Goal: Task Accomplishment & Management: Manage account settings

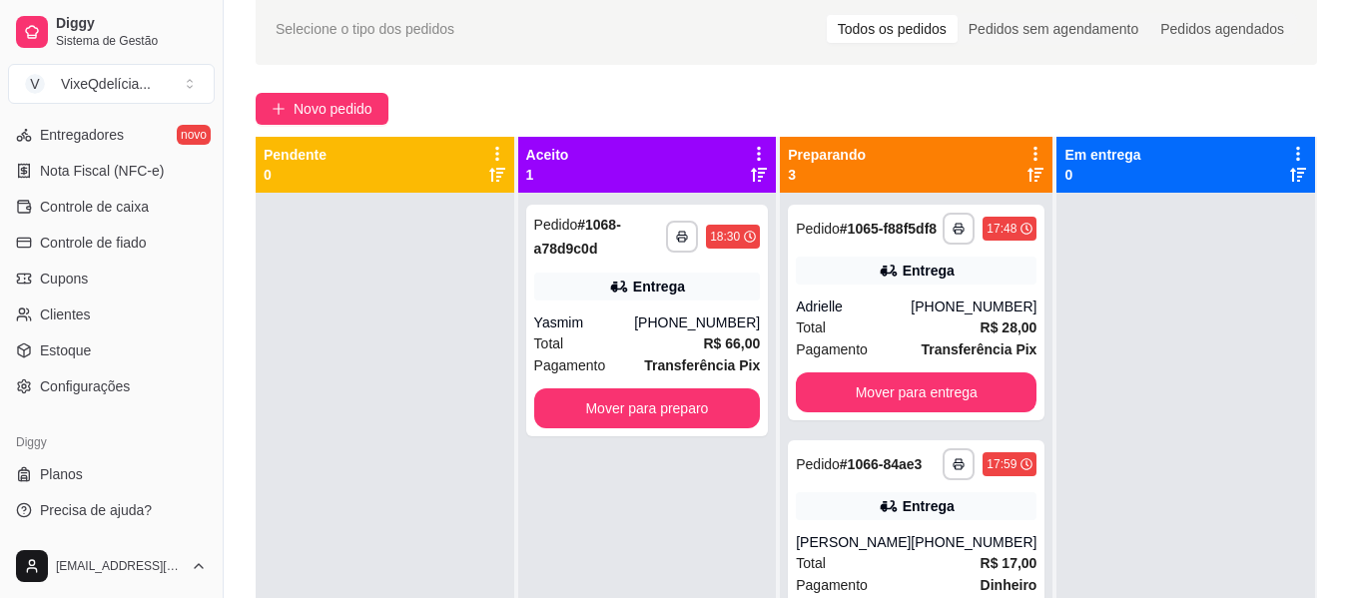
scroll to position [200, 0]
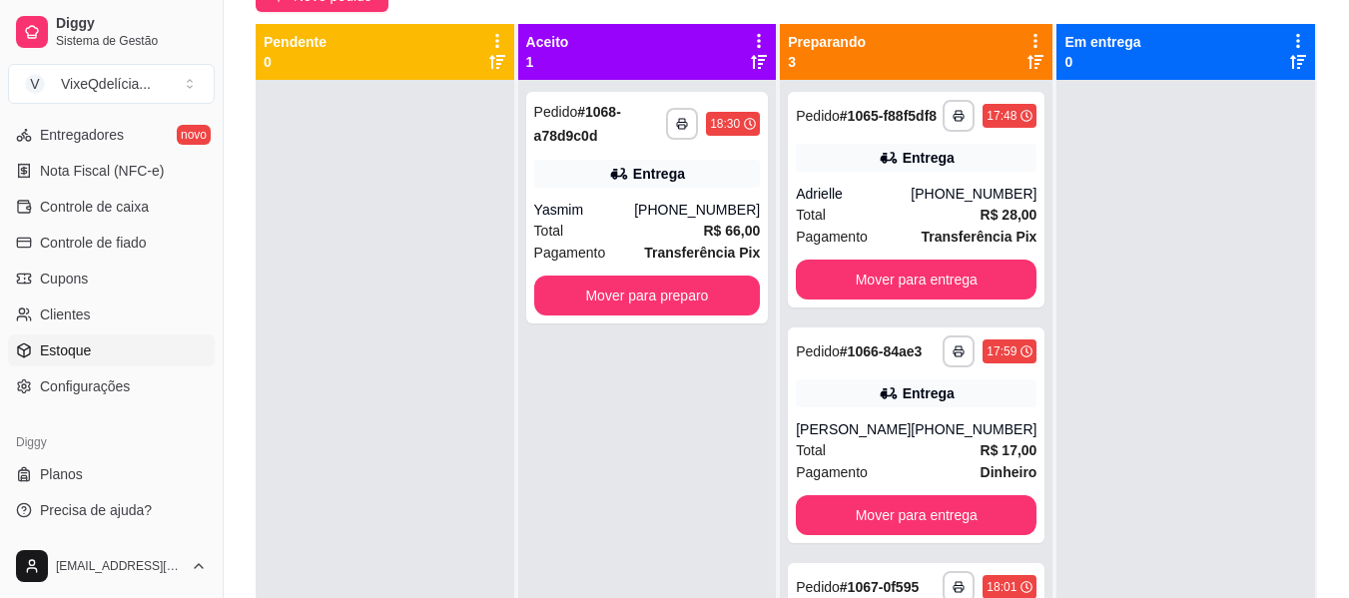
click at [92, 350] on link "Estoque" at bounding box center [111, 350] width 207 height 32
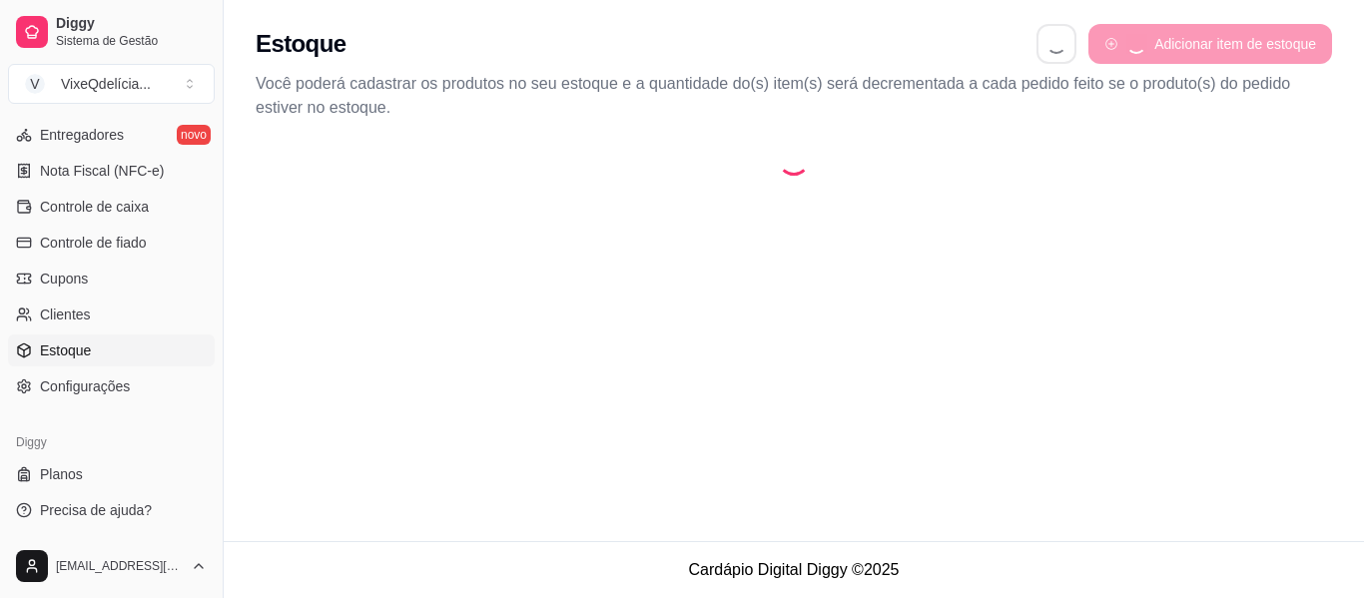
select select "QUANTITY_ORDER"
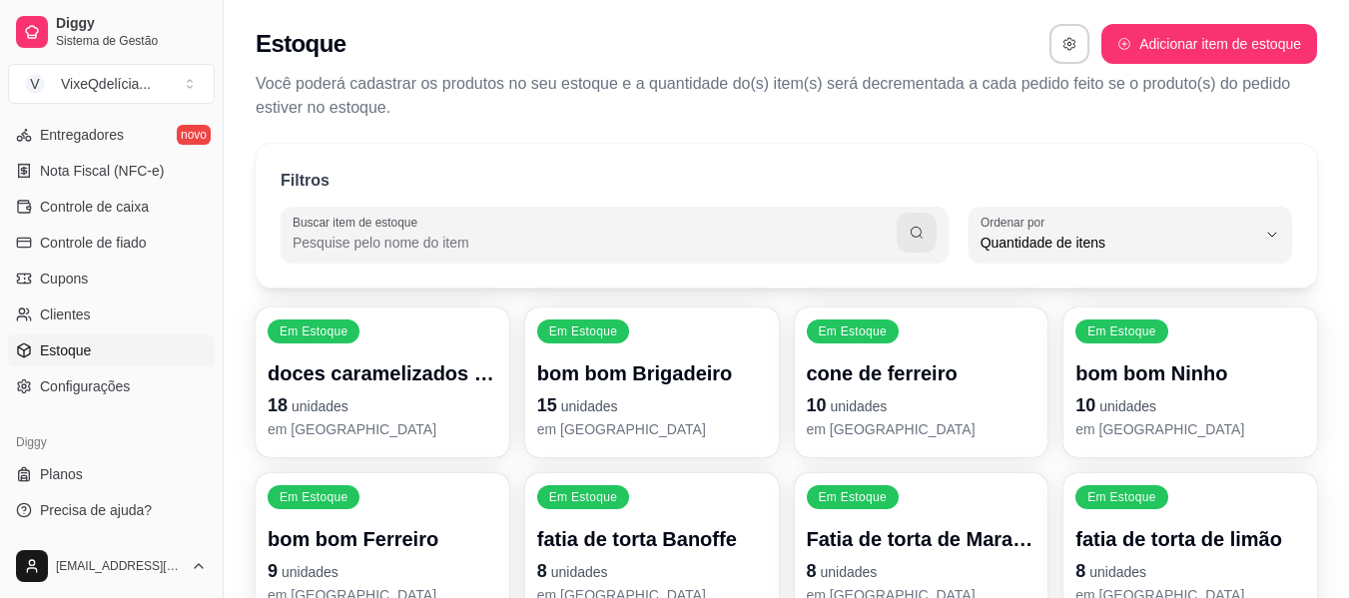
scroll to position [19, 0]
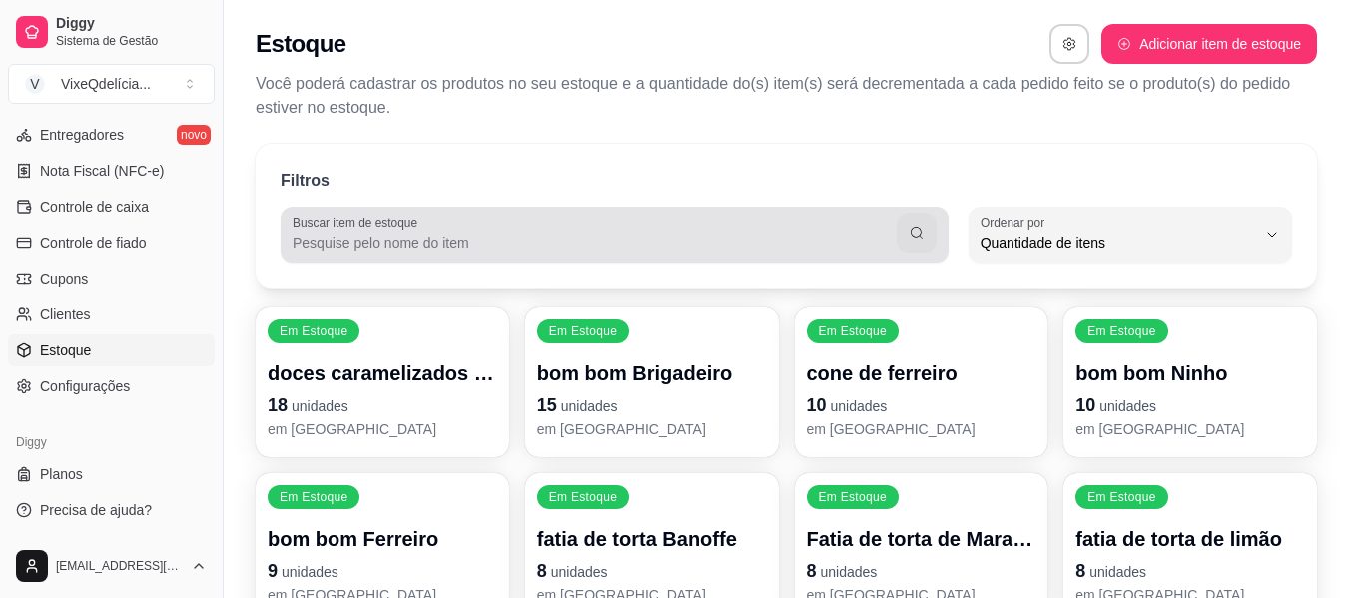
click at [591, 221] on div at bounding box center [615, 235] width 644 height 40
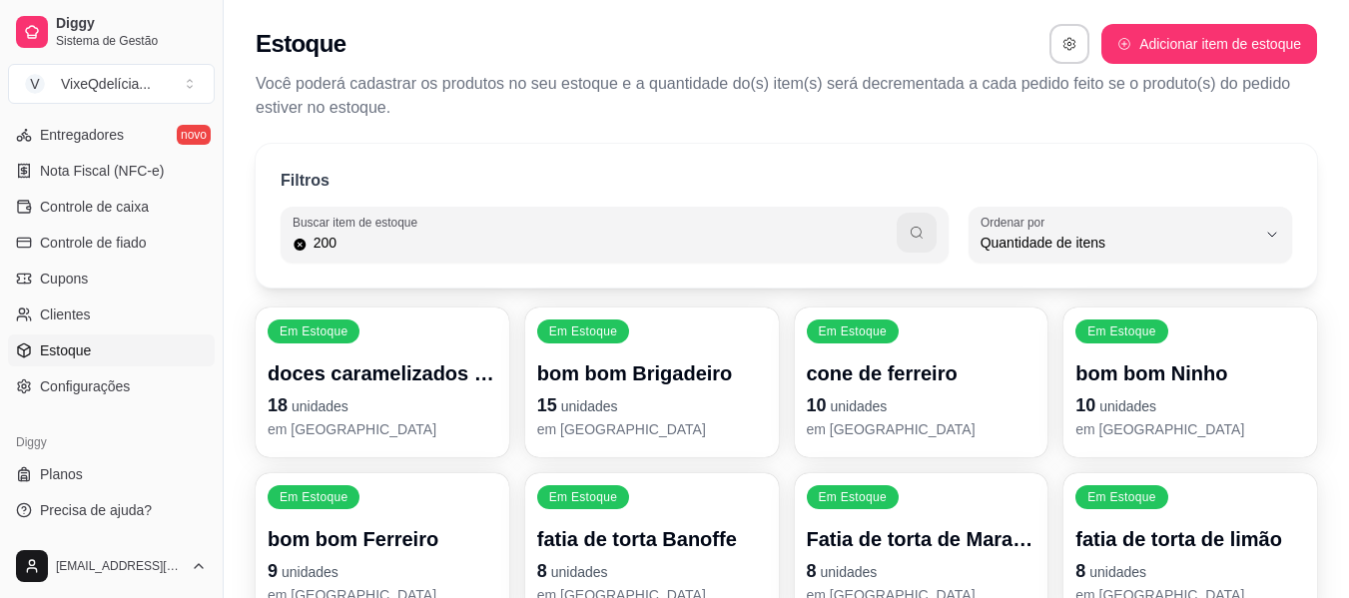
type input "200"
click at [925, 229] on button "button" at bounding box center [916, 233] width 40 height 40
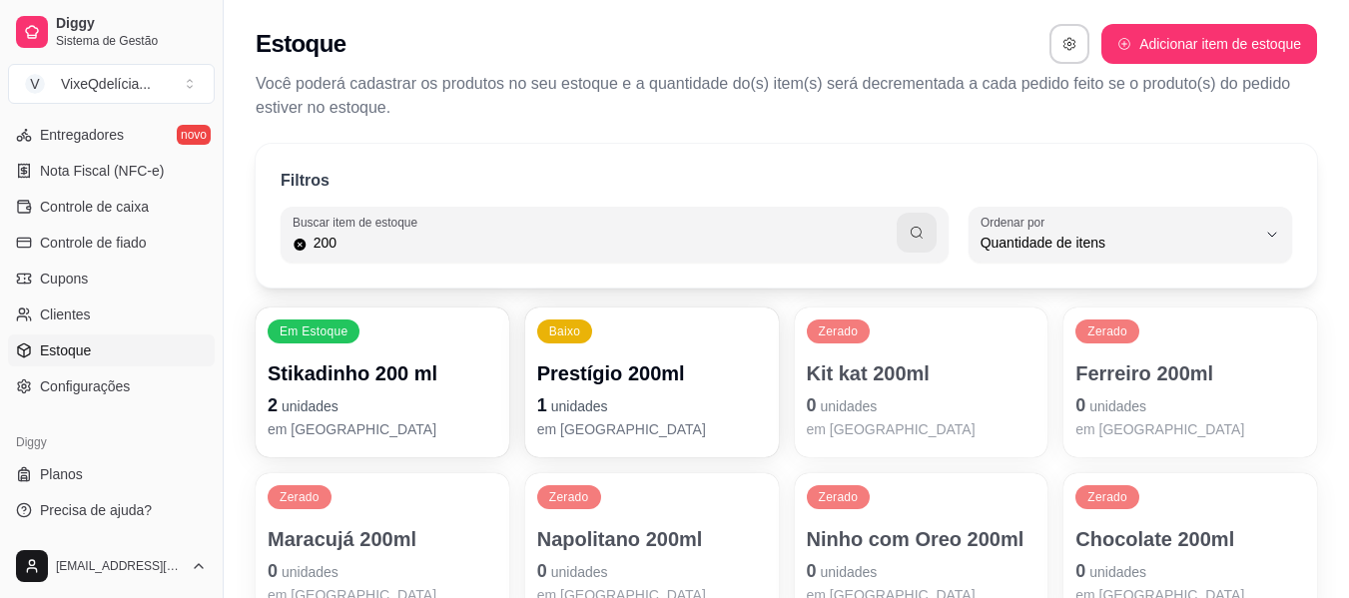
click at [923, 378] on p "Kit kat 200ml" at bounding box center [922, 373] width 230 height 28
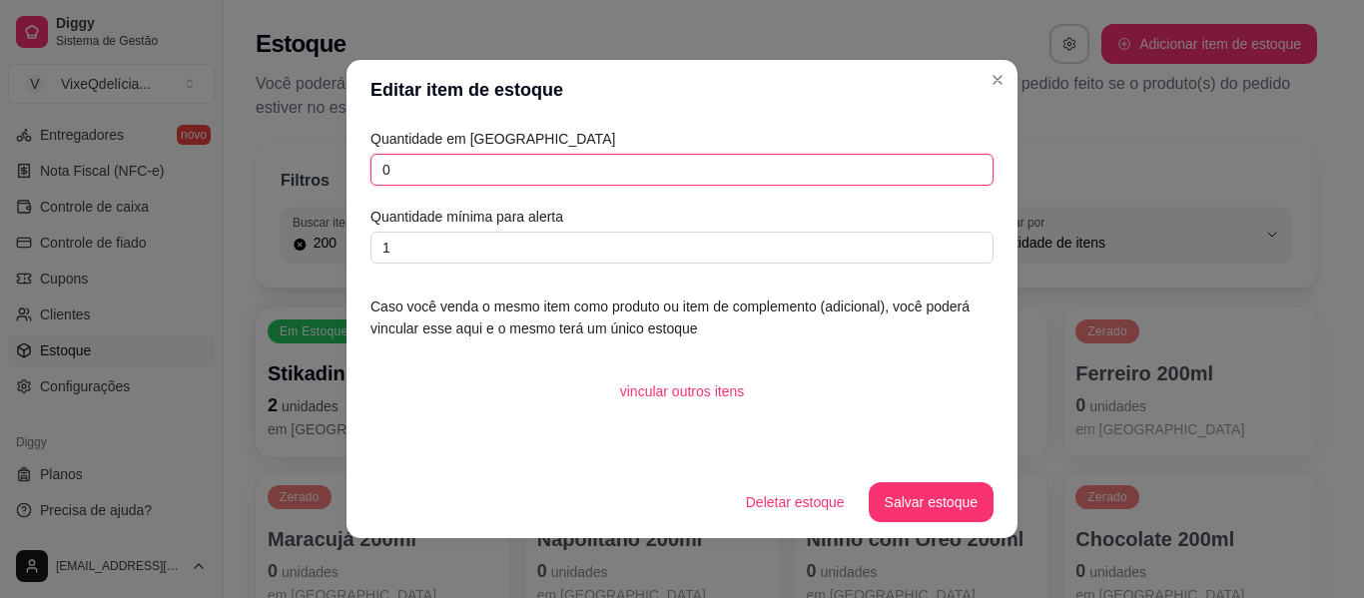
click at [566, 170] on input "0" at bounding box center [681, 170] width 623 height 32
type input "02"
click at [927, 506] on button "Salvar estoque" at bounding box center [931, 502] width 122 height 39
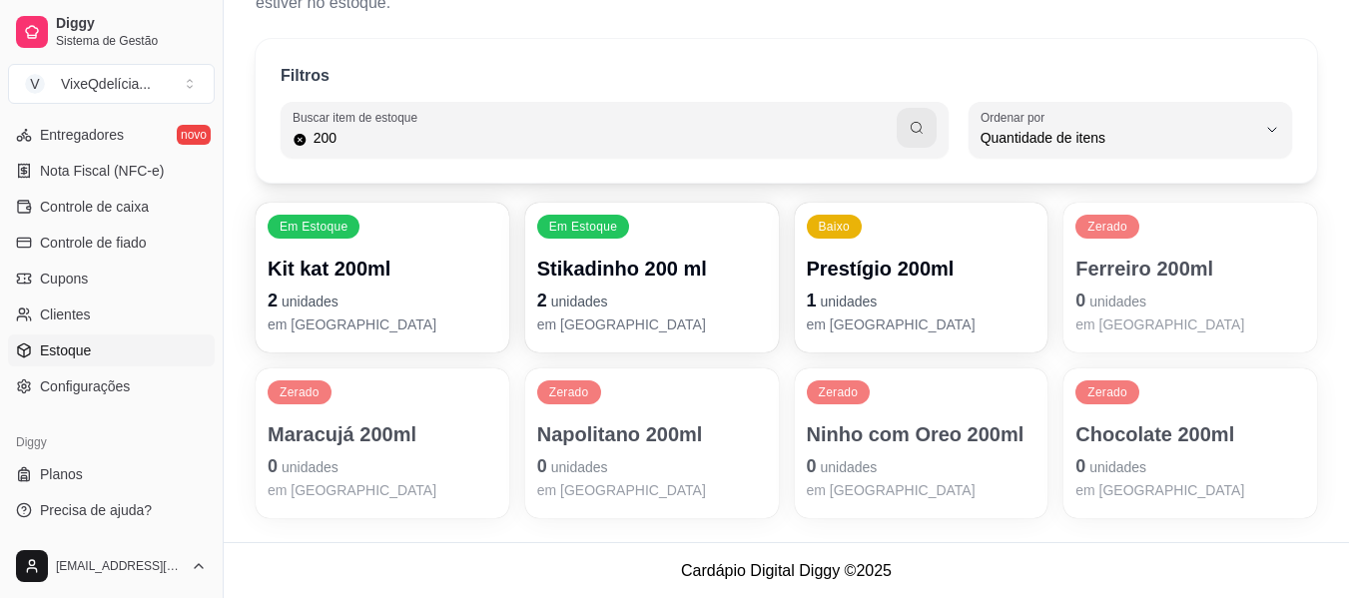
scroll to position [106, 0]
click at [1150, 289] on p "0 unidades" at bounding box center [1190, 300] width 230 height 28
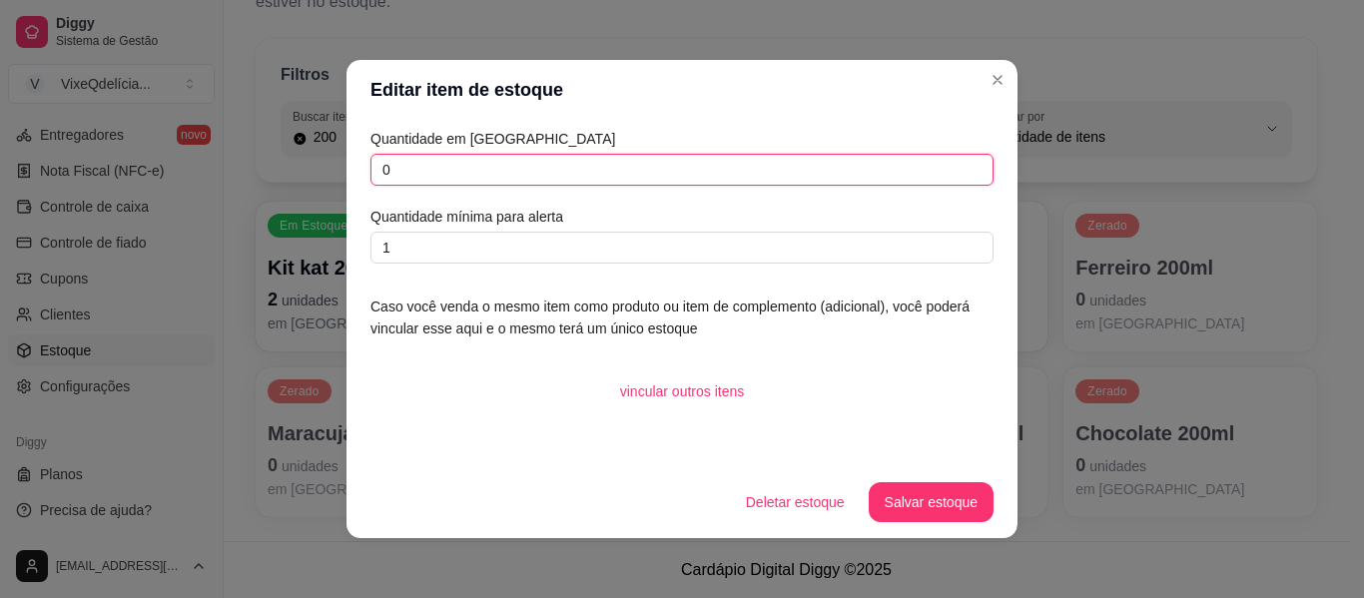
click at [640, 172] on input "0" at bounding box center [681, 170] width 623 height 32
type input "02"
click at [942, 509] on button "Salvar estoque" at bounding box center [931, 502] width 122 height 39
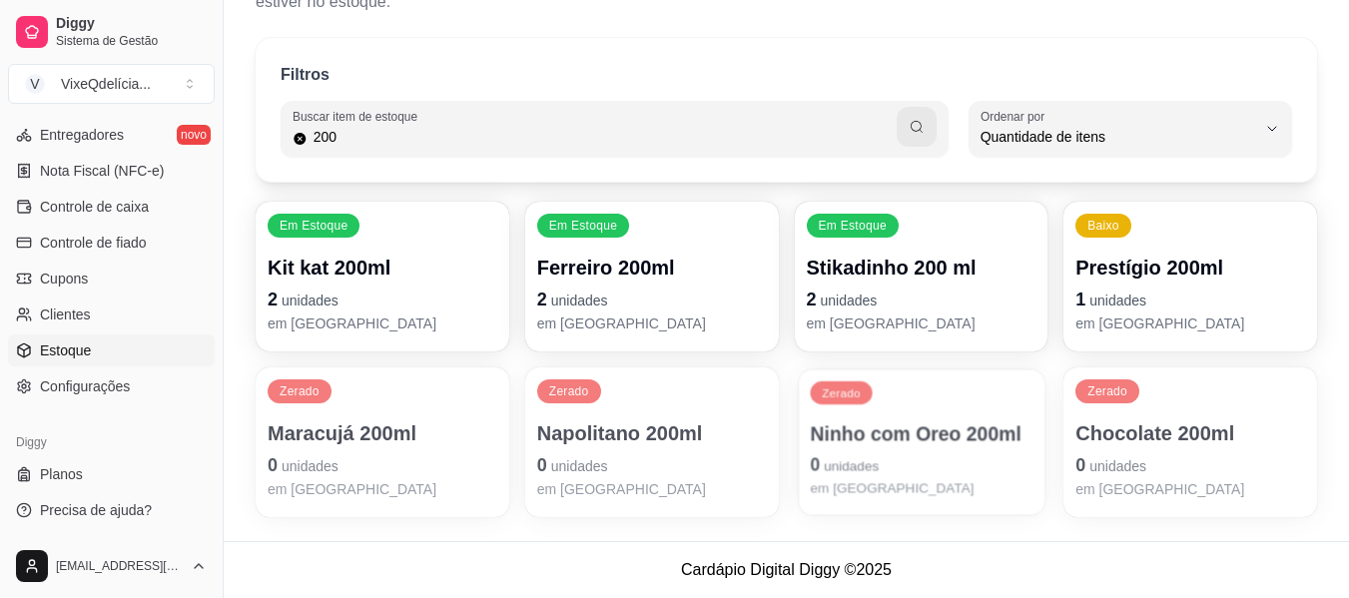
click at [895, 454] on p "0 unidades" at bounding box center [921, 464] width 223 height 27
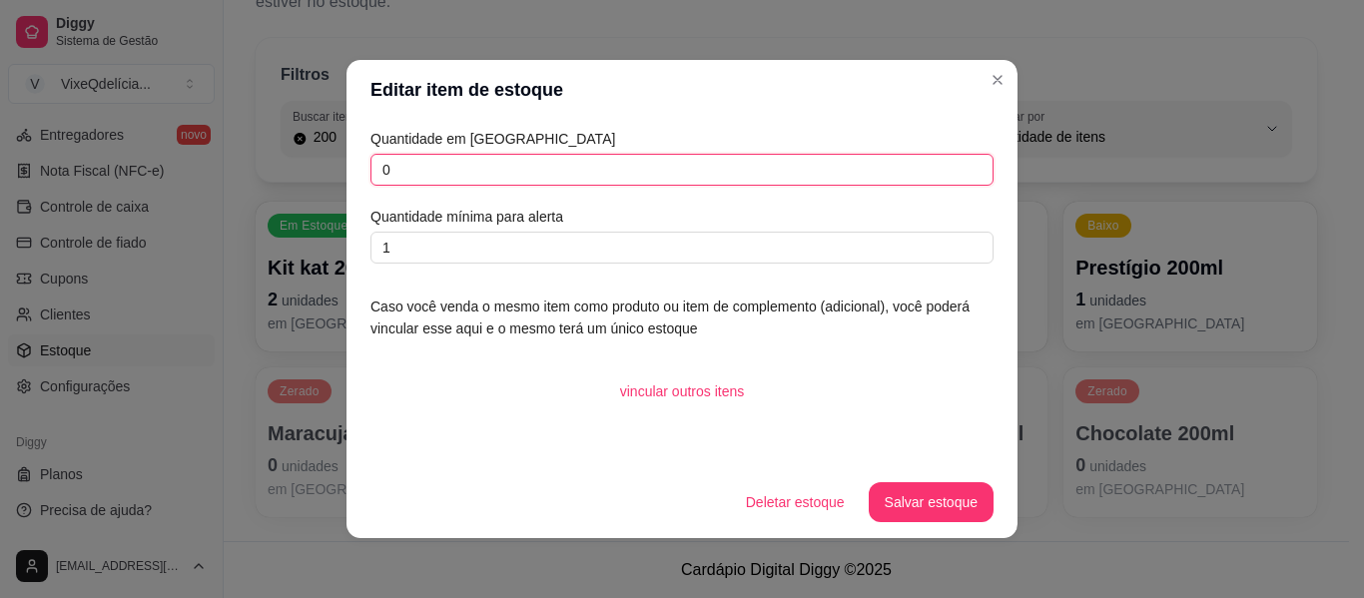
click at [514, 157] on input "0" at bounding box center [681, 170] width 623 height 32
type input "01"
click at [906, 497] on button "Salvar estoque" at bounding box center [931, 502] width 125 height 40
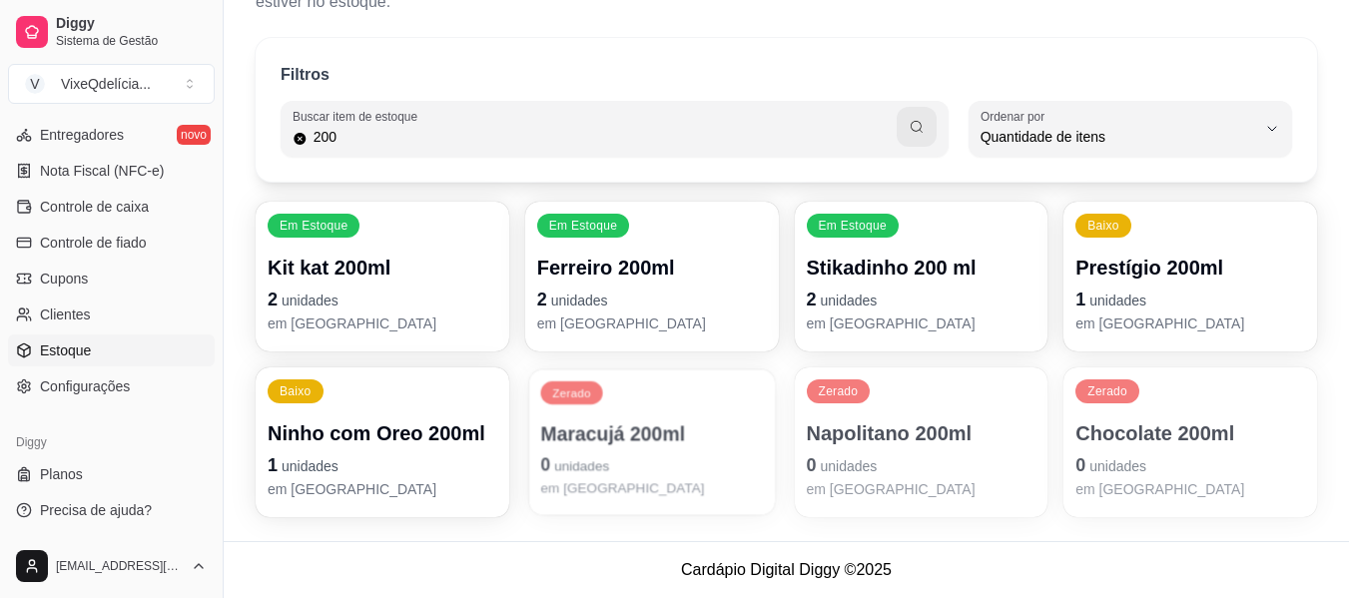
click at [639, 456] on p "0 unidades" at bounding box center [651, 464] width 223 height 27
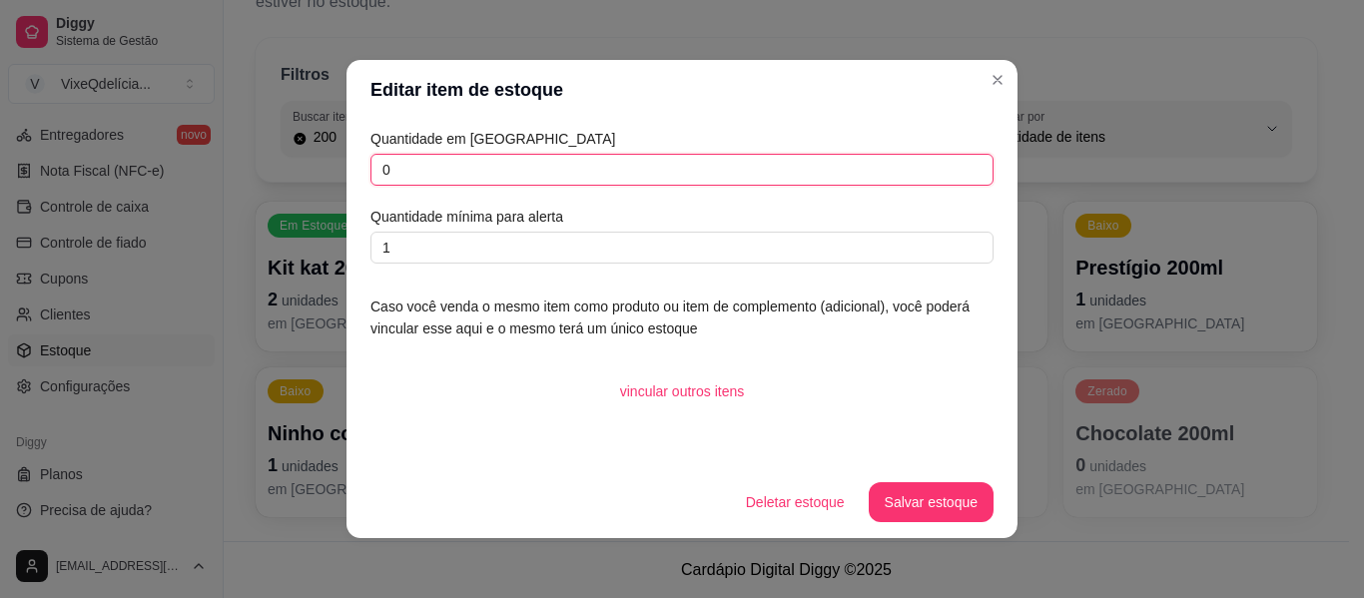
click at [431, 163] on input "0" at bounding box center [681, 170] width 623 height 32
type input "02"
click at [905, 499] on button "Salvar estoque" at bounding box center [931, 502] width 125 height 40
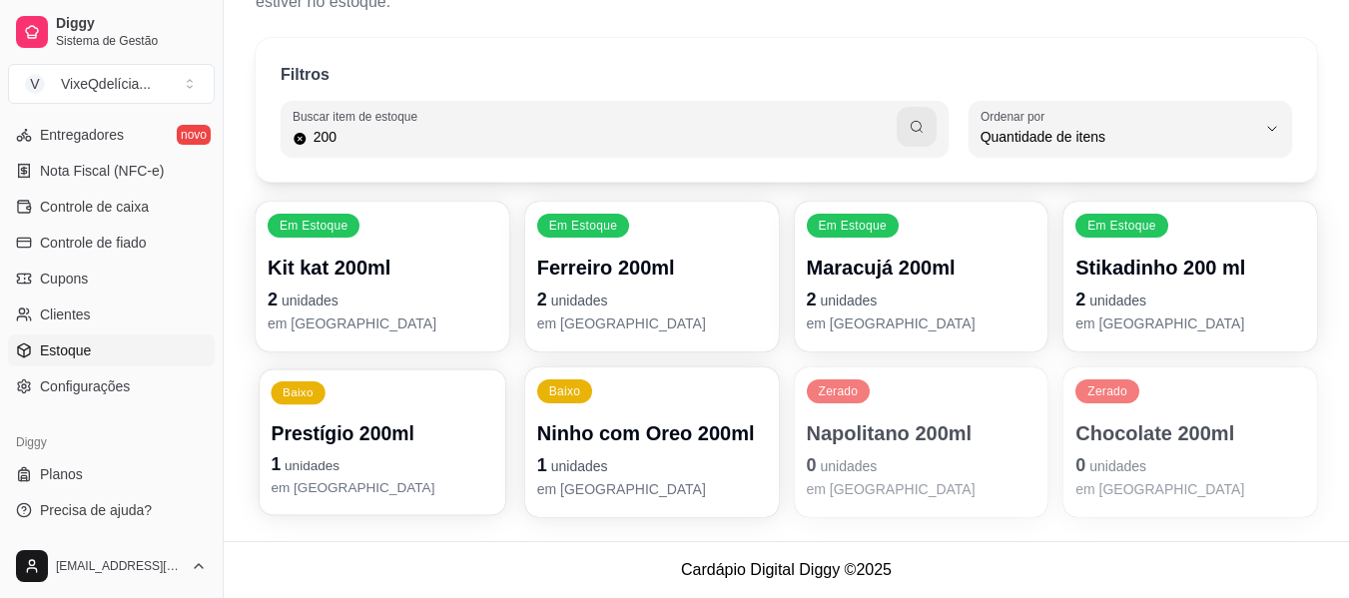
click at [367, 437] on p "Prestígio 200ml" at bounding box center [382, 433] width 223 height 27
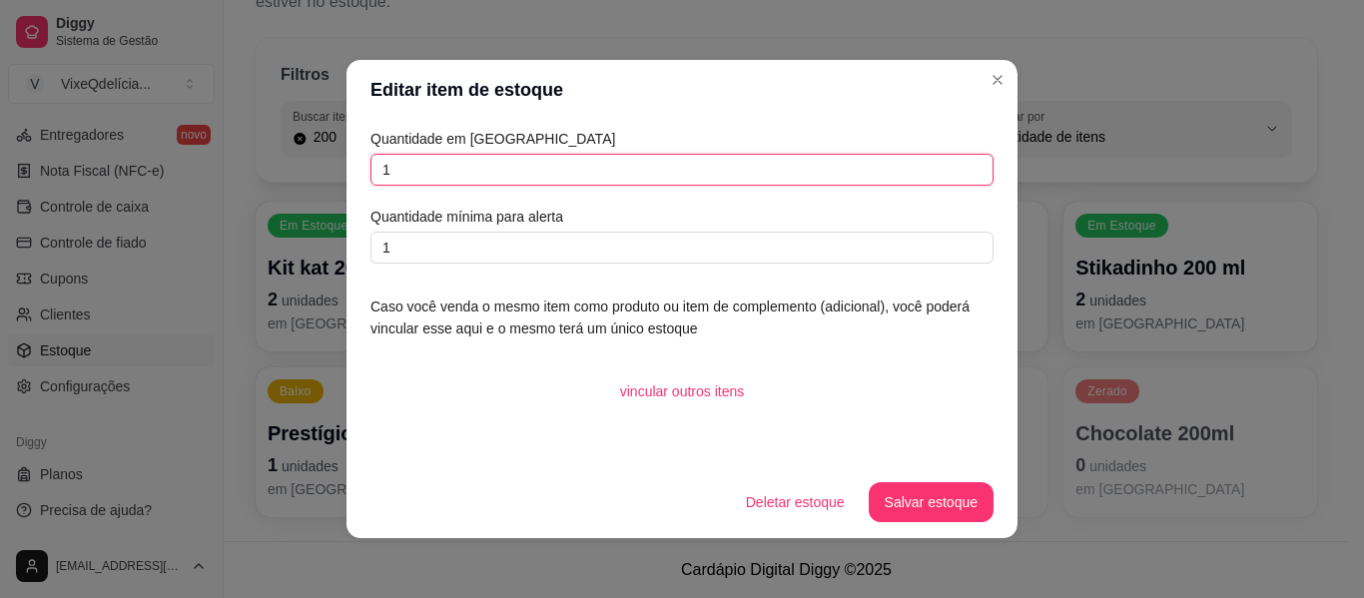
click at [413, 172] on input "1" at bounding box center [681, 170] width 623 height 32
type input "2"
click at [927, 501] on button "Salvar estoque" at bounding box center [931, 502] width 125 height 40
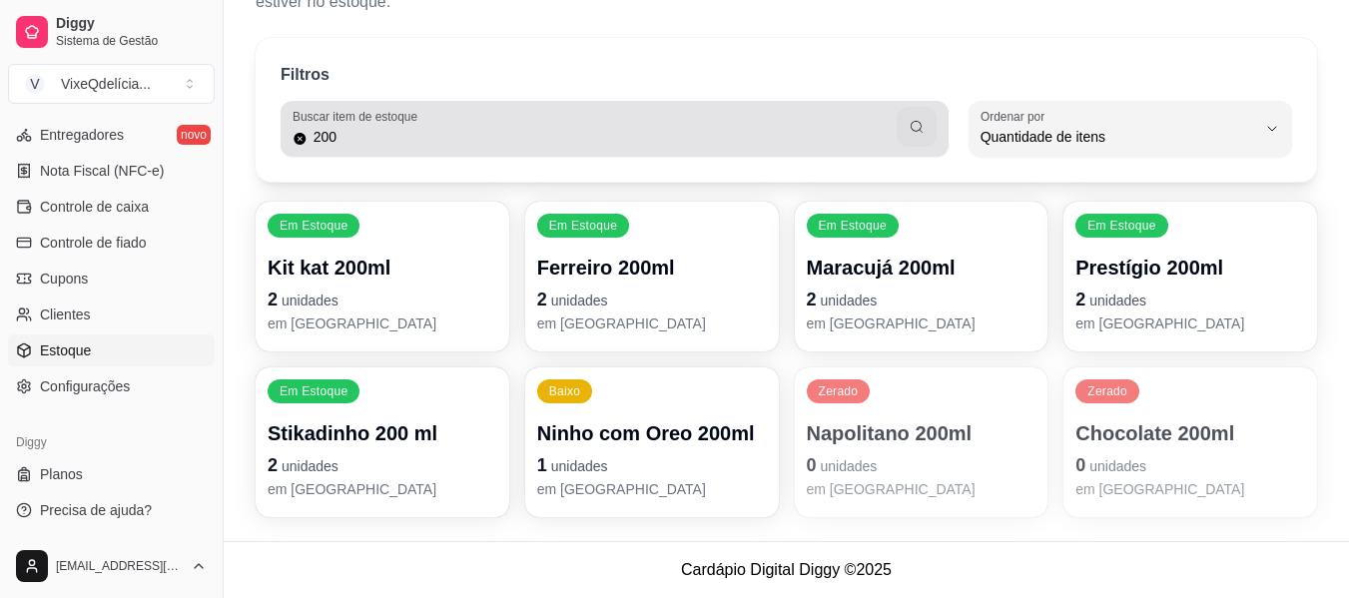
click at [566, 127] on input "200" at bounding box center [601, 137] width 589 height 20
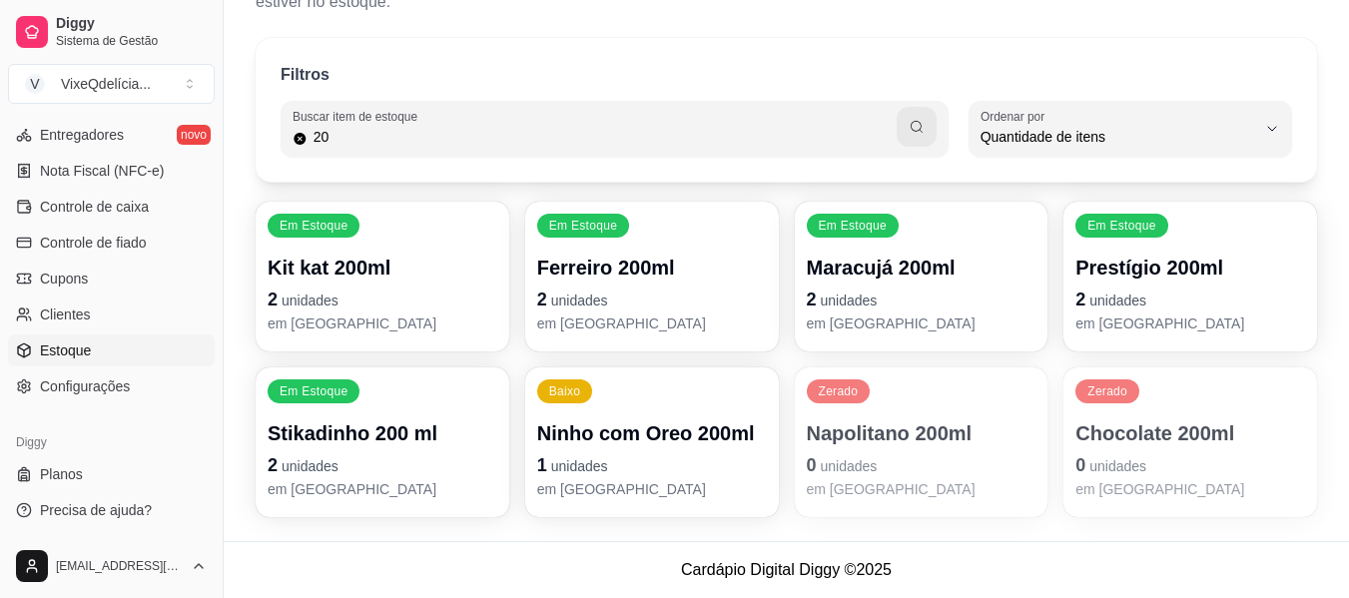
type input "2"
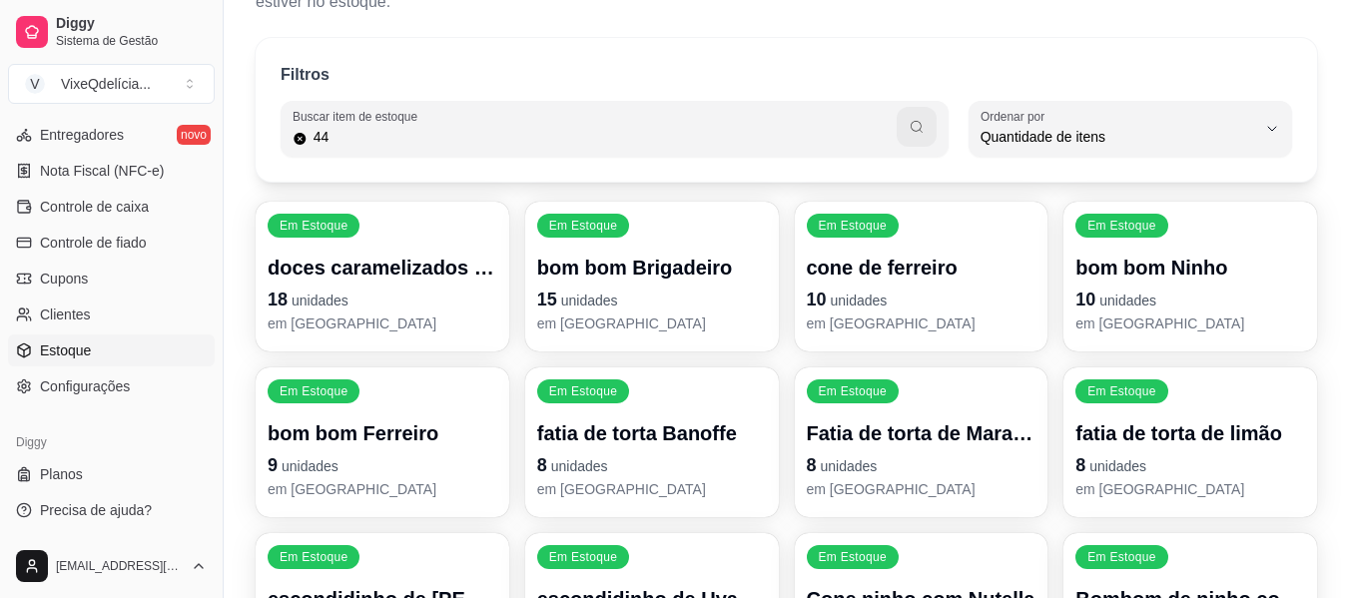
type input "44"
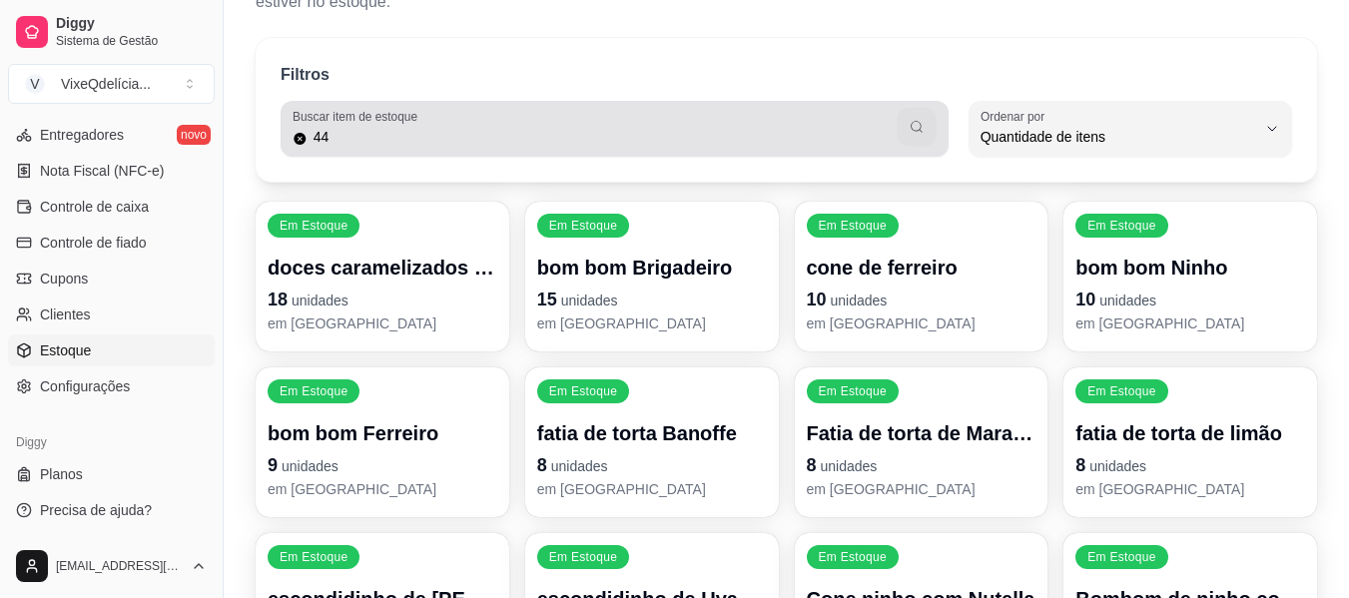
click at [918, 124] on icon "button" at bounding box center [916, 127] width 16 height 16
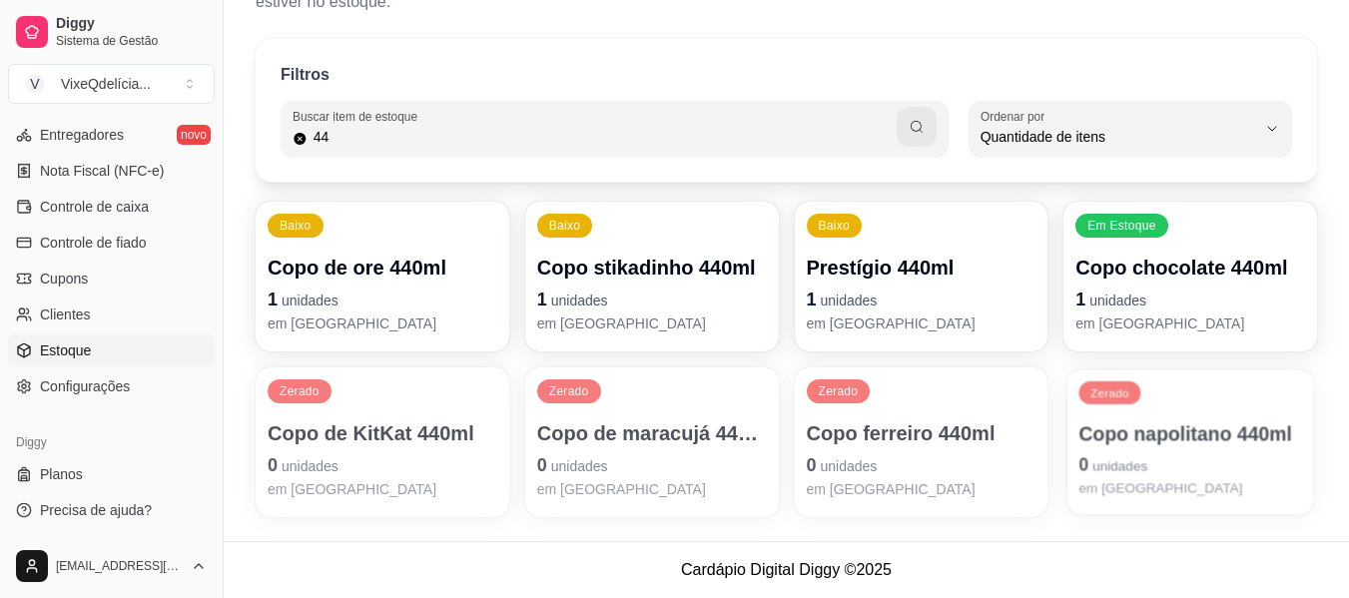
click at [1189, 439] on p "Copo napolitano 440ml" at bounding box center [1190, 433] width 223 height 27
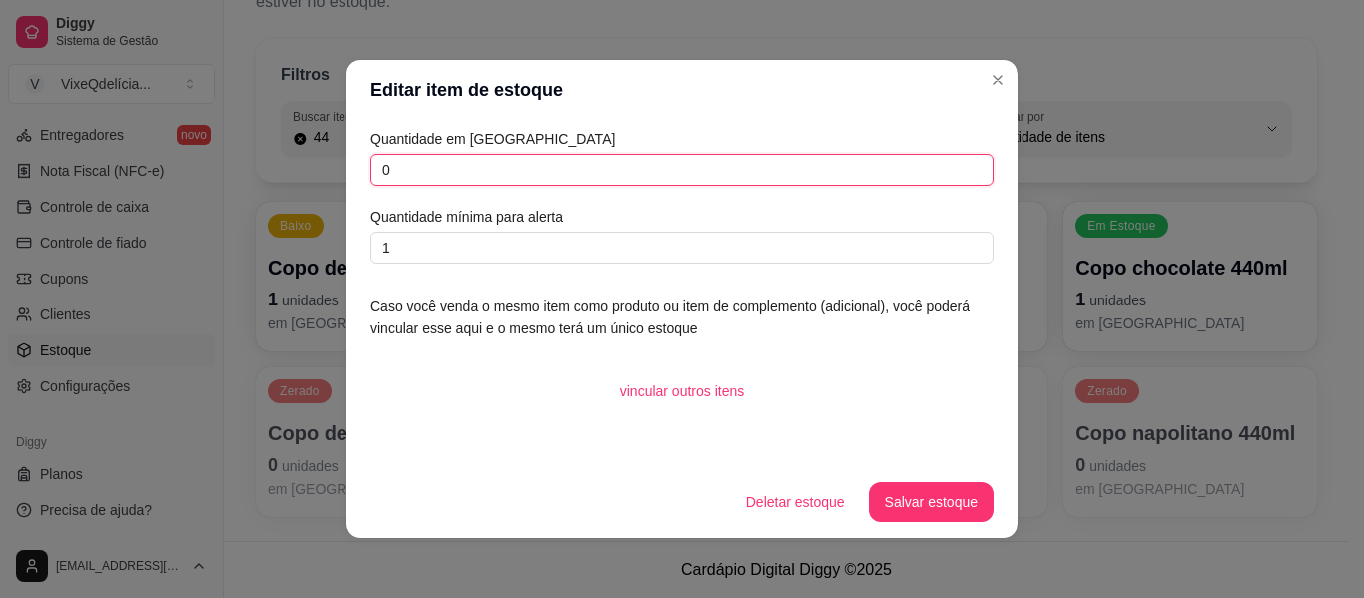
click at [540, 168] on input "0" at bounding box center [681, 170] width 623 height 32
type input "02"
click at [936, 495] on button "Salvar estoque" at bounding box center [931, 502] width 122 height 39
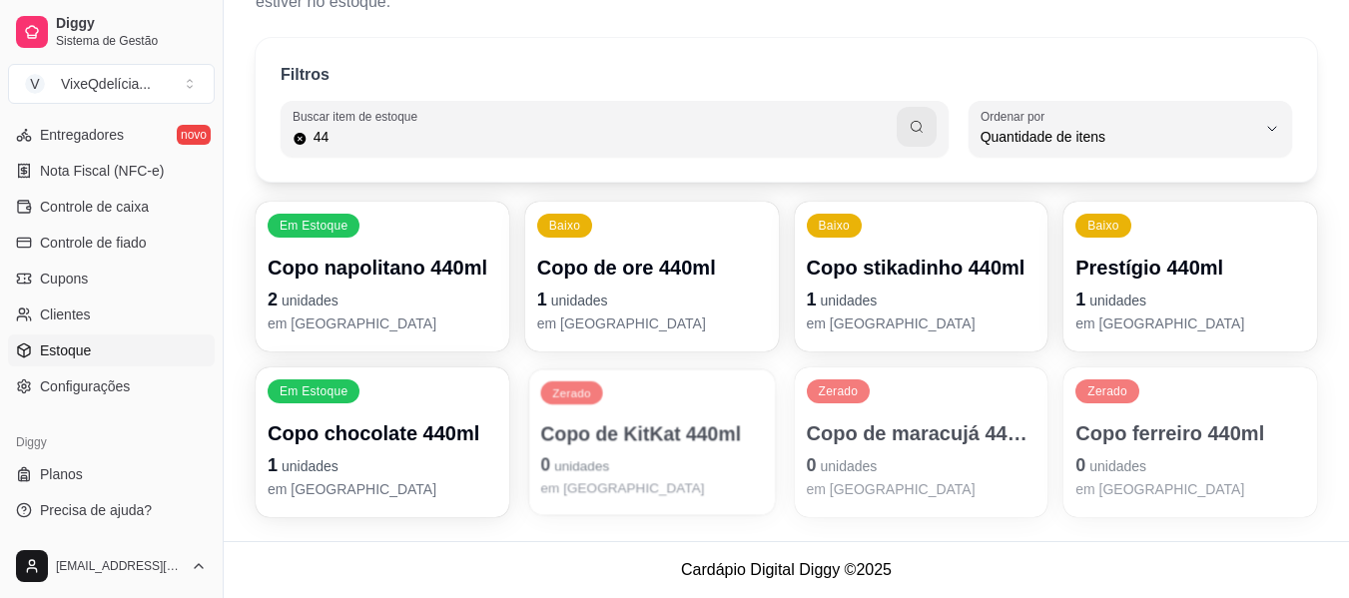
click at [662, 436] on p "Copo de KitKat 440ml" at bounding box center [651, 433] width 223 height 27
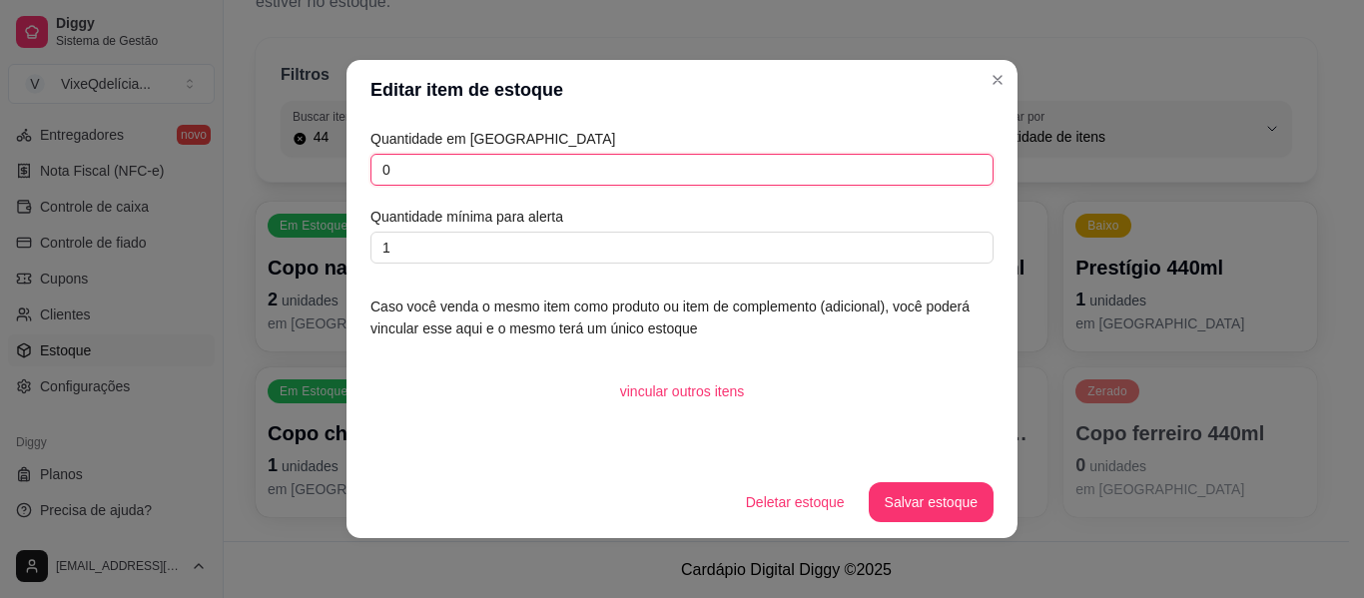
click at [473, 169] on input "0" at bounding box center [681, 170] width 623 height 32
type input "02"
click at [897, 496] on button "Salvar estoque" at bounding box center [931, 502] width 122 height 39
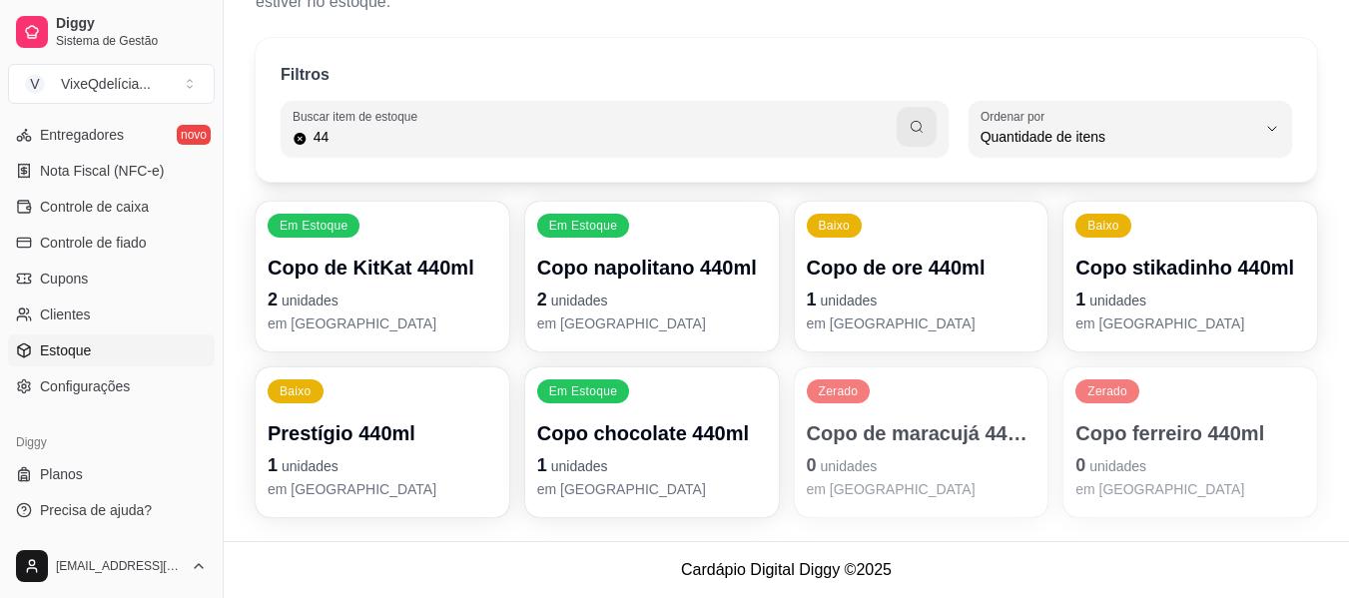
click at [1191, 308] on p "1 unidades" at bounding box center [1190, 300] width 230 height 28
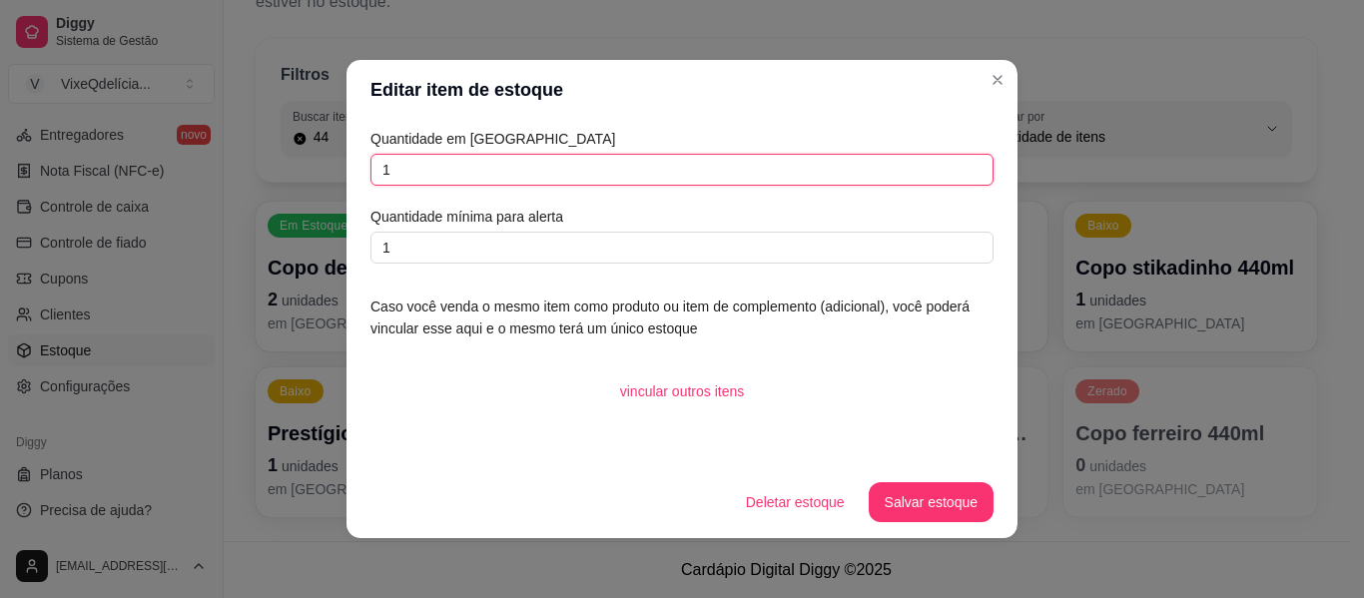
click at [498, 180] on input "1" at bounding box center [681, 170] width 623 height 32
click at [383, 168] on input "12" at bounding box center [681, 170] width 623 height 32
type input "2"
click at [956, 509] on button "Salvar estoque" at bounding box center [931, 502] width 122 height 39
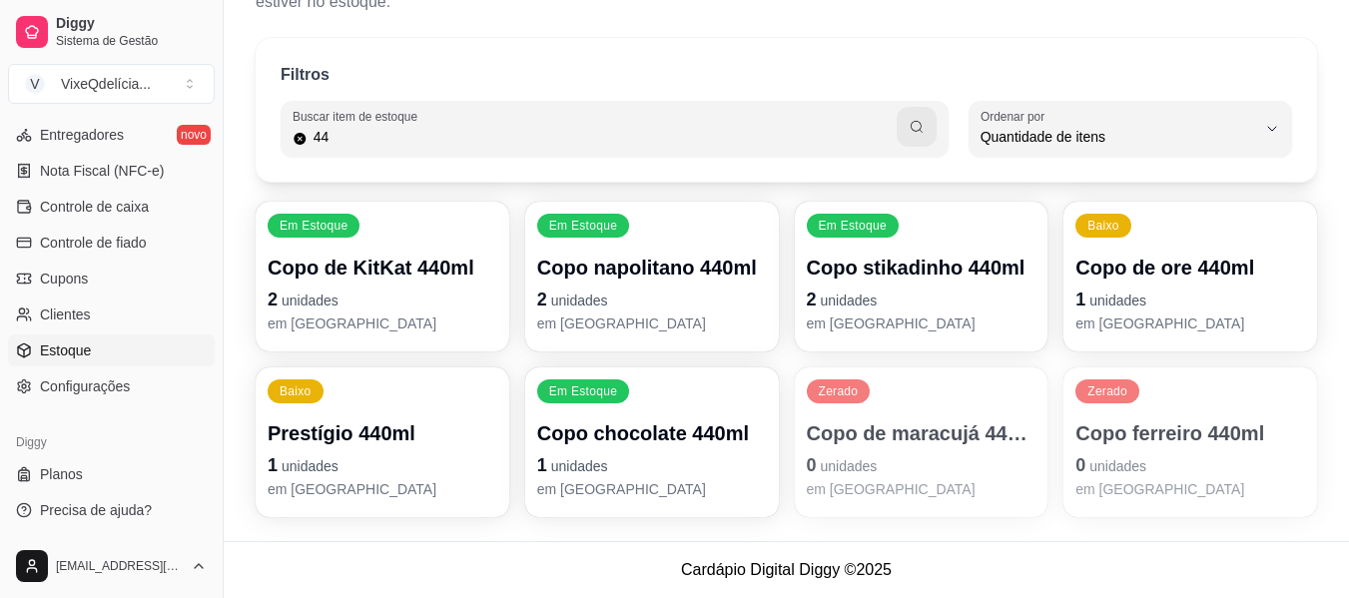
click at [939, 444] on p "Copo de maracujá 440ml" at bounding box center [922, 433] width 230 height 28
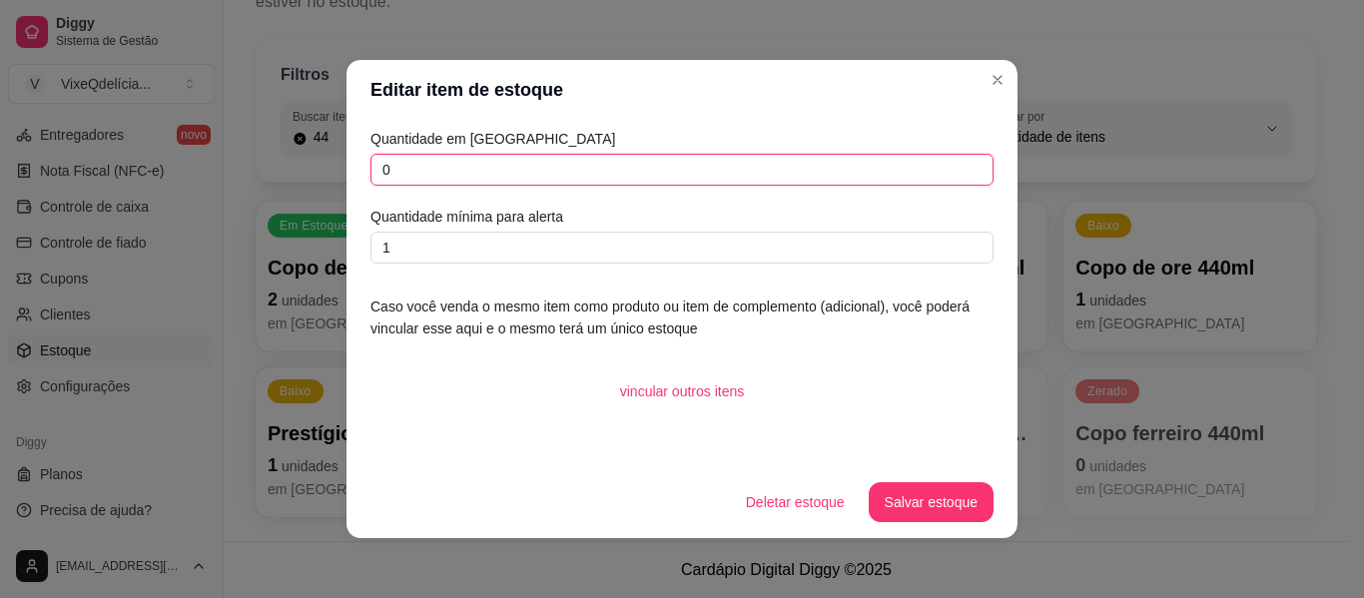
click at [471, 174] on input "0" at bounding box center [681, 170] width 623 height 32
type input "02"
click at [947, 506] on button "Salvar estoque" at bounding box center [931, 502] width 125 height 40
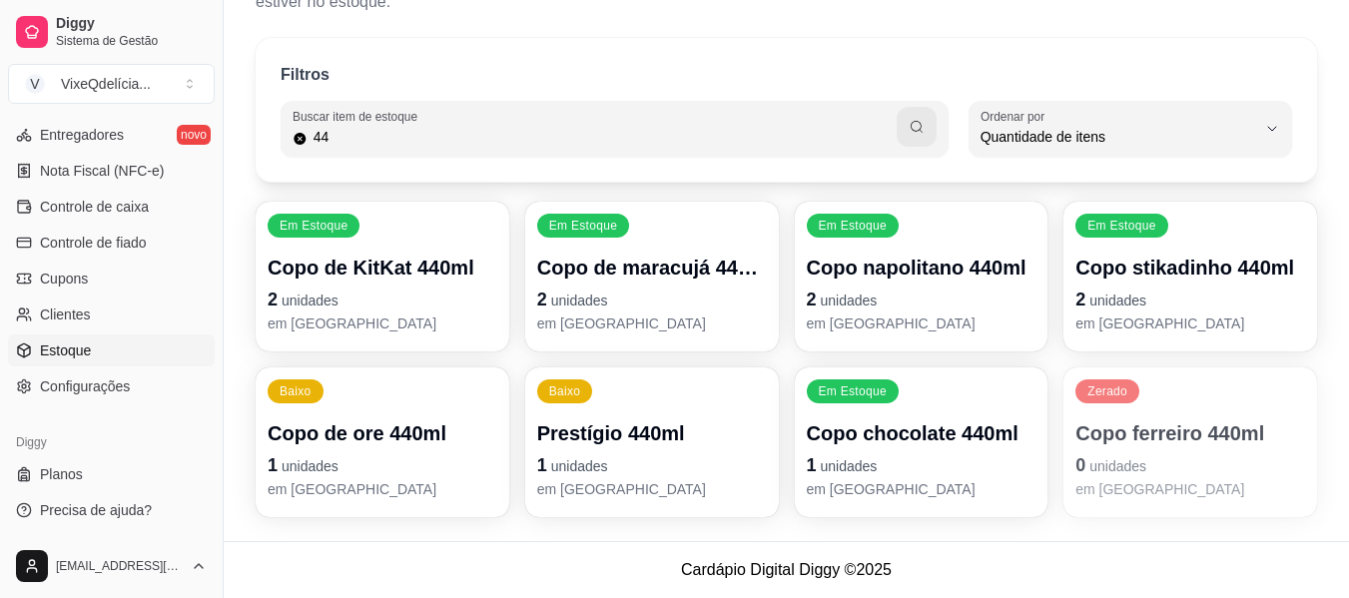
click at [1166, 468] on p "0 unidades" at bounding box center [1190, 465] width 230 height 28
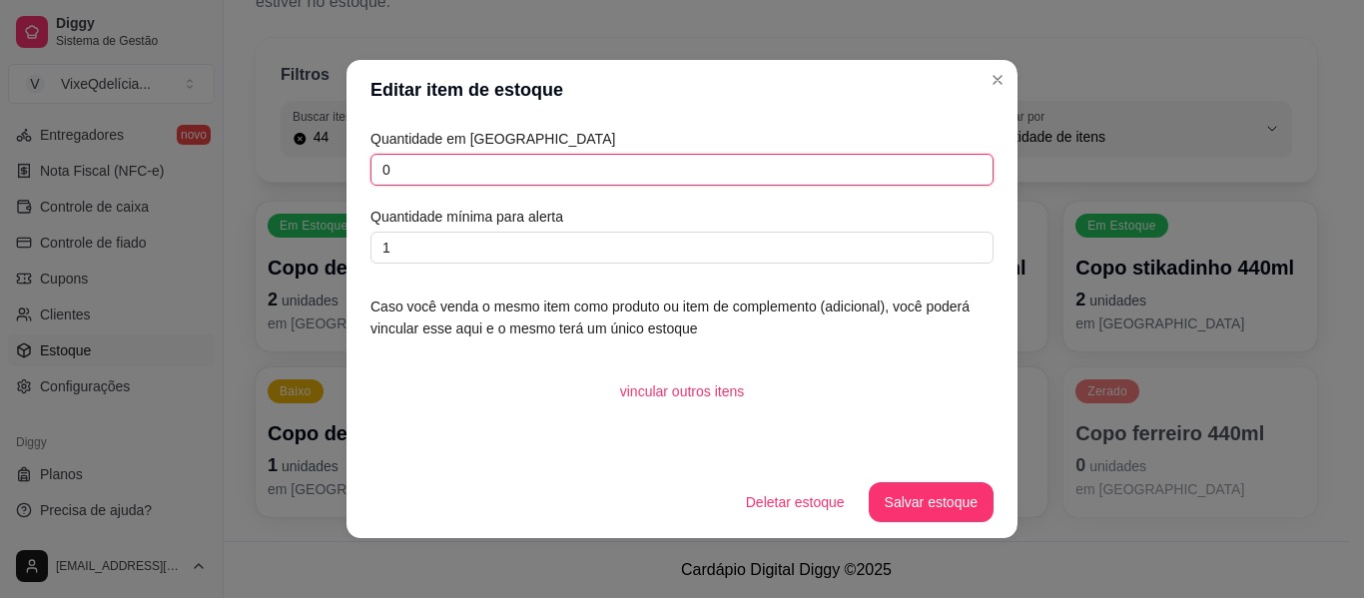
click at [541, 168] on input "0" at bounding box center [681, 170] width 623 height 32
type input "02"
click at [927, 494] on button "Salvar estoque" at bounding box center [931, 502] width 125 height 40
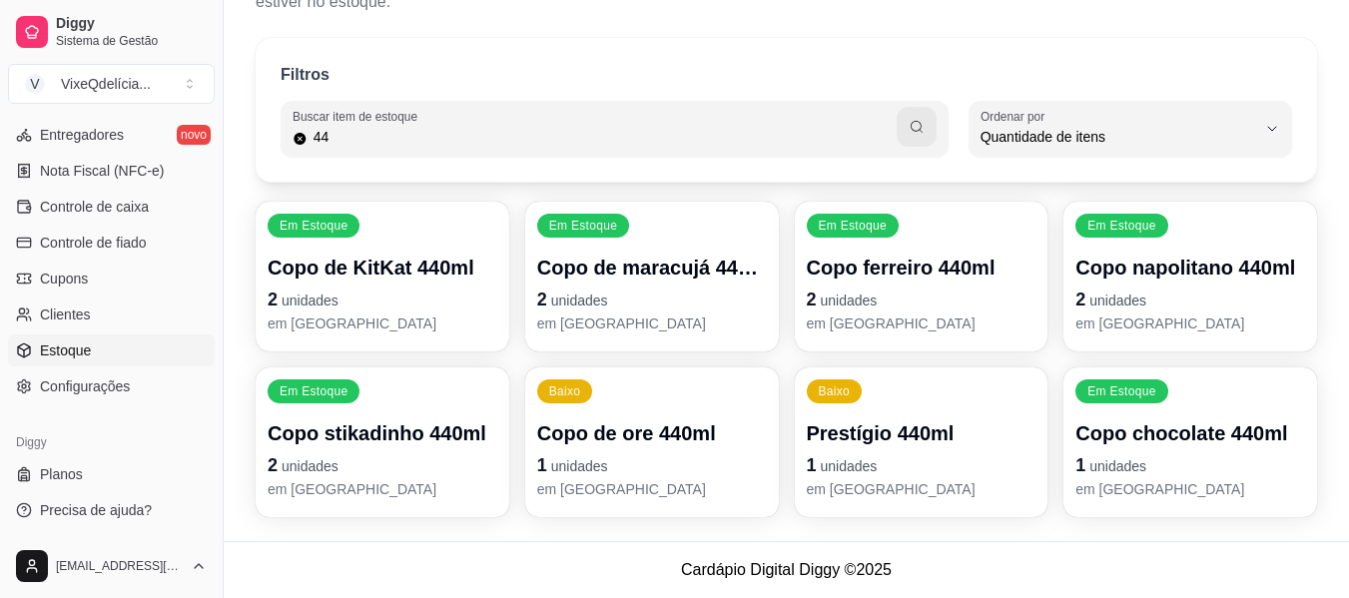
drag, startPoint x: 382, startPoint y: 145, endPoint x: 241, endPoint y: 144, distance: 141.8
click at [241, 144] on div "Filtros Buscar item de estoque 44 QUANTITY_ORDER Ordenar por Ordem alfabética Q…" at bounding box center [786, 283] width 1125 height 515
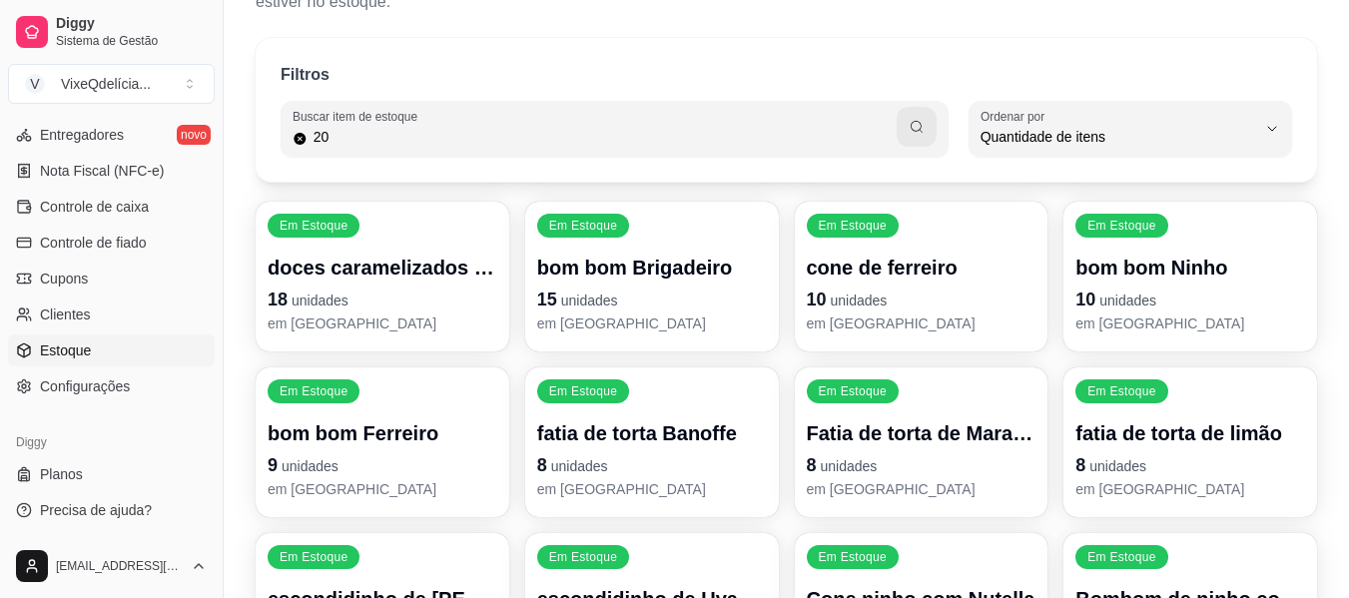
type input "20"
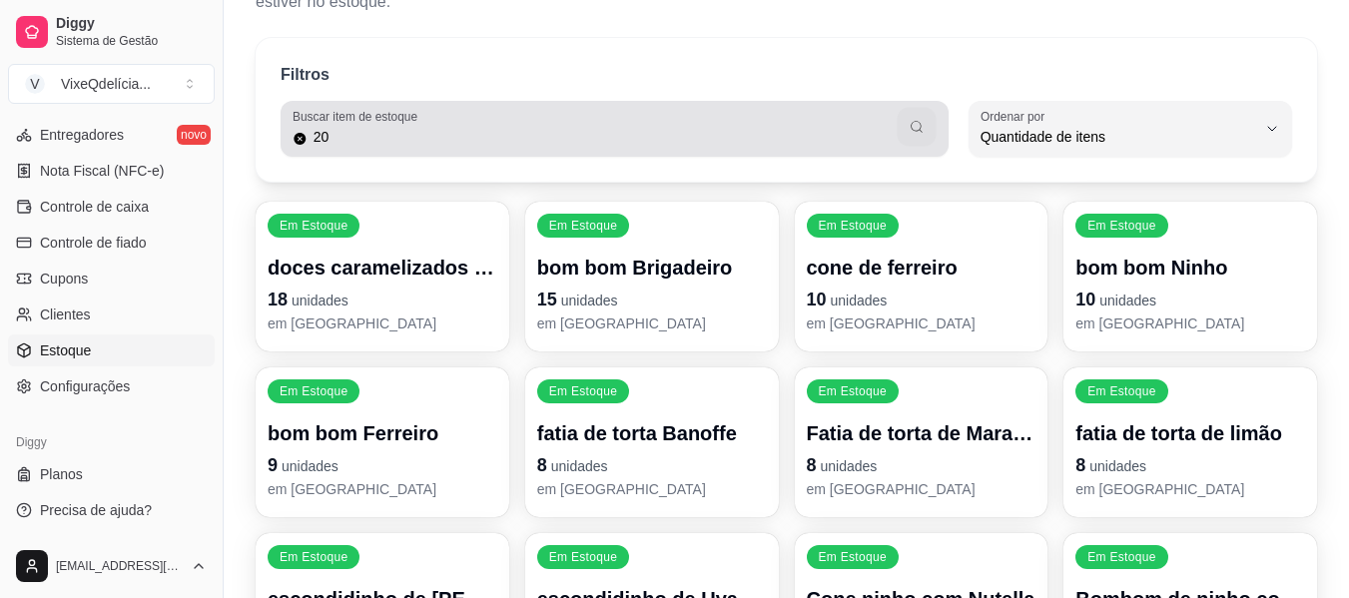
click at [902, 120] on button "button" at bounding box center [915, 127] width 39 height 39
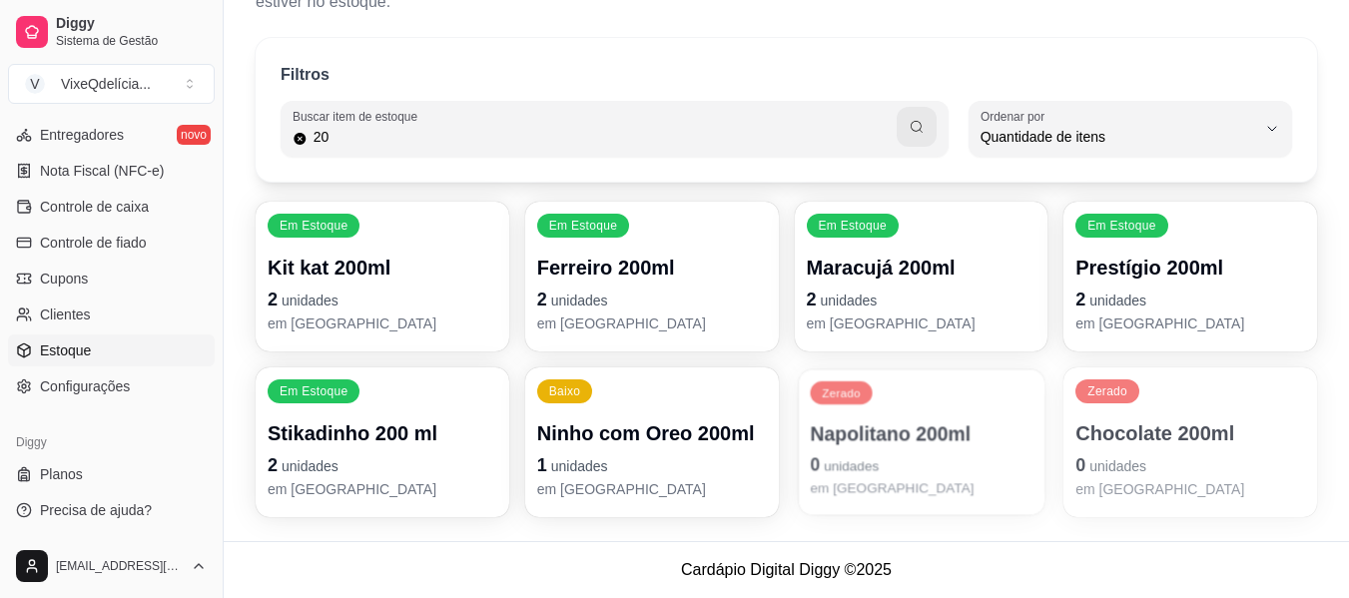
click at [997, 459] on p "0 unidades" at bounding box center [921, 464] width 223 height 27
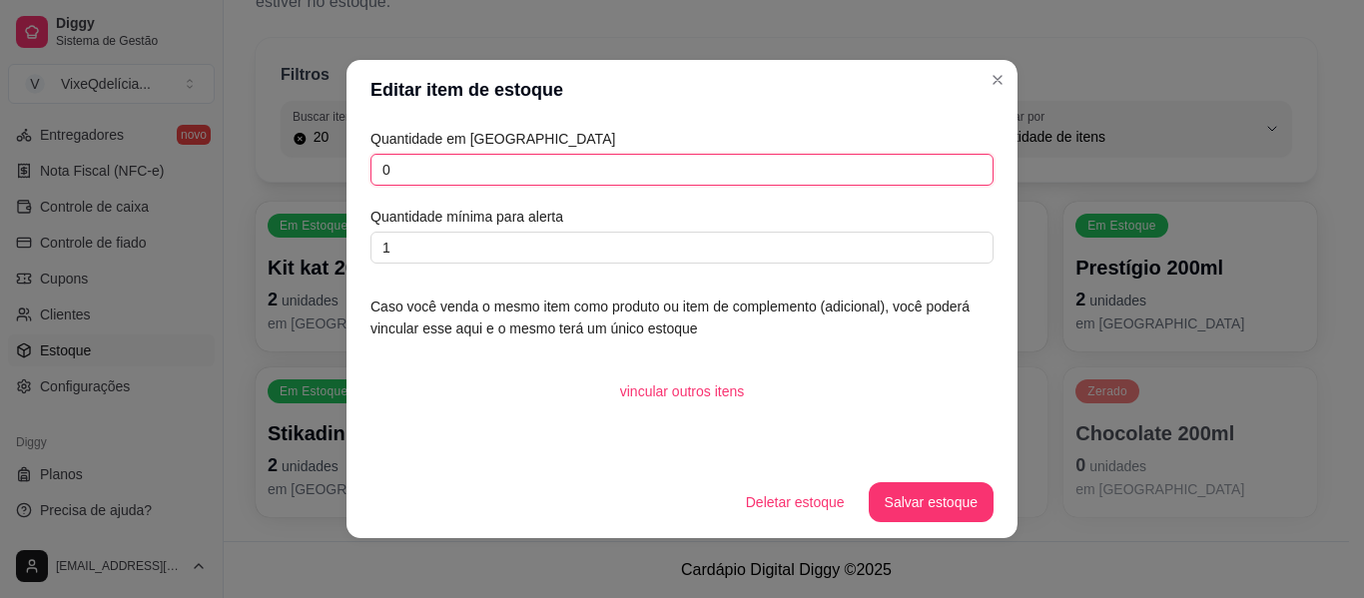
click at [540, 168] on input "0" at bounding box center [681, 170] width 623 height 32
type input "02"
click at [939, 487] on button "Salvar estoque" at bounding box center [931, 502] width 122 height 39
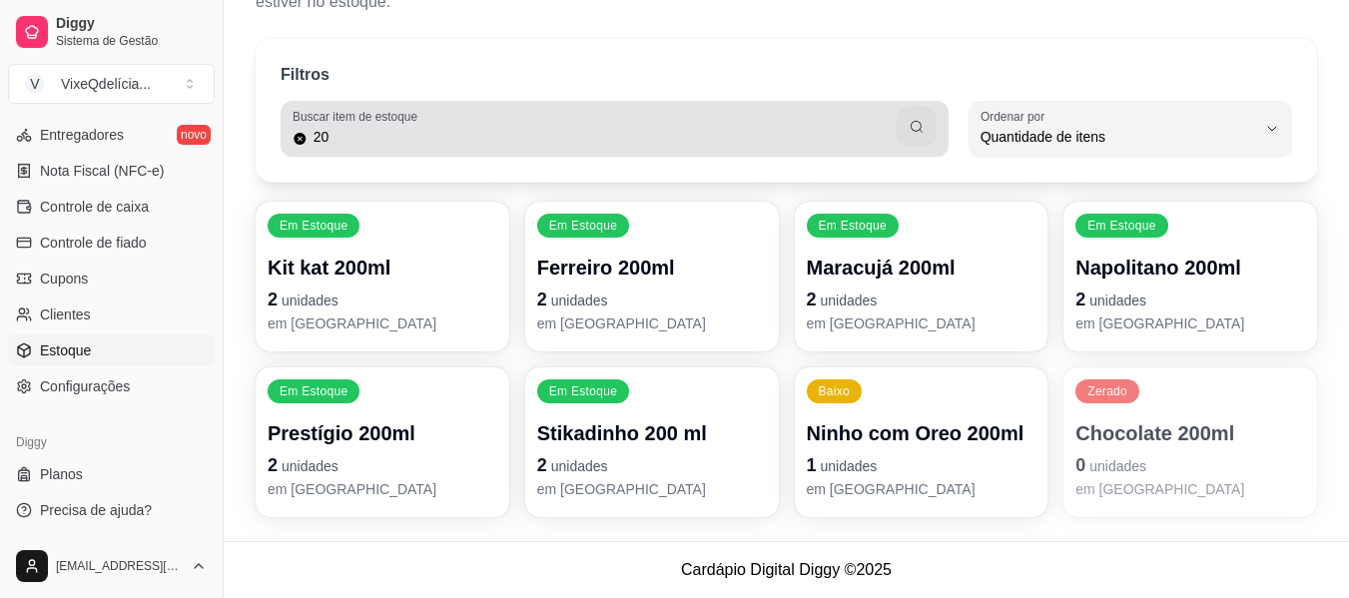
click at [393, 147] on div "20" at bounding box center [615, 129] width 644 height 40
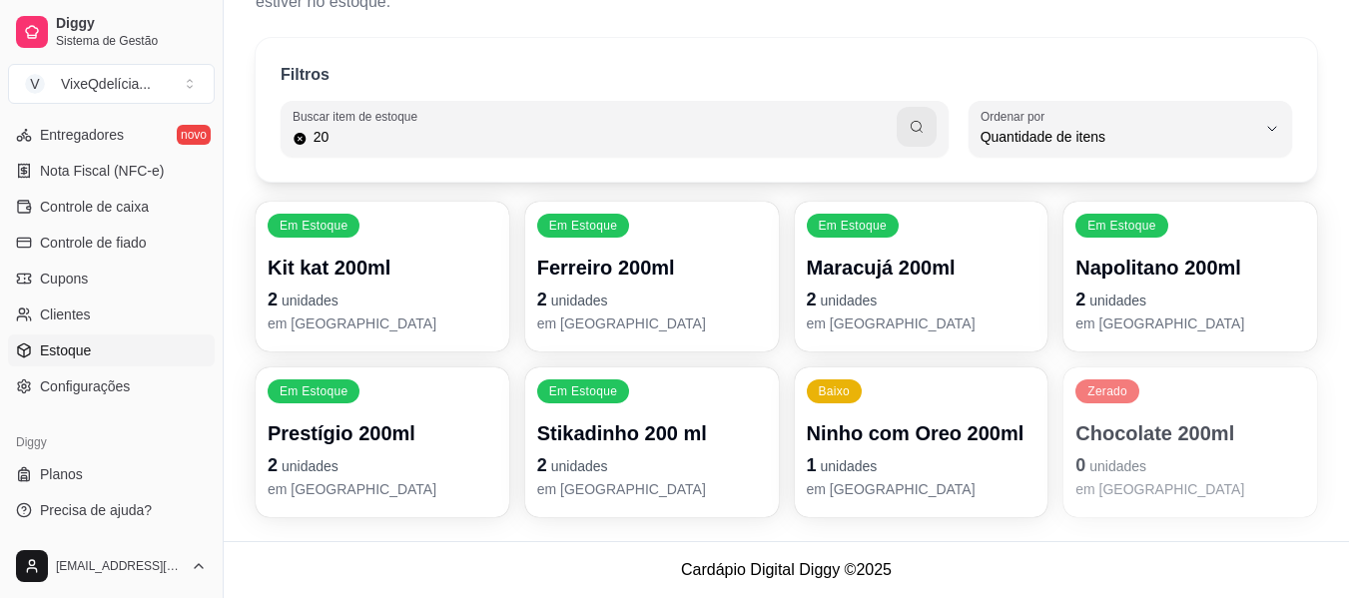
type input "2"
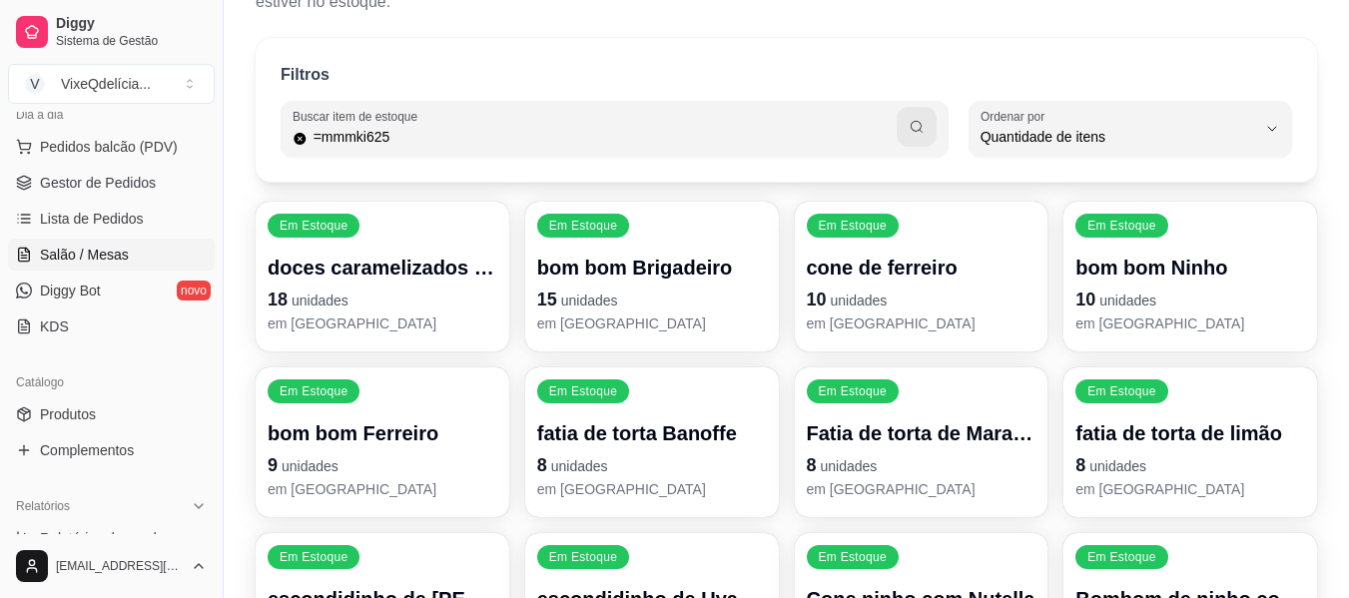
scroll to position [140, 0]
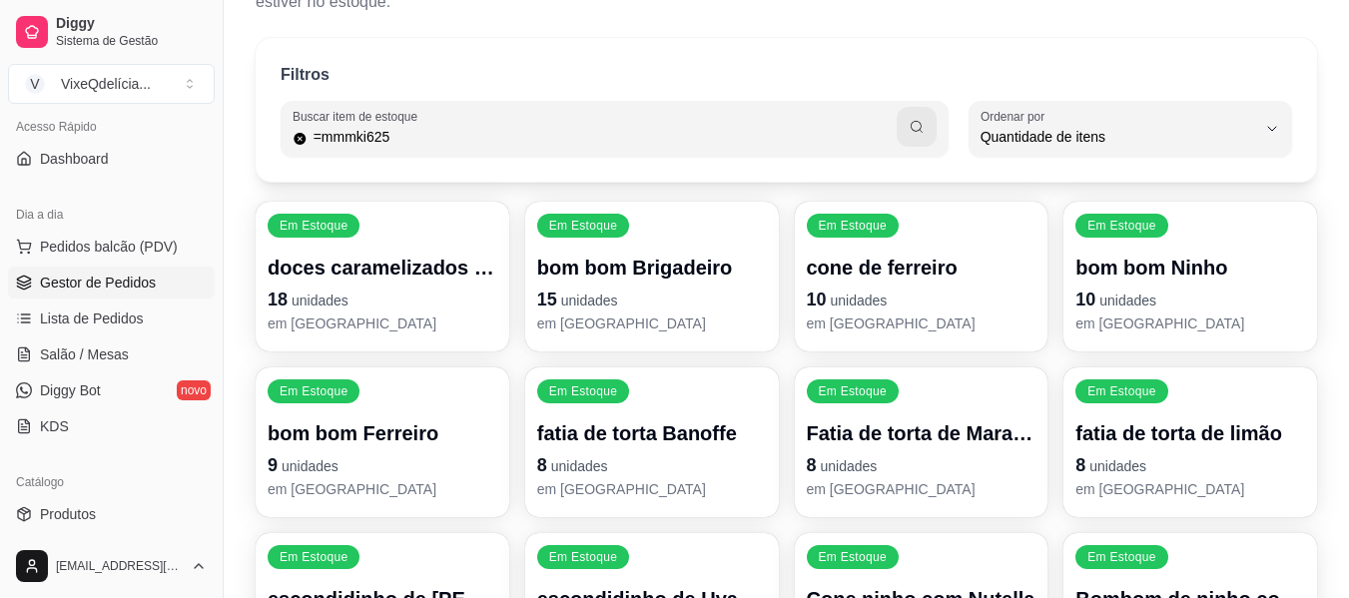
type input "=mmmki625"
click at [116, 276] on span "Gestor de Pedidos" at bounding box center [98, 283] width 116 height 20
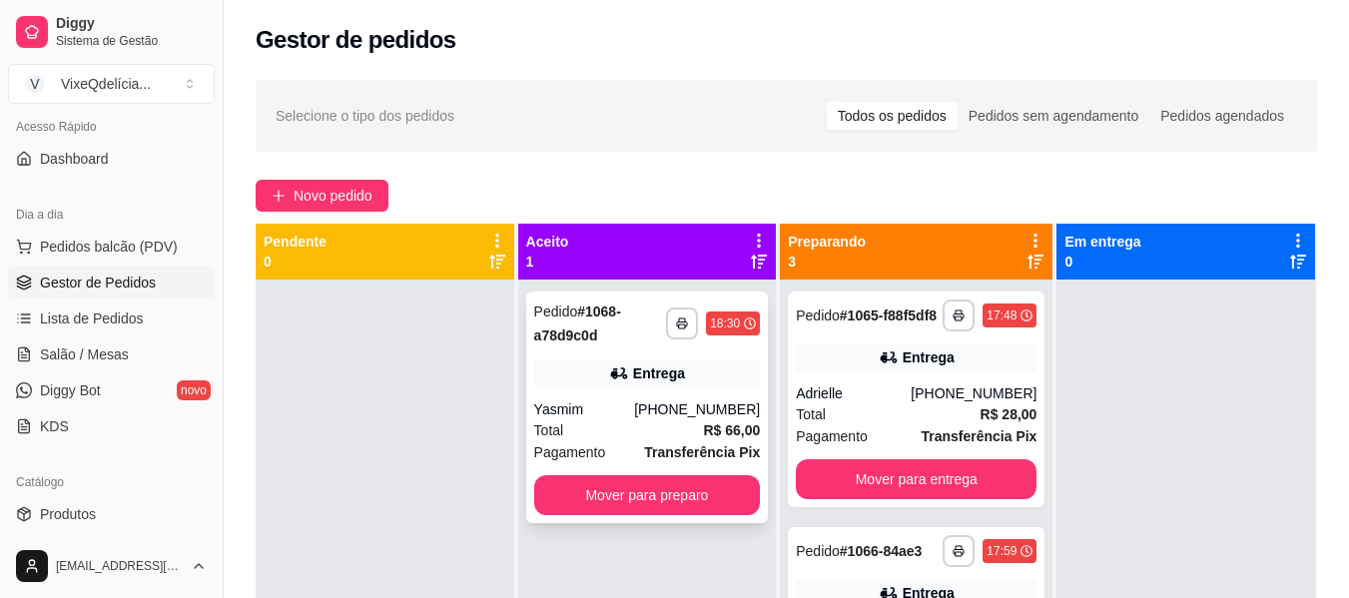
click at [666, 388] on div "**********" at bounding box center [647, 408] width 243 height 232
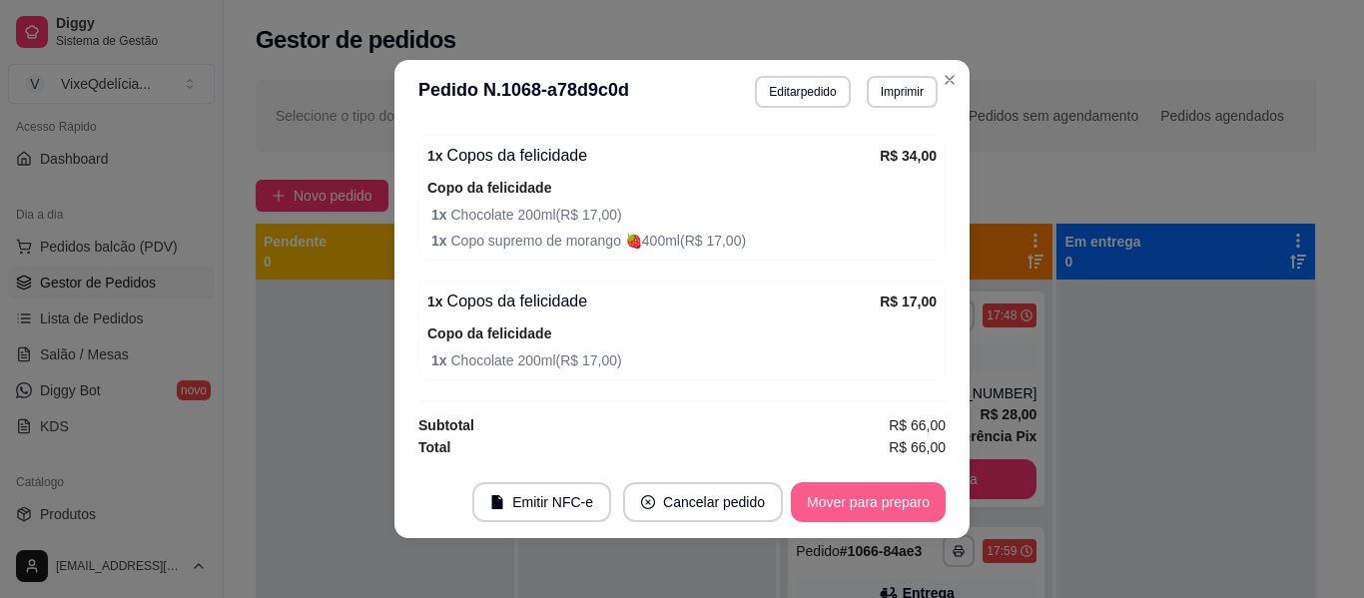
click at [898, 498] on button "Mover para preparo" at bounding box center [868, 502] width 155 height 40
click at [910, 497] on button "Mover para entrega" at bounding box center [869, 502] width 154 height 40
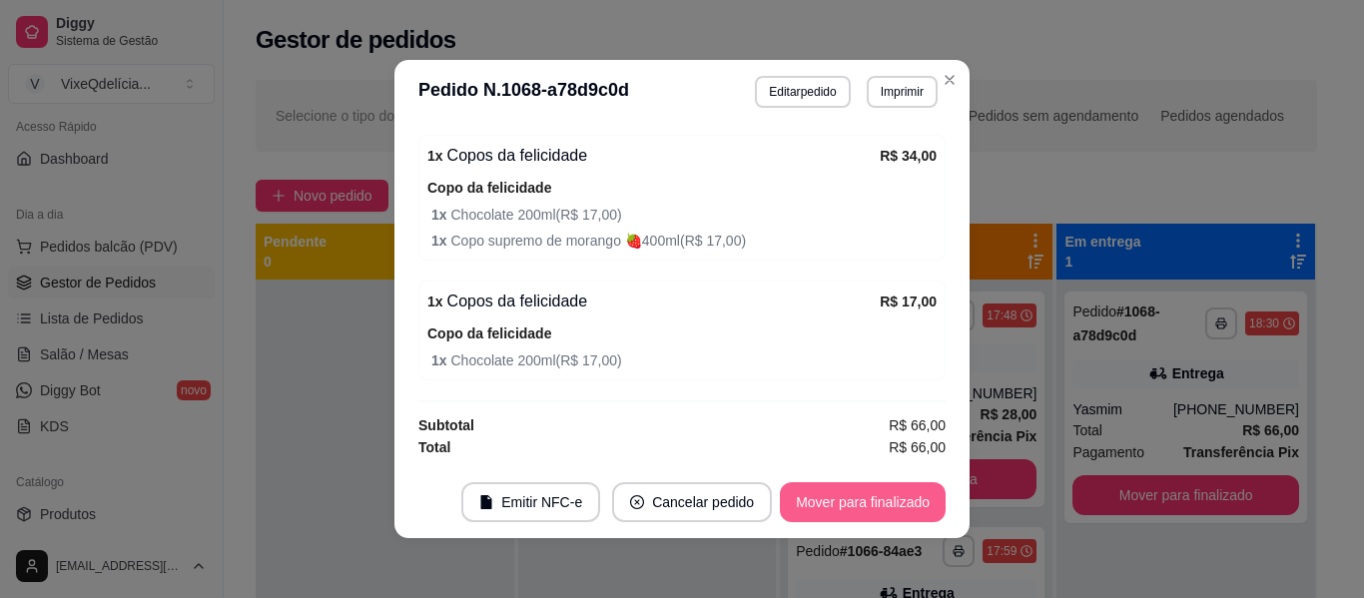
click at [907, 500] on button "Mover para finalizado" at bounding box center [863, 502] width 166 height 40
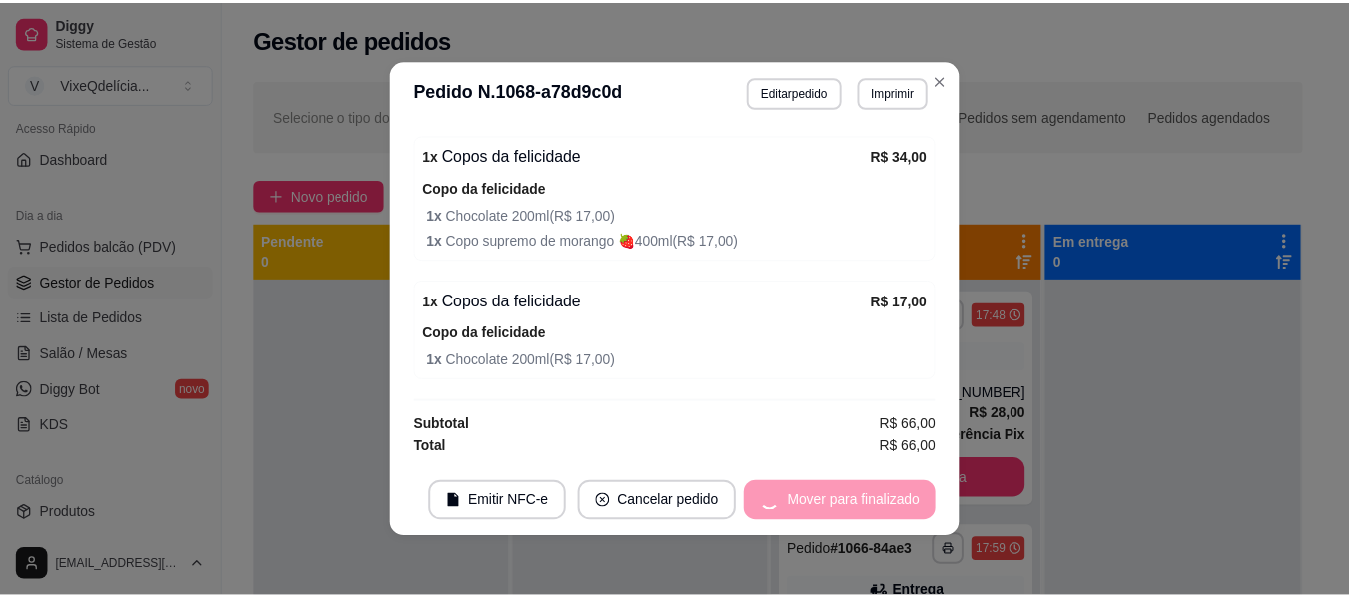
scroll to position [669, 0]
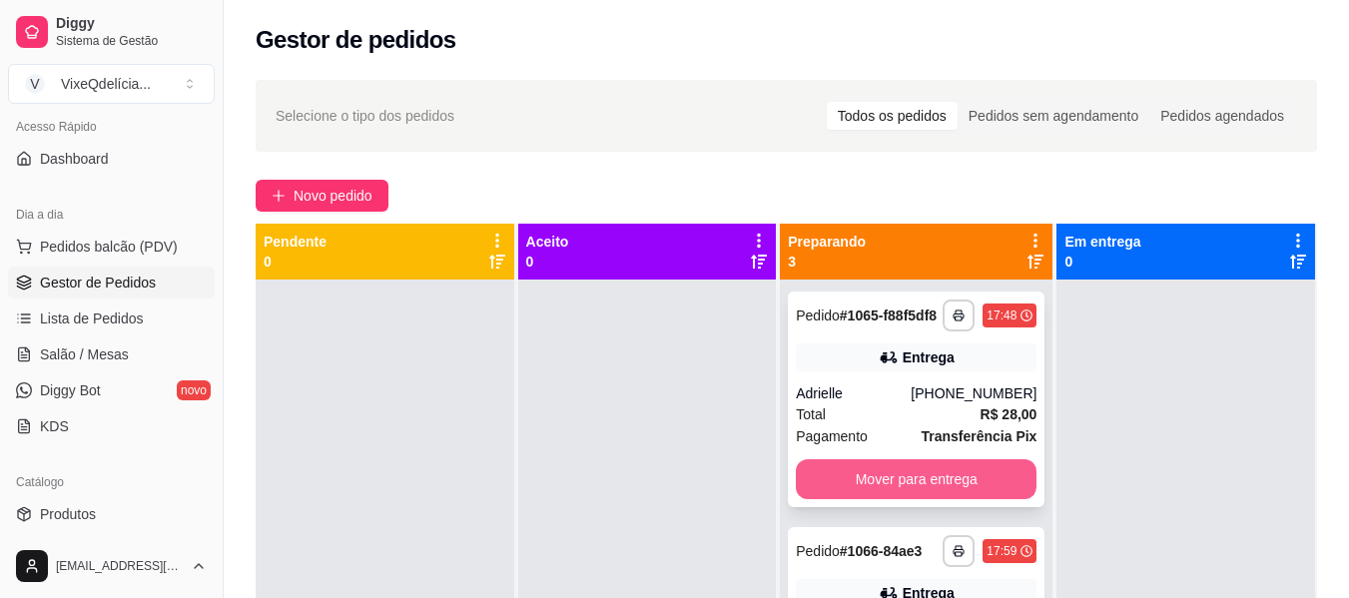
click at [960, 499] on button "Mover para entrega" at bounding box center [916, 479] width 241 height 40
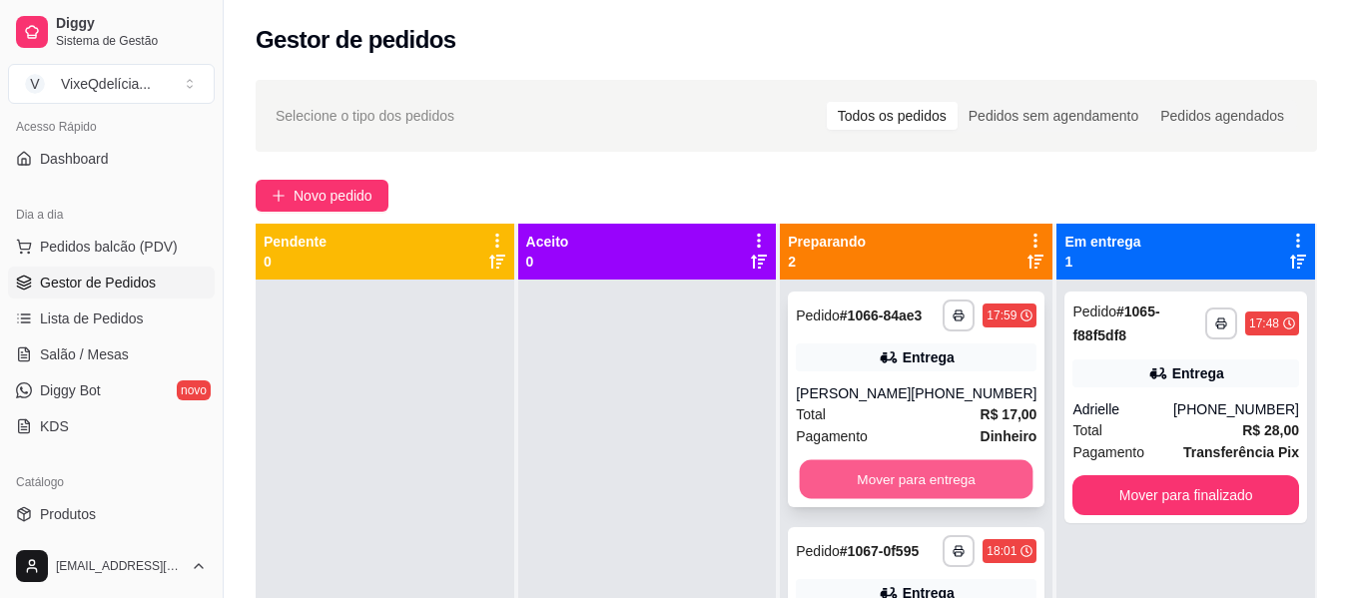
click at [946, 484] on button "Mover para entrega" at bounding box center [917, 479] width 234 height 39
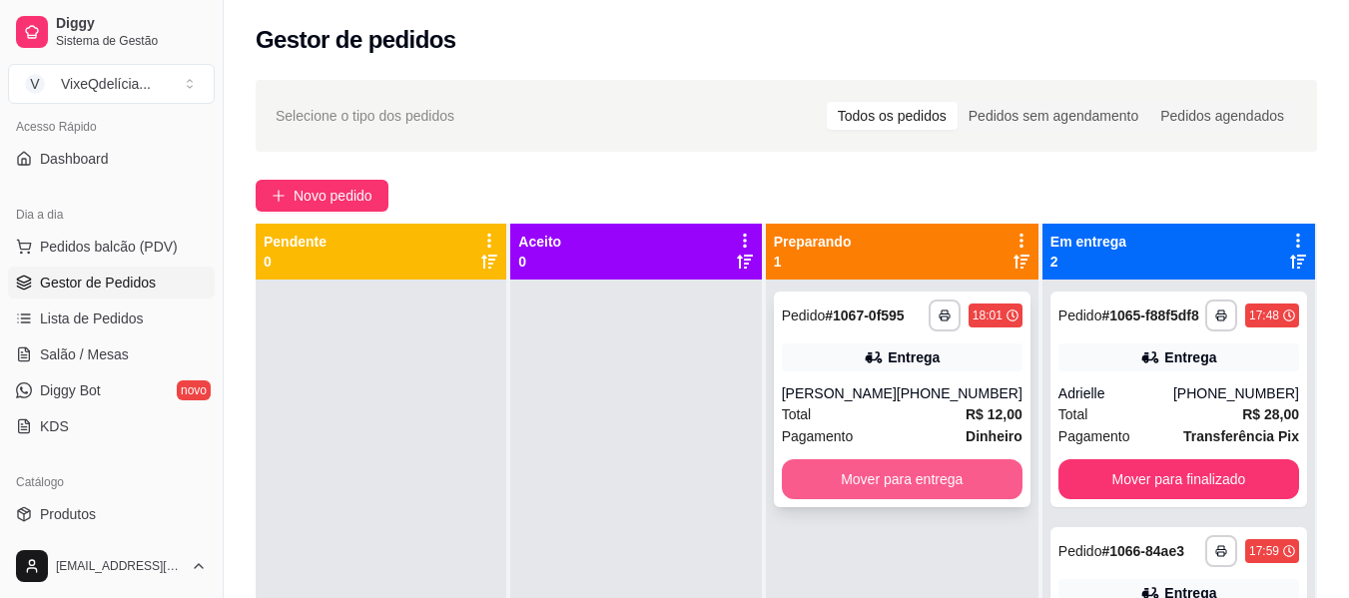
click at [955, 499] on button "Mover para entrega" at bounding box center [902, 479] width 241 height 40
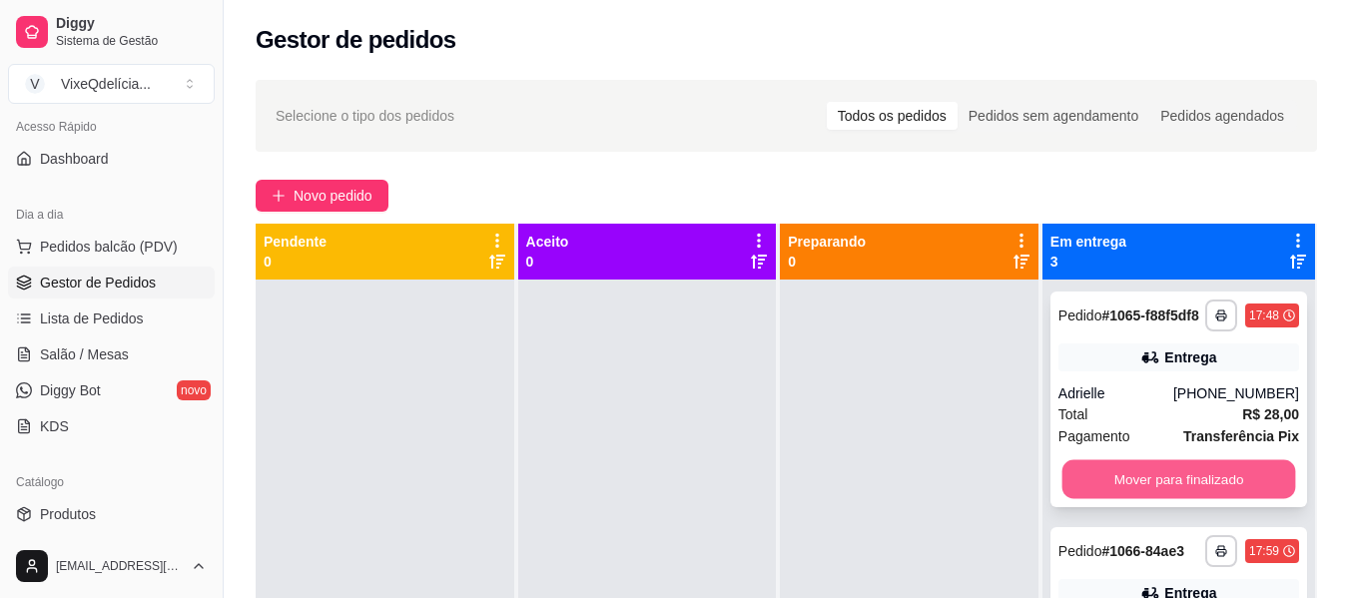
click at [1185, 494] on button "Mover para finalizado" at bounding box center [1178, 479] width 234 height 39
click at [1171, 470] on button "Mover para finalizado" at bounding box center [1178, 479] width 241 height 40
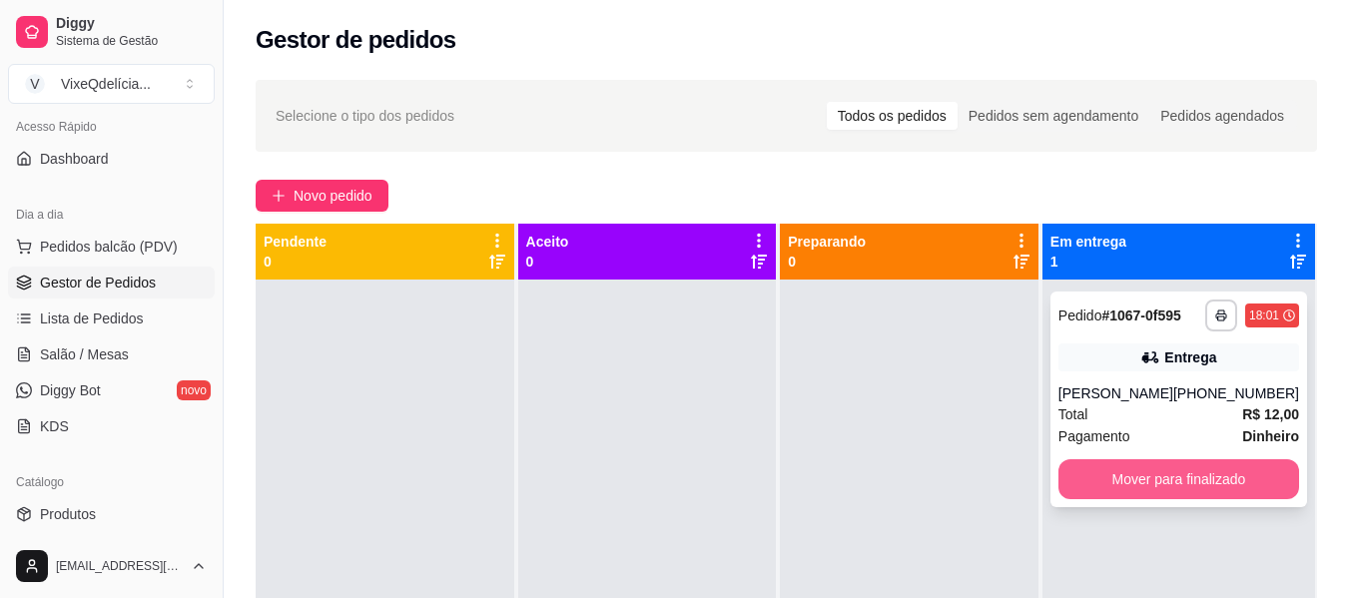
click at [1155, 492] on button "Mover para finalizado" at bounding box center [1178, 479] width 241 height 40
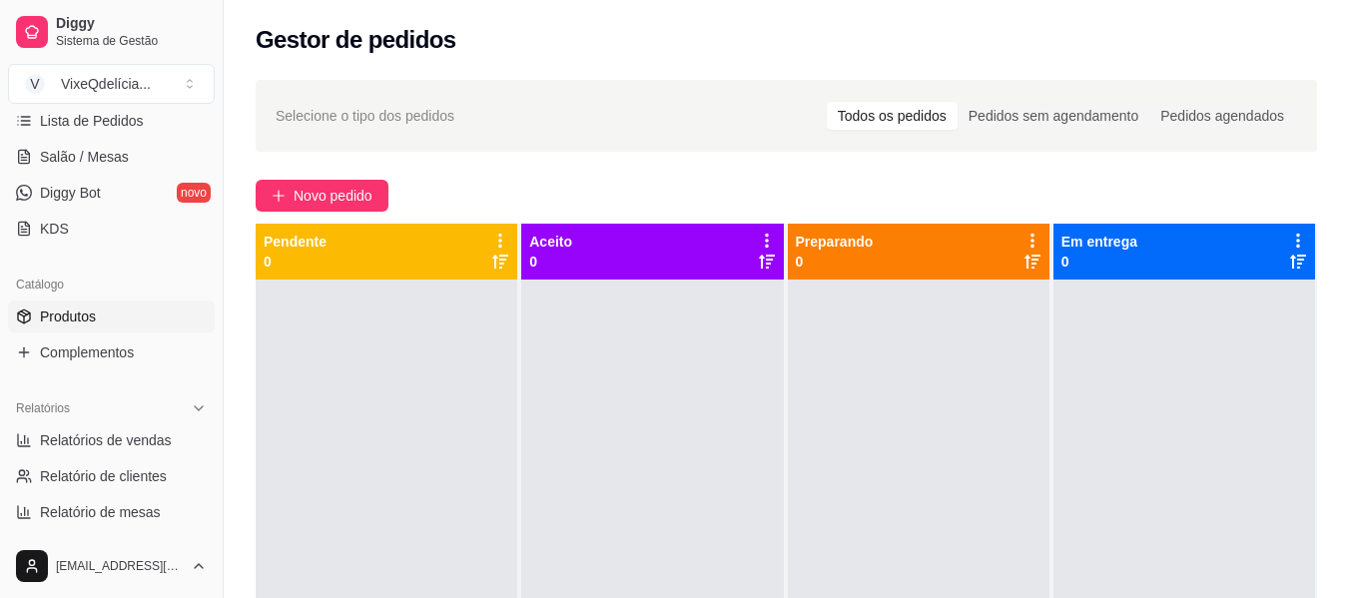
scroll to position [339, 0]
click at [129, 455] on ul "Relatórios de vendas Relatório de clientes Relatório de mesas Relatório de fide…" at bounding box center [111, 492] width 207 height 140
click at [133, 439] on span "Relatórios de vendas" at bounding box center [106, 438] width 132 height 20
select select "ALL"
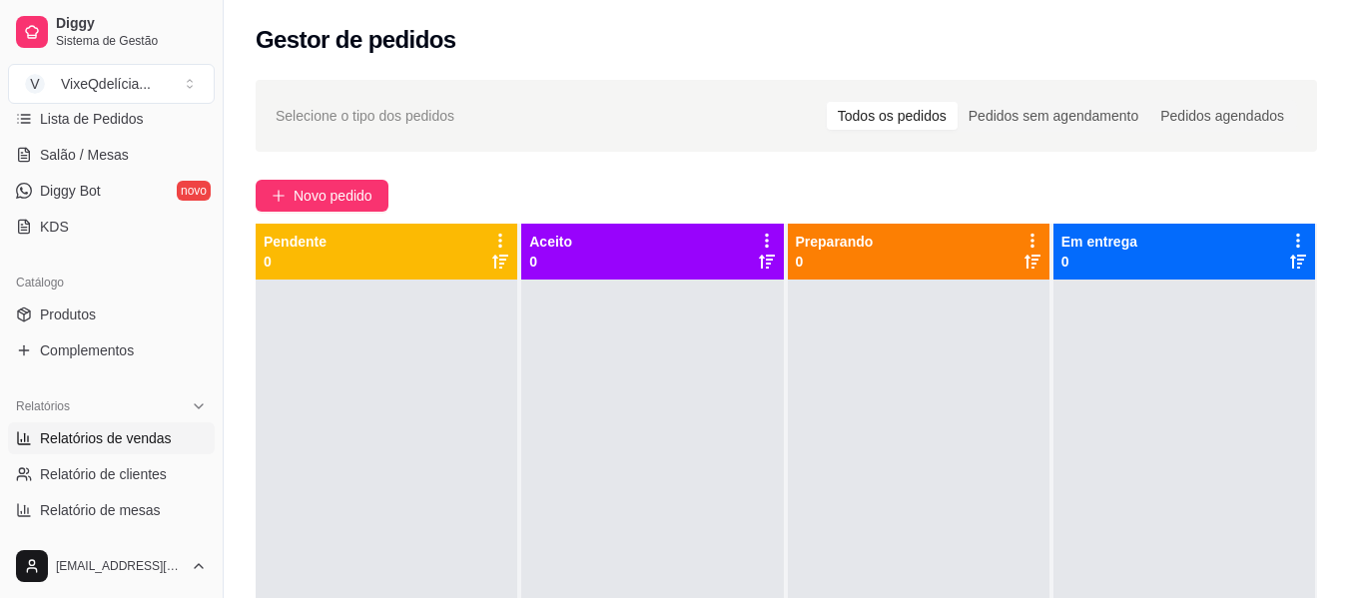
select select "0"
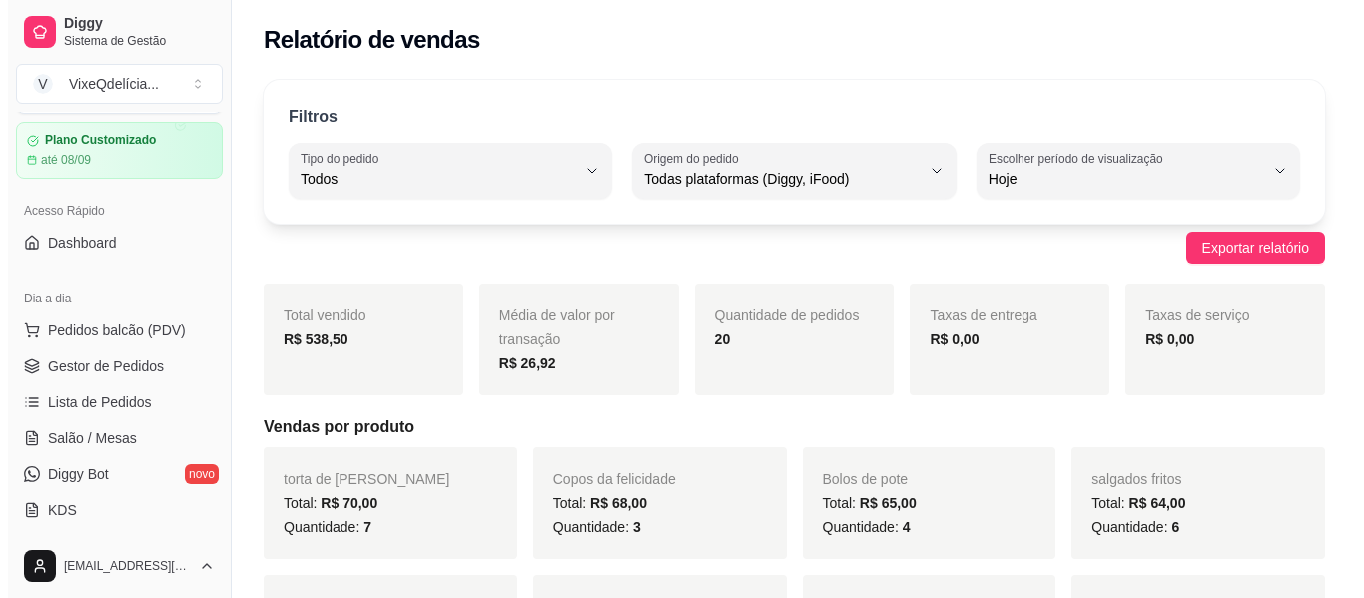
scroll to position [40, 0]
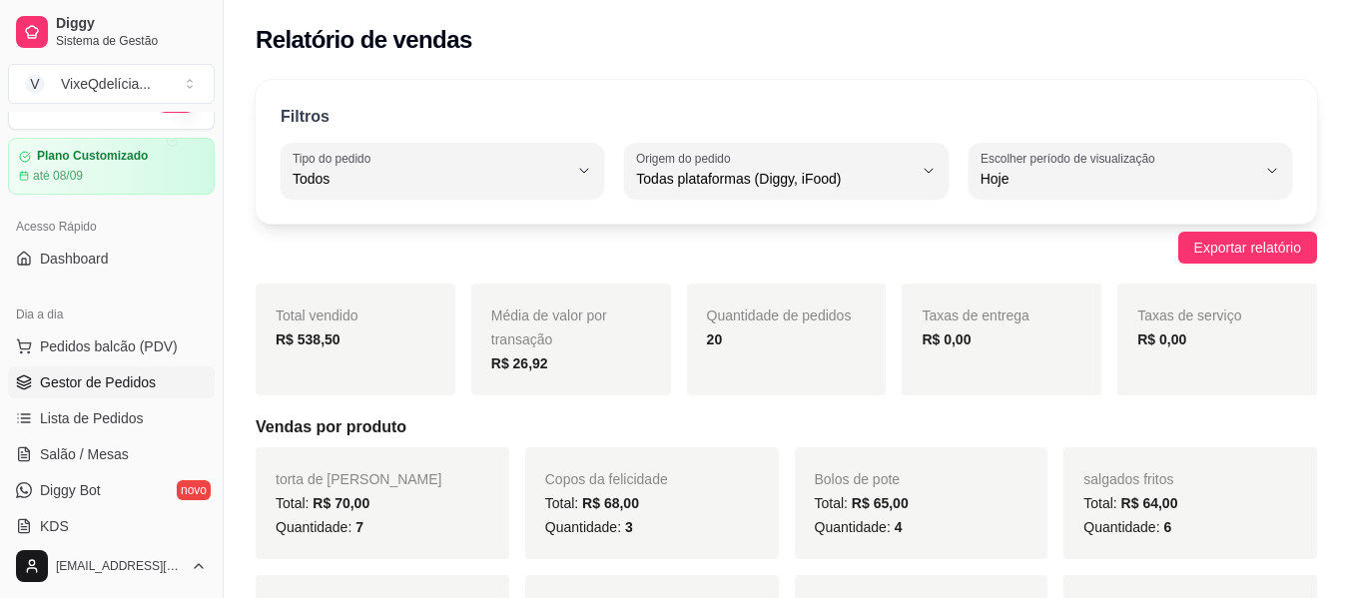
click at [122, 387] on span "Gestor de Pedidos" at bounding box center [98, 382] width 116 height 20
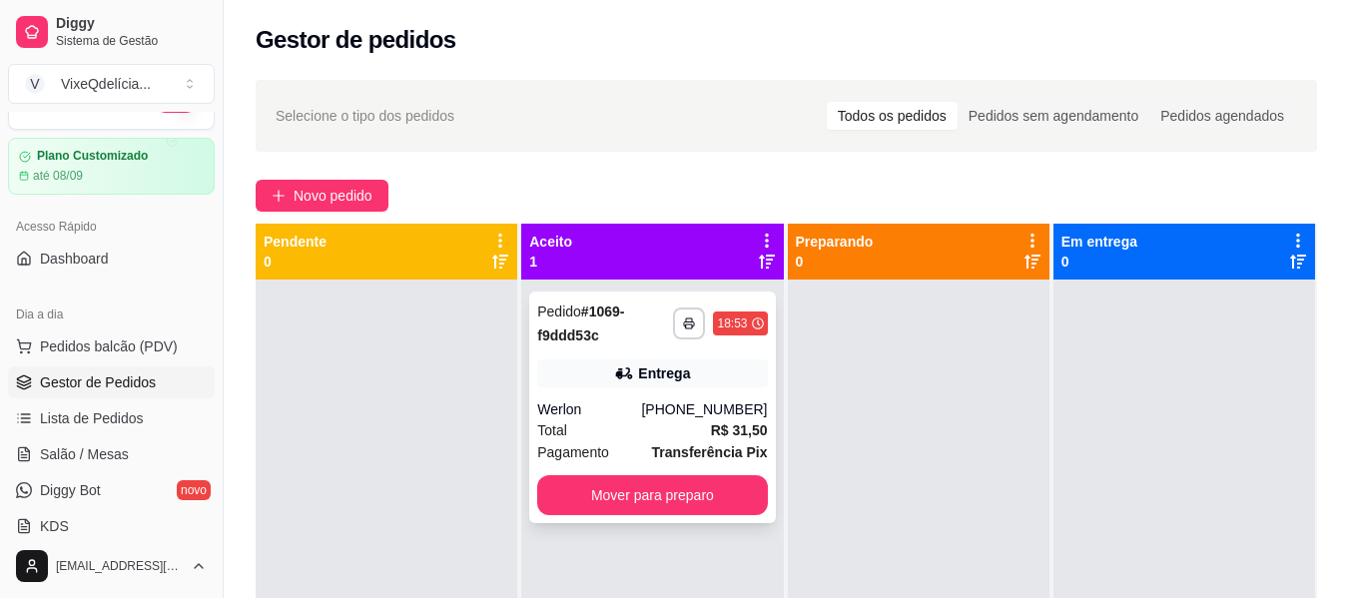
click at [638, 406] on div "Werlon" at bounding box center [589, 409] width 104 height 20
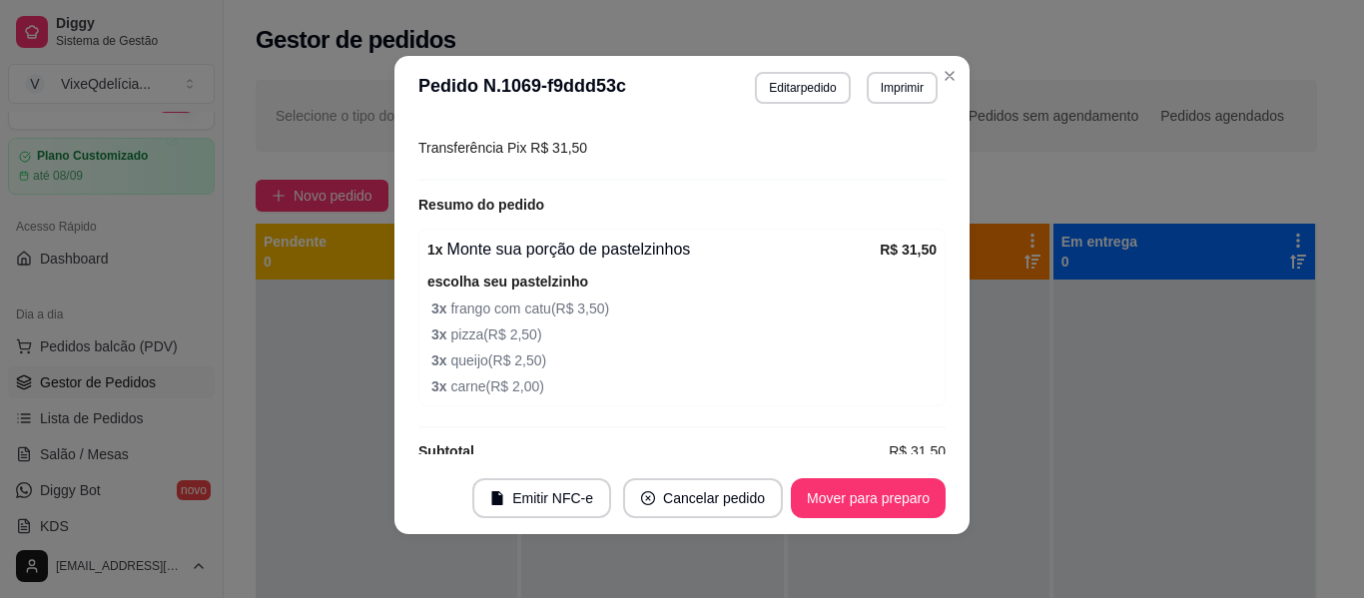
scroll to position [585, 0]
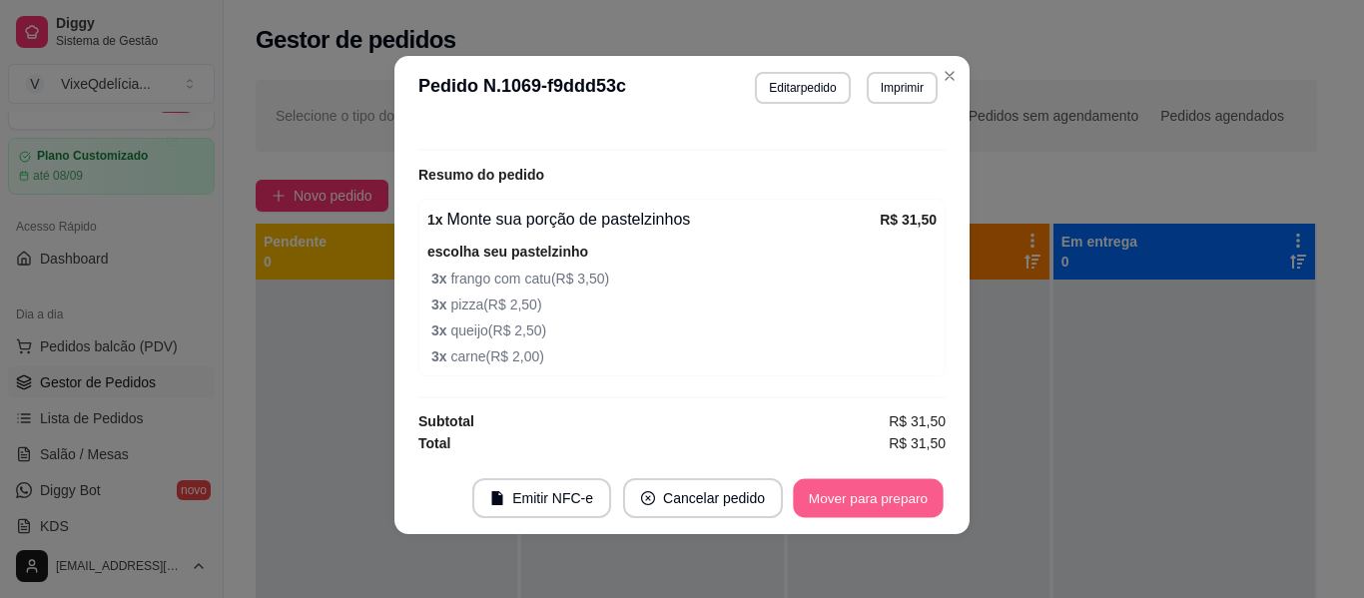
click at [859, 485] on button "Mover para preparo" at bounding box center [868, 498] width 150 height 39
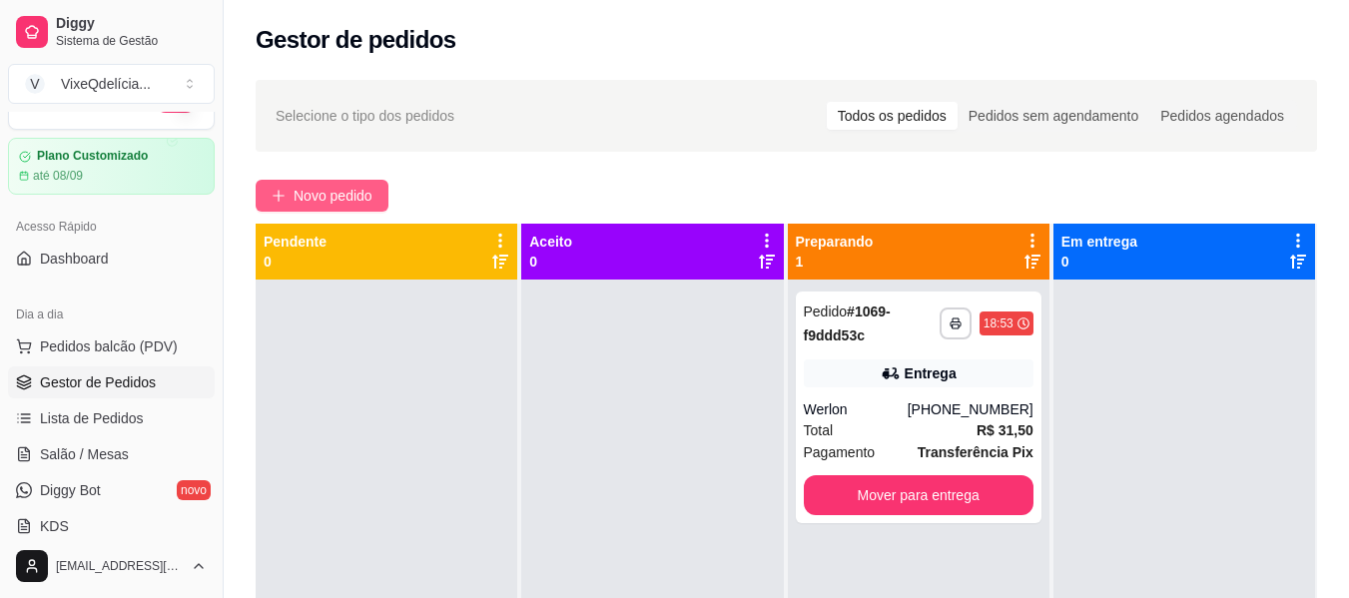
click at [299, 198] on span "Novo pedido" at bounding box center [333, 196] width 79 height 22
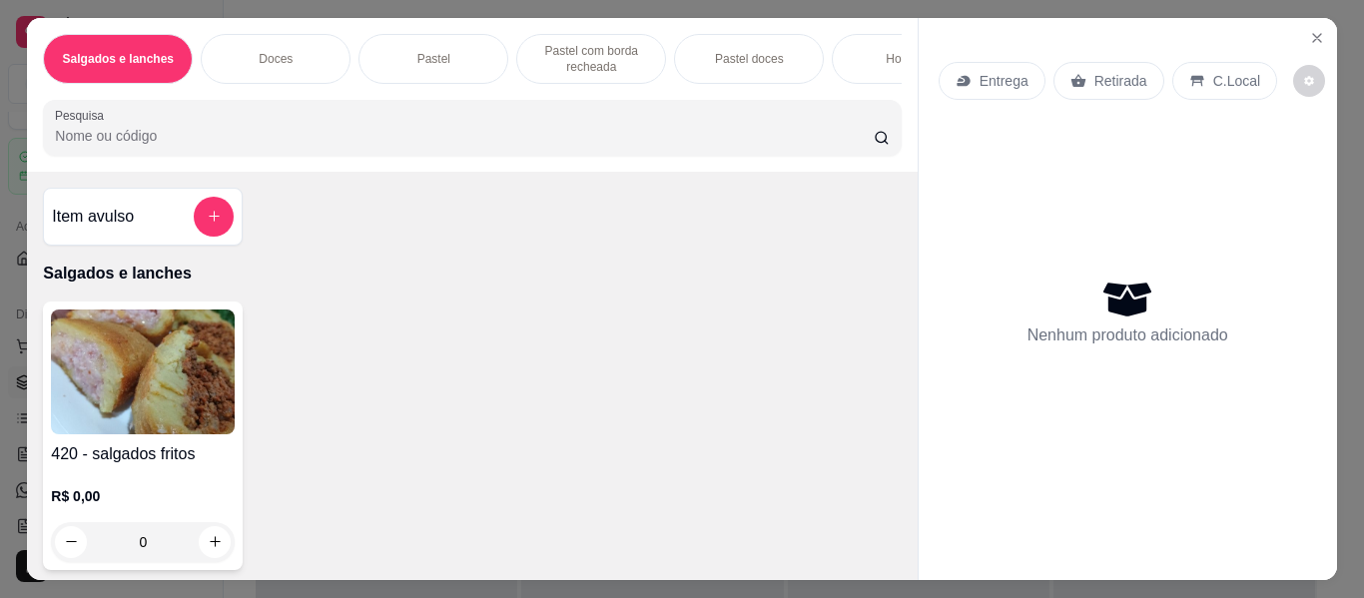
click at [389, 46] on div "Pastel" at bounding box center [433, 59] width 150 height 50
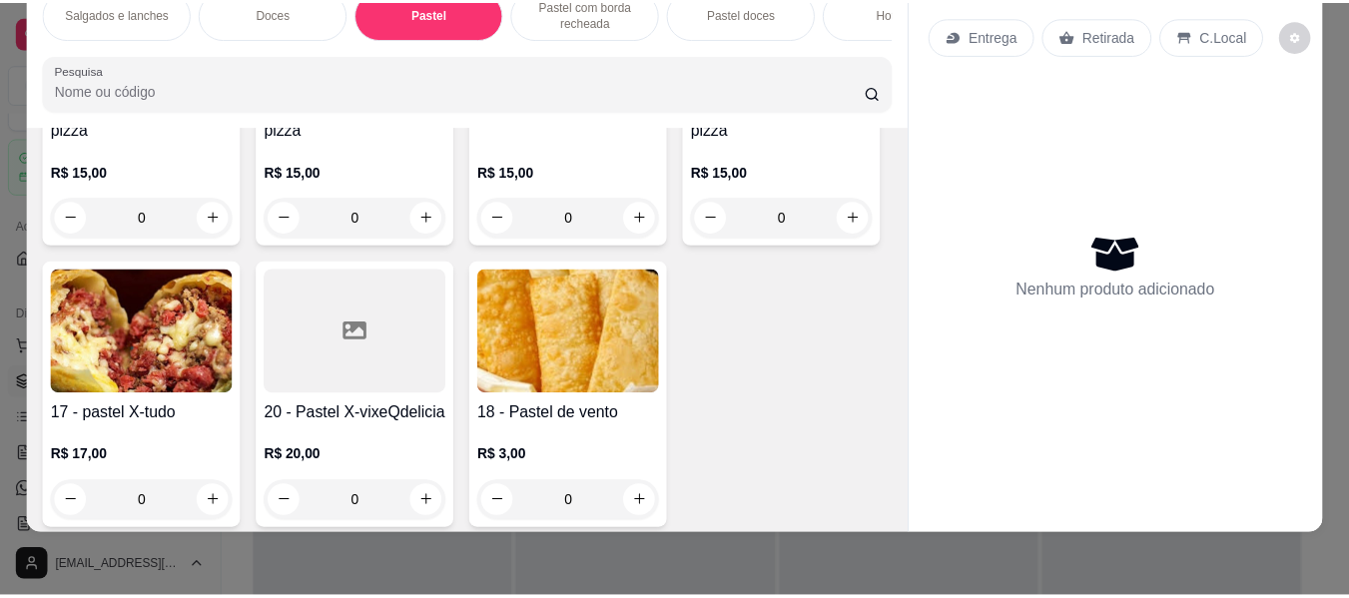
scroll to position [3147, 0]
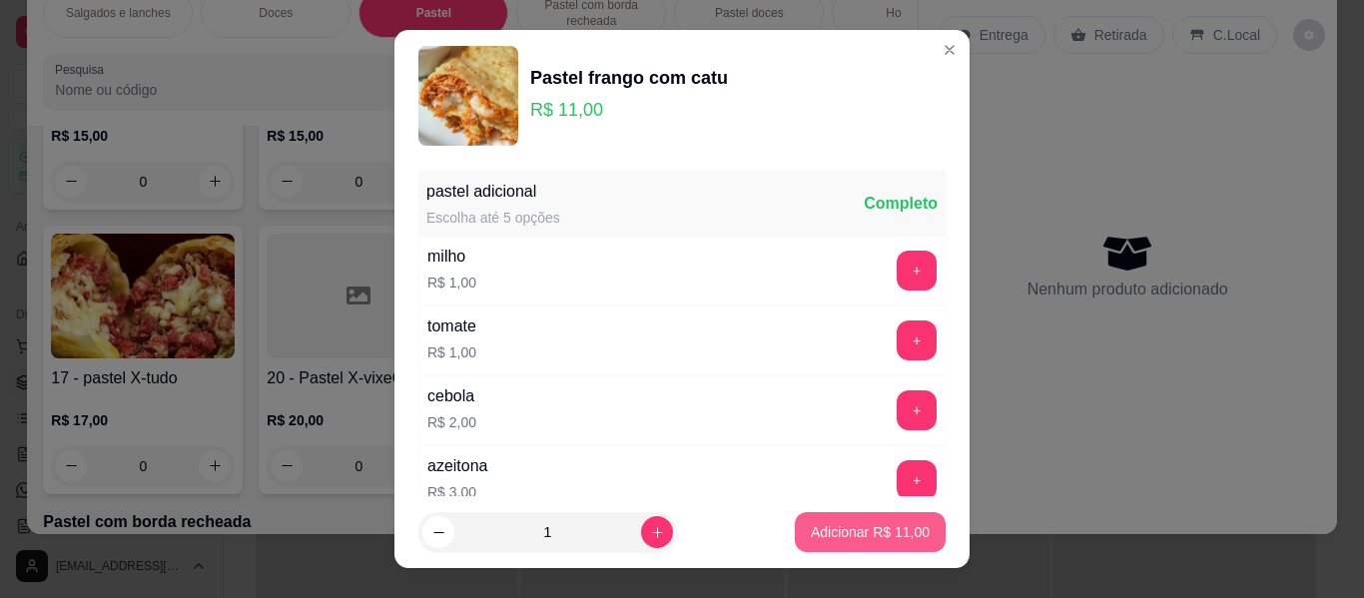
click at [848, 533] on p "Adicionar R$ 11,00" at bounding box center [870, 532] width 119 height 20
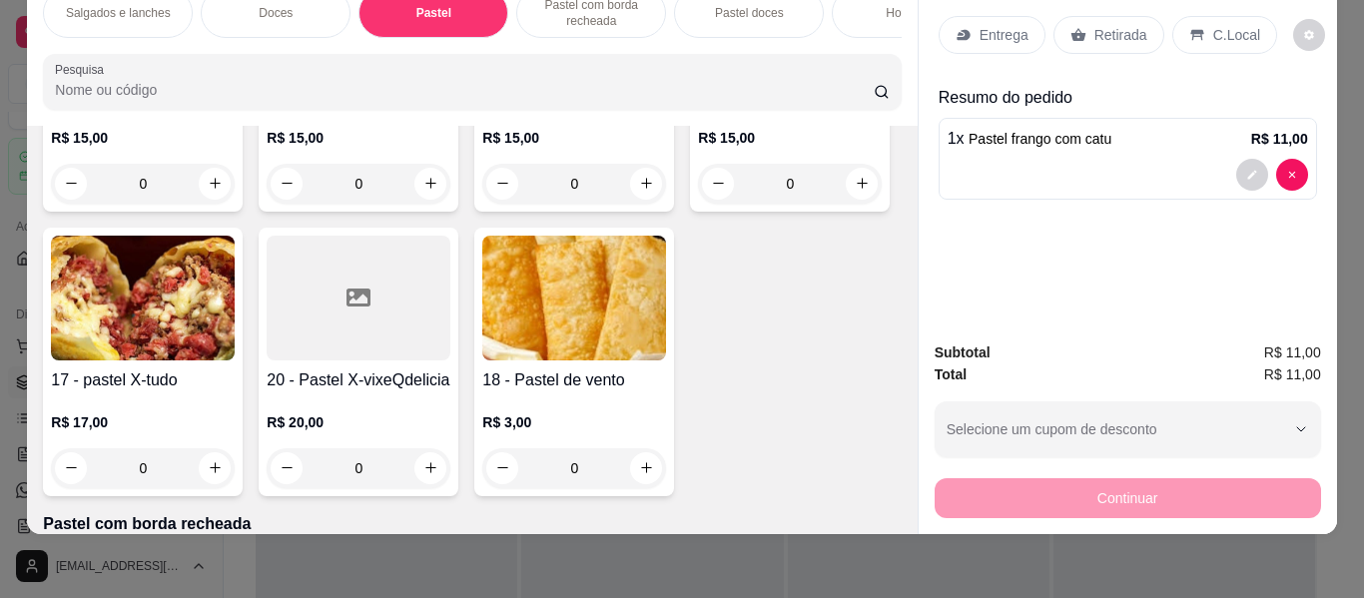
click at [1121, 25] on p "Retirada" at bounding box center [1120, 35] width 53 height 20
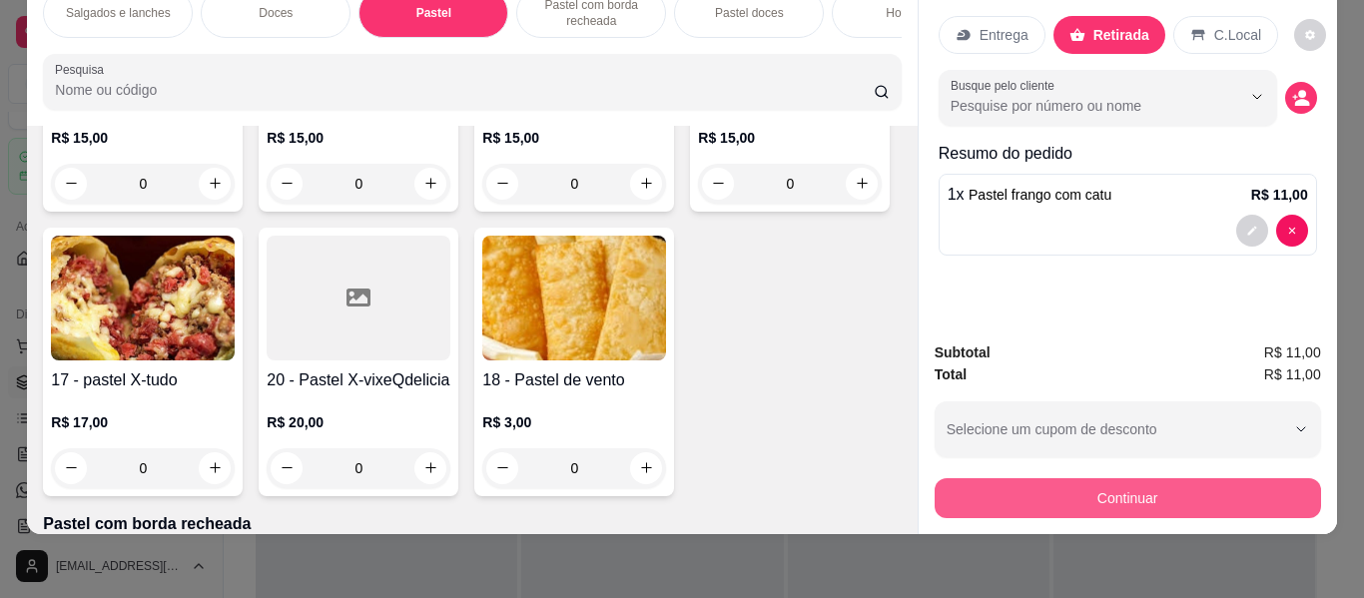
click at [1200, 479] on button "Continuar" at bounding box center [1127, 498] width 386 height 40
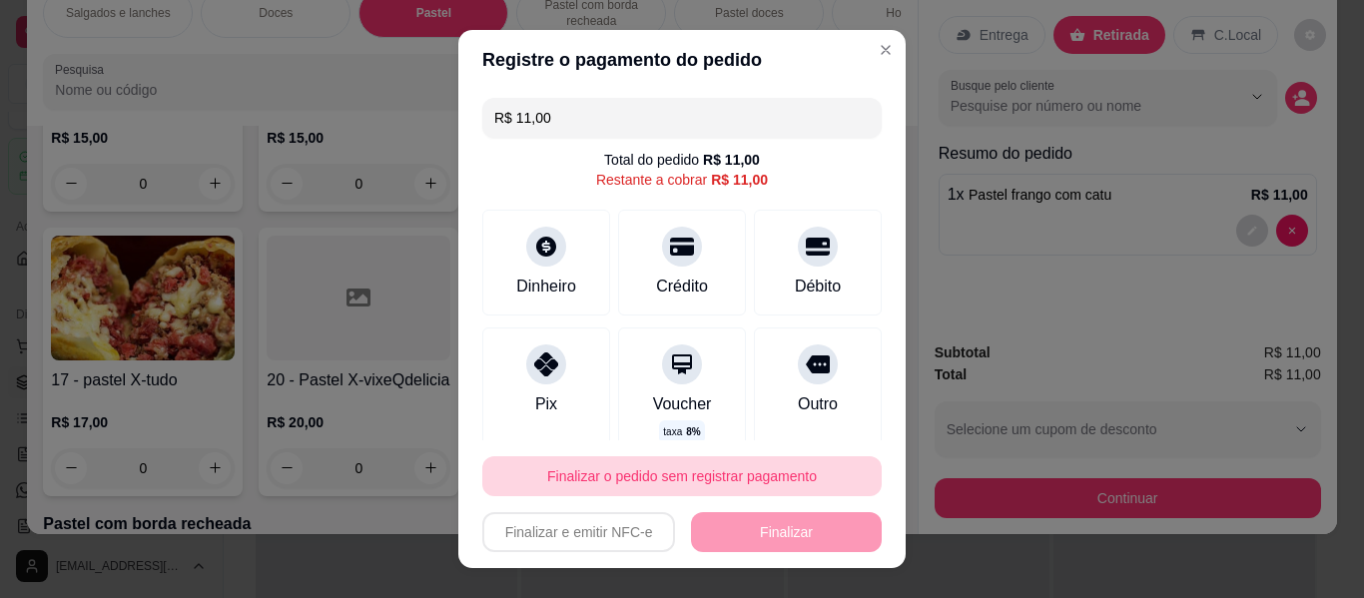
click at [706, 479] on button "Finalizar o pedido sem registrar pagamento" at bounding box center [681, 476] width 399 height 40
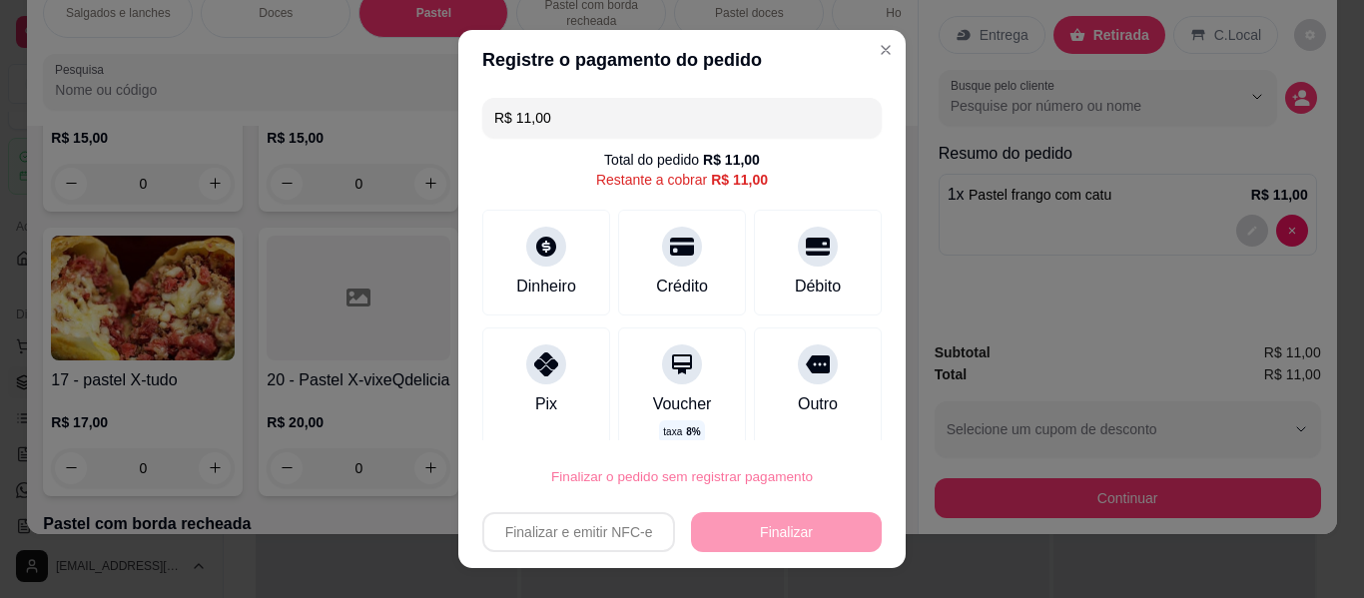
click at [815, 425] on button "Confirmar" at bounding box center [796, 419] width 74 height 31
type input "0"
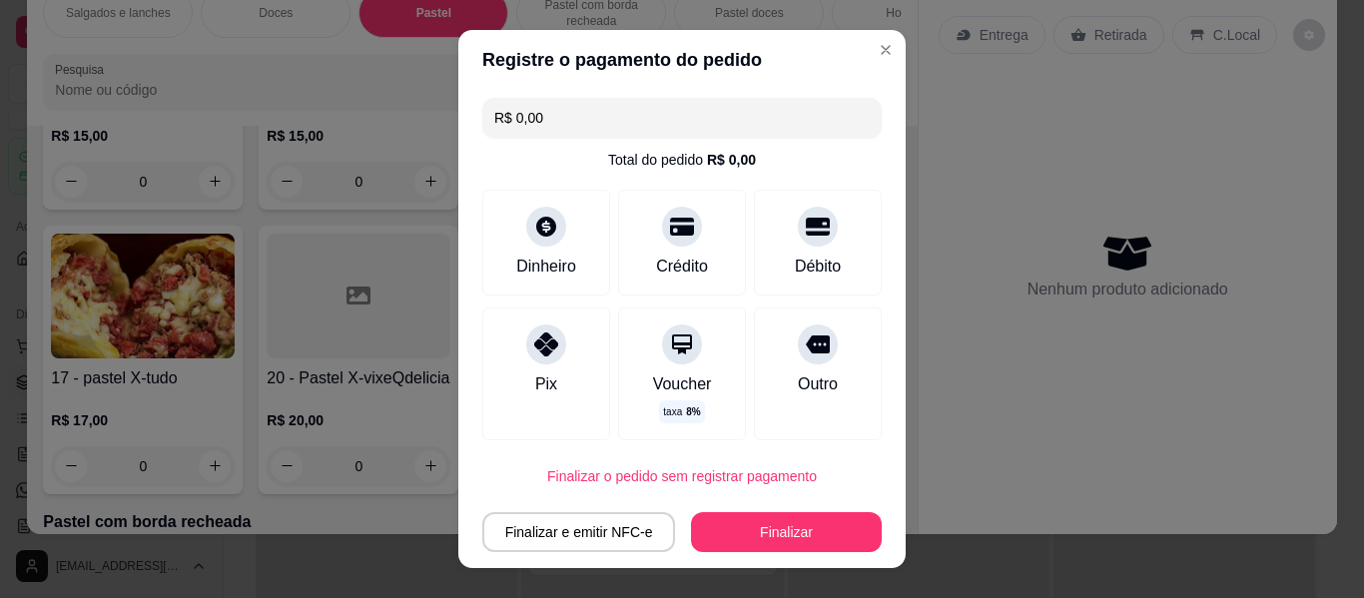
type input "R$ 0,00"
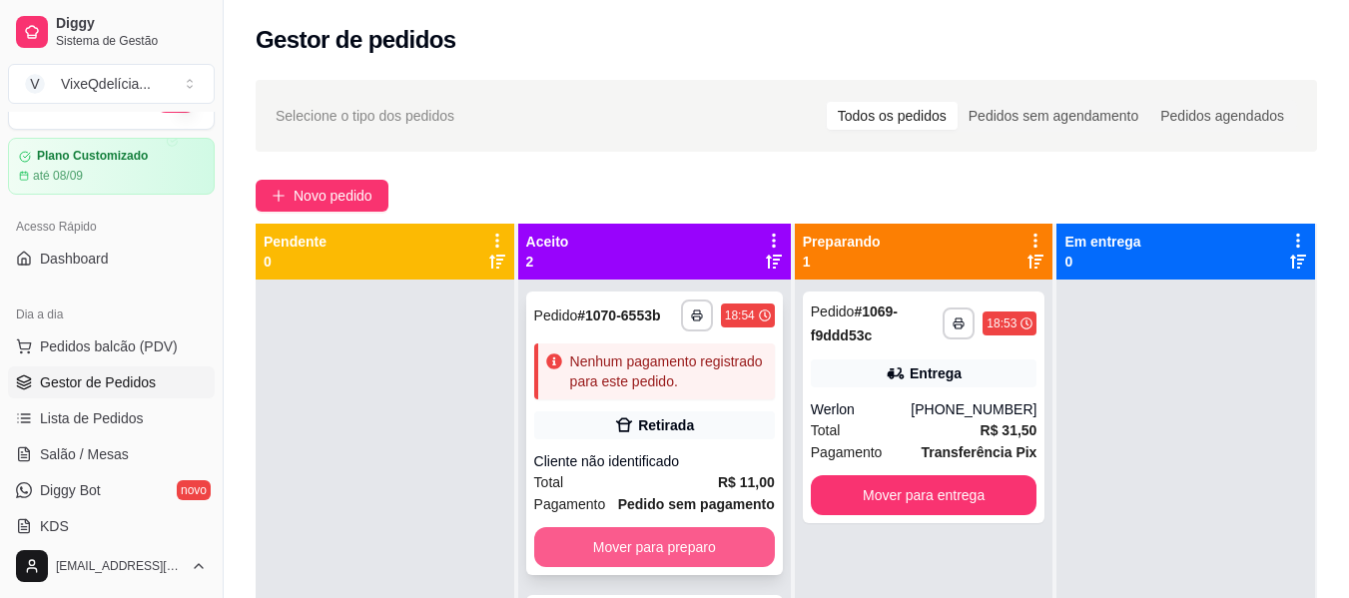
click at [674, 546] on button "Mover para preparo" at bounding box center [654, 547] width 241 height 40
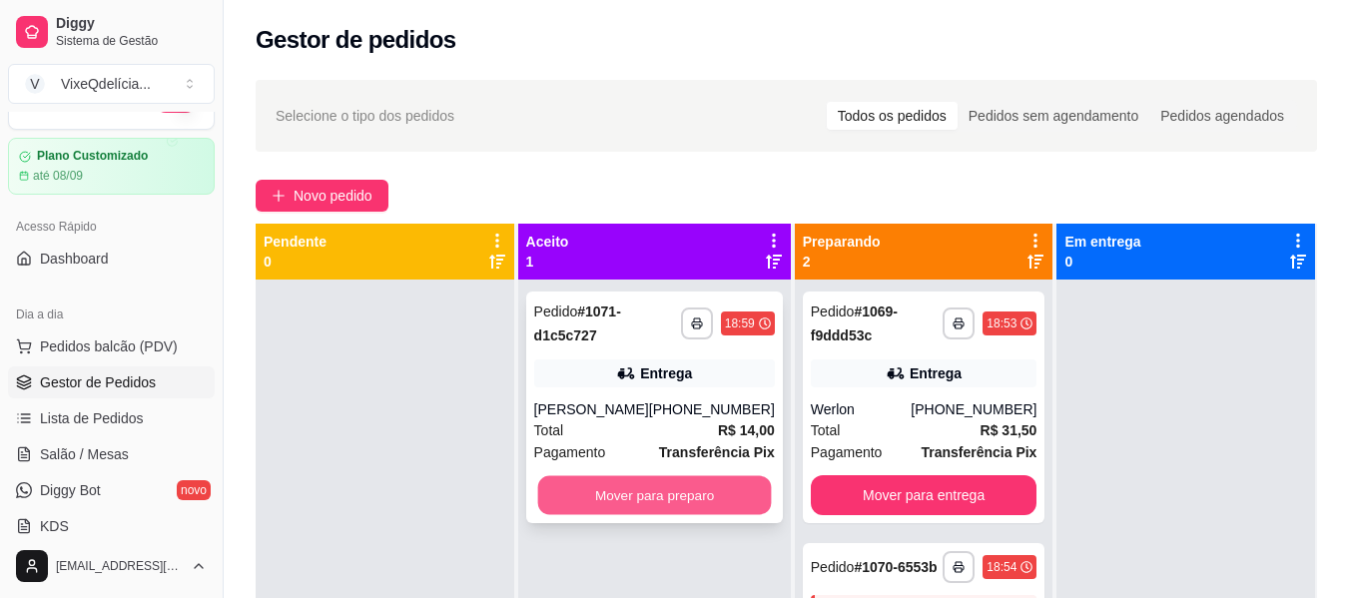
click at [703, 491] on button "Mover para preparo" at bounding box center [654, 495] width 234 height 39
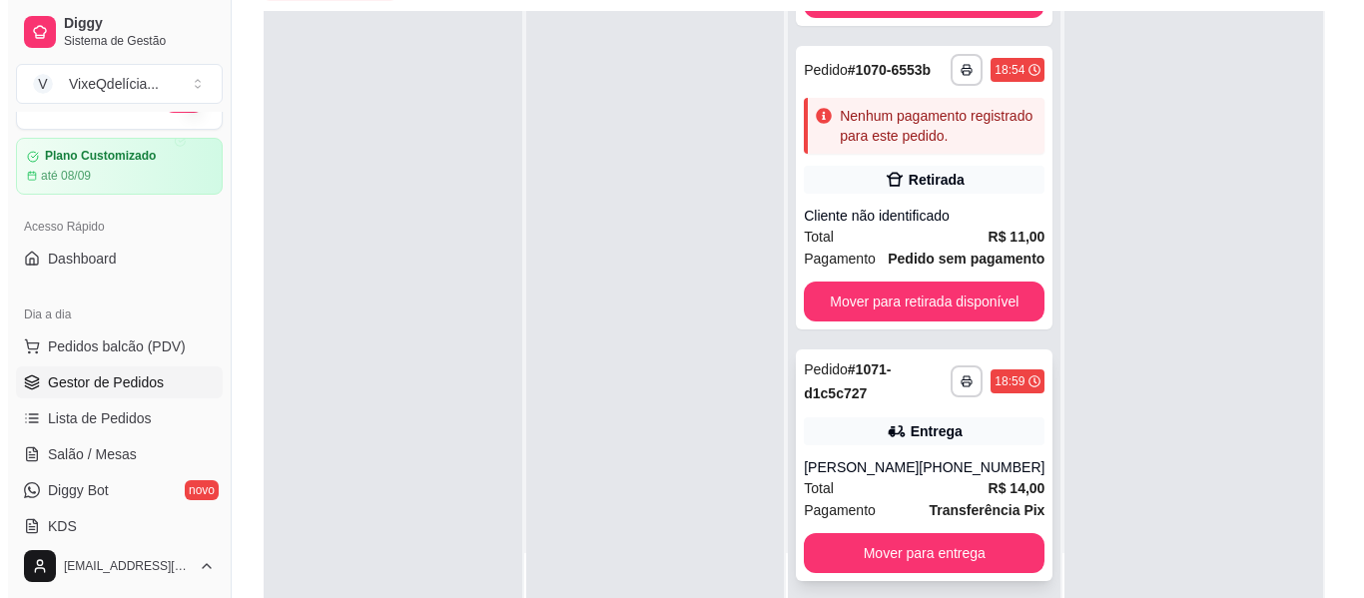
scroll to position [304, 0]
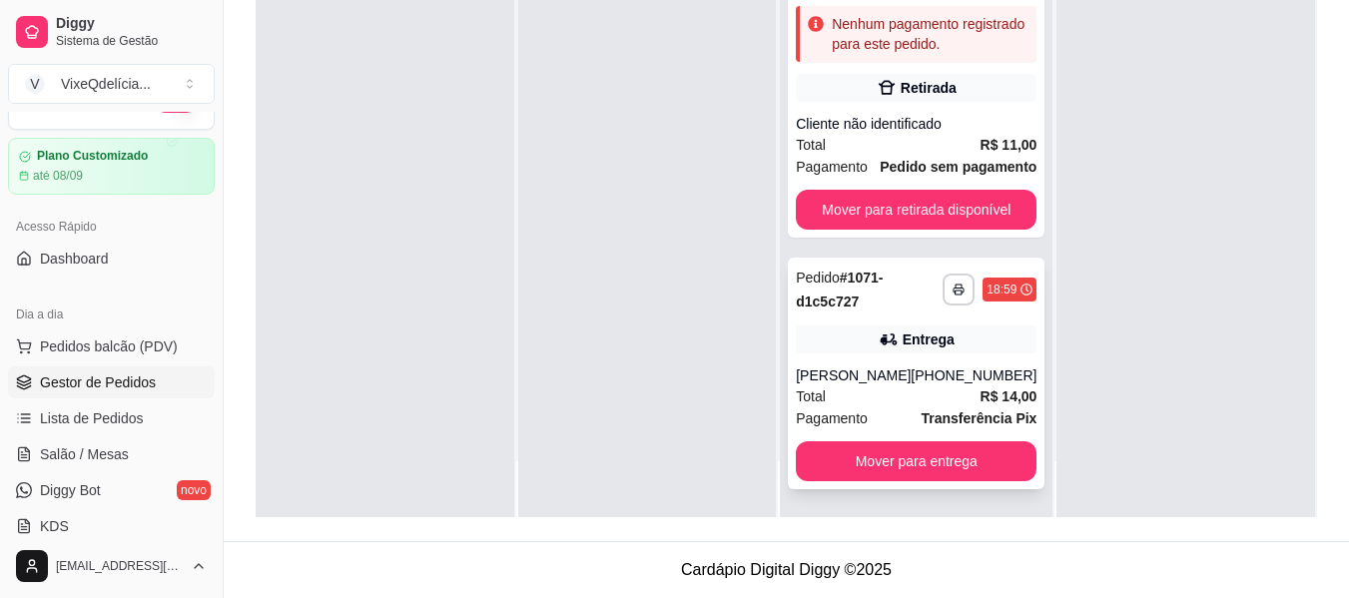
click at [938, 377] on div "[PHONE_NUMBER]" at bounding box center [973, 375] width 126 height 20
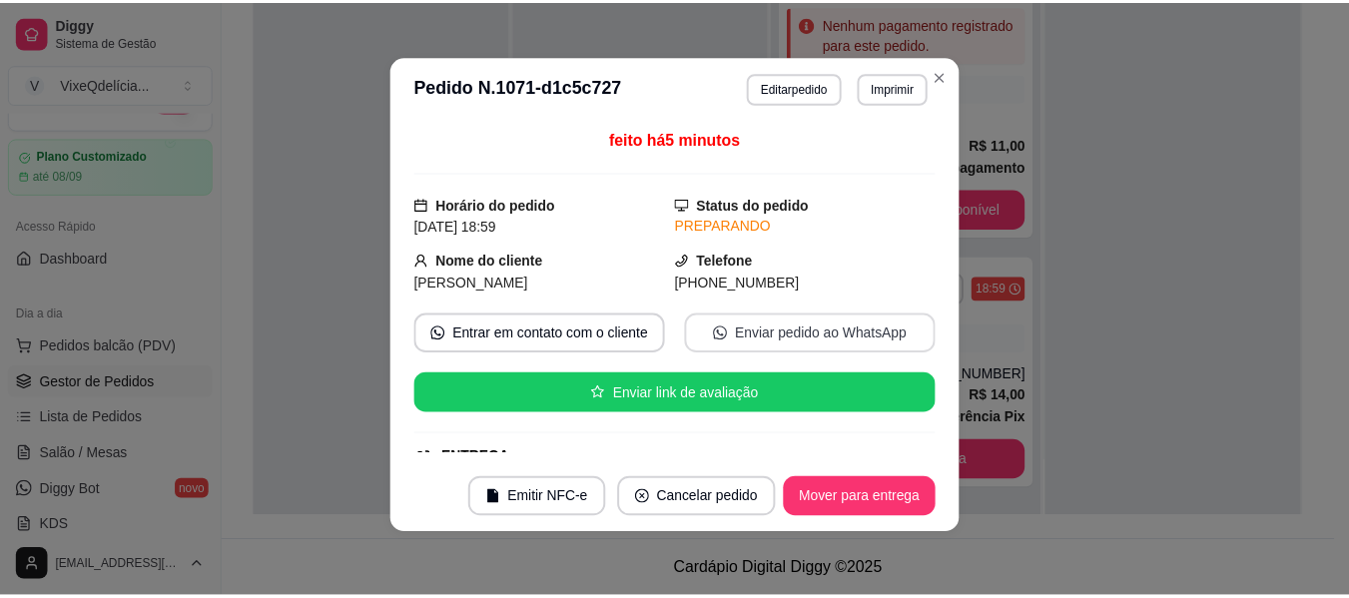
scroll to position [0, 0]
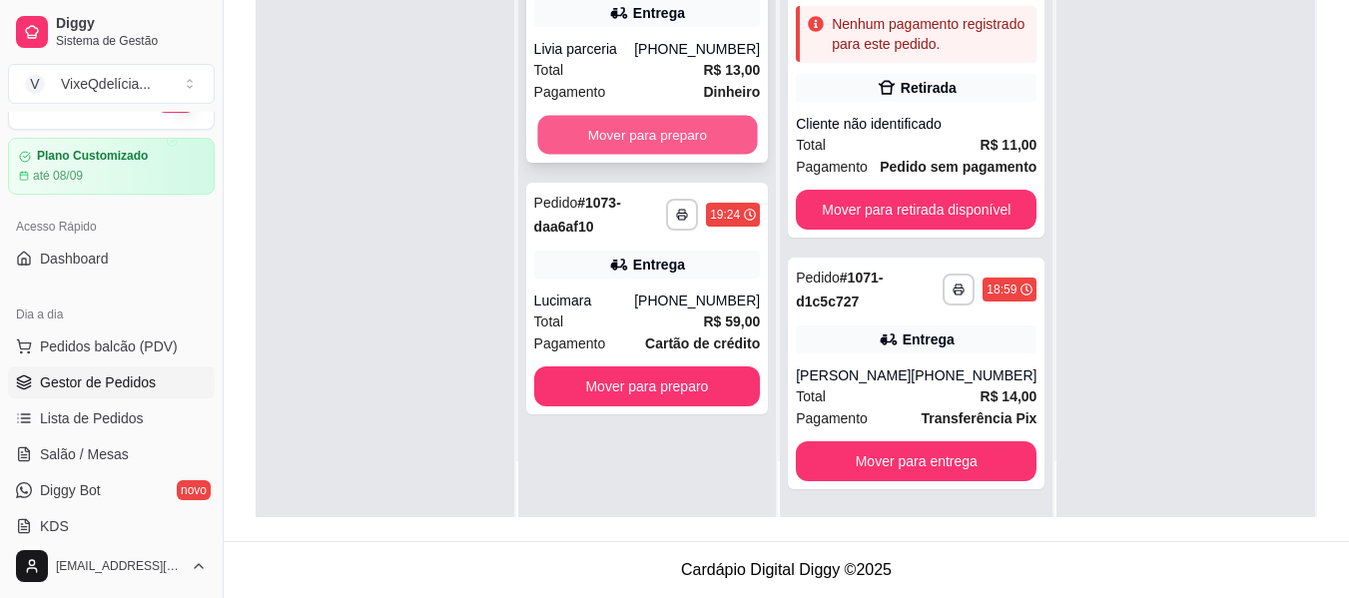
click at [684, 125] on button "Mover para preparo" at bounding box center [647, 135] width 220 height 39
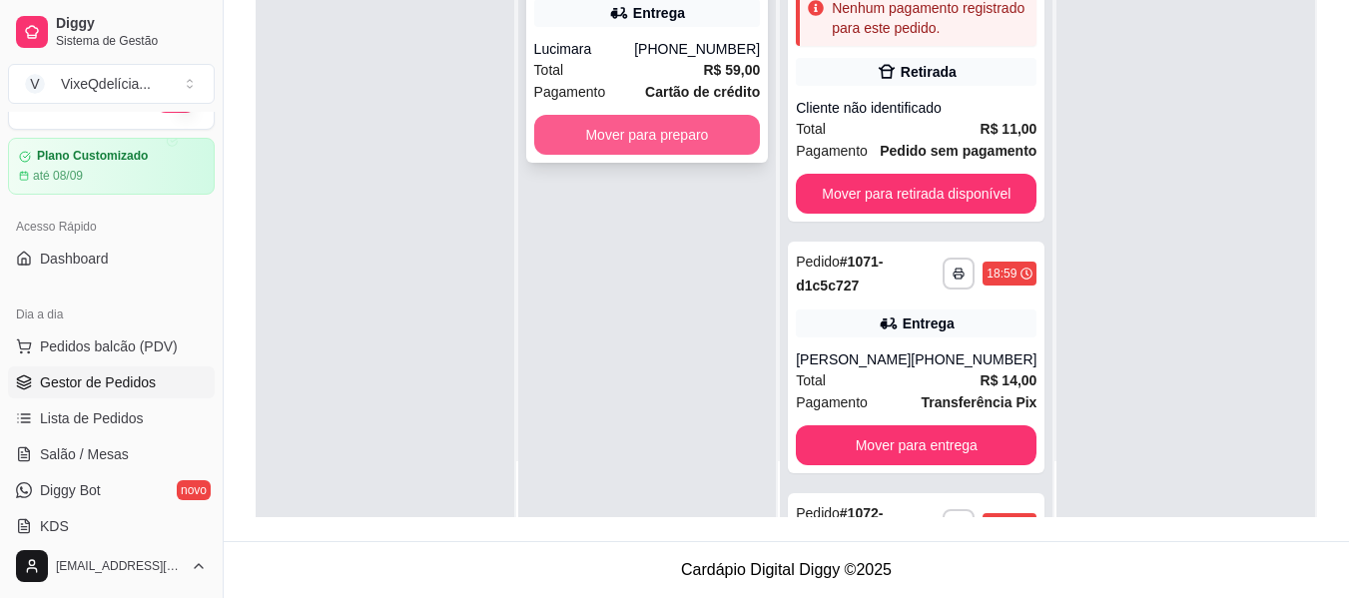
click at [705, 122] on button "Mover para preparo" at bounding box center [647, 135] width 227 height 40
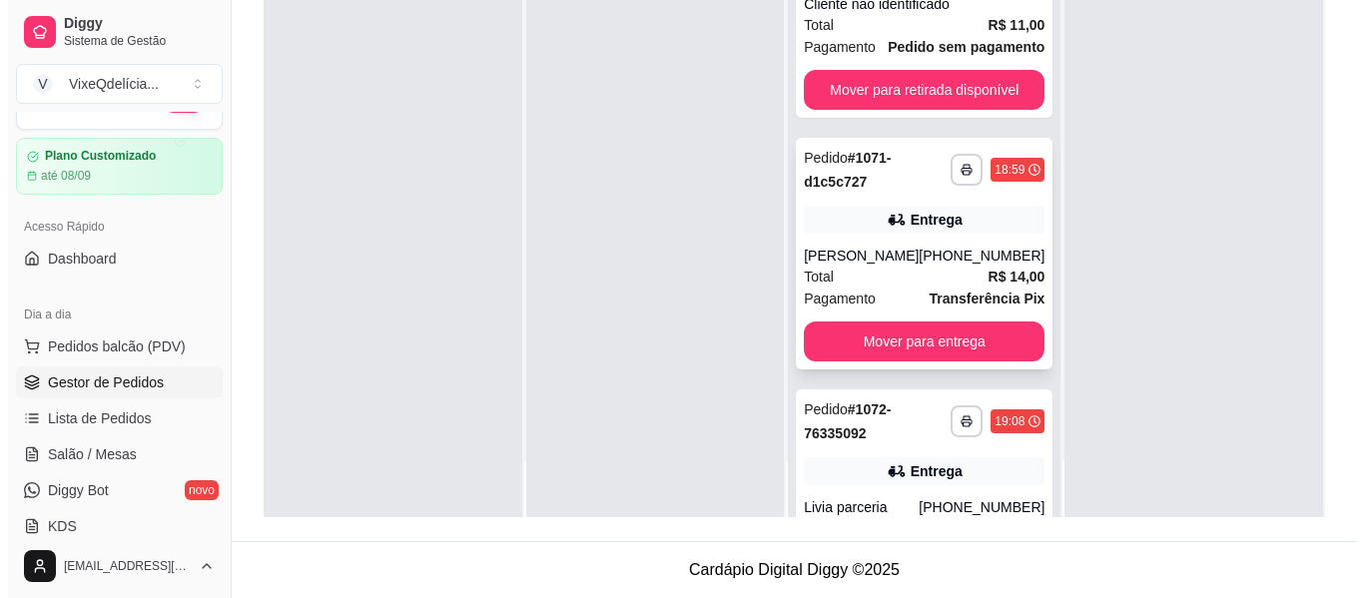
scroll to position [748, 0]
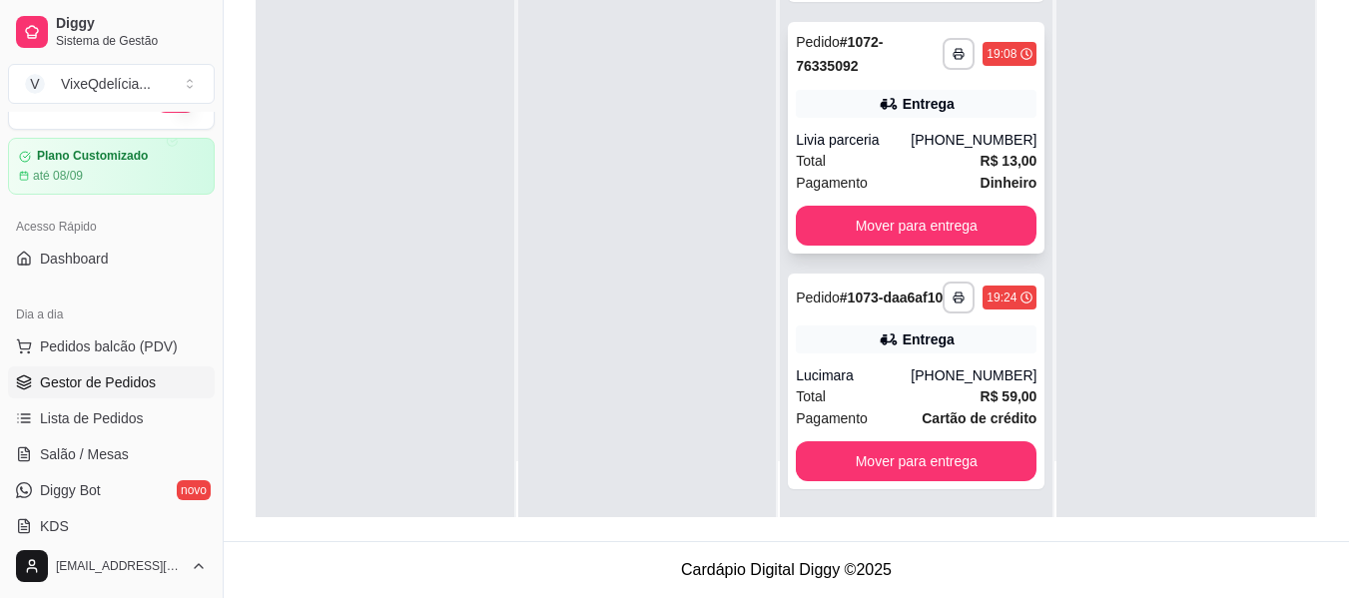
click at [885, 130] on div "Livia parceria" at bounding box center [853, 140] width 115 height 20
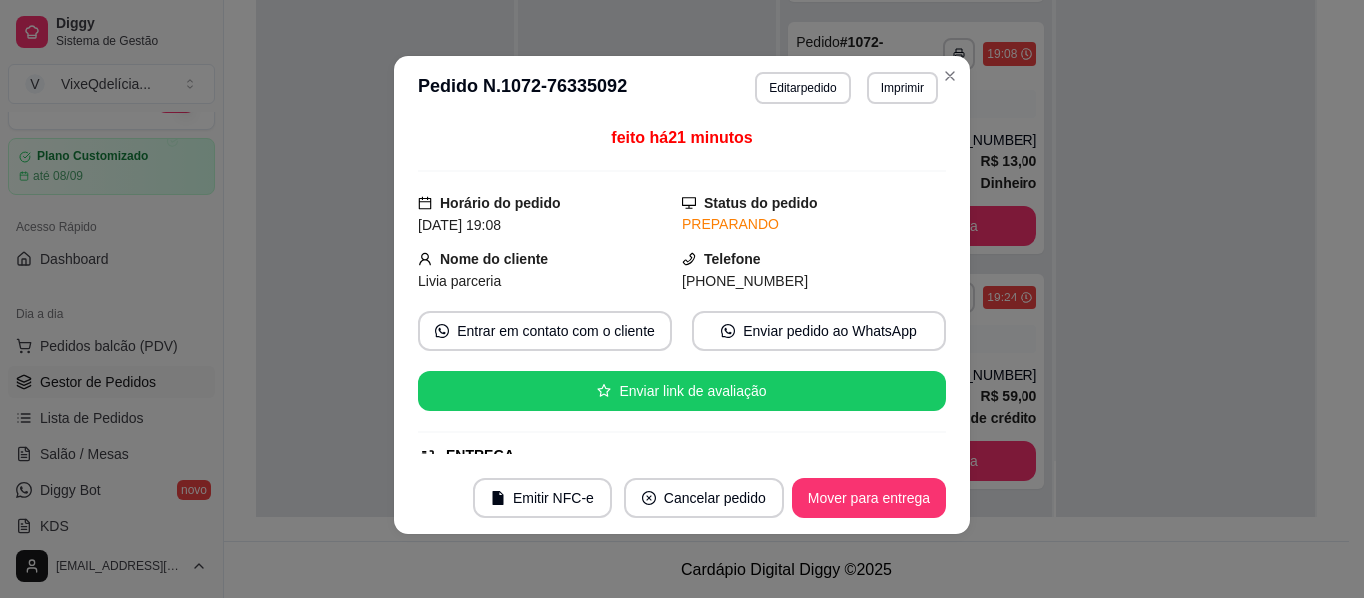
scroll to position [0, 0]
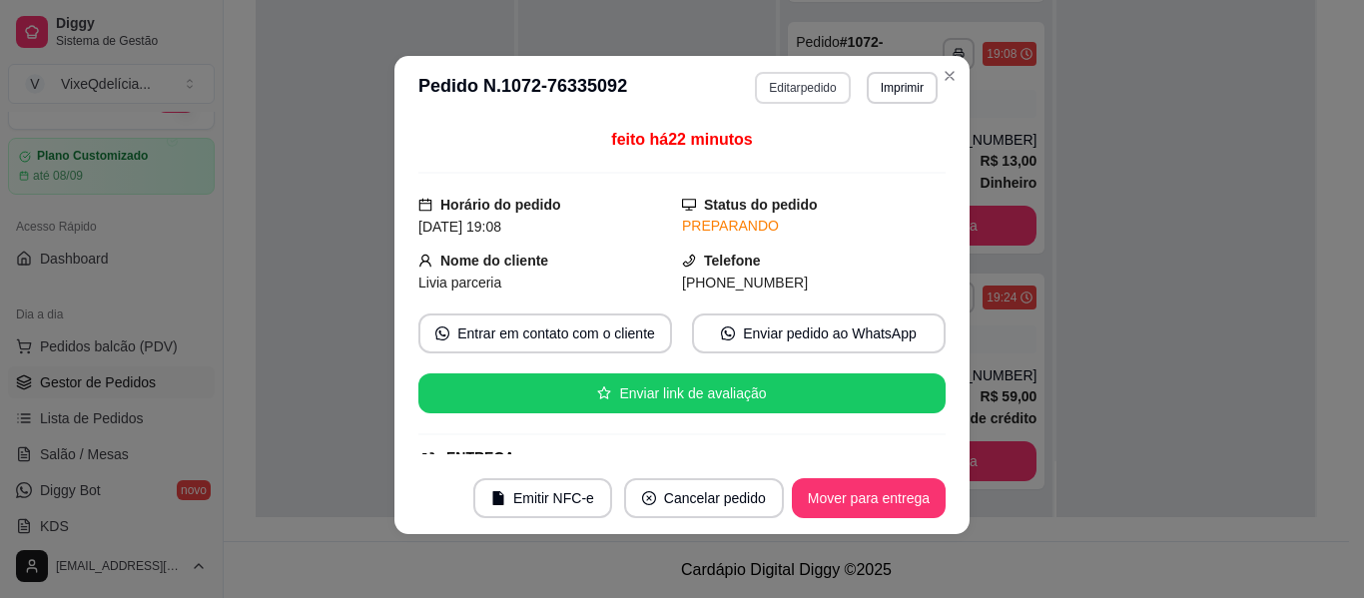
click at [810, 83] on button "Editar pedido" at bounding box center [802, 88] width 95 height 32
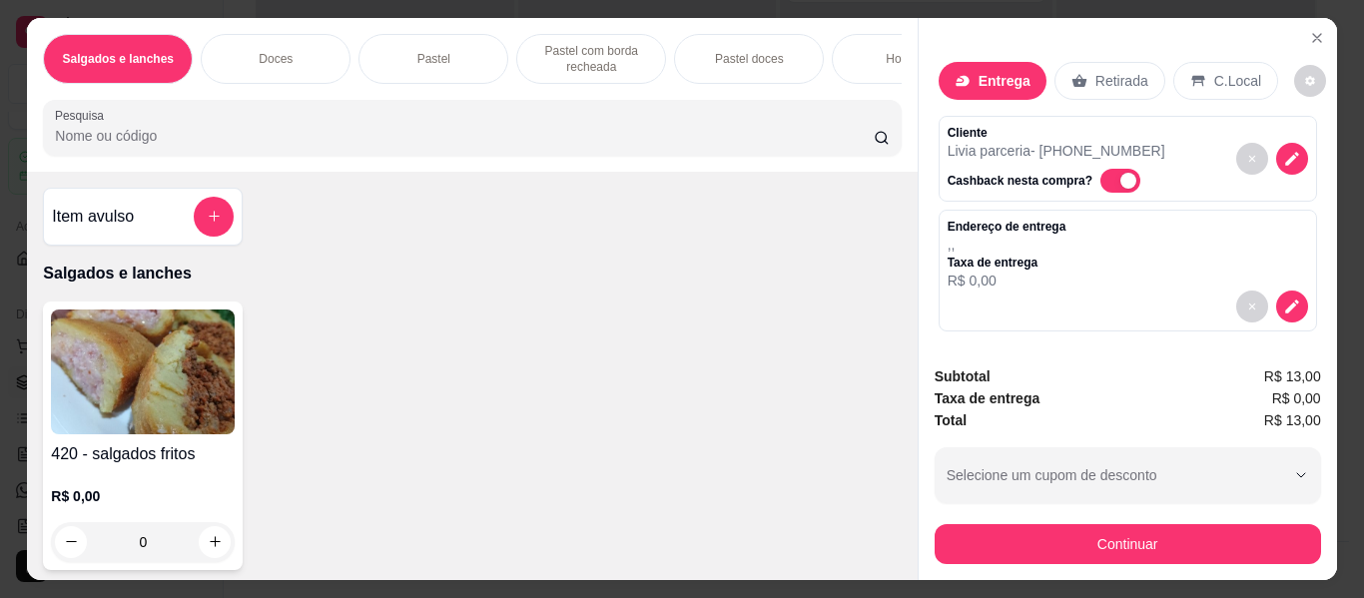
click at [283, 51] on p "Doces" at bounding box center [276, 59] width 34 height 16
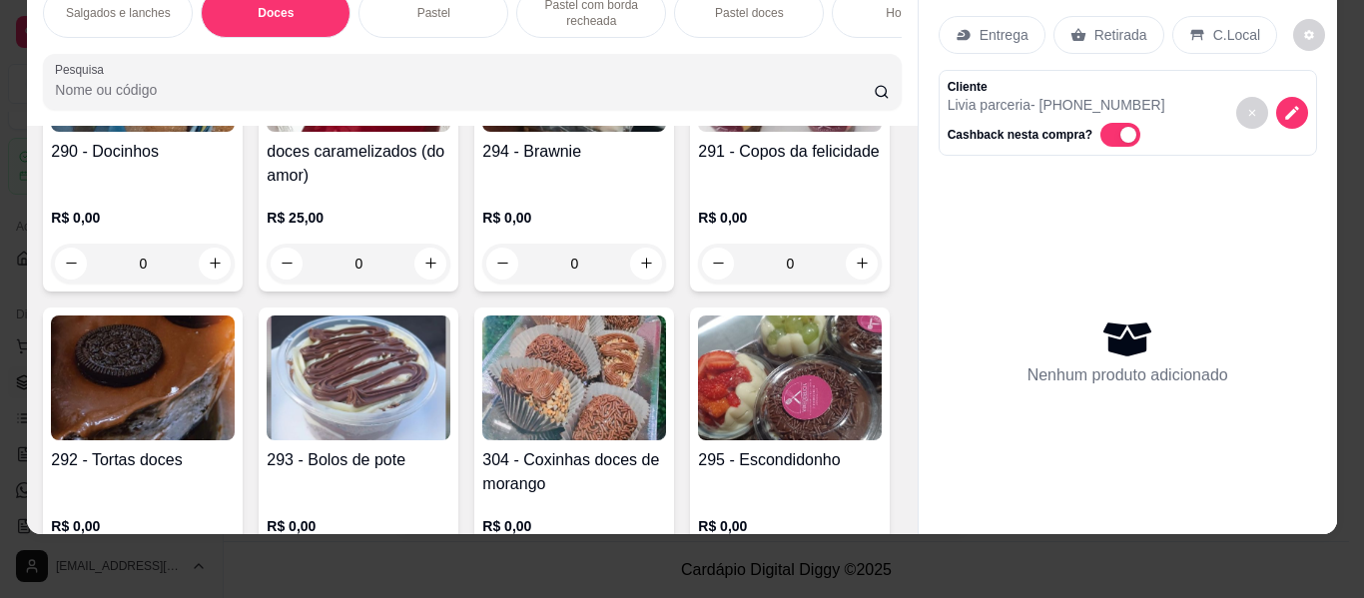
scroll to position [614, 0]
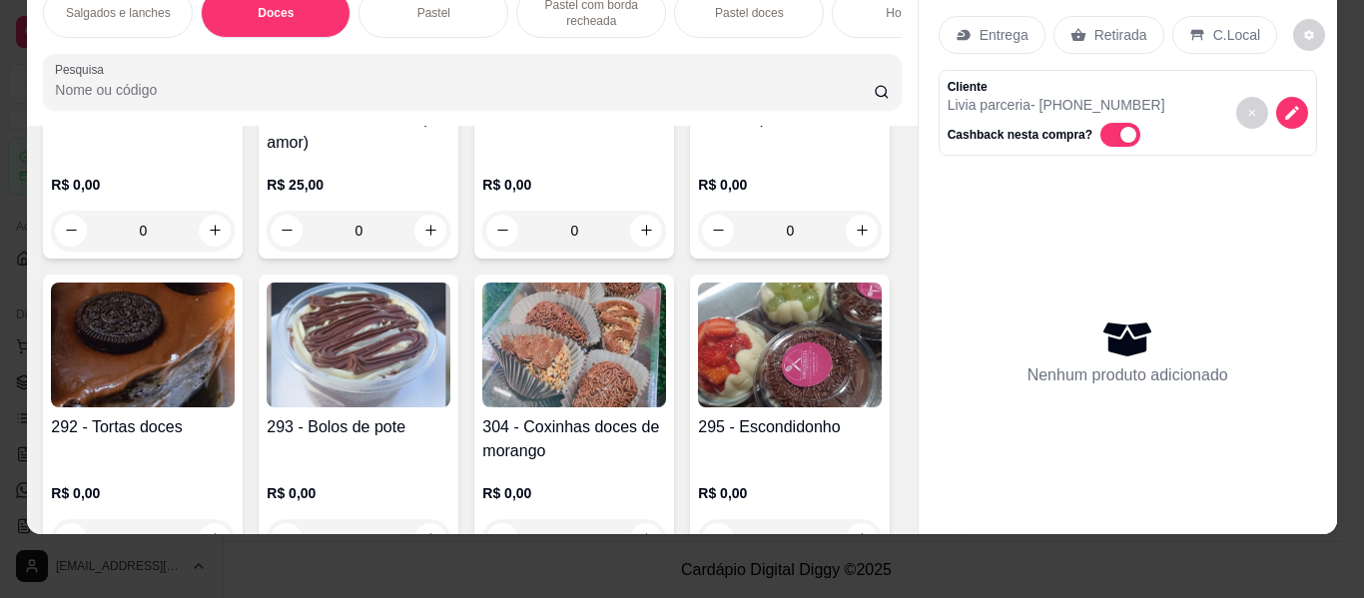
click at [235, 381] on img at bounding box center [143, 345] width 184 height 125
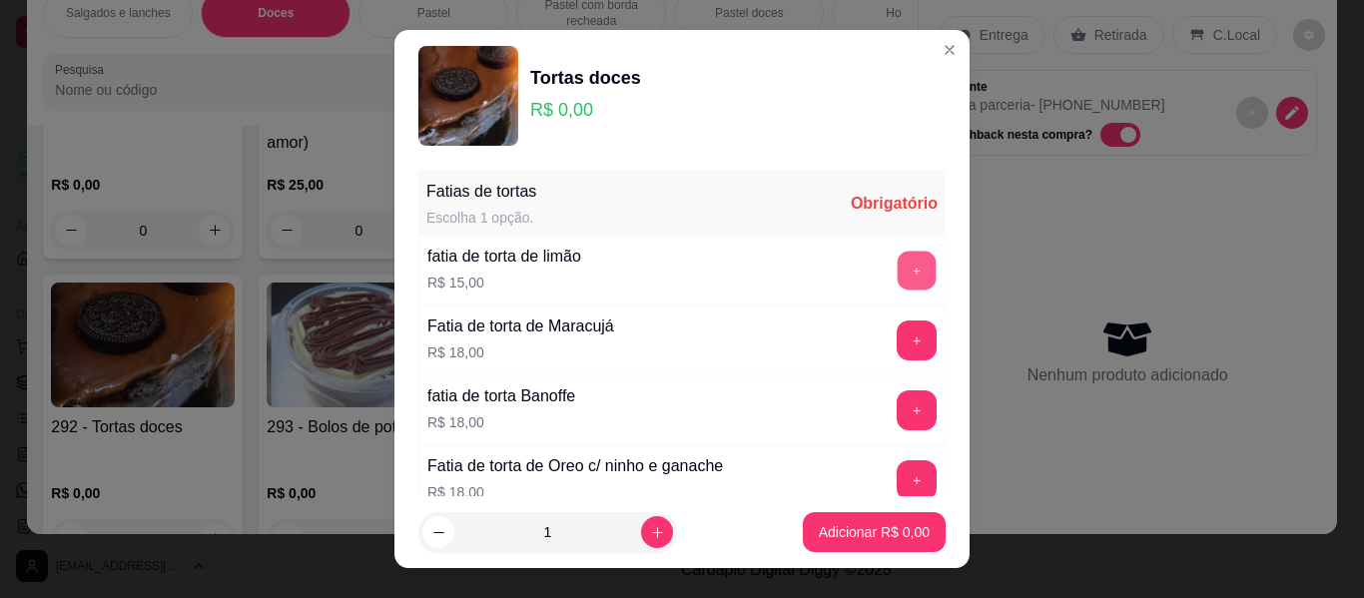
click at [897, 277] on button "+" at bounding box center [916, 271] width 39 height 39
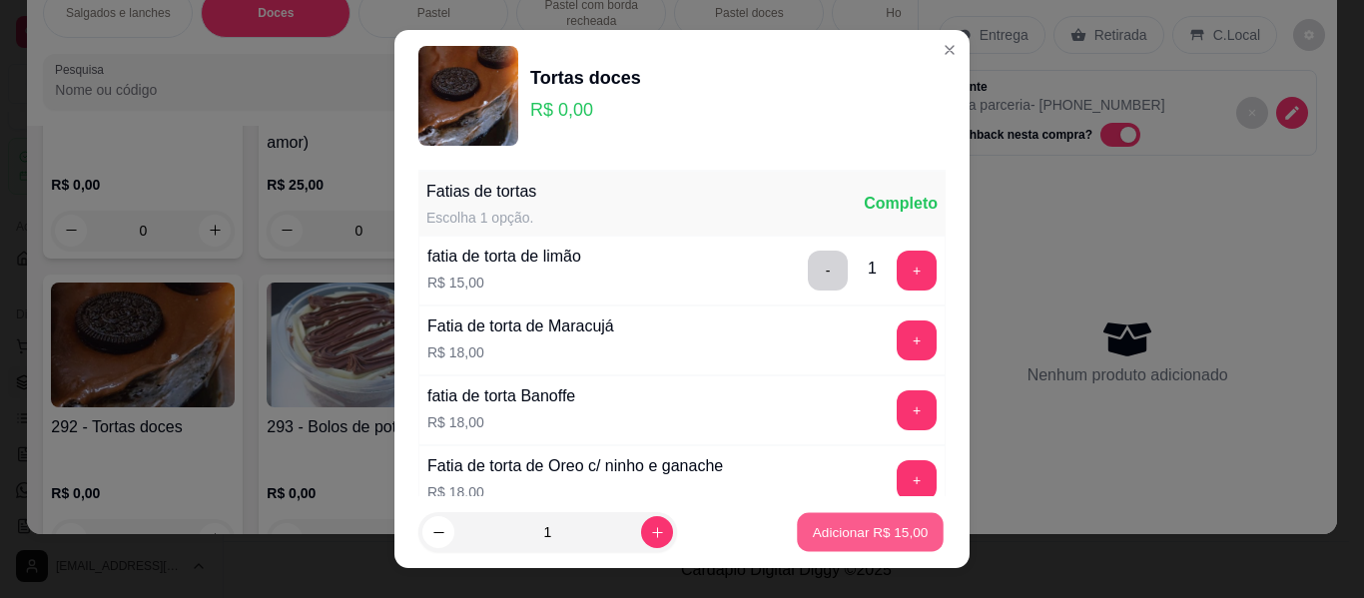
click at [878, 530] on p "Adicionar R$ 15,00" at bounding box center [871, 531] width 116 height 19
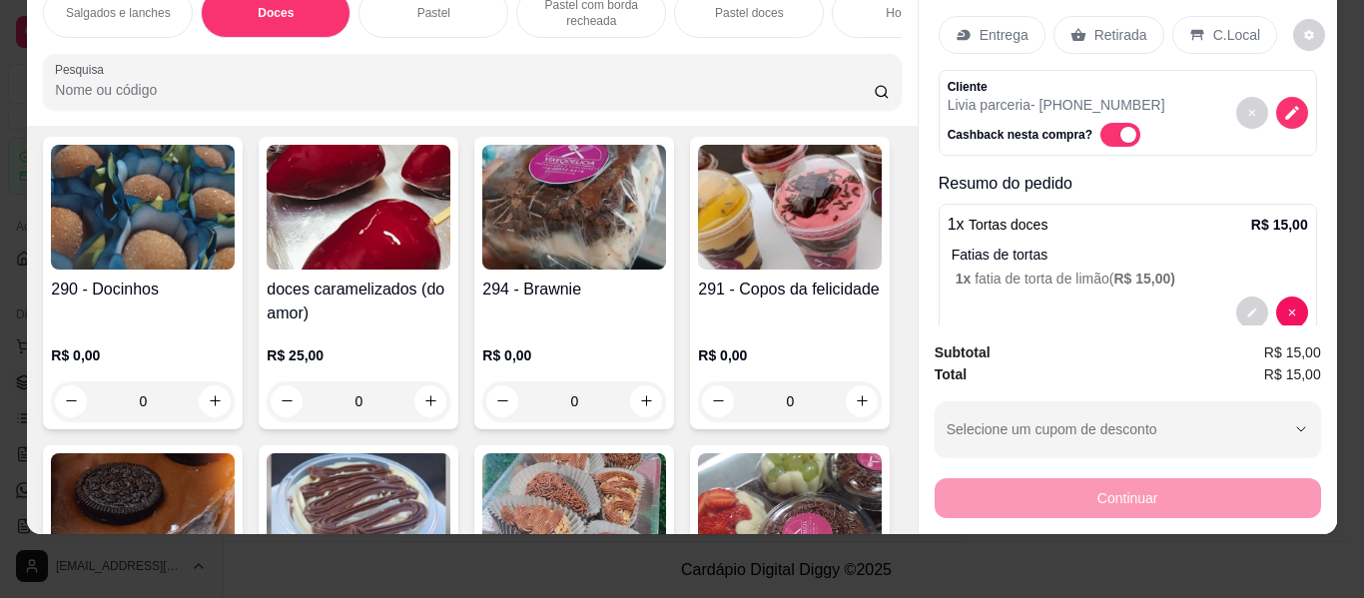
scroll to position [514, 0]
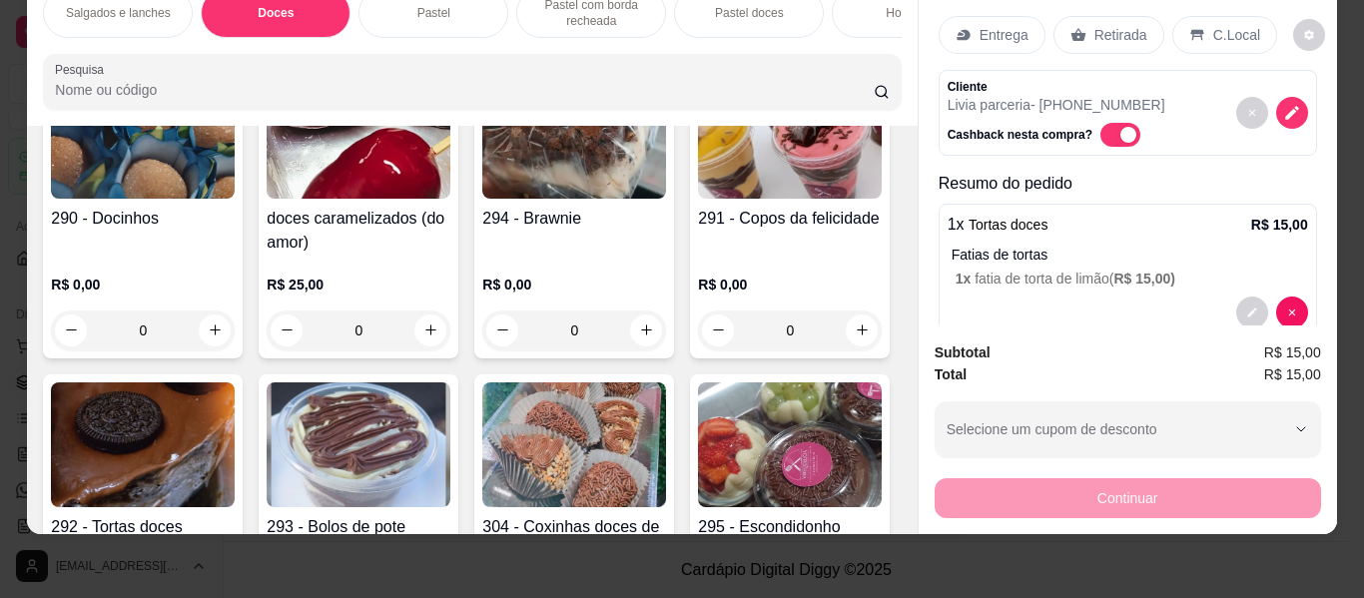
click at [373, 245] on h4 "doces caramelizados (do amor)" at bounding box center [359, 231] width 184 height 48
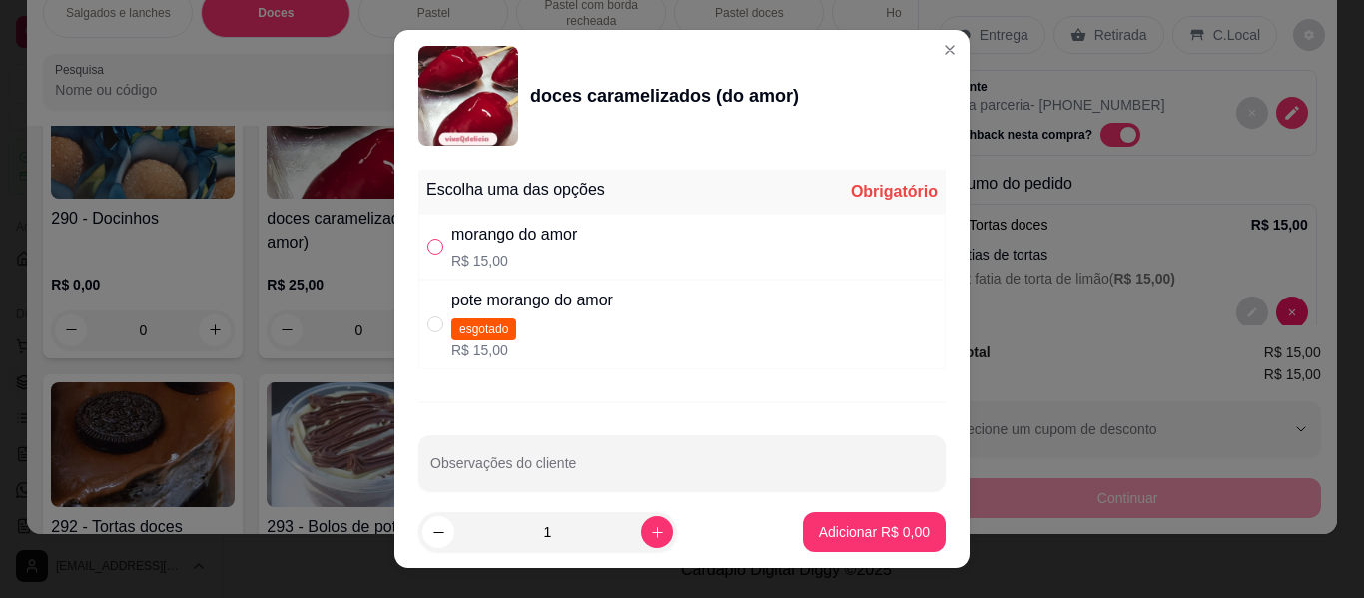
click at [428, 248] on input "" at bounding box center [435, 247] width 16 height 16
radio input "true"
click at [855, 523] on p "Adicionar R$ 15,00" at bounding box center [871, 531] width 116 height 19
type input "1"
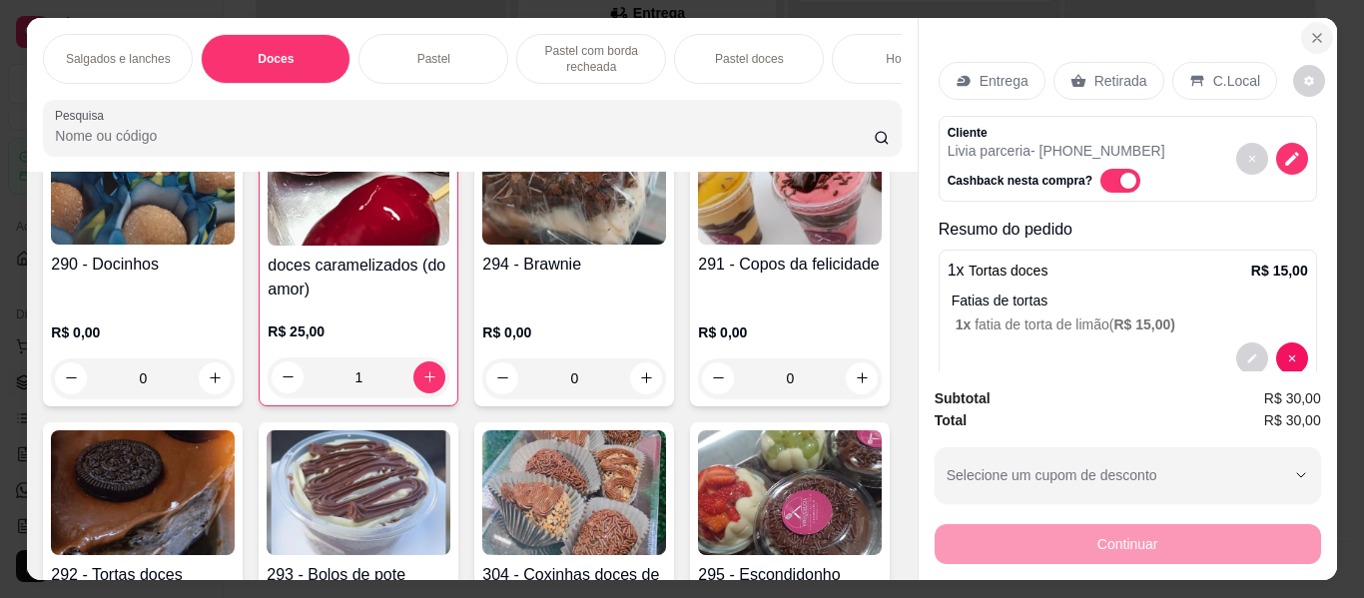
click at [1316, 30] on icon "Close" at bounding box center [1317, 38] width 16 height 16
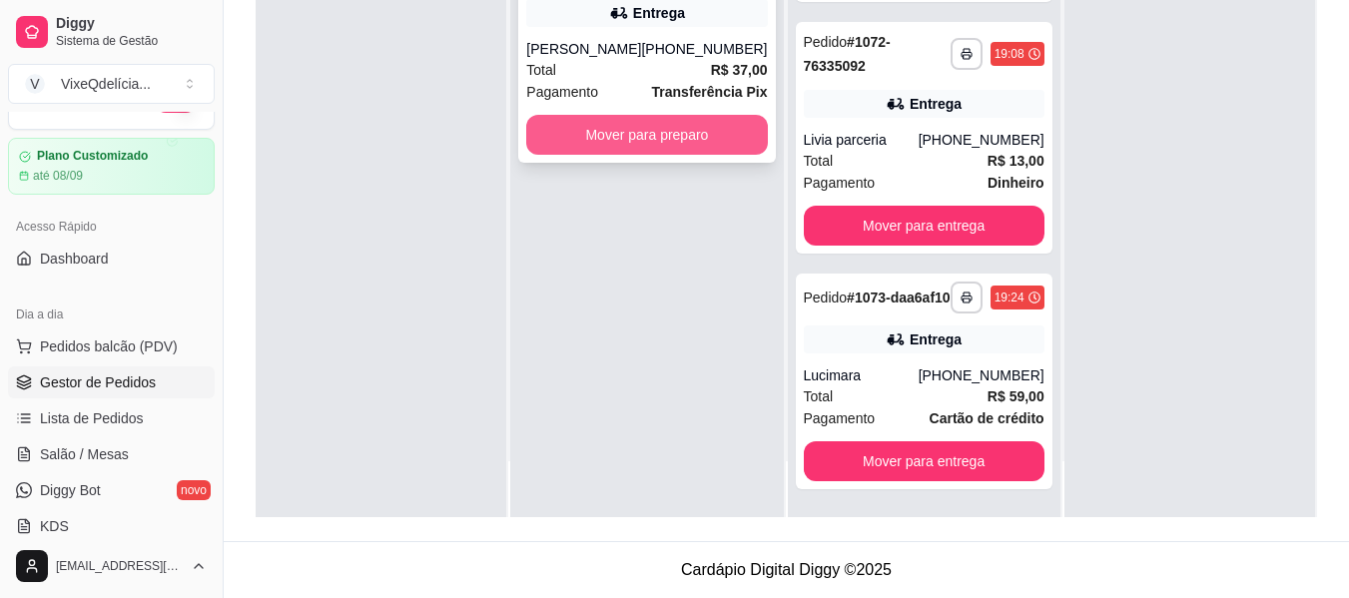
click at [618, 155] on button "Mover para preparo" at bounding box center [646, 135] width 241 height 40
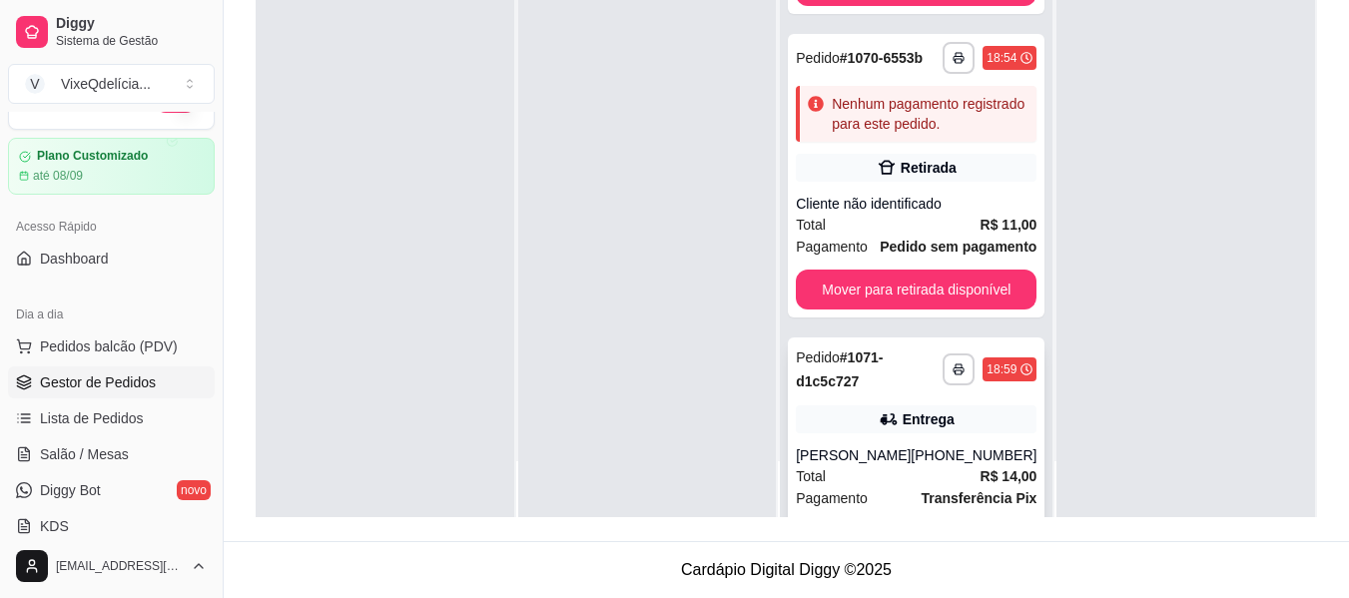
scroll to position [0, 0]
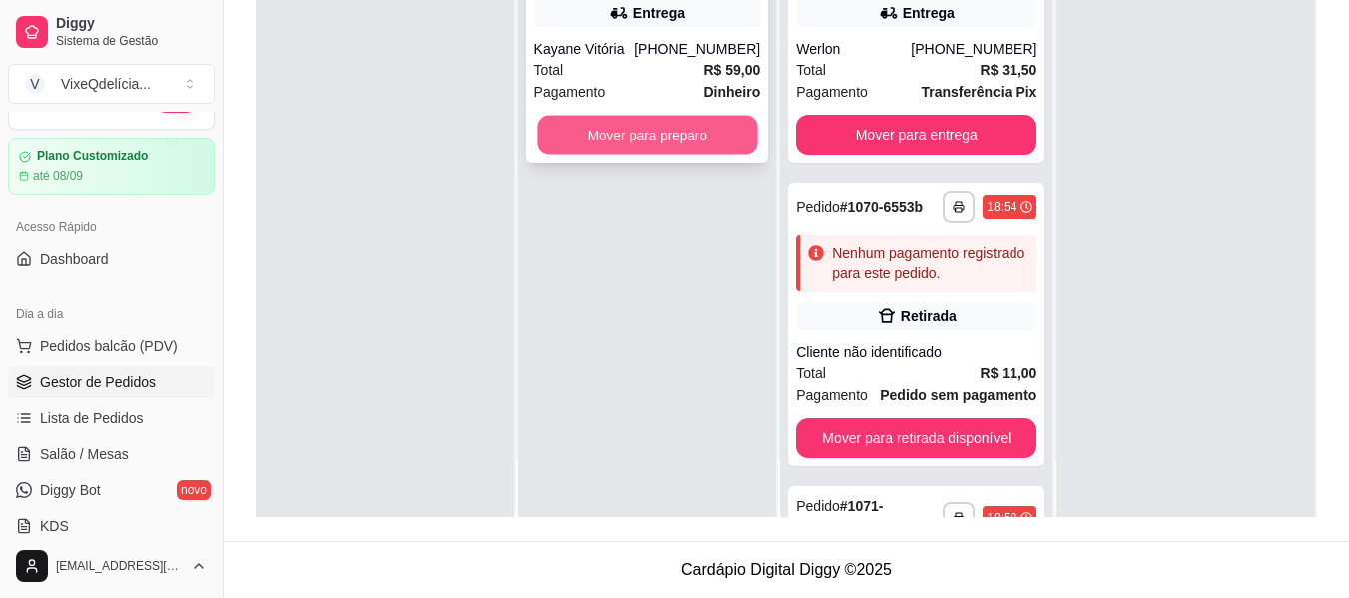
click at [678, 136] on button "Mover para preparo" at bounding box center [647, 135] width 220 height 39
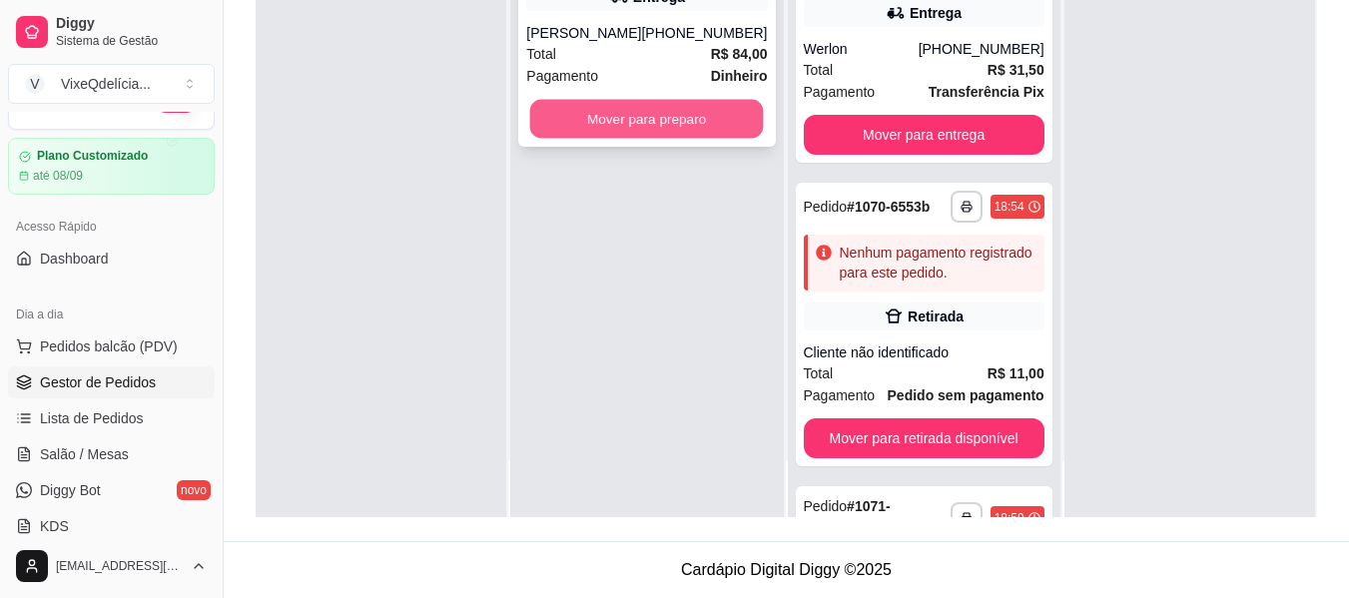
click at [684, 139] on button "Mover para preparo" at bounding box center [647, 119] width 234 height 39
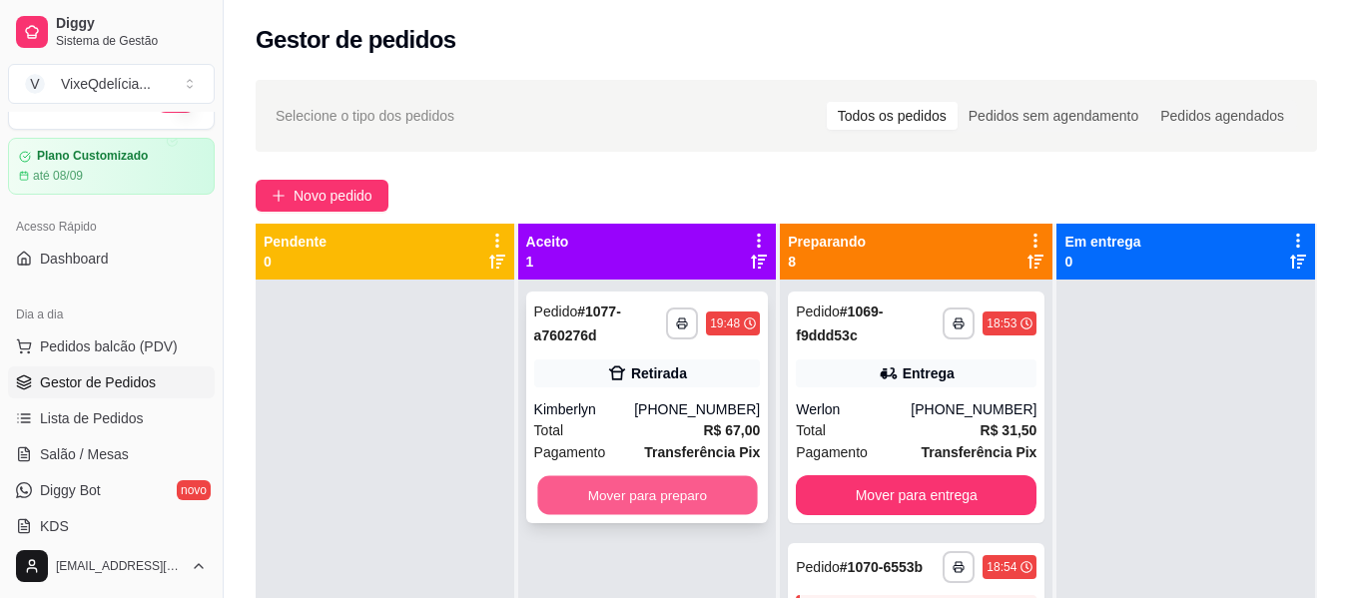
click at [646, 488] on button "Mover para preparo" at bounding box center [647, 495] width 220 height 39
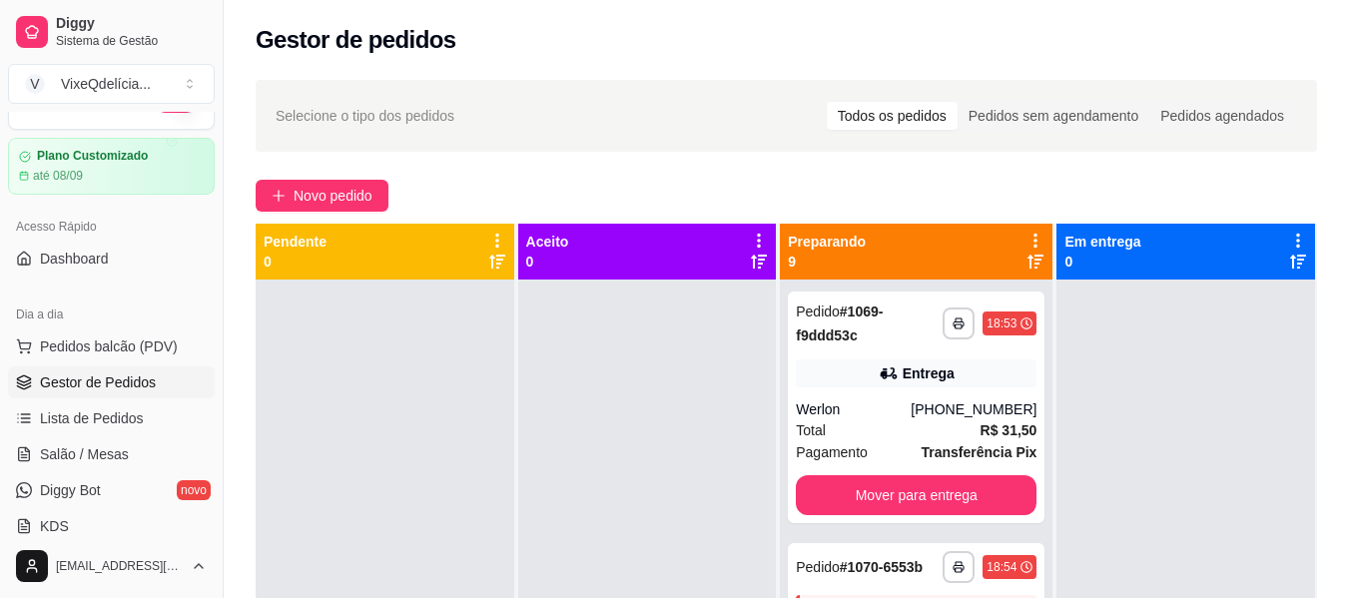
click at [329, 386] on div at bounding box center [385, 579] width 259 height 598
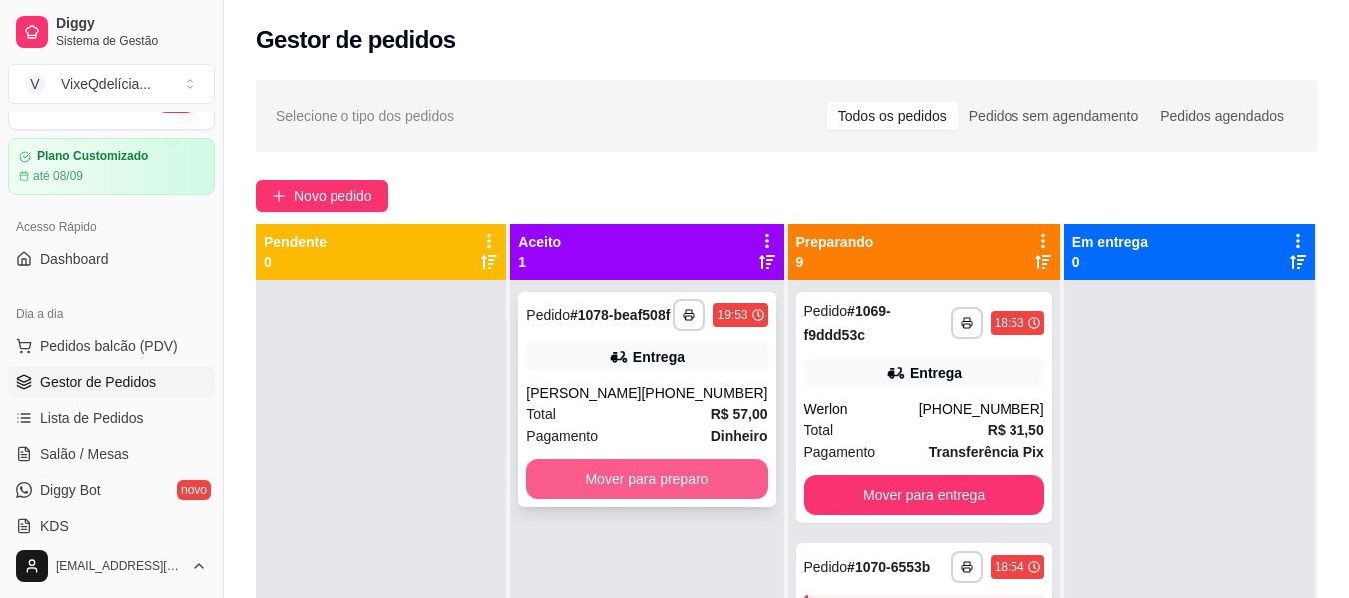
click at [667, 497] on button "Mover para preparo" at bounding box center [646, 479] width 241 height 40
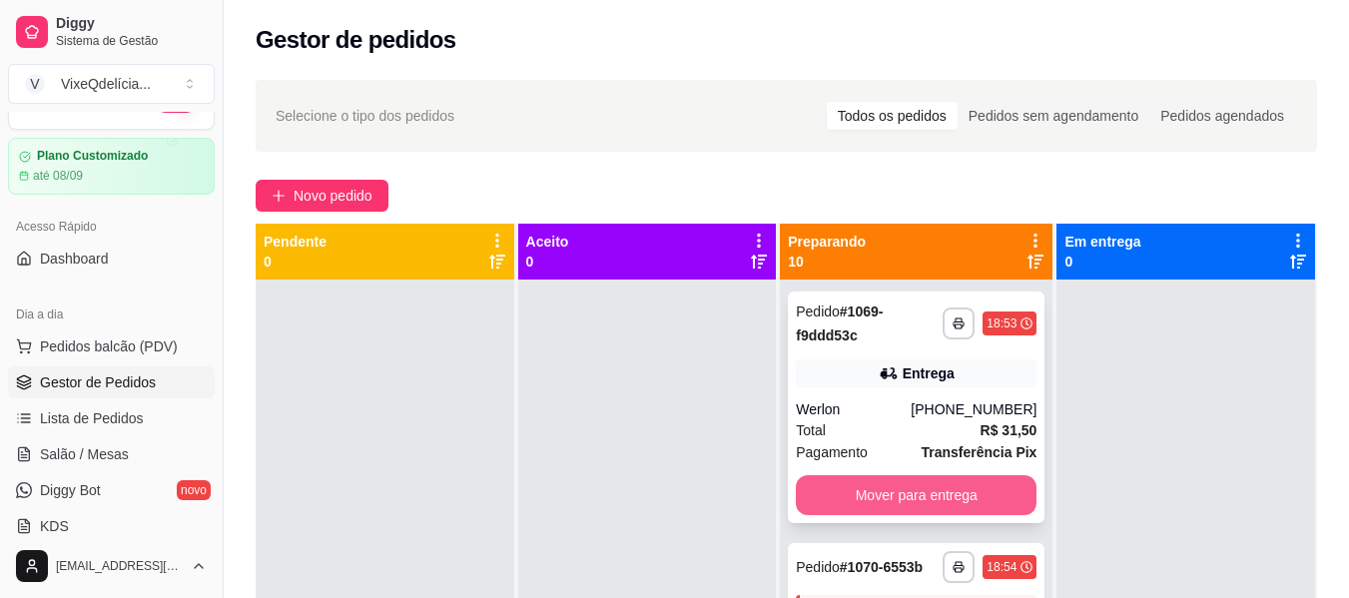
click at [841, 499] on button "Mover para entrega" at bounding box center [916, 495] width 241 height 40
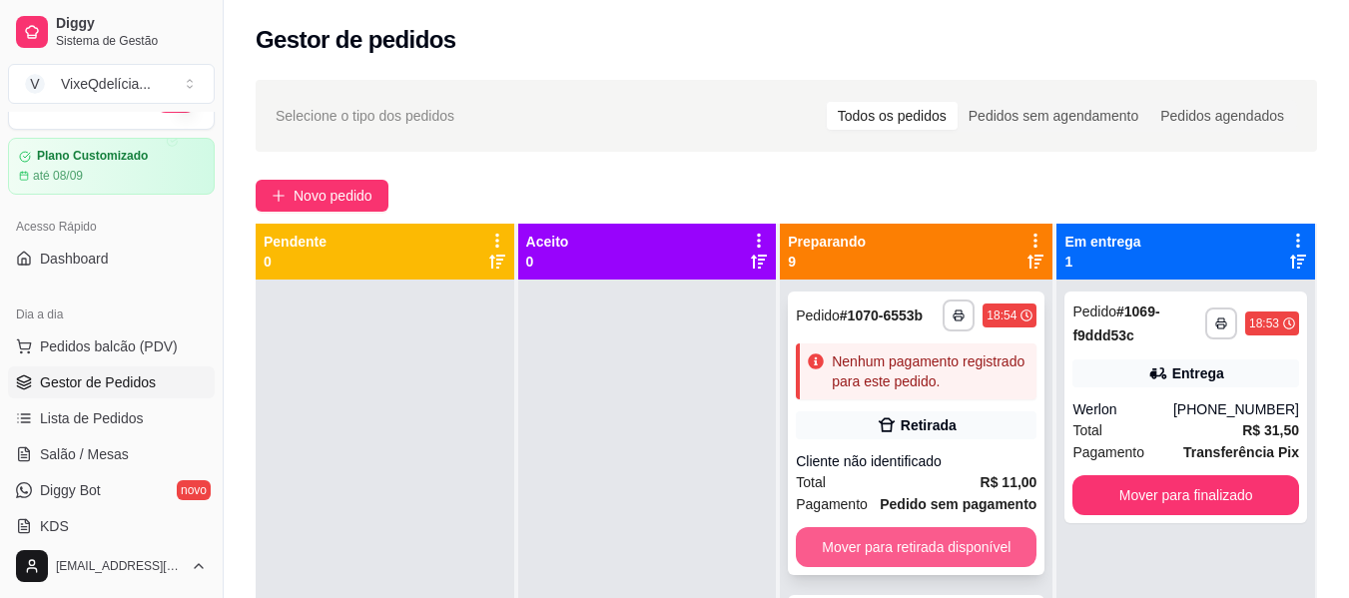
click at [847, 567] on button "Mover para retirada disponível" at bounding box center [916, 547] width 241 height 40
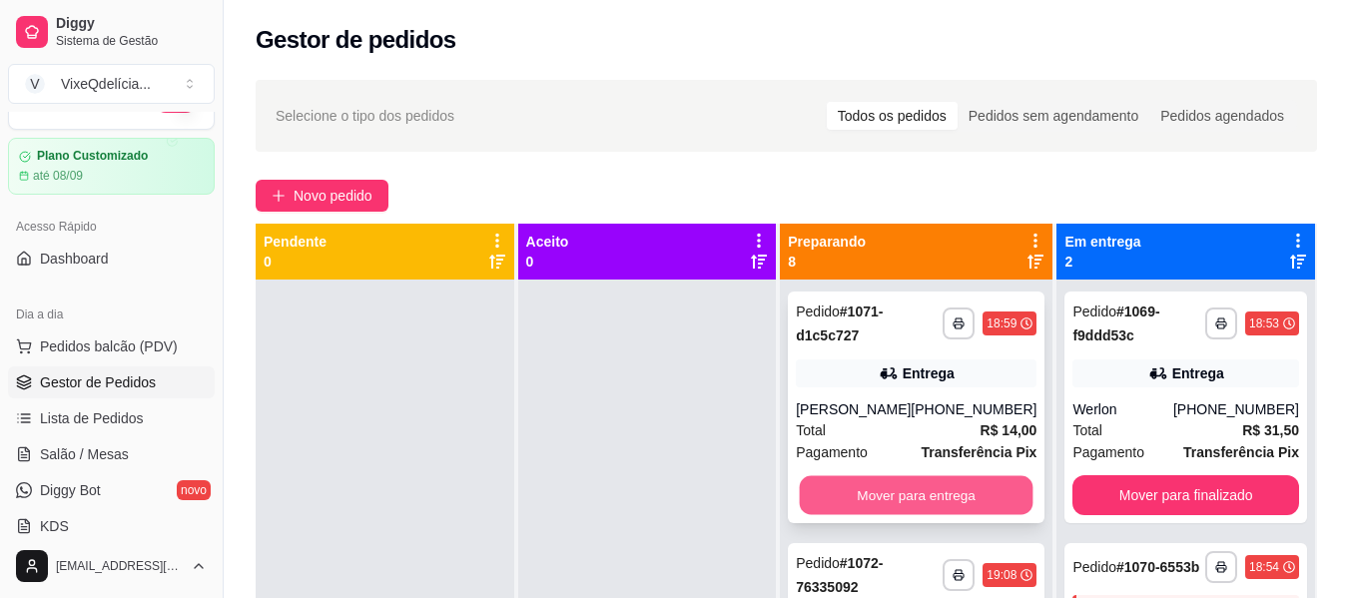
click at [877, 496] on button "Mover para entrega" at bounding box center [917, 495] width 234 height 39
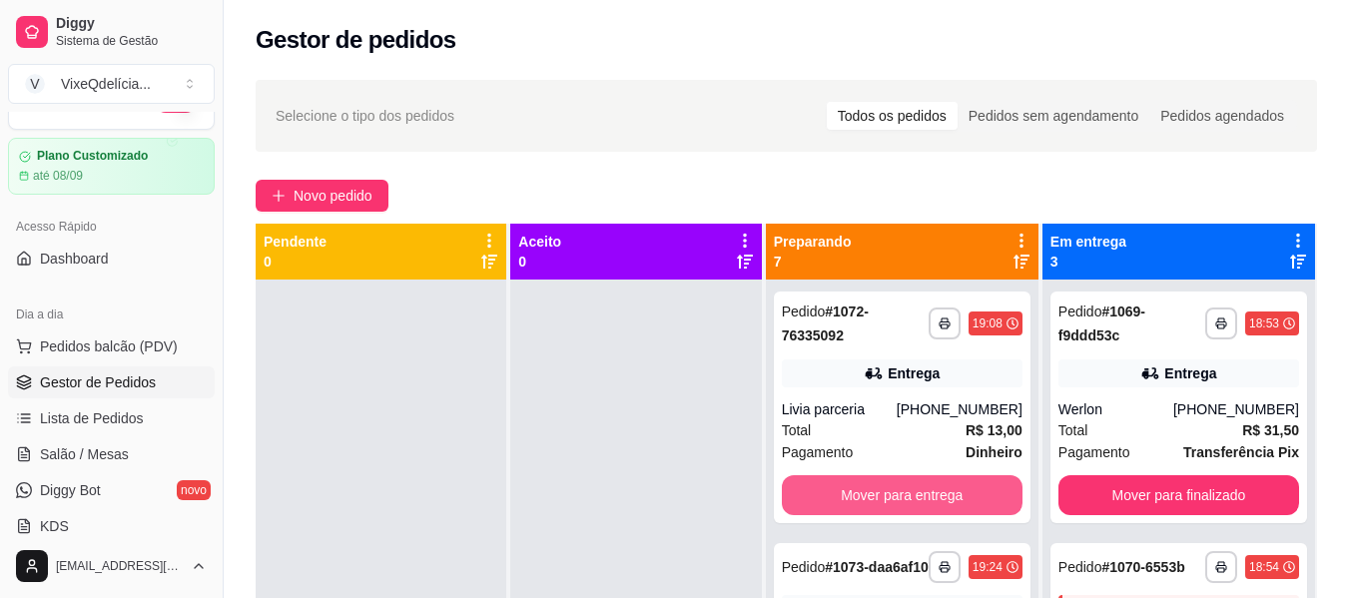
click at [877, 496] on button "Mover para entrega" at bounding box center [902, 495] width 241 height 40
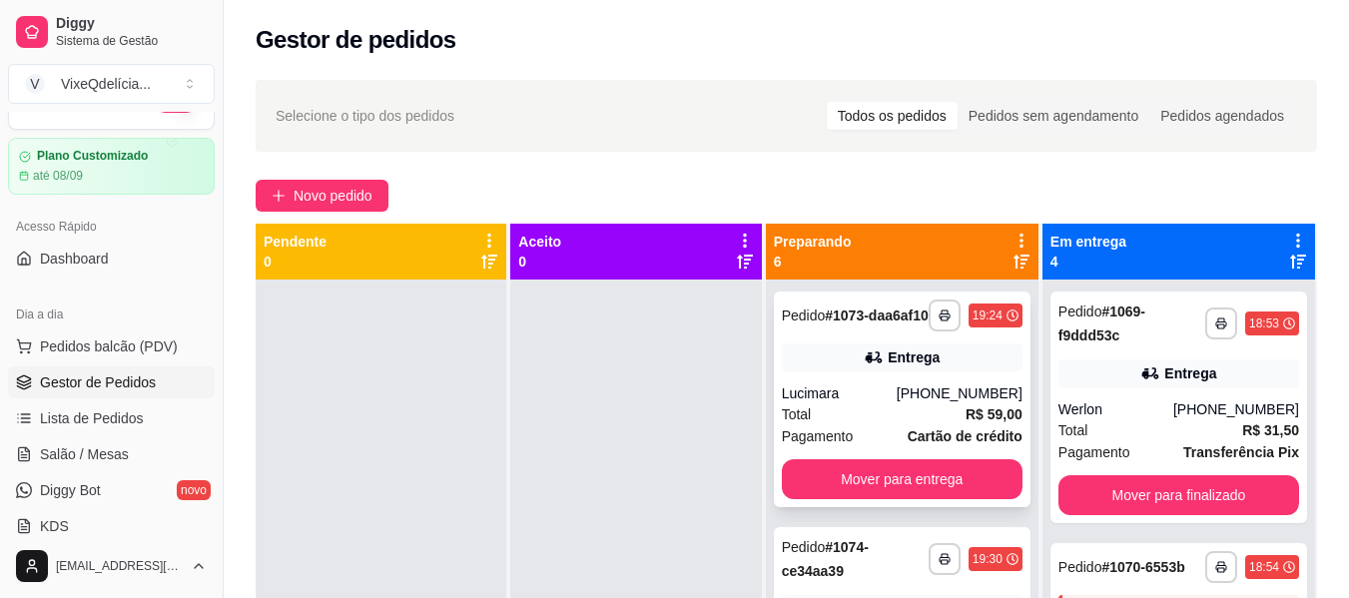
click at [884, 419] on div "Total R$ 59,00" at bounding box center [902, 414] width 241 height 22
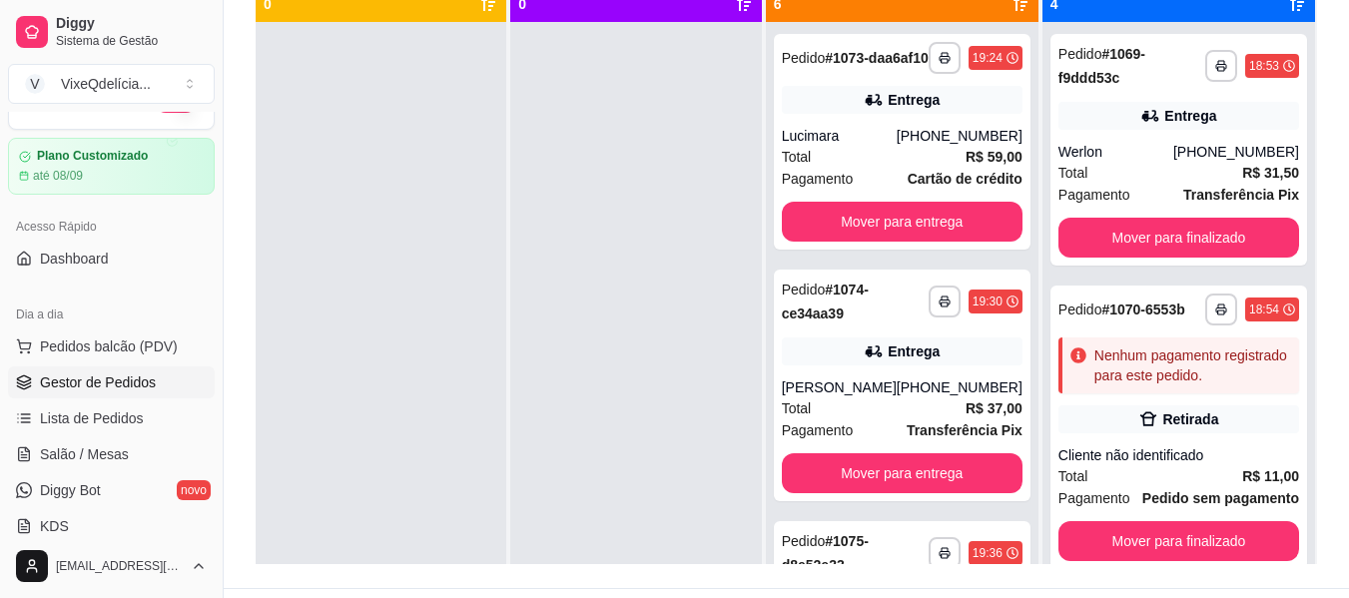
scroll to position [304, 0]
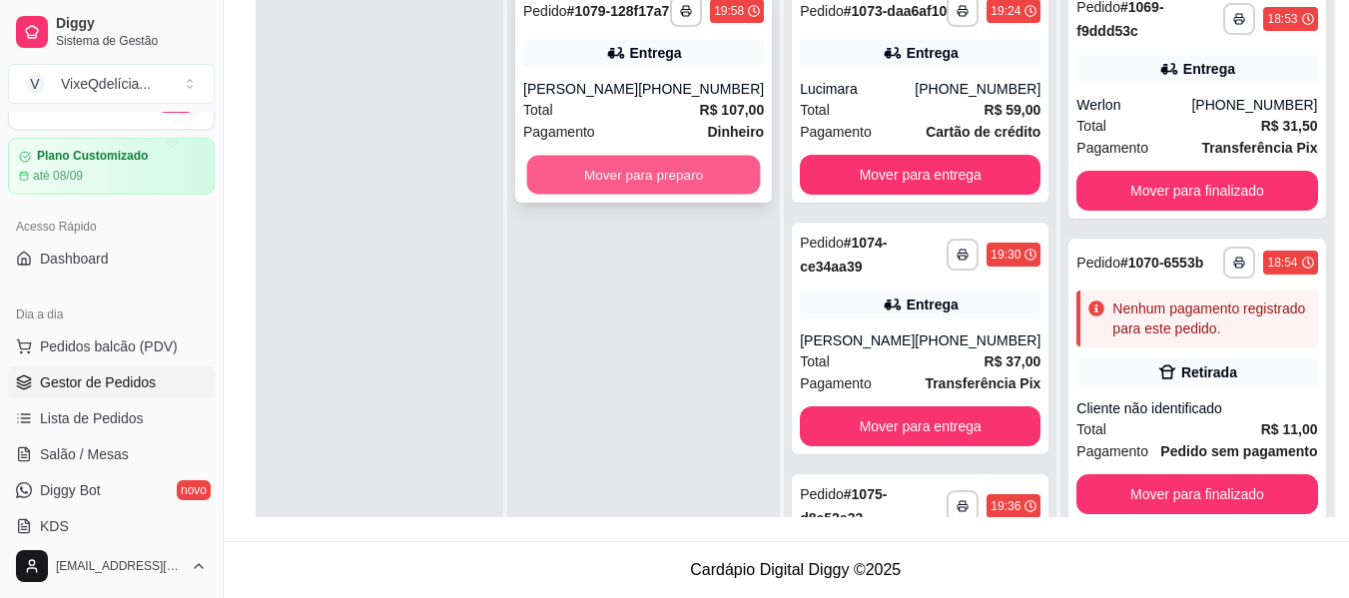
click at [595, 191] on button "Mover para preparo" at bounding box center [644, 175] width 234 height 39
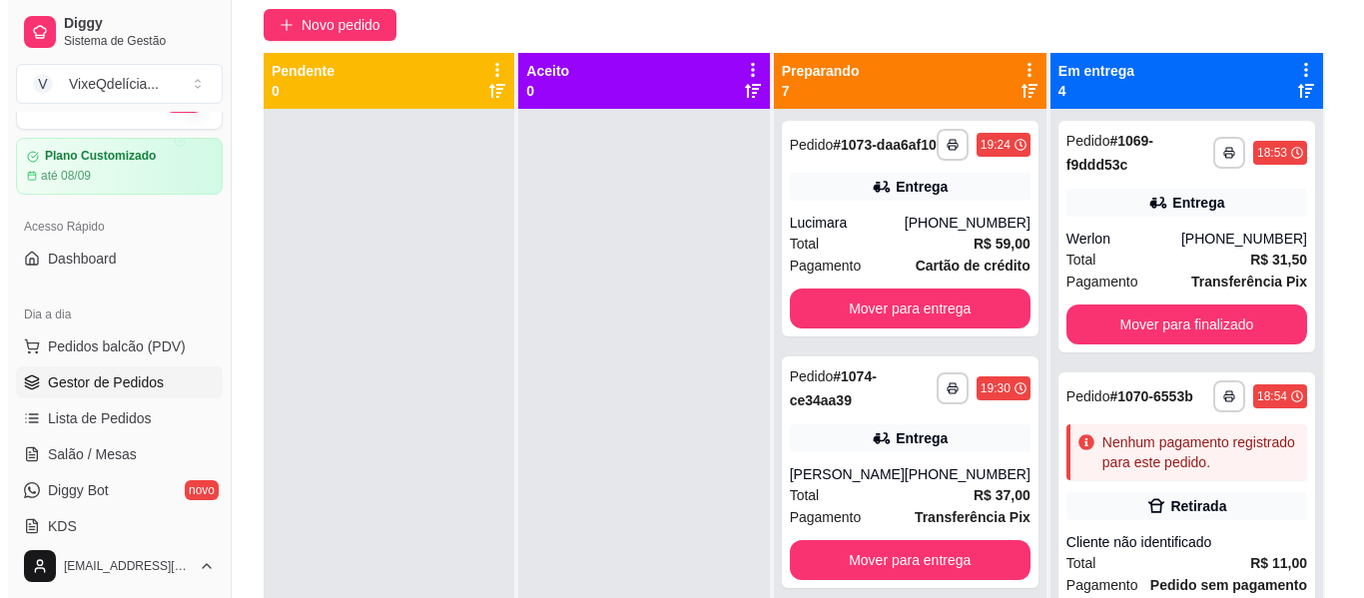
scroll to position [0, 0]
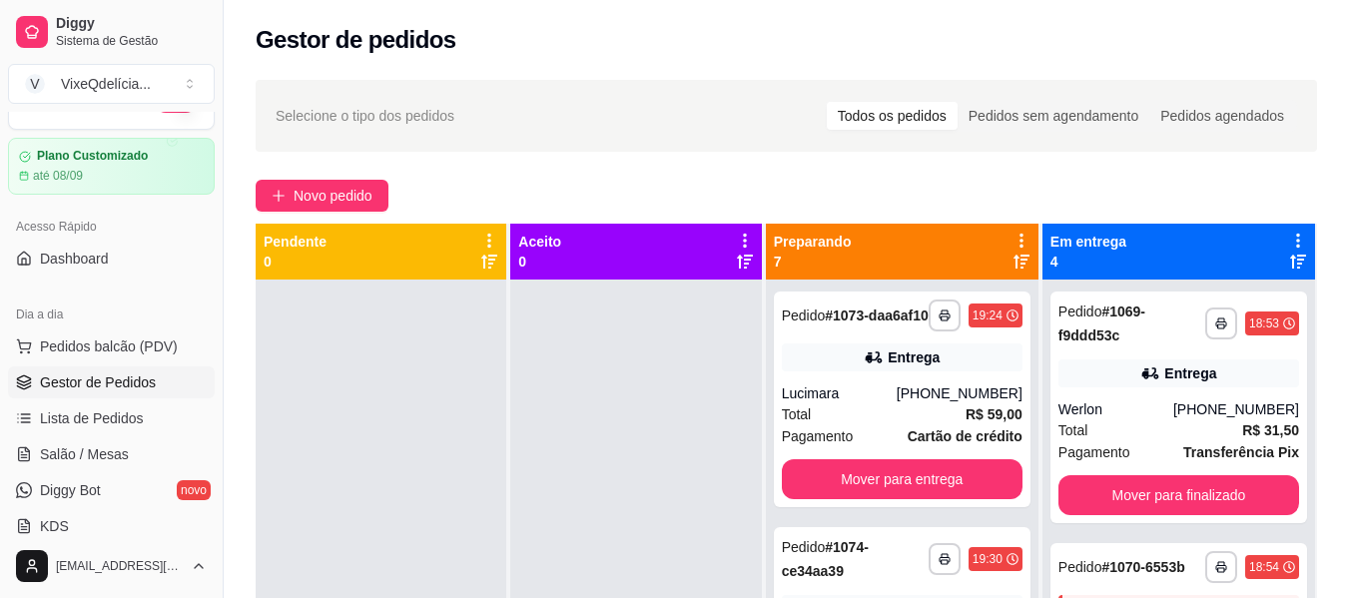
drag, startPoint x: 918, startPoint y: 253, endPoint x: 454, endPoint y: 178, distance: 470.2
click at [454, 178] on div "**********" at bounding box center [786, 457] width 1125 height 778
click at [367, 192] on span "Novo pedido" at bounding box center [333, 196] width 79 height 22
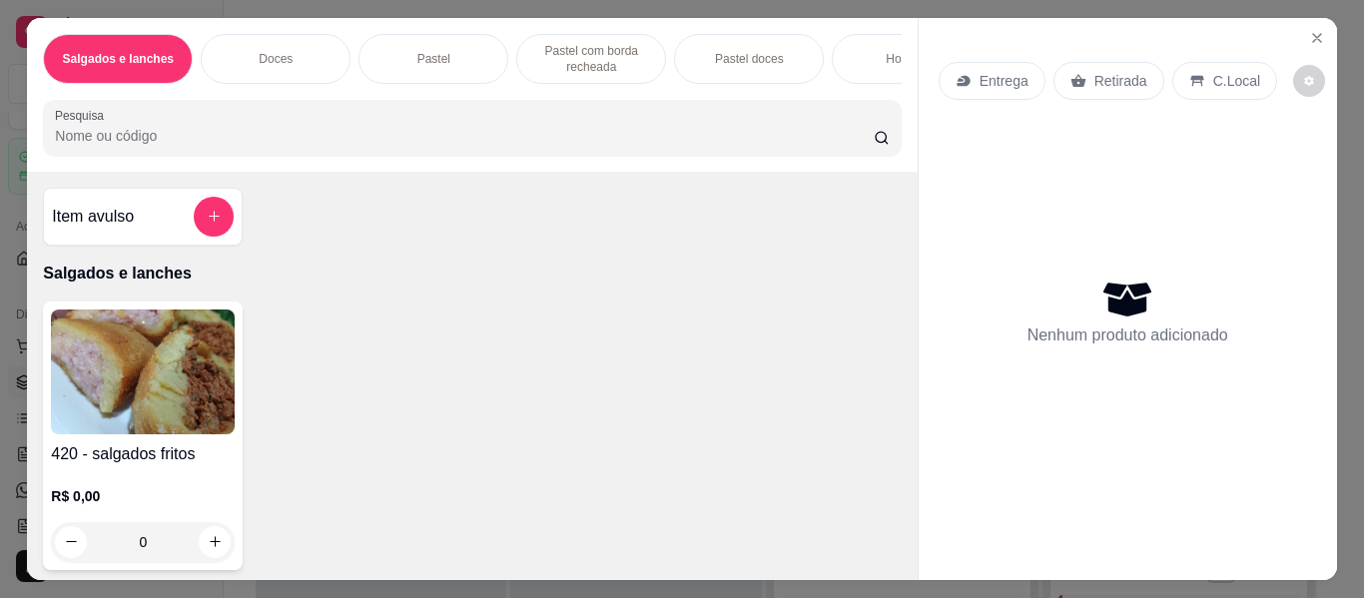
click at [444, 34] on div "Pastel" at bounding box center [433, 59] width 150 height 50
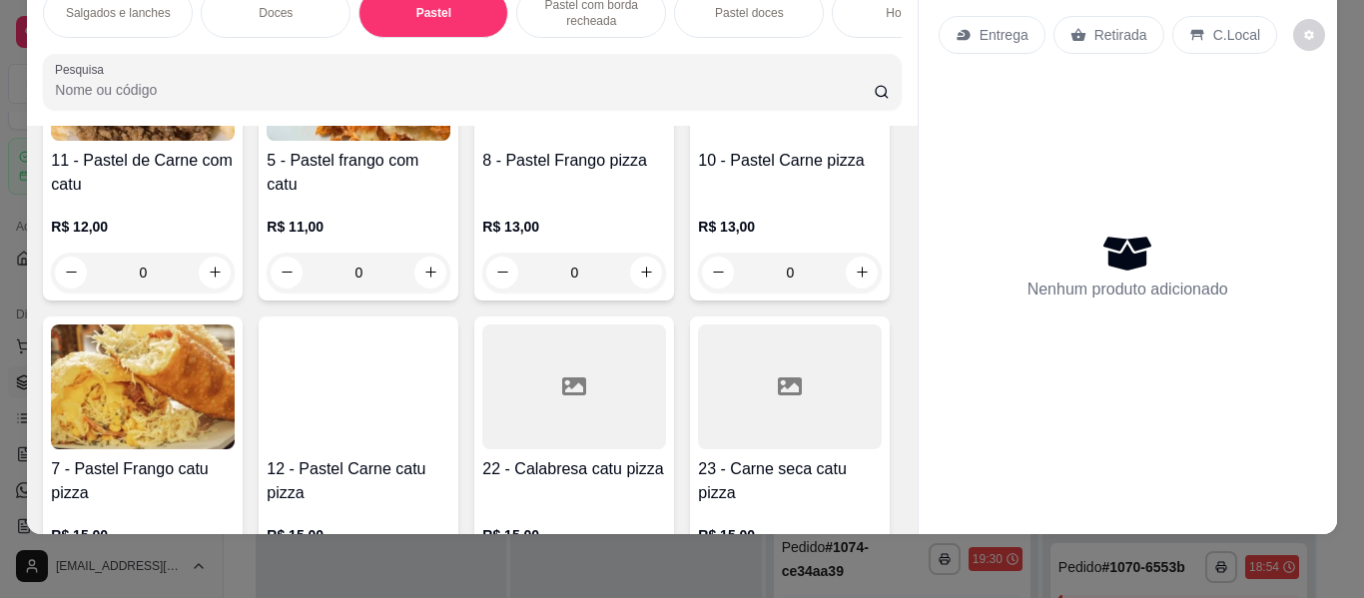
scroll to position [3047, 0]
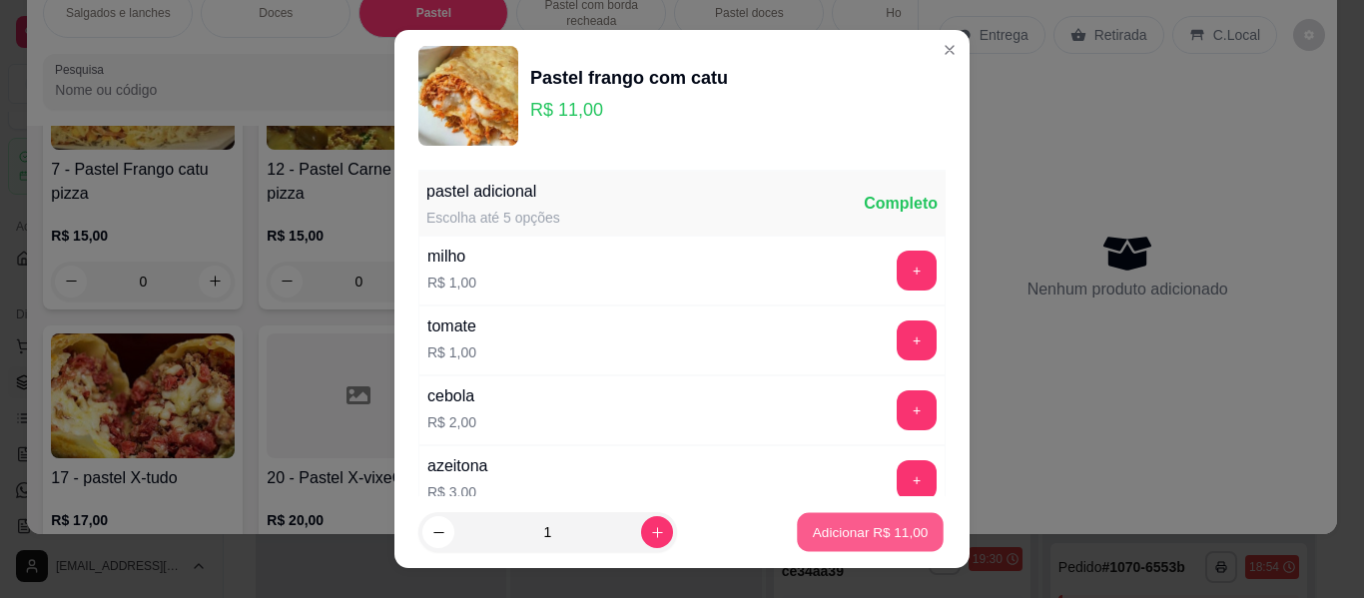
click at [817, 528] on p "Adicionar R$ 11,00" at bounding box center [871, 531] width 116 height 19
type input "1"
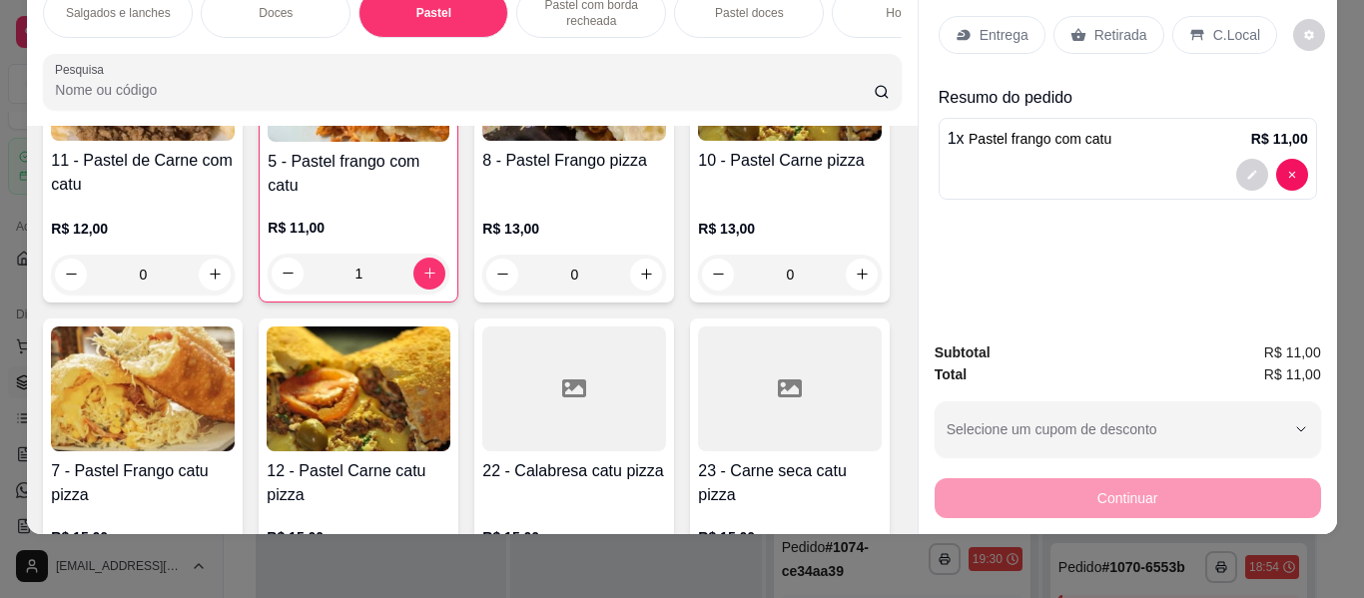
scroll to position [2648, 0]
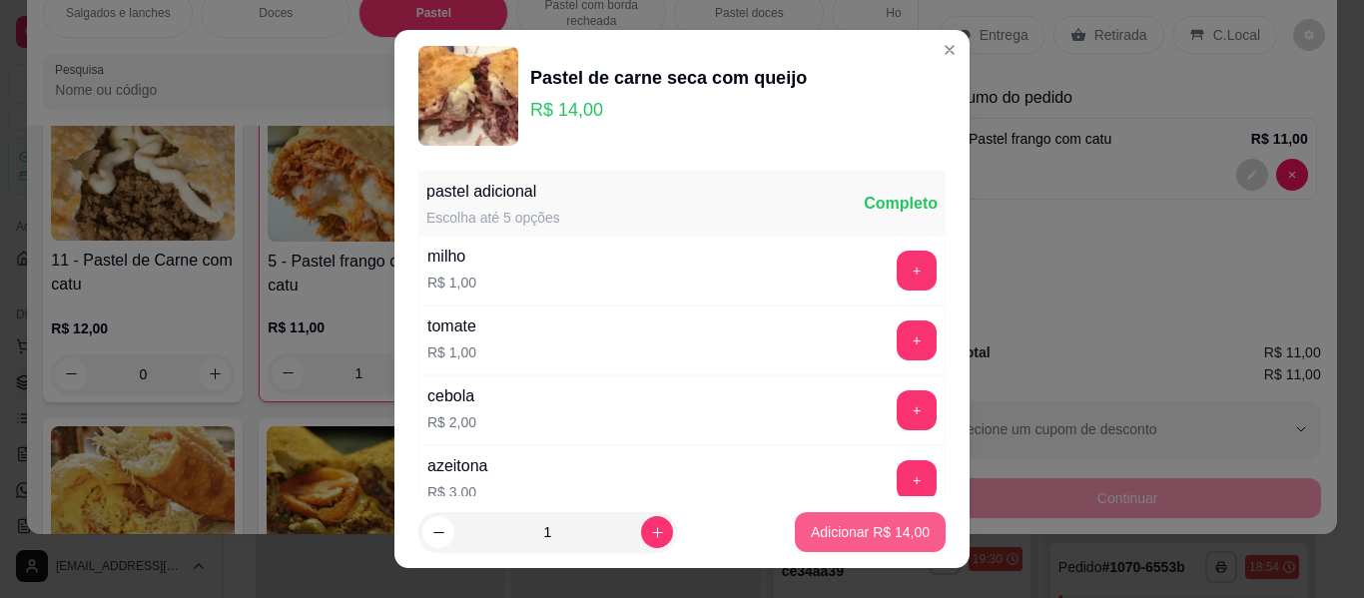
click at [857, 528] on p "Adicionar R$ 14,00" at bounding box center [870, 532] width 119 height 20
type input "1"
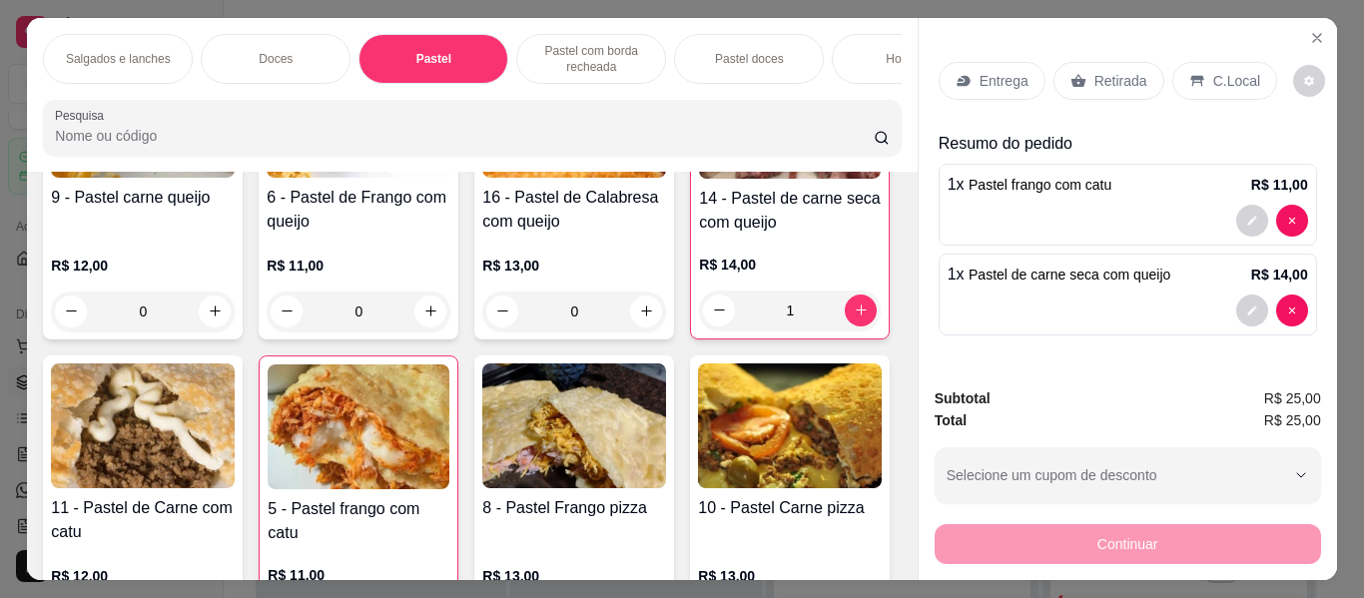
scroll to position [0, 751]
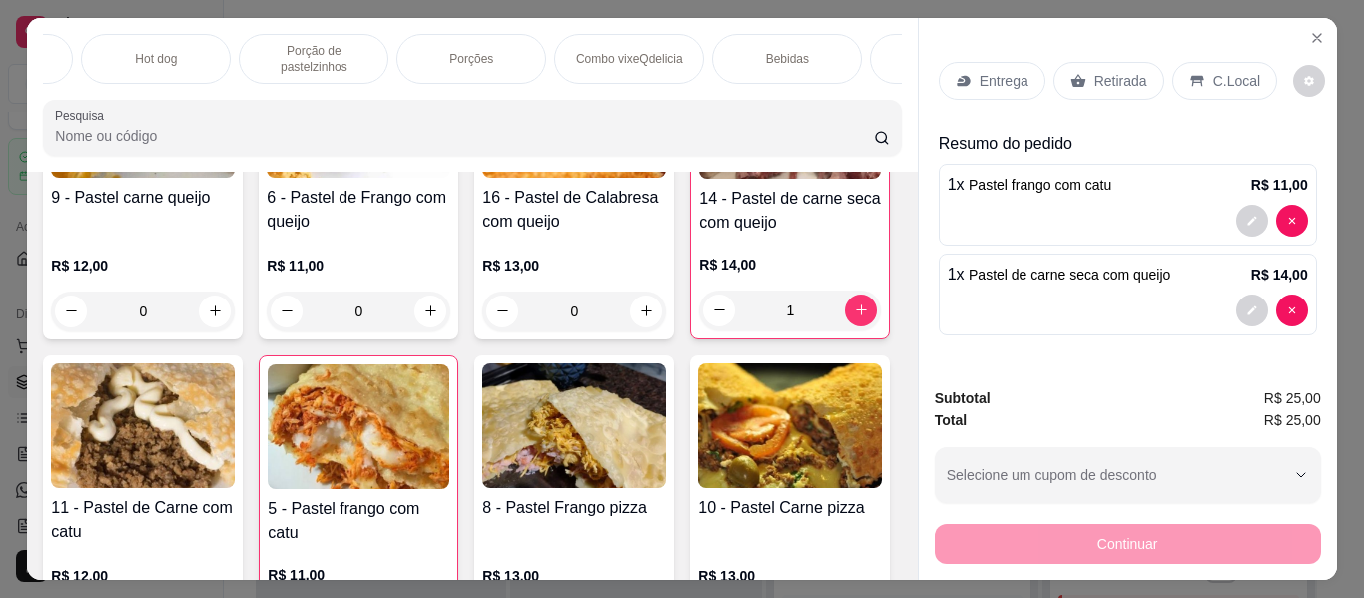
click at [495, 47] on div "Porções" at bounding box center [471, 59] width 150 height 50
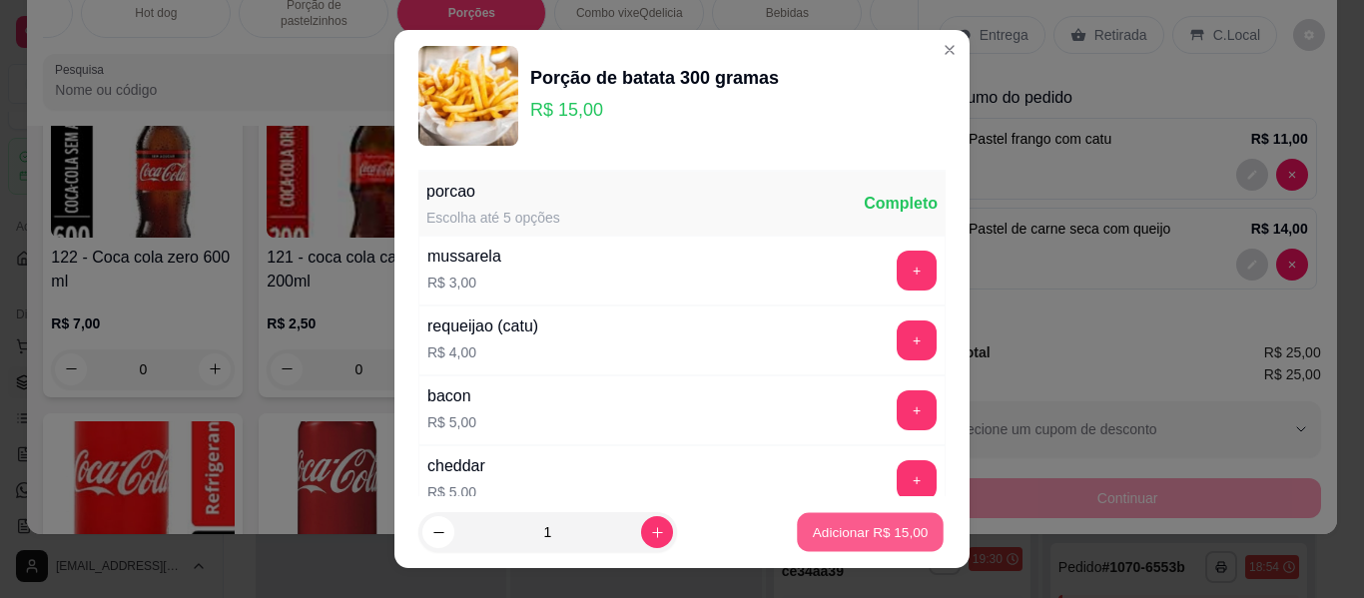
click at [838, 528] on p "Adicionar R$ 15,00" at bounding box center [871, 531] width 116 height 19
type input "1"
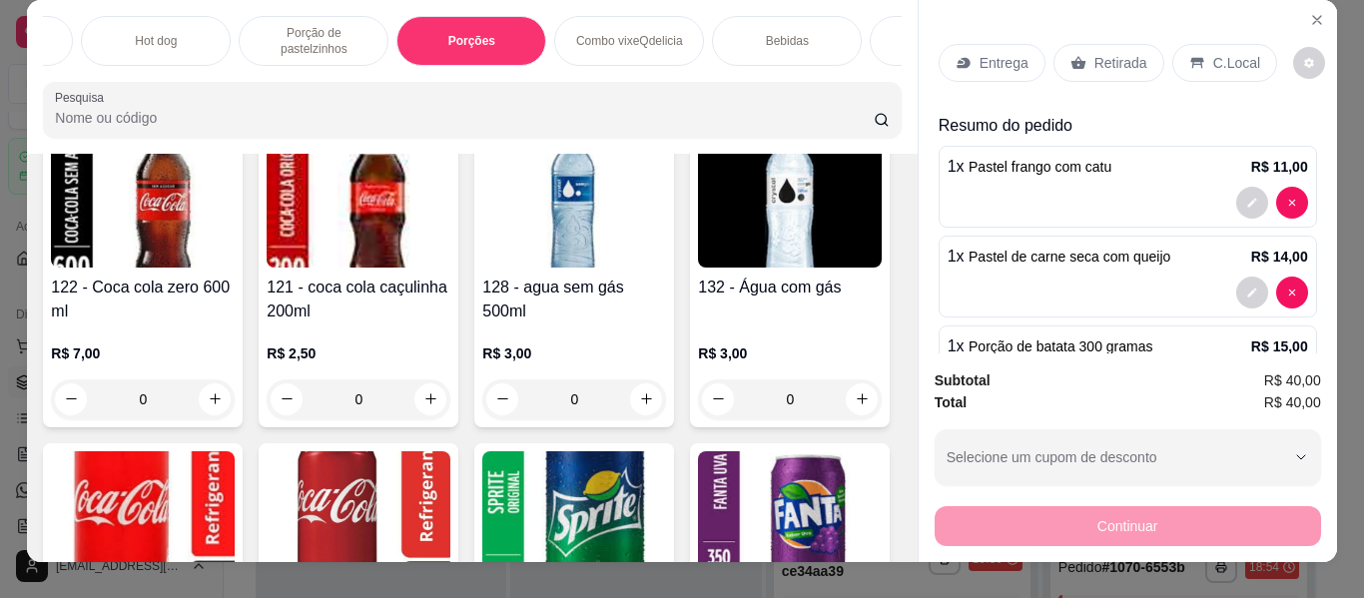
scroll to position [0, 0]
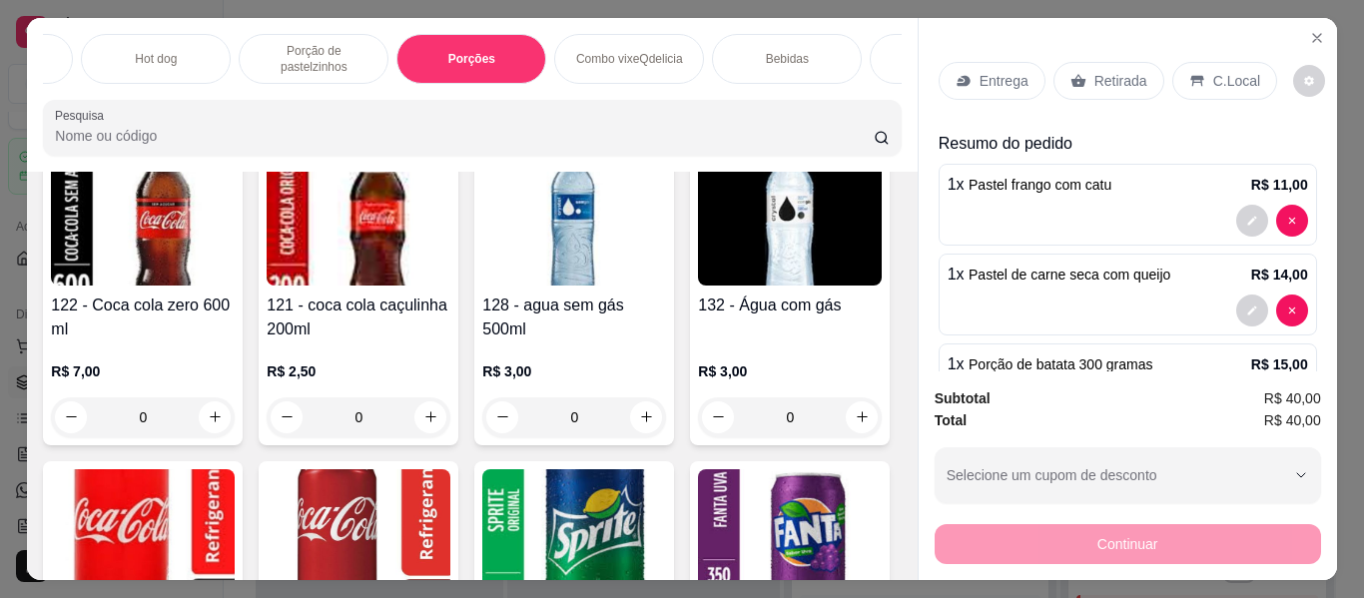
click at [797, 55] on p "Bebidas" at bounding box center [787, 59] width 43 height 16
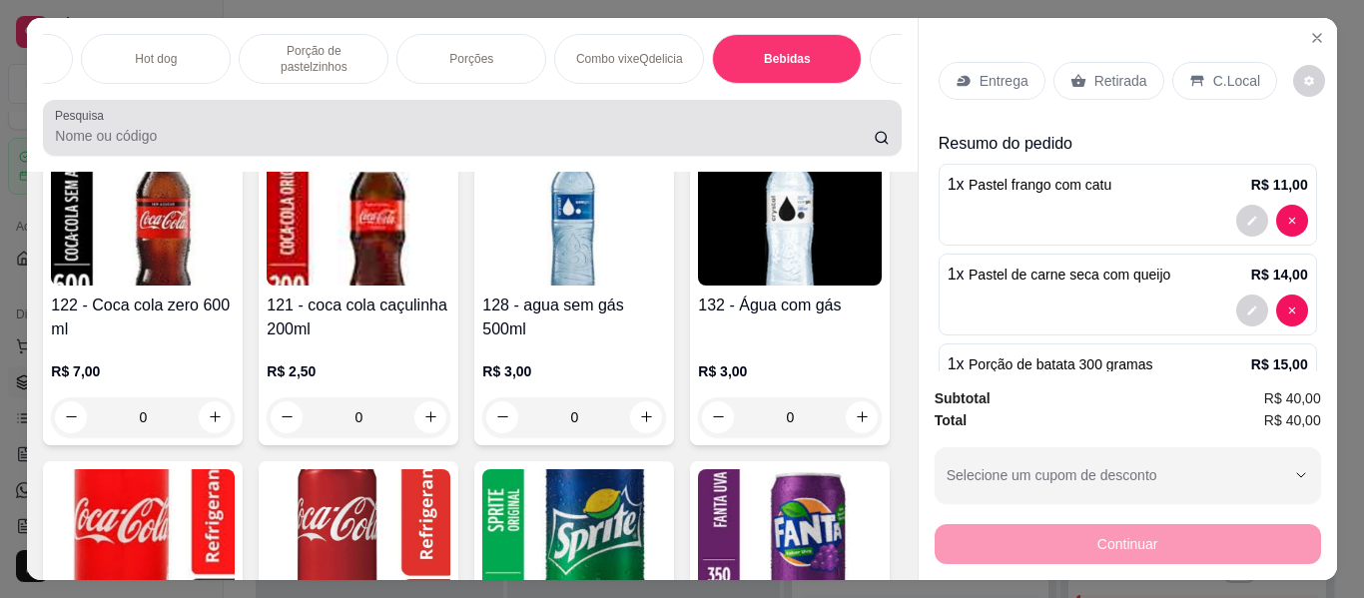
scroll to position [54, 0]
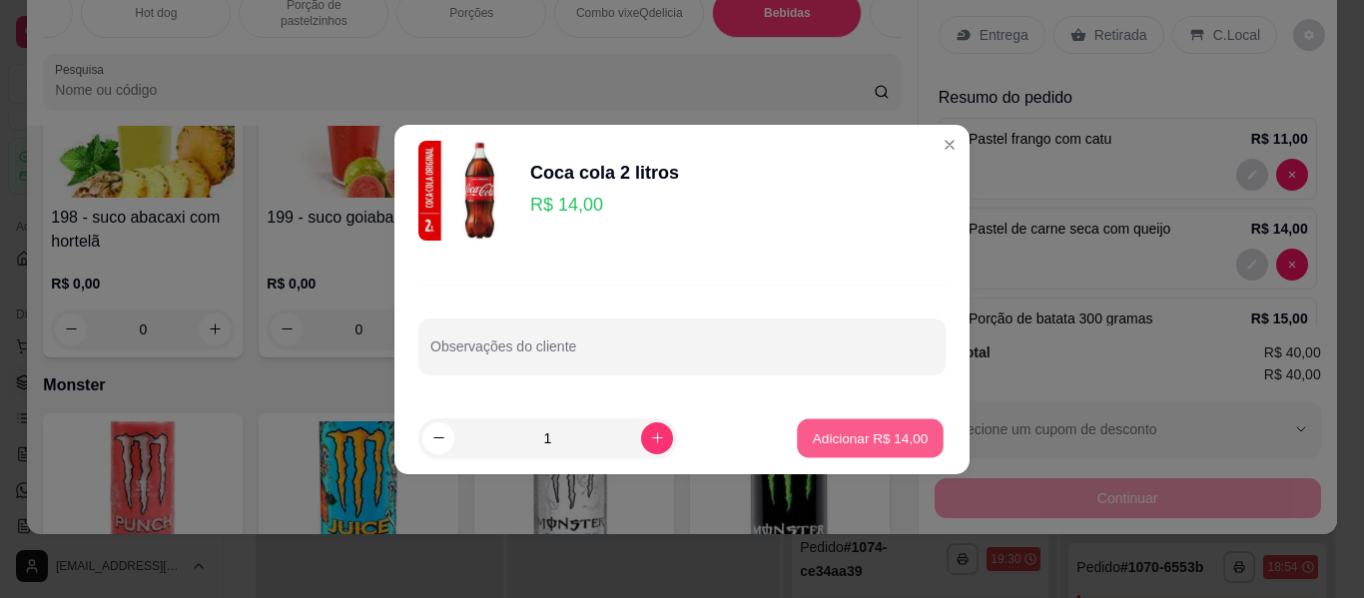
click at [892, 440] on p "Adicionar R$ 14,00" at bounding box center [871, 437] width 116 height 19
type input "1"
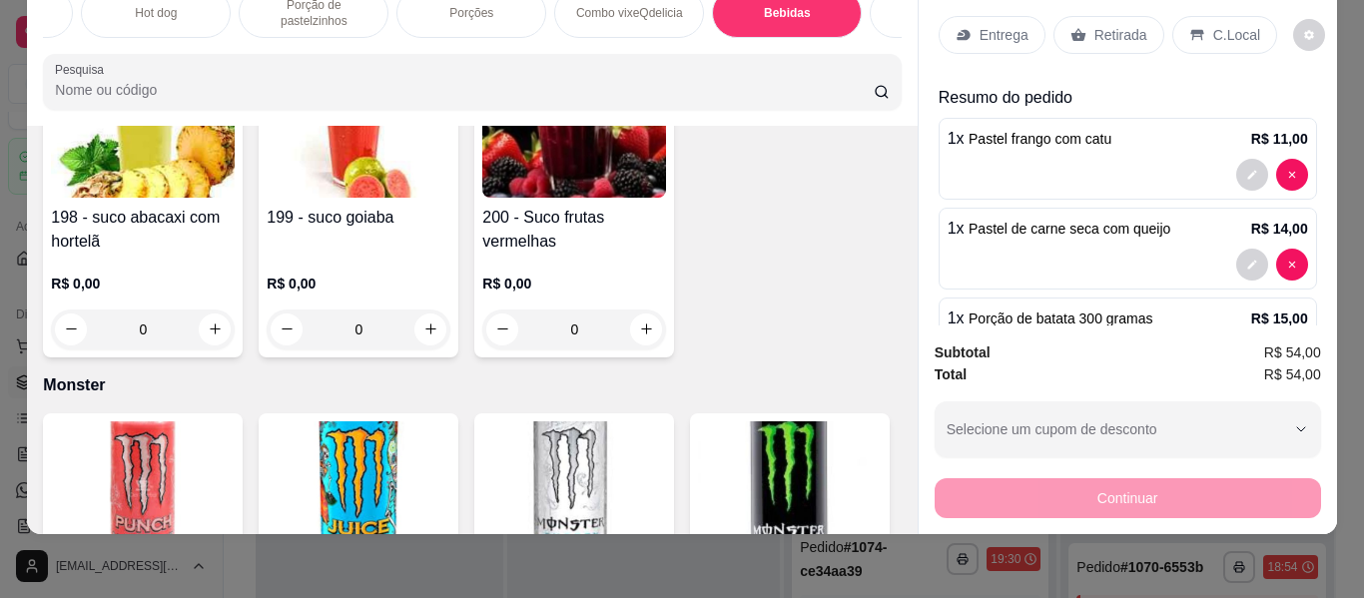
click at [1213, 25] on p "C.Local" at bounding box center [1236, 35] width 47 height 20
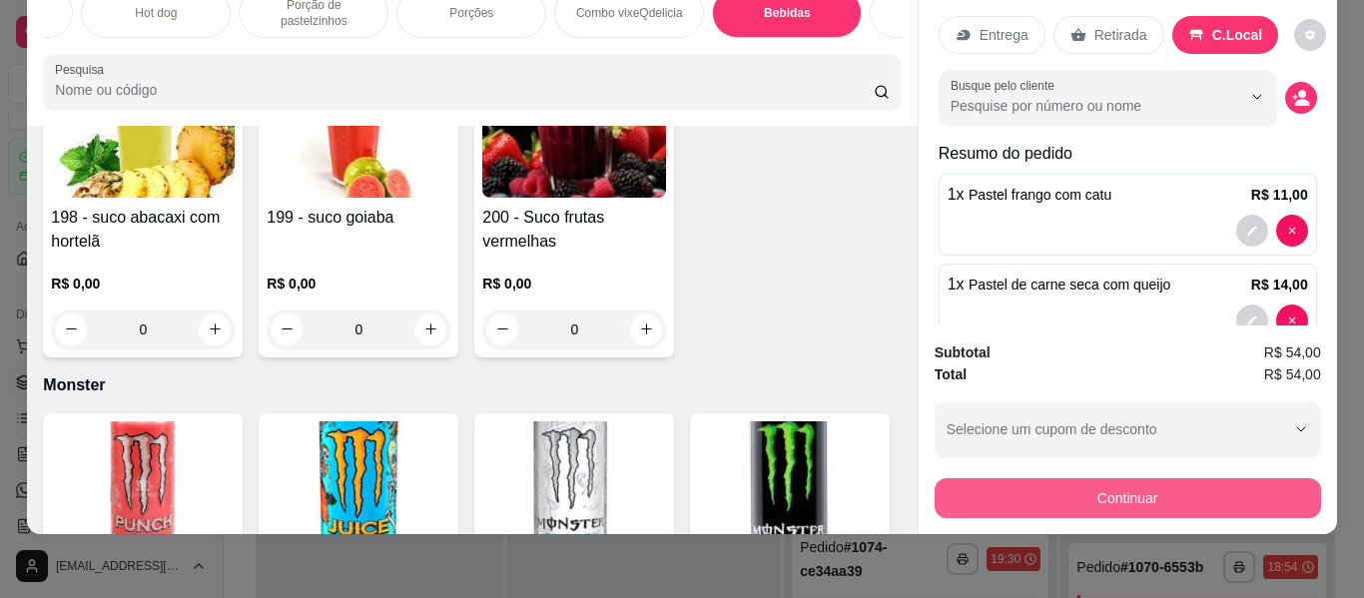
click at [1145, 479] on button "Continuar" at bounding box center [1127, 498] width 386 height 40
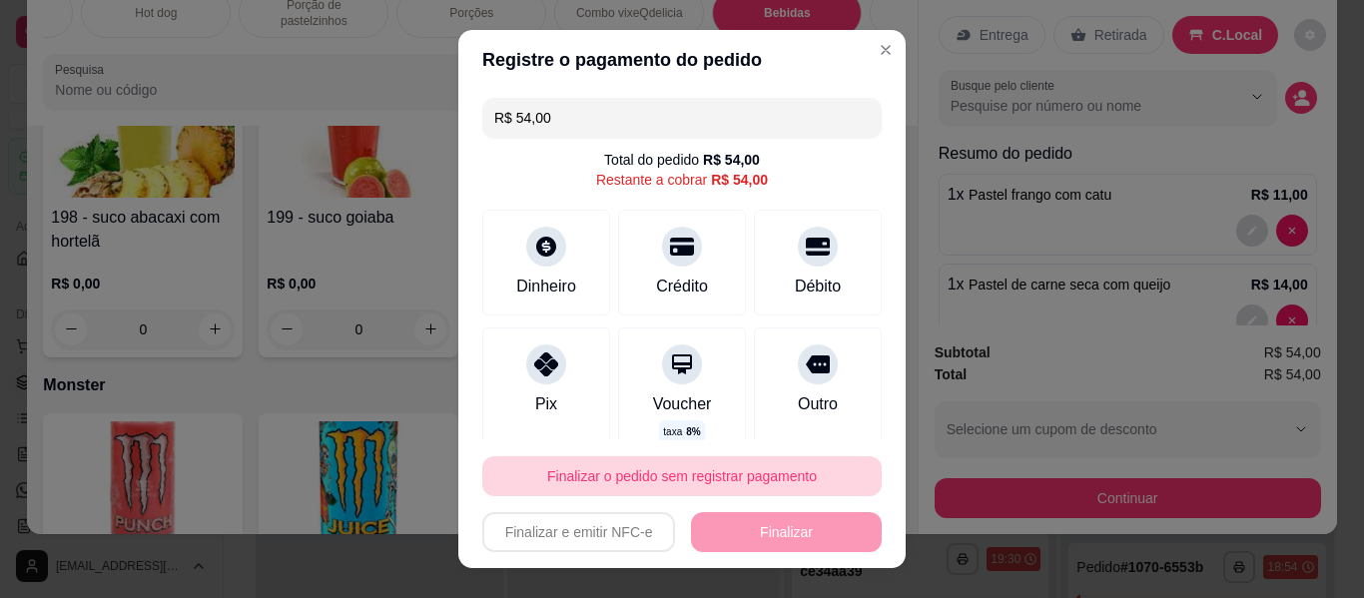
click at [721, 466] on button "Finalizar o pedido sem registrar pagamento" at bounding box center [681, 476] width 399 height 40
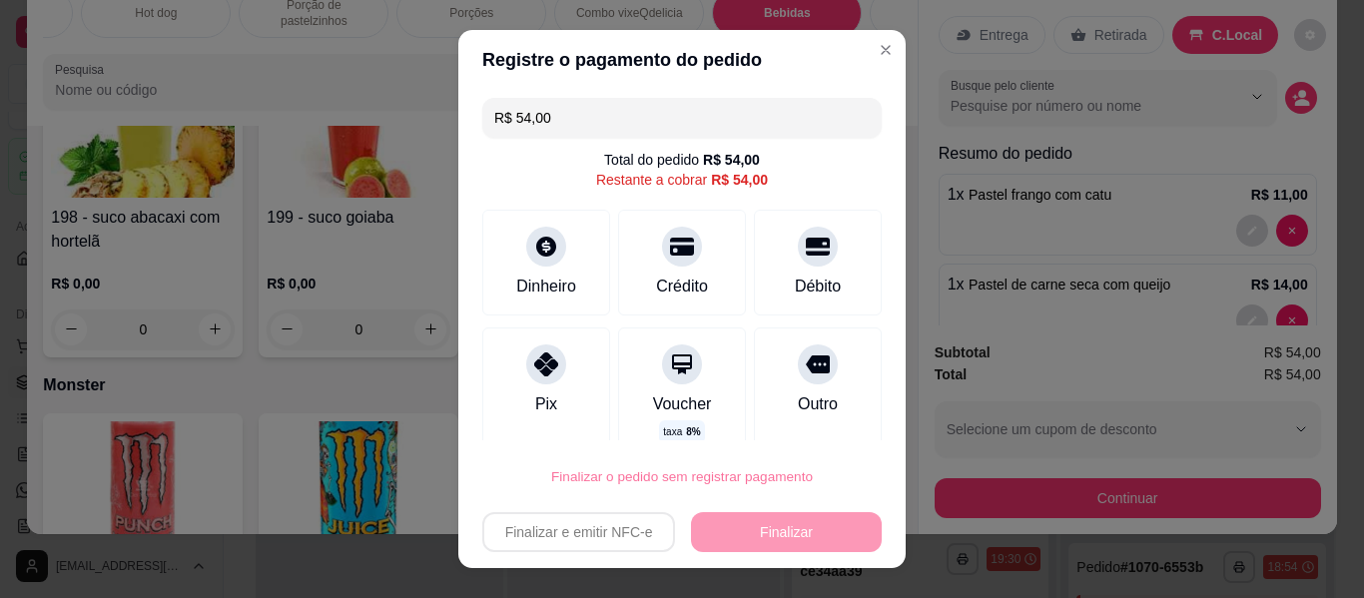
click at [815, 409] on button "Confirmar" at bounding box center [796, 419] width 71 height 30
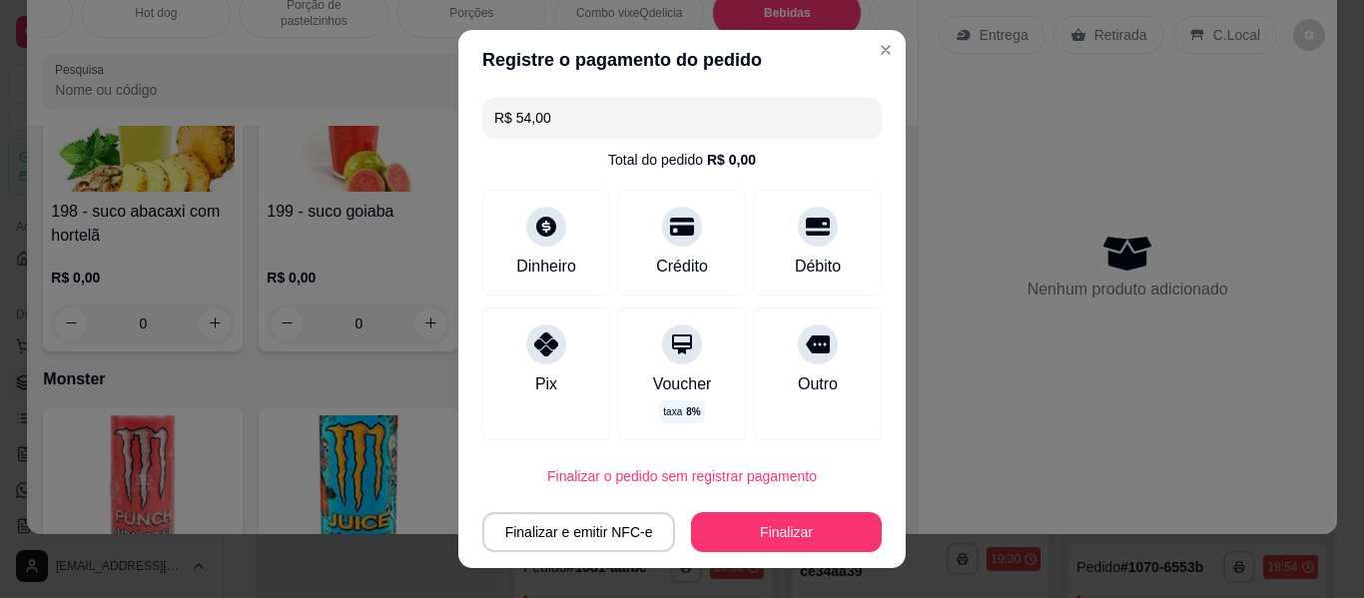
type input "0"
type input "R$ 0,00"
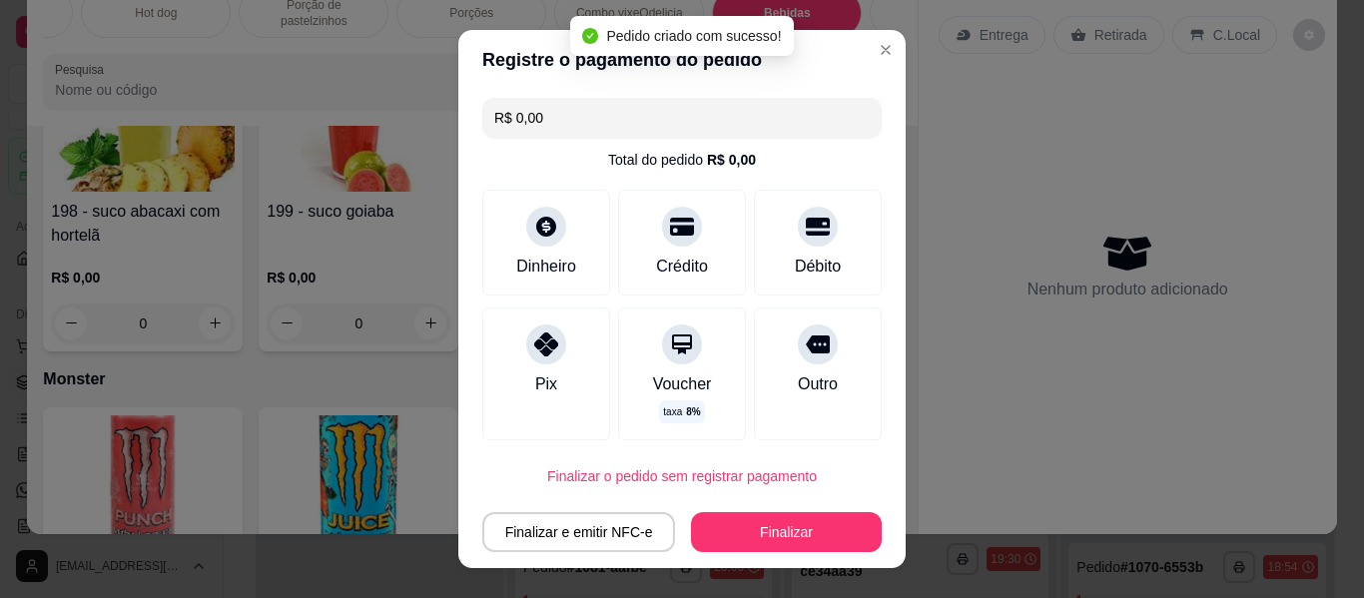
scroll to position [8703, 0]
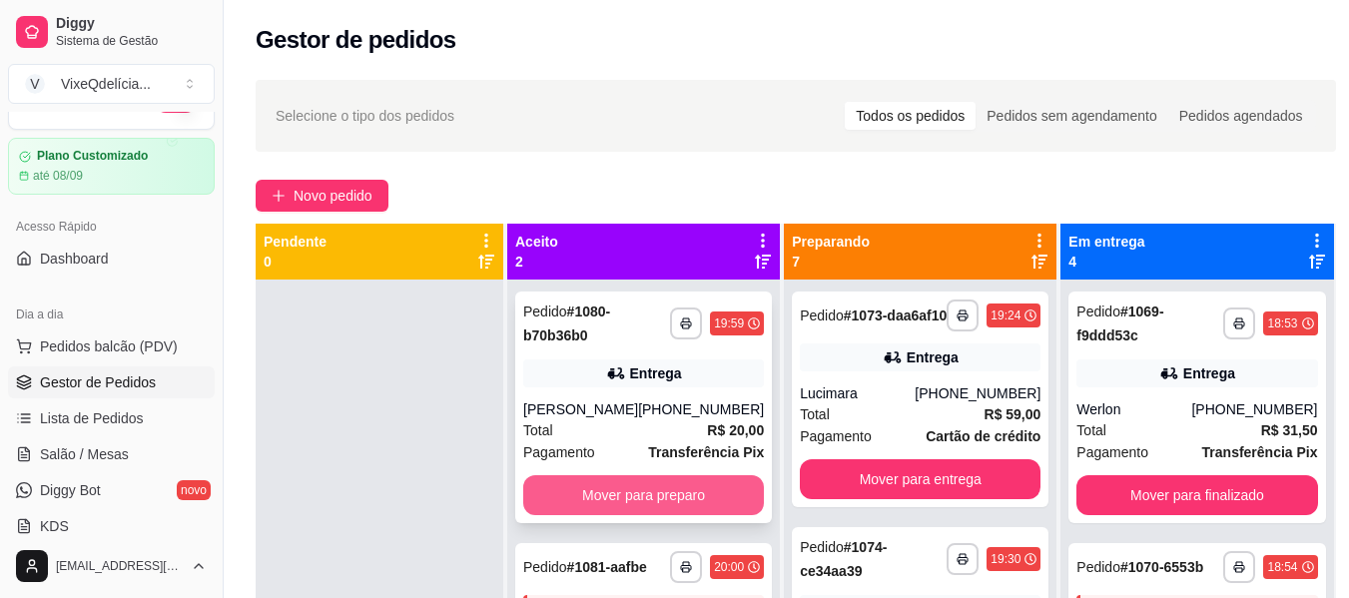
click at [684, 501] on button "Mover para preparo" at bounding box center [643, 495] width 241 height 40
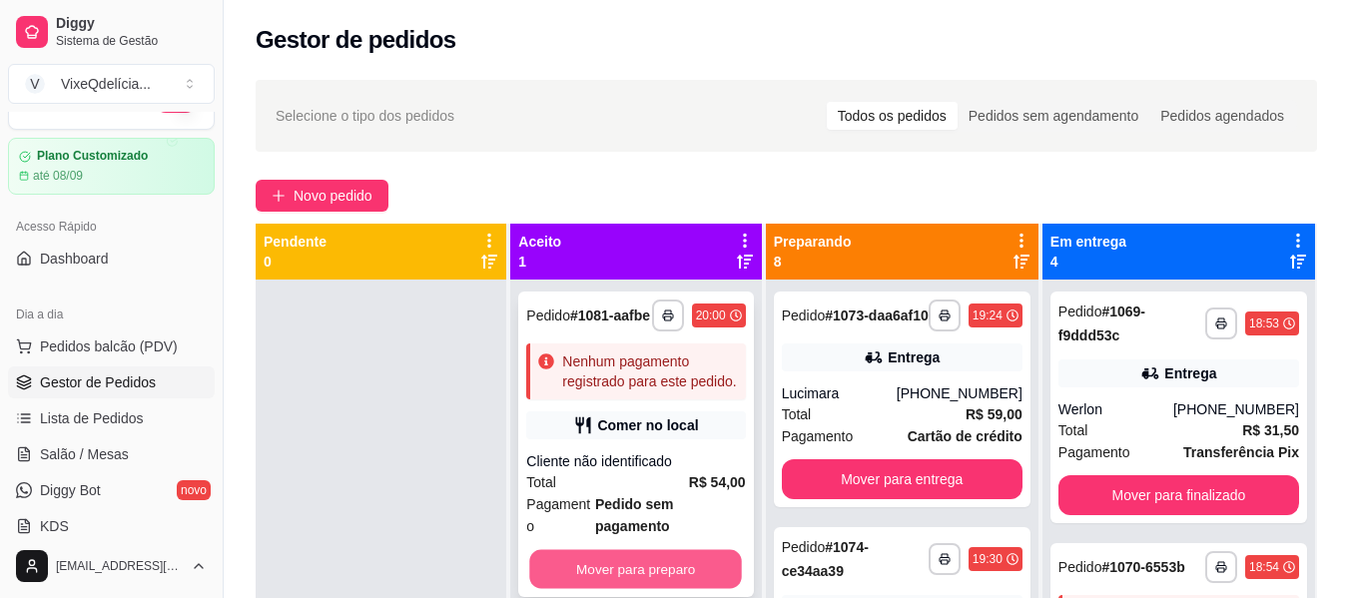
click at [657, 550] on button "Mover para preparo" at bounding box center [636, 569] width 213 height 39
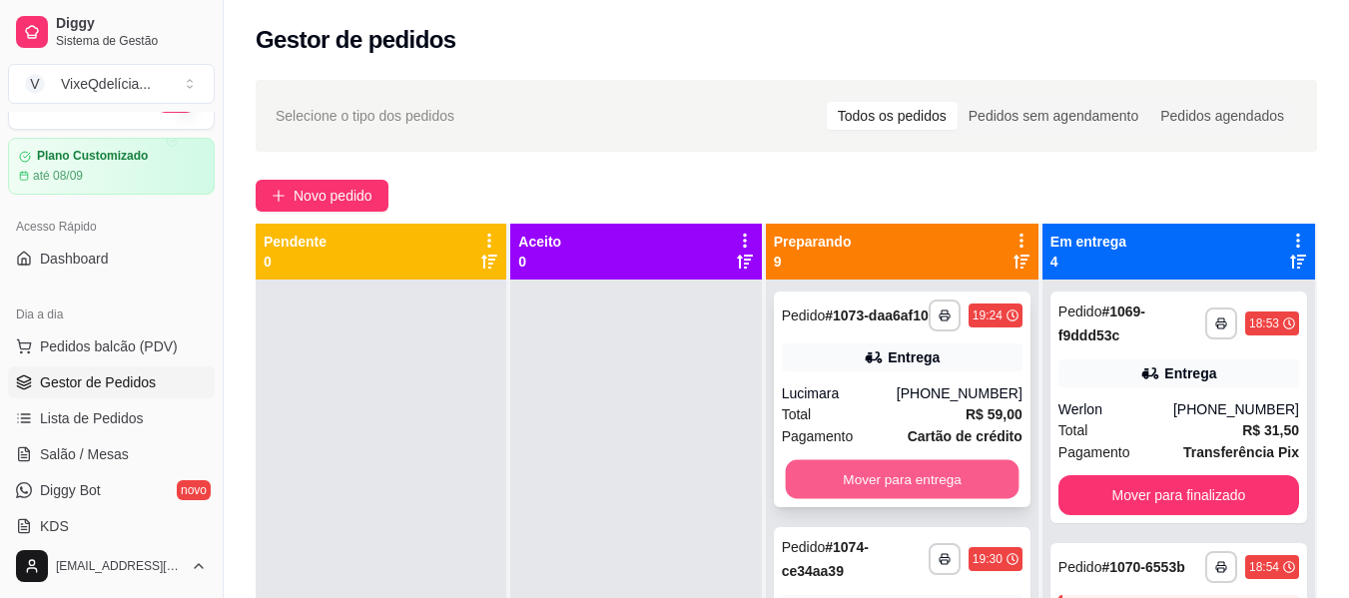
click at [902, 498] on button "Mover para entrega" at bounding box center [902, 479] width 234 height 39
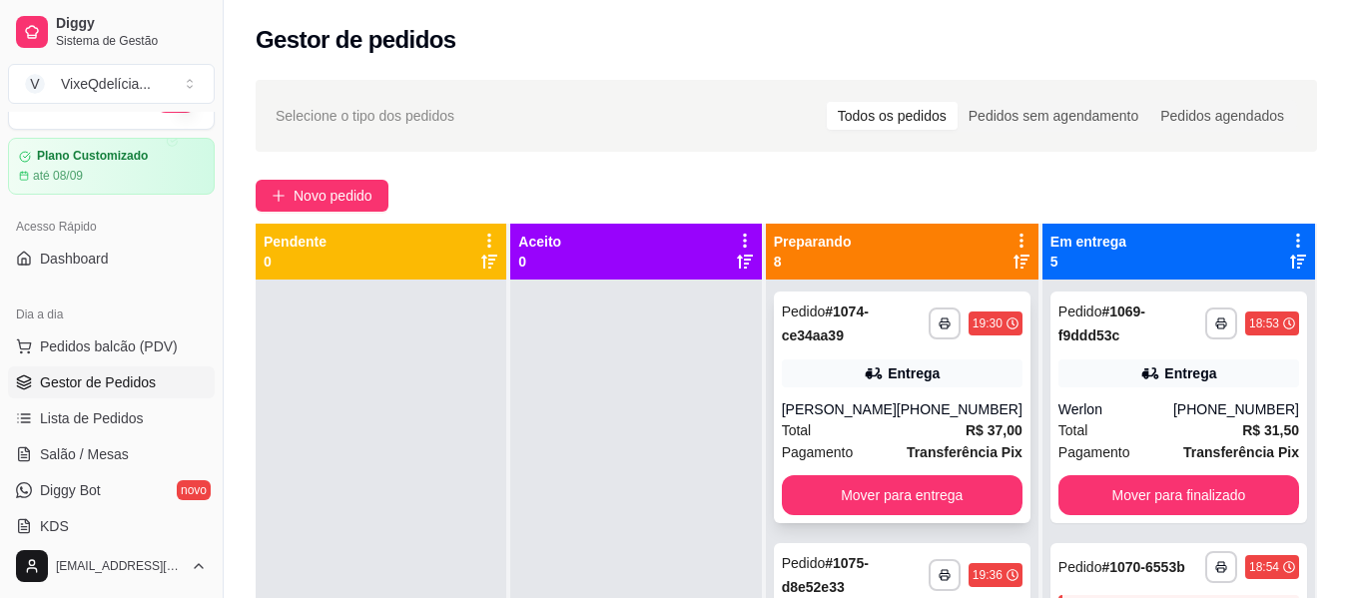
click at [911, 402] on div "[PHONE_NUMBER]" at bounding box center [959, 409] width 126 height 20
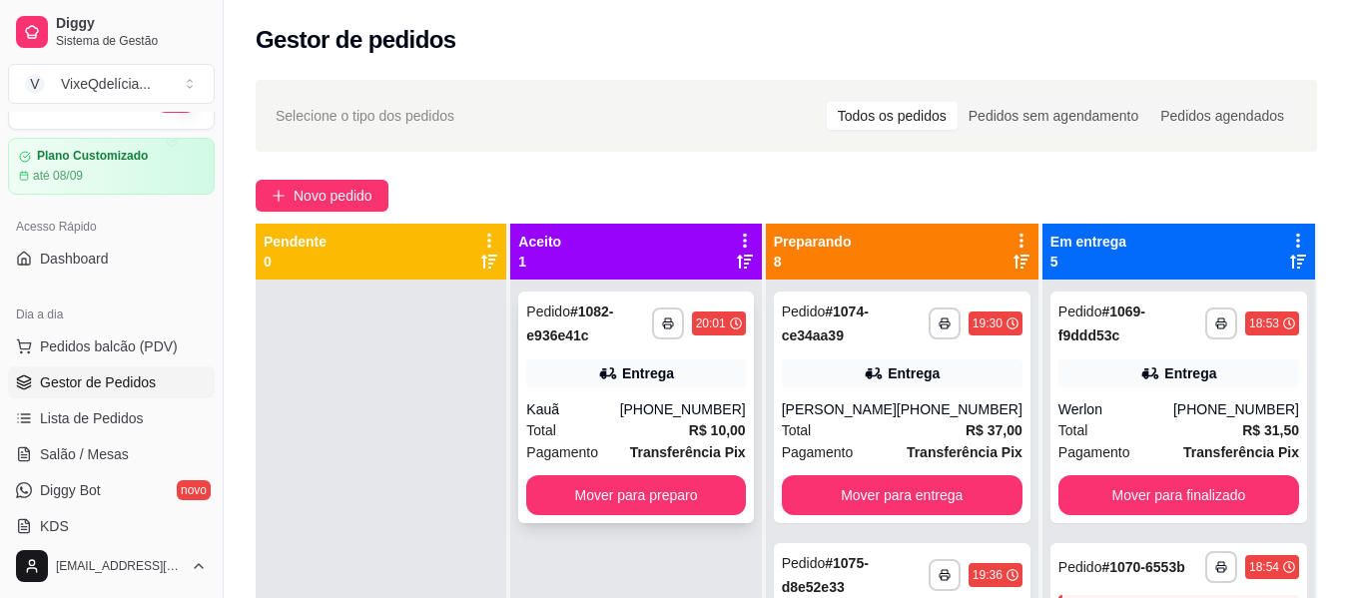
click at [663, 414] on div "[PHONE_NUMBER]" at bounding box center [683, 409] width 126 height 20
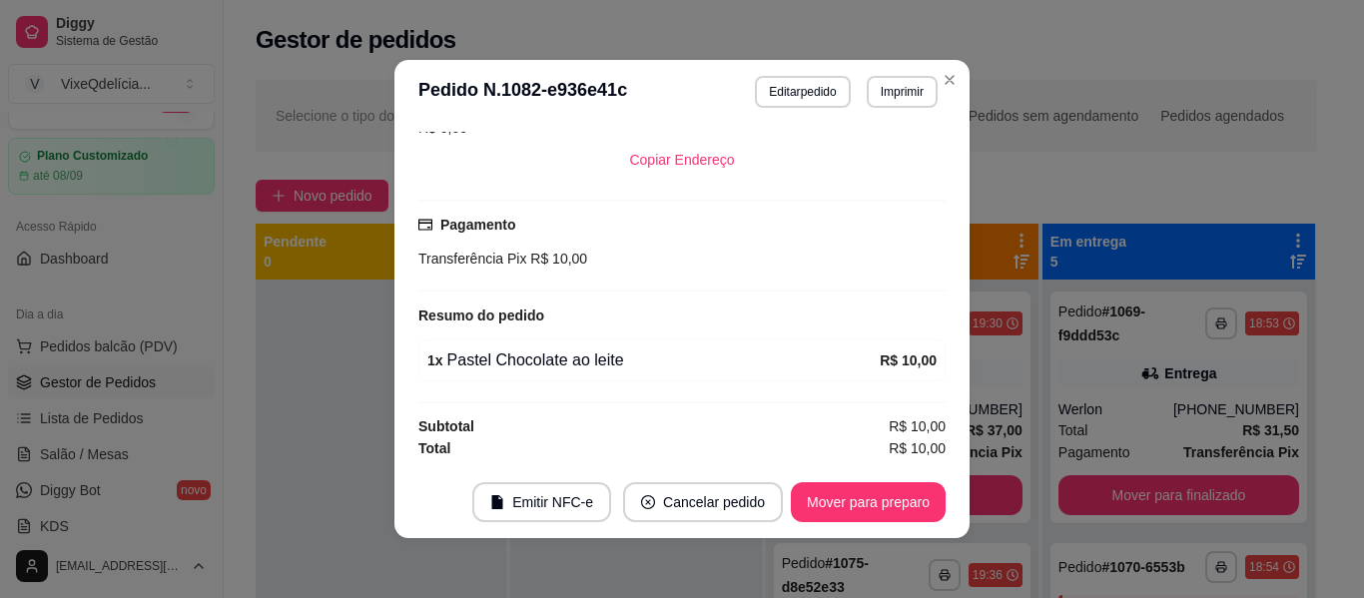
scroll to position [449, 0]
click at [878, 502] on button "Mover para preparo" at bounding box center [868, 502] width 155 height 40
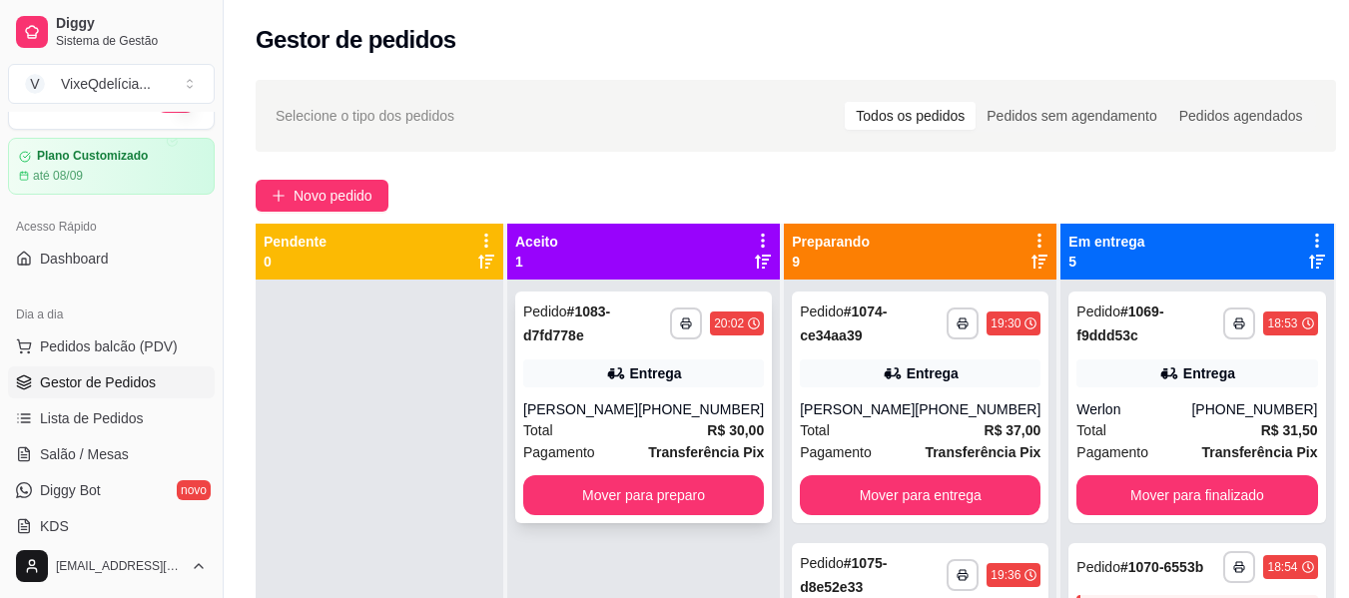
click at [685, 436] on div "Total R$ 30,00" at bounding box center [643, 430] width 241 height 22
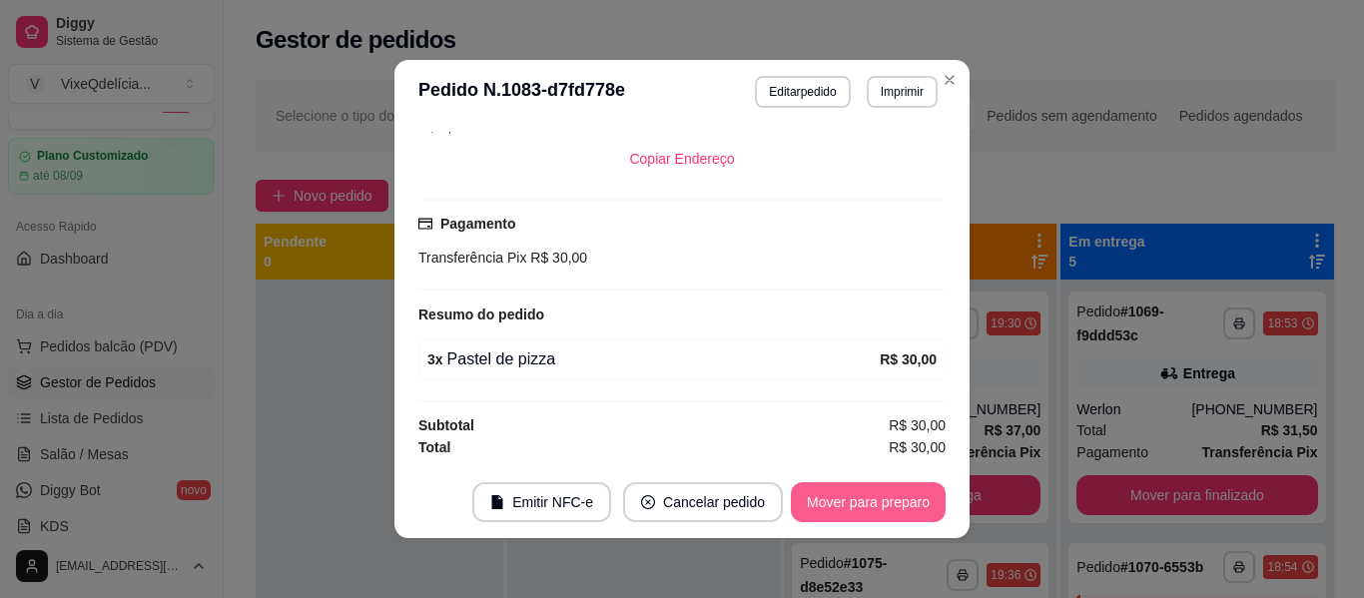
click at [879, 505] on button "Mover para preparo" at bounding box center [868, 502] width 155 height 40
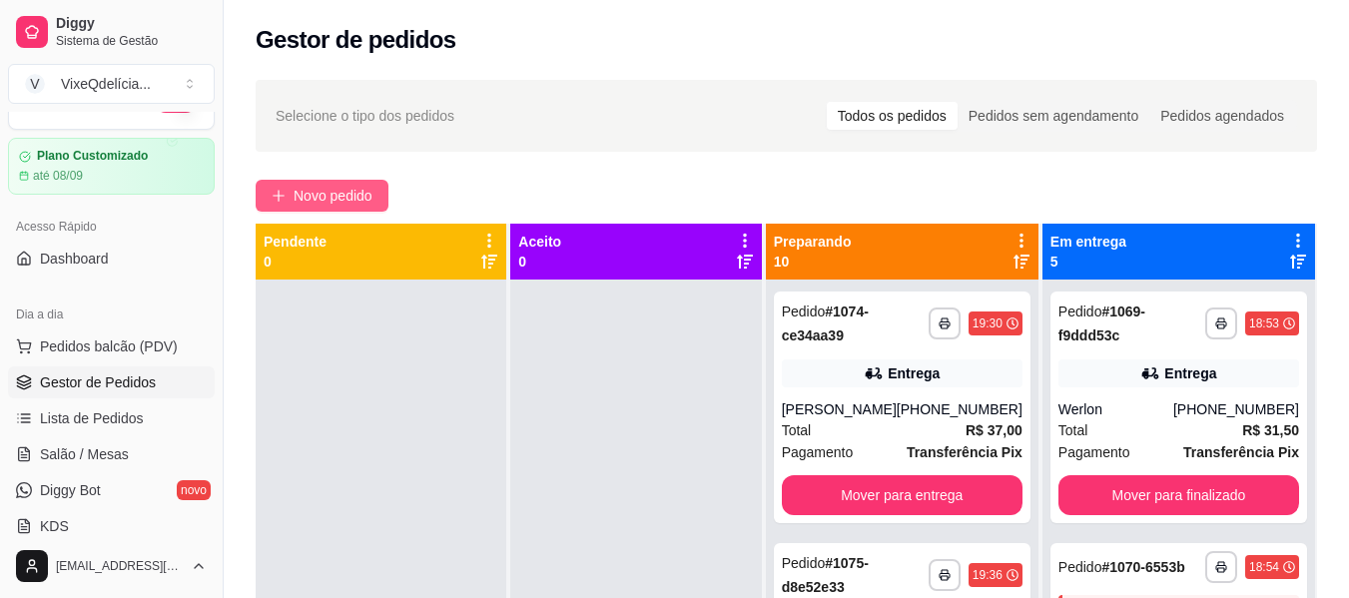
click at [347, 192] on span "Novo pedido" at bounding box center [333, 196] width 79 height 22
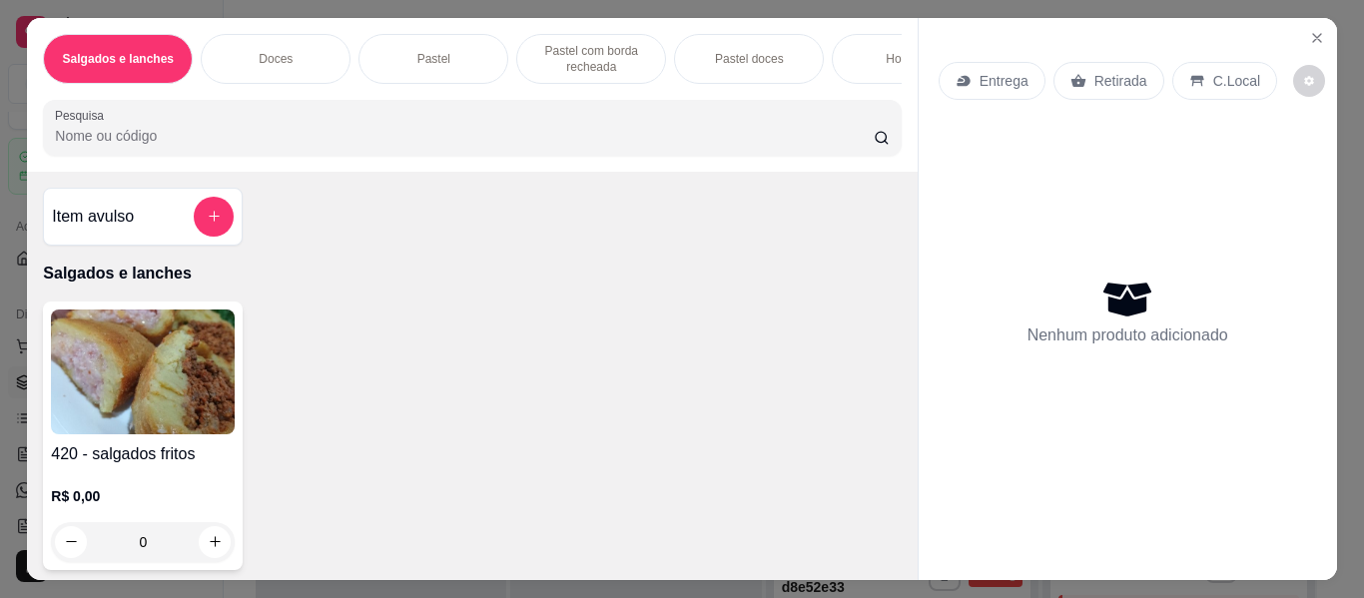
click at [426, 51] on p "Pastel" at bounding box center [433, 59] width 33 height 16
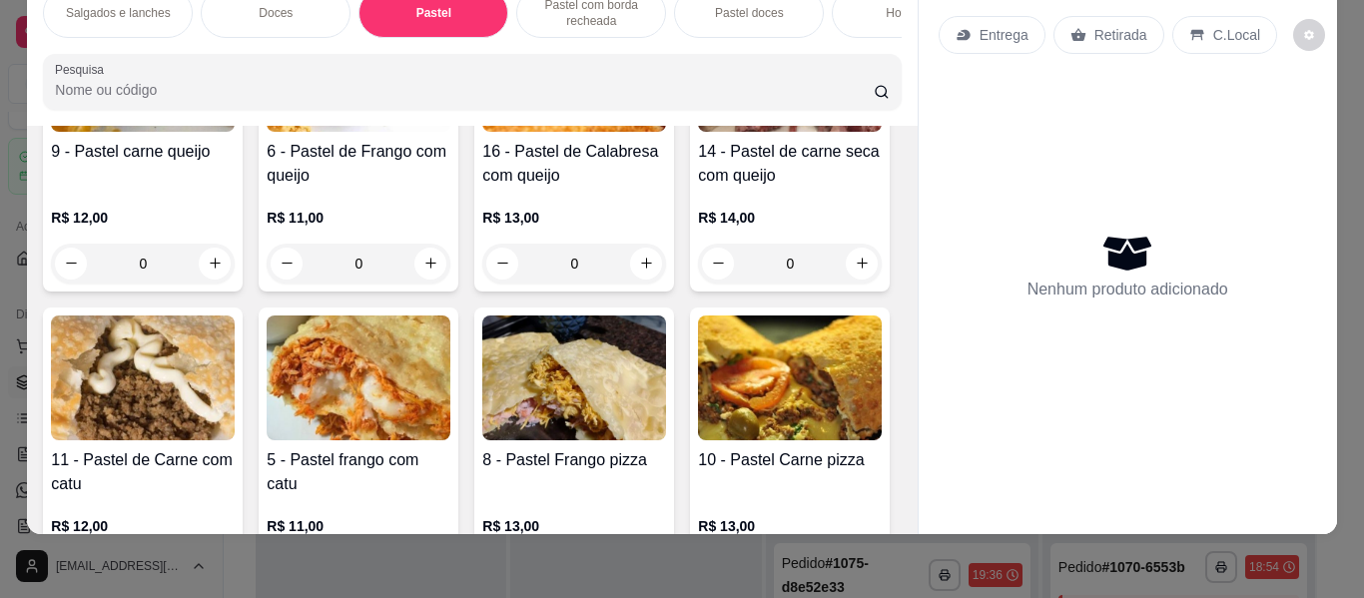
scroll to position [2548, 0]
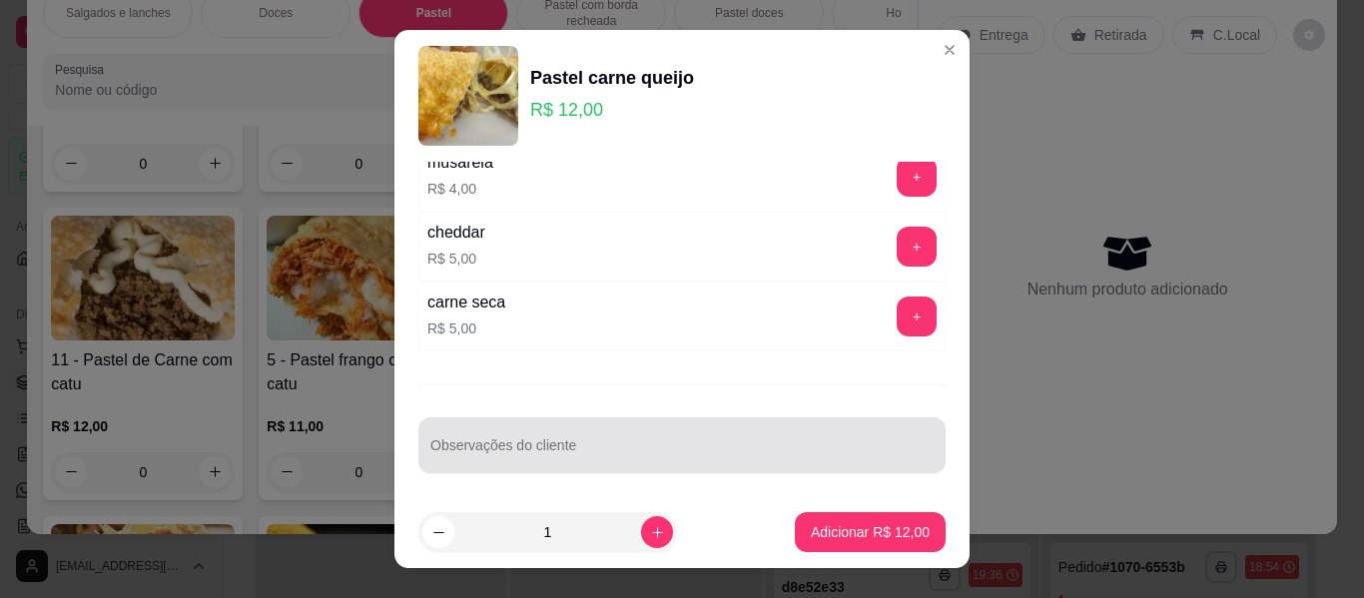
scroll to position [868, 0]
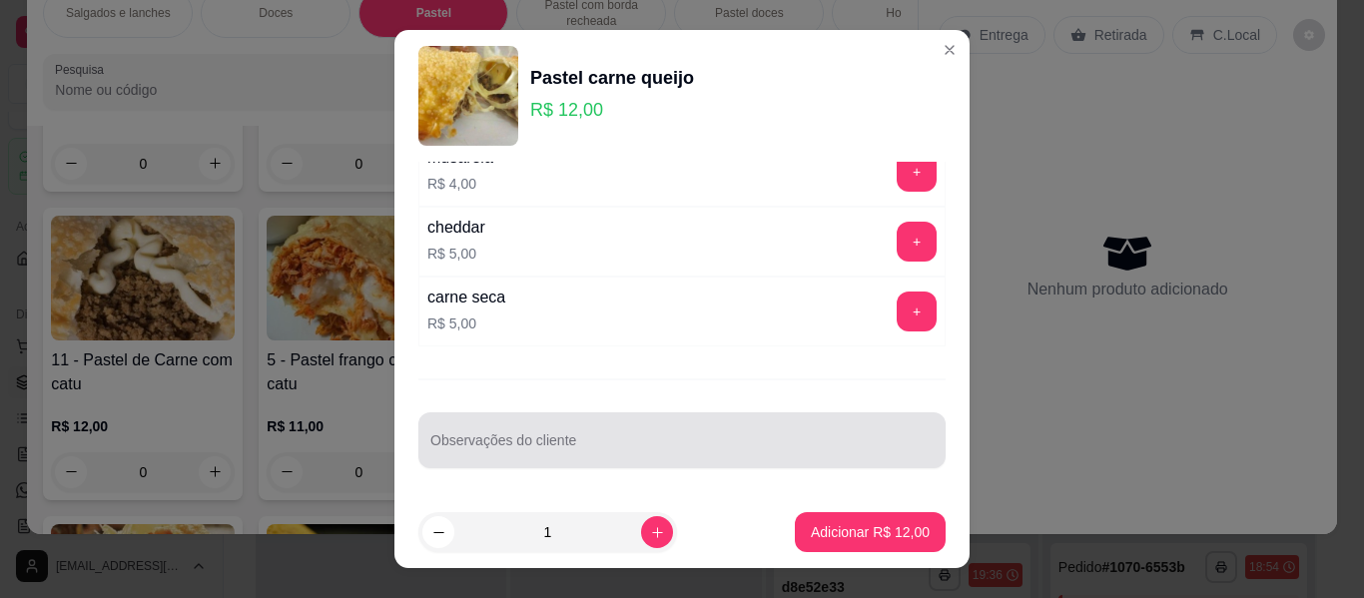
click at [530, 435] on div at bounding box center [681, 440] width 503 height 40
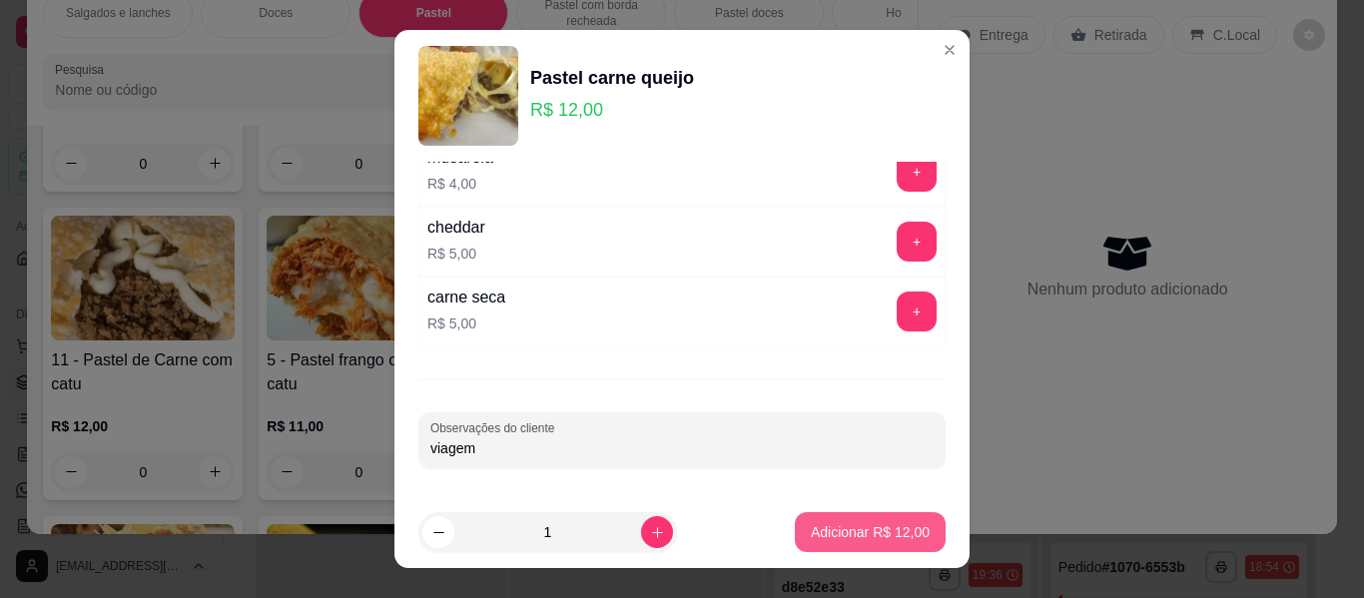
type input "viagem"
click at [826, 532] on p "Adicionar R$ 12,00" at bounding box center [871, 531] width 116 height 19
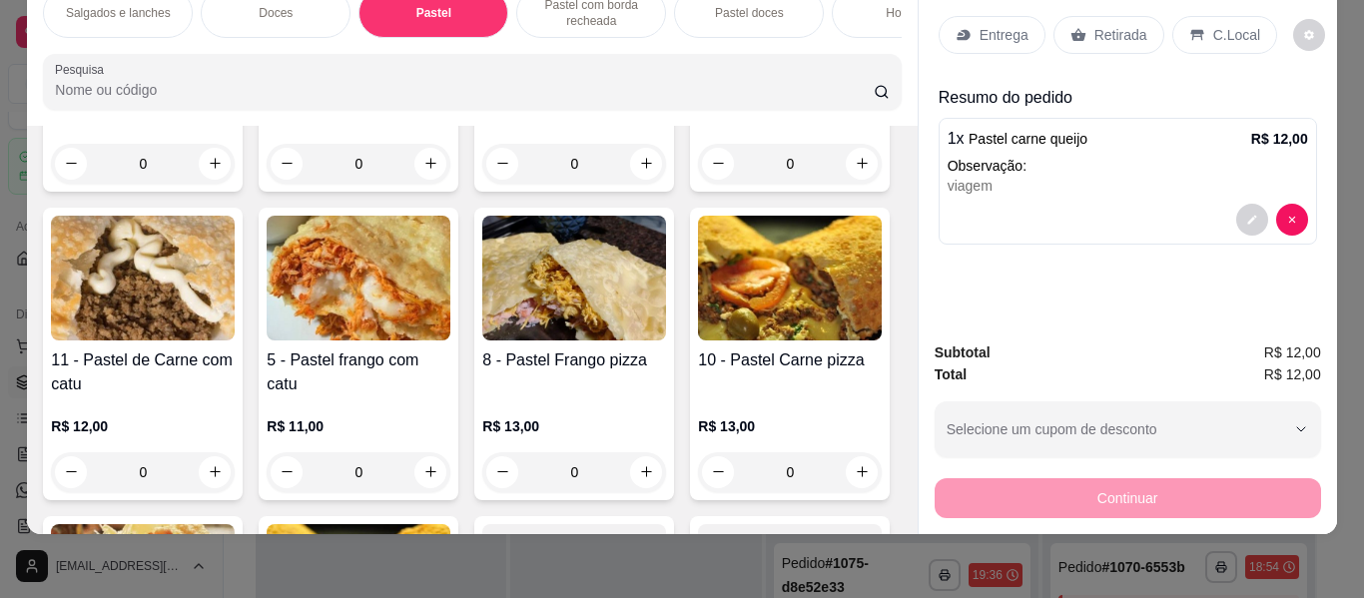
click at [235, 128] on p "R$ 12,00" at bounding box center [143, 118] width 184 height 20
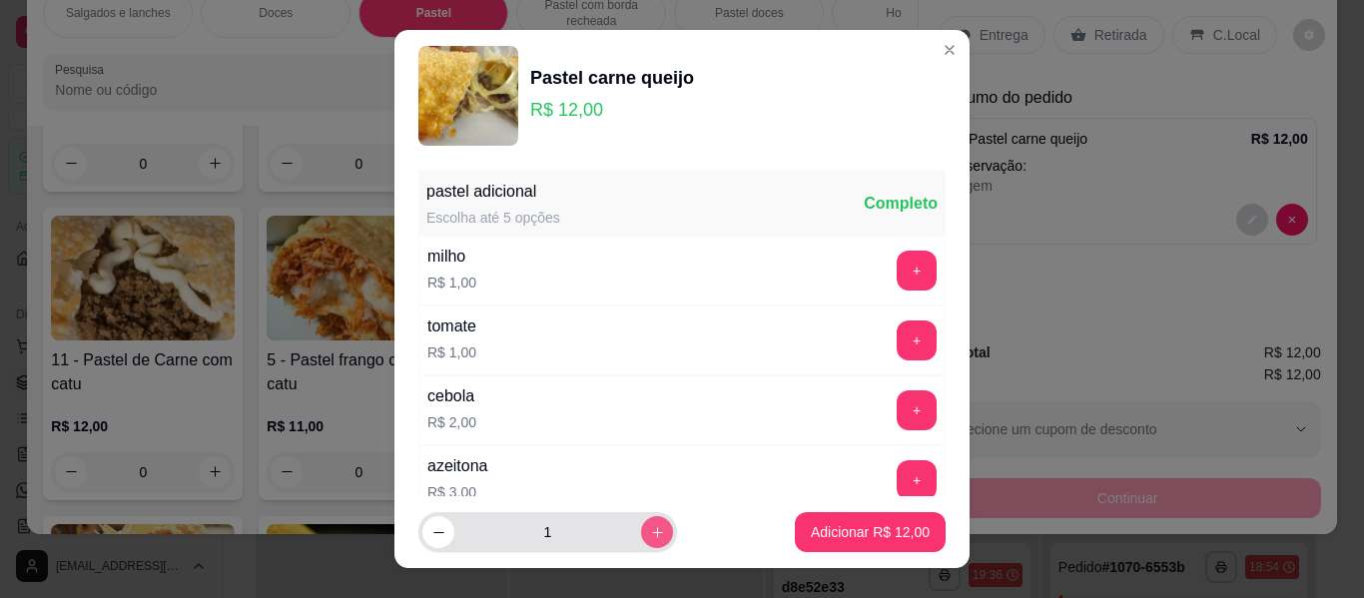
click at [650, 533] on icon "increase-product-quantity" at bounding box center [657, 532] width 15 height 15
click at [454, 540] on input "3" at bounding box center [547, 532] width 187 height 40
click at [440, 527] on button "decrease-product-quantity" at bounding box center [437, 532] width 31 height 31
type input "2"
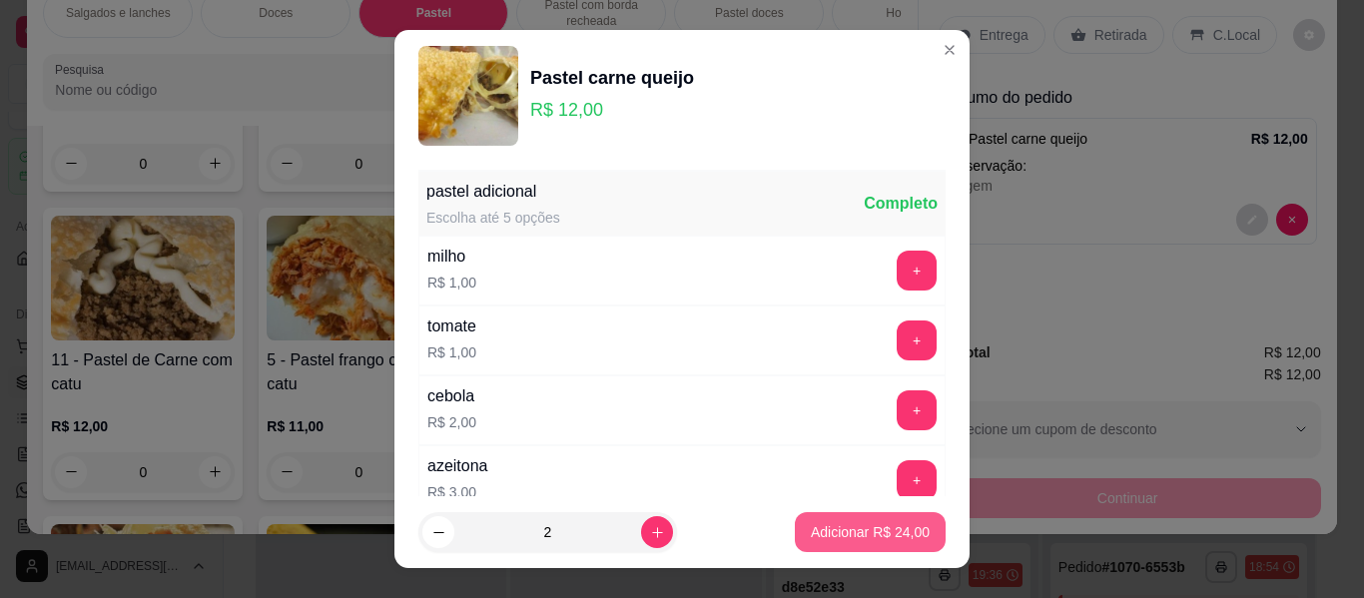
click at [832, 525] on p "Adicionar R$ 24,00" at bounding box center [870, 532] width 119 height 20
type input "2"
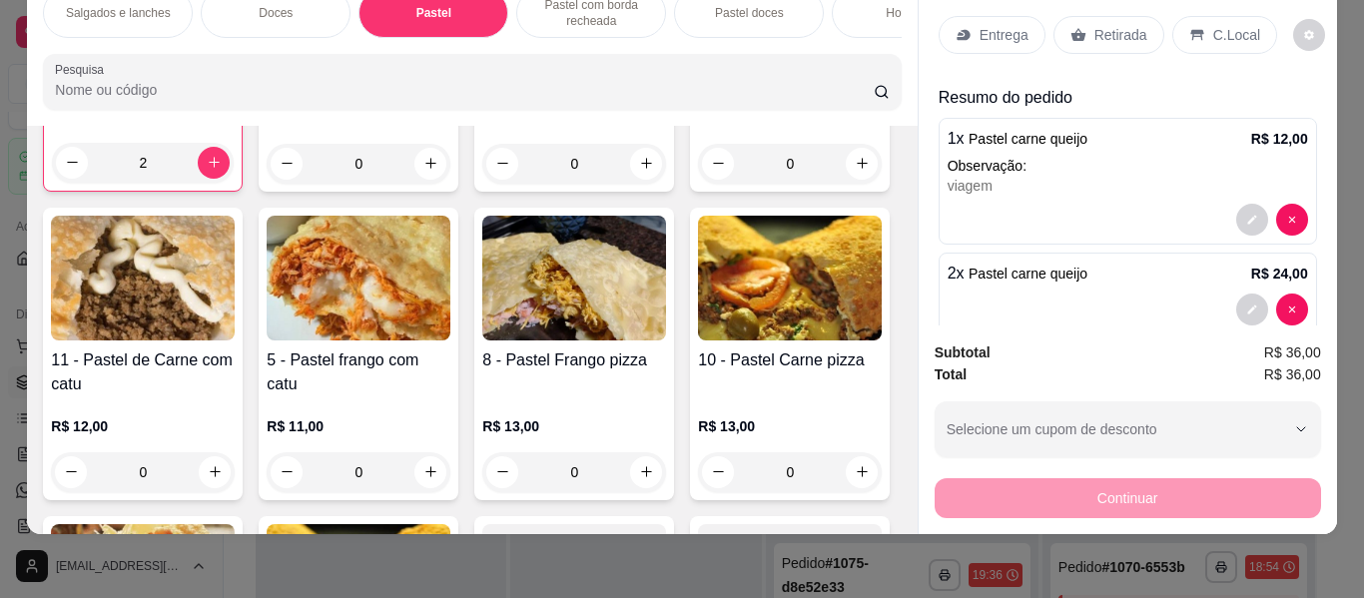
scroll to position [0, 0]
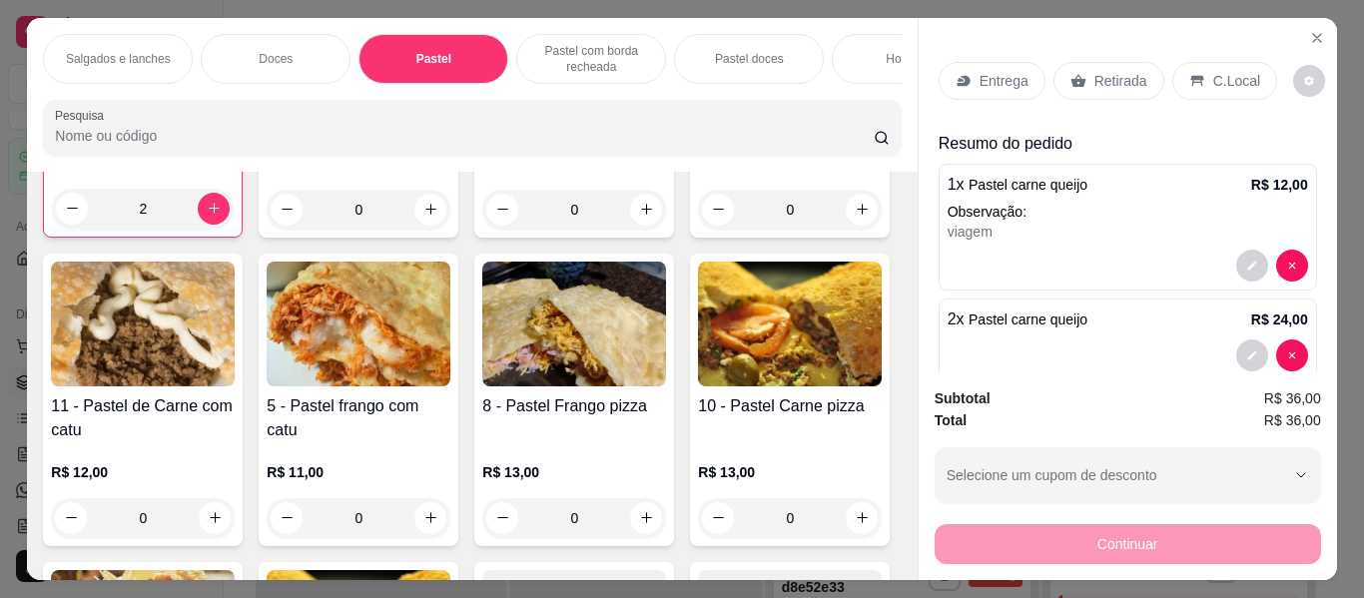
click at [852, 71] on div "Hot dog" at bounding box center [907, 59] width 150 height 50
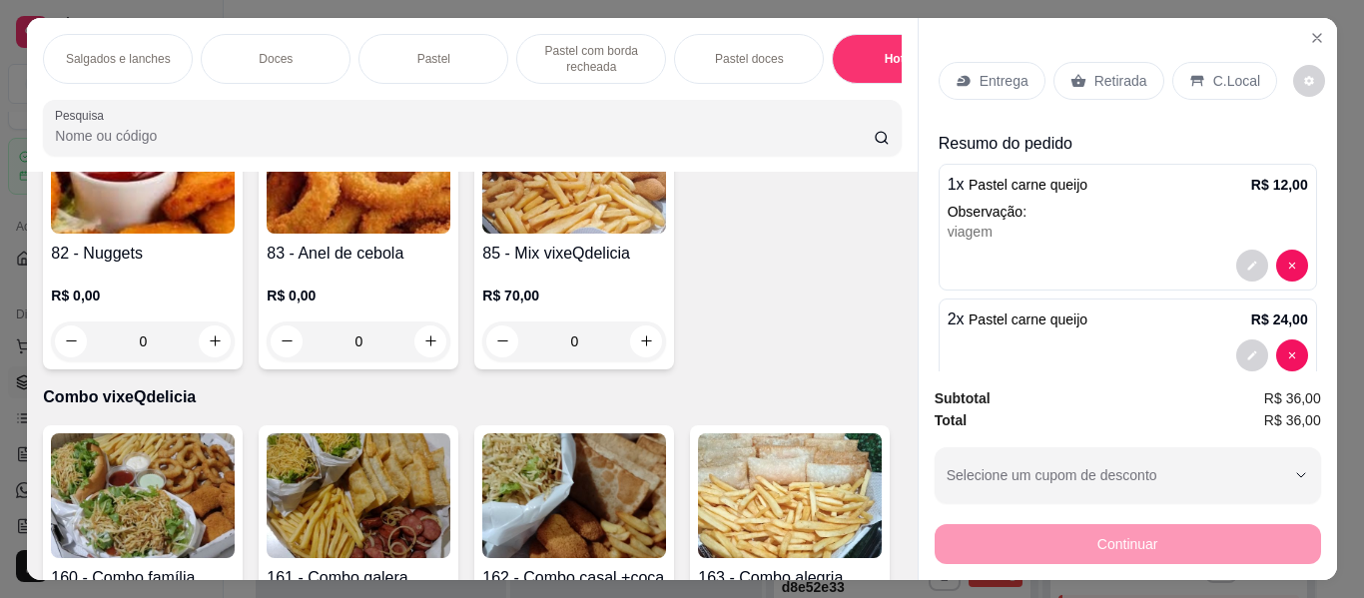
scroll to position [0, 751]
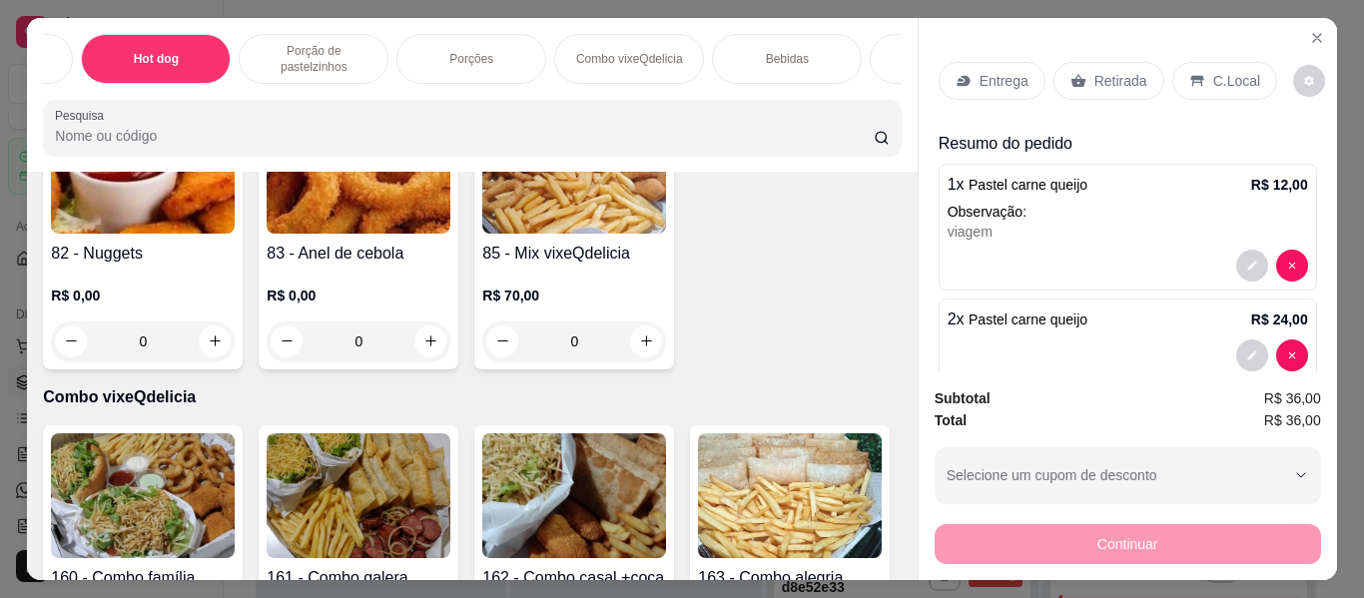
click at [780, 51] on p "Bebidas" at bounding box center [787, 59] width 43 height 16
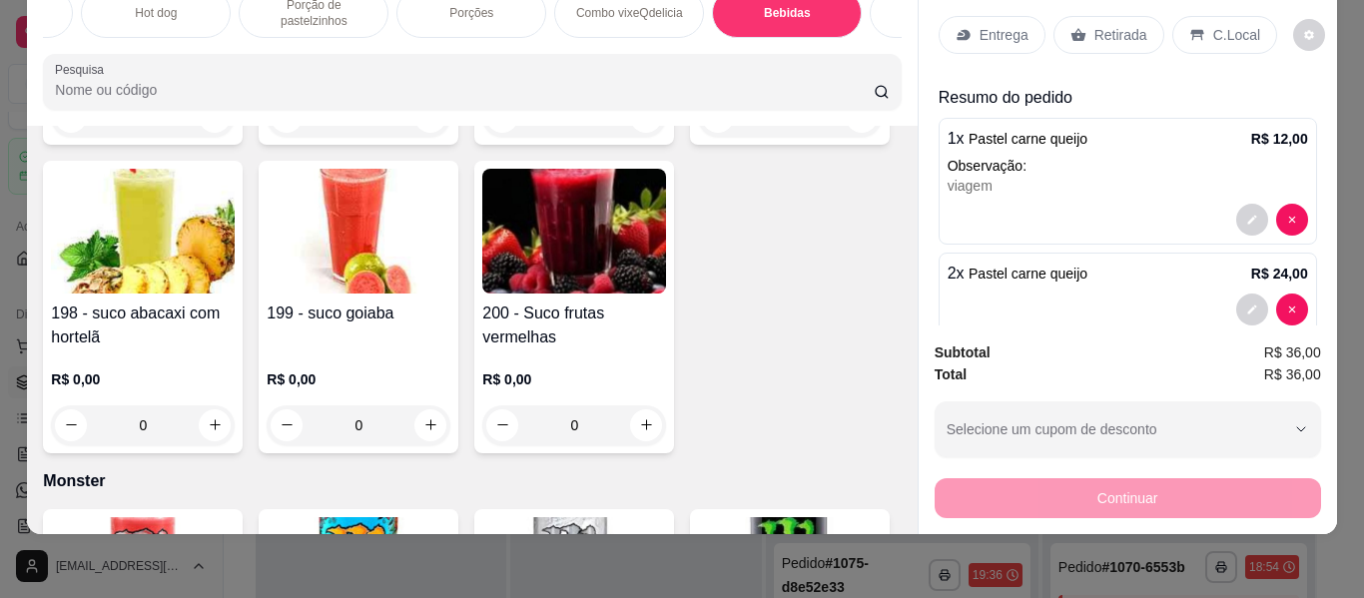
scroll to position [8606, 0]
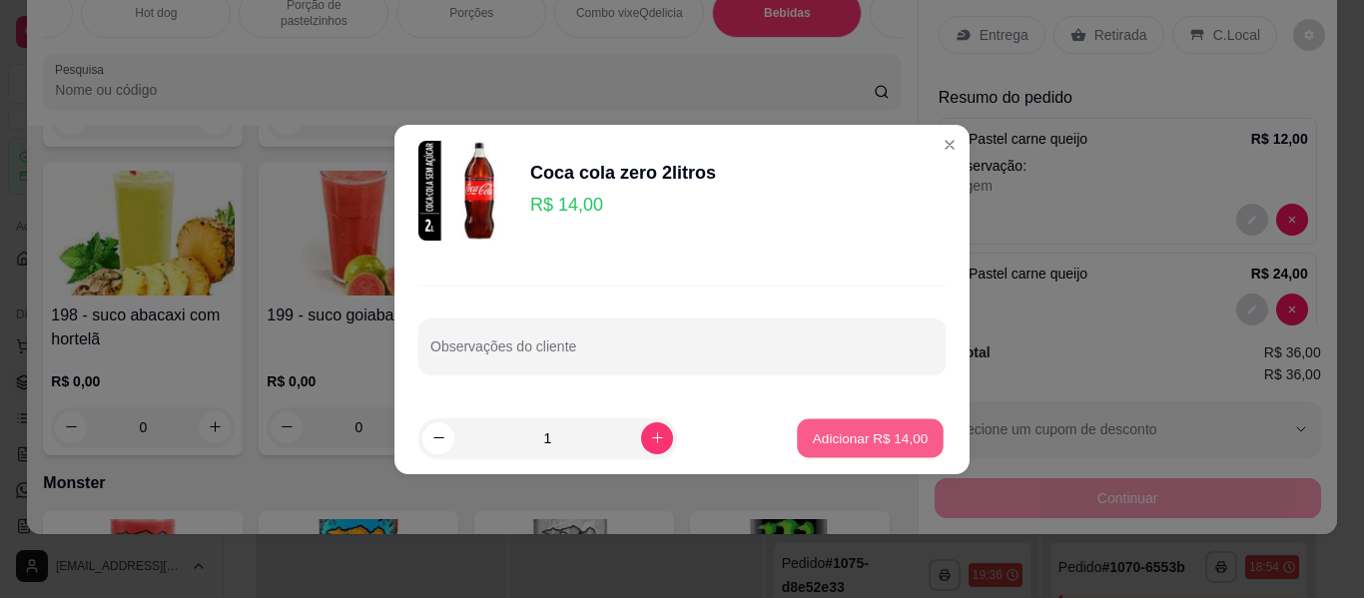
click at [871, 436] on p "Adicionar R$ 14,00" at bounding box center [871, 437] width 116 height 19
type input "1"
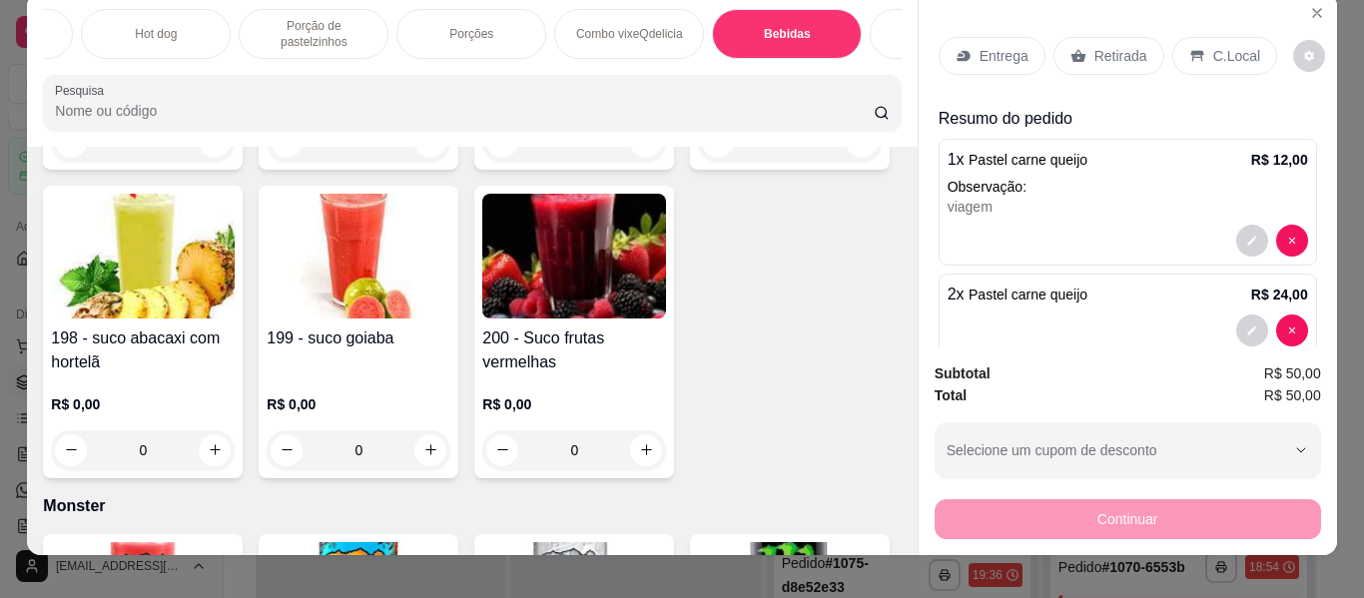
scroll to position [0, 0]
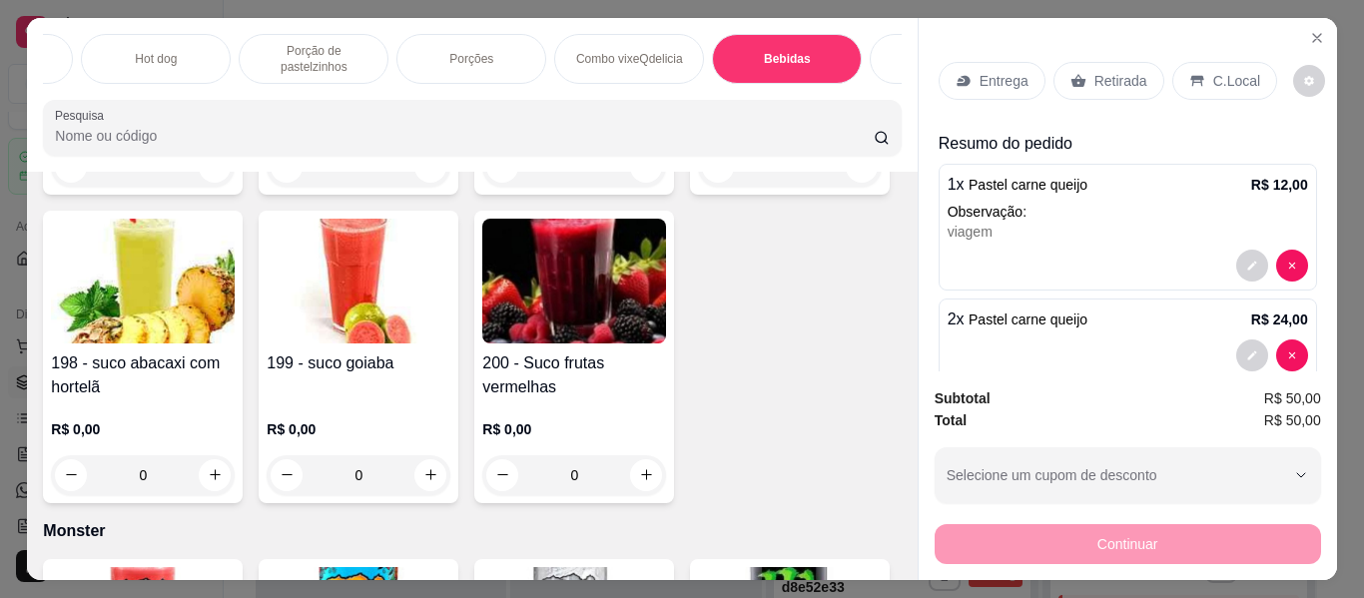
click at [1238, 71] on p "C.Local" at bounding box center [1236, 81] width 47 height 20
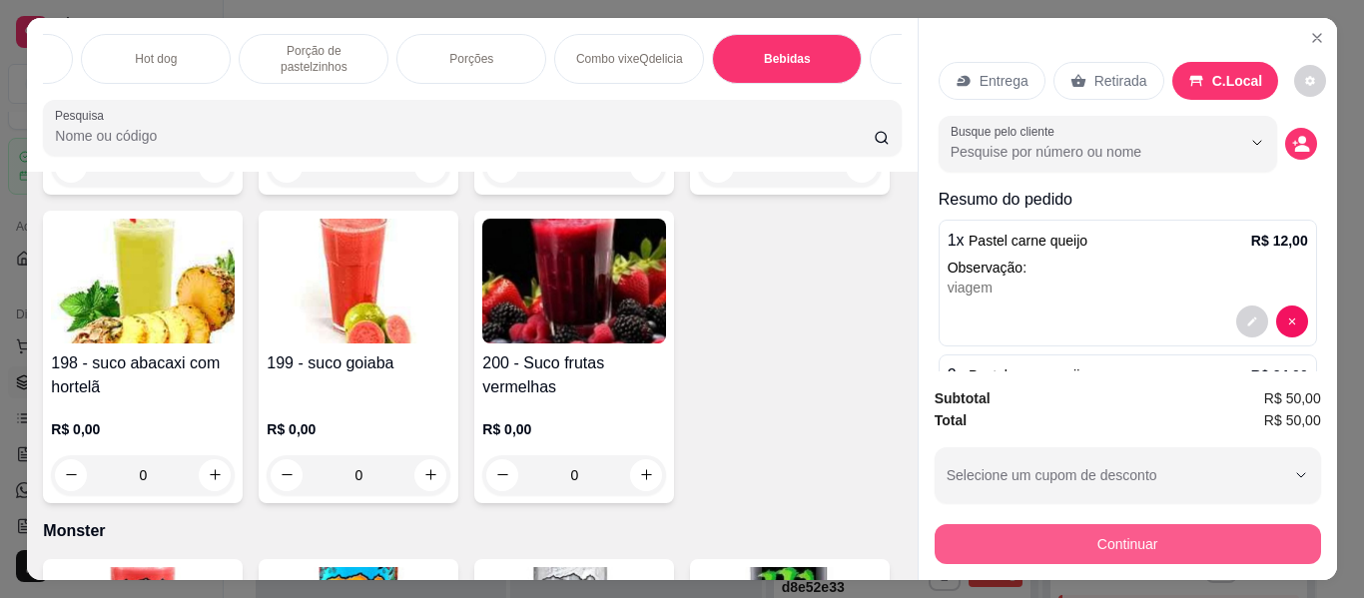
click at [1142, 546] on button "Continuar" at bounding box center [1127, 544] width 386 height 40
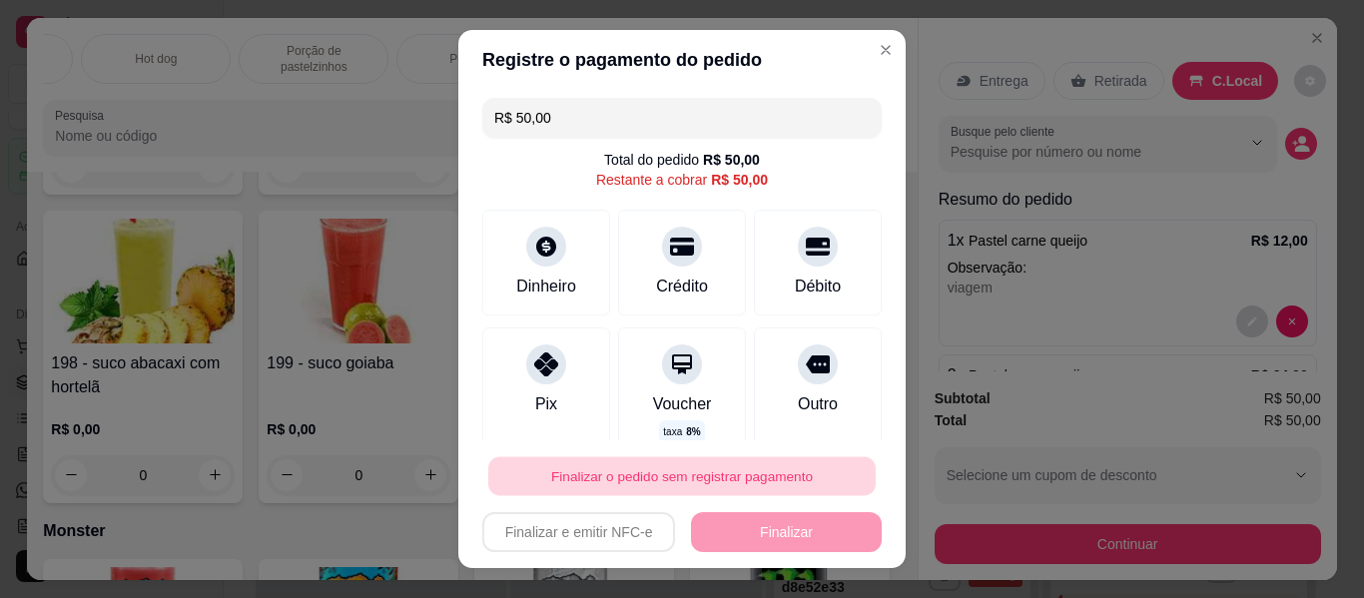
click at [658, 473] on button "Finalizar o pedido sem registrar pagamento" at bounding box center [681, 476] width 387 height 39
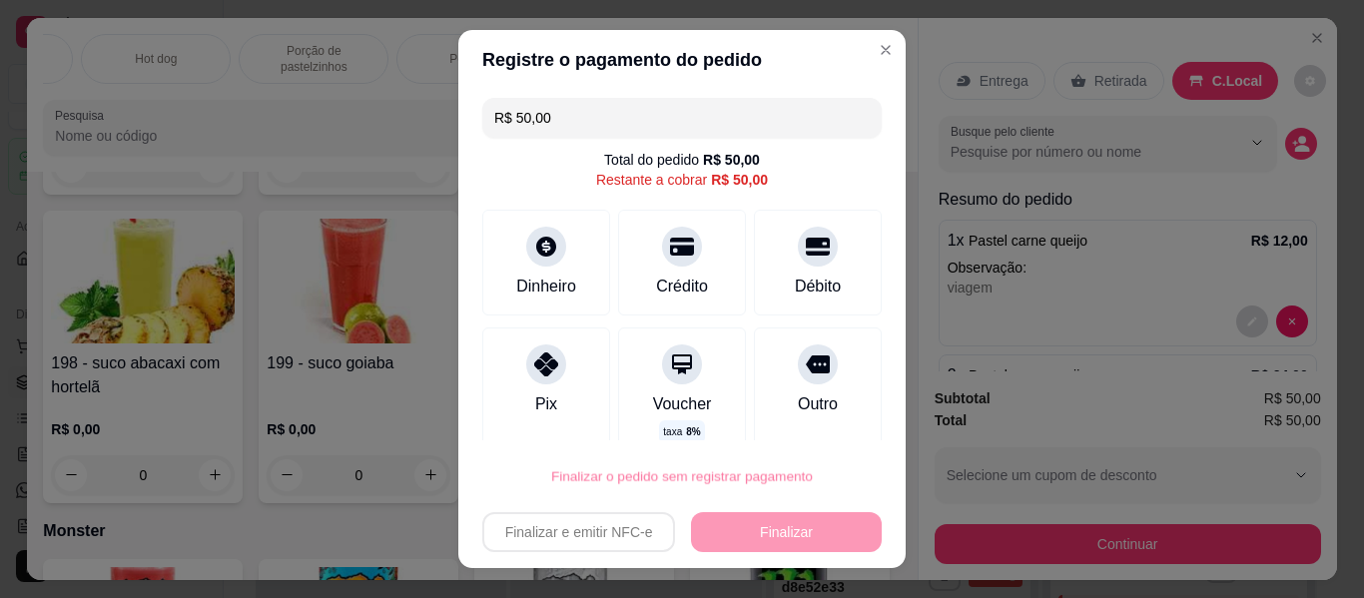
click at [807, 409] on button "Confirmar" at bounding box center [796, 419] width 71 height 30
type input "0"
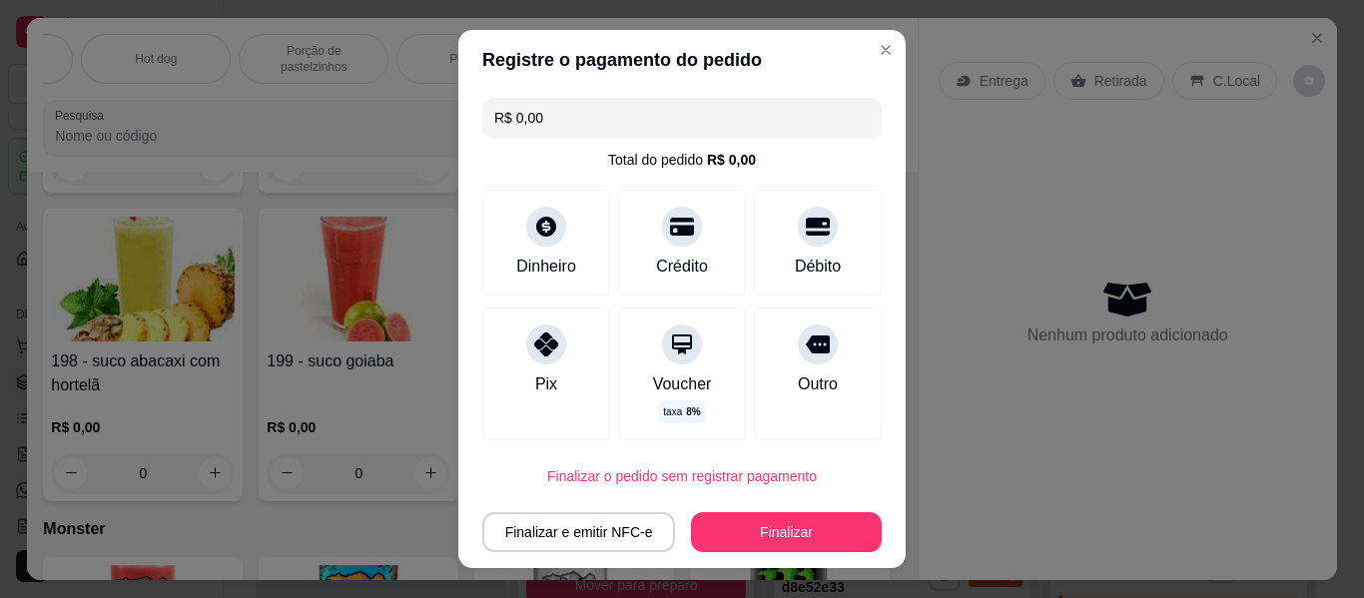
type input "R$ 0,00"
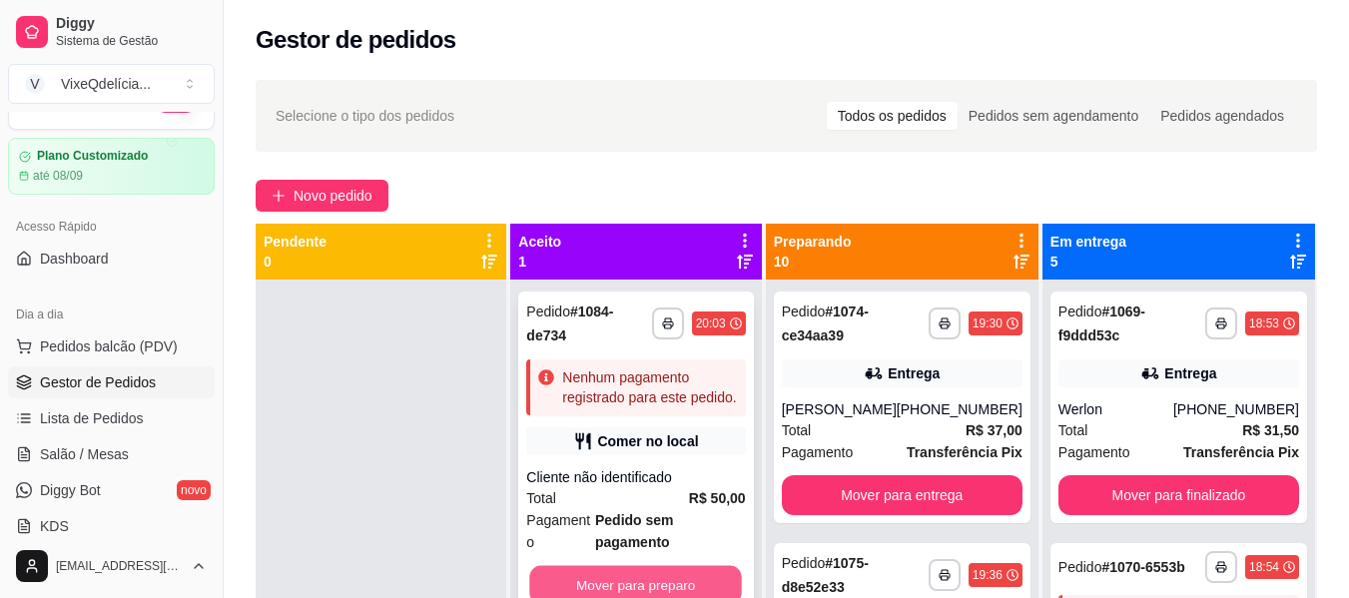
click at [656, 566] on button "Mover para preparo" at bounding box center [636, 585] width 213 height 39
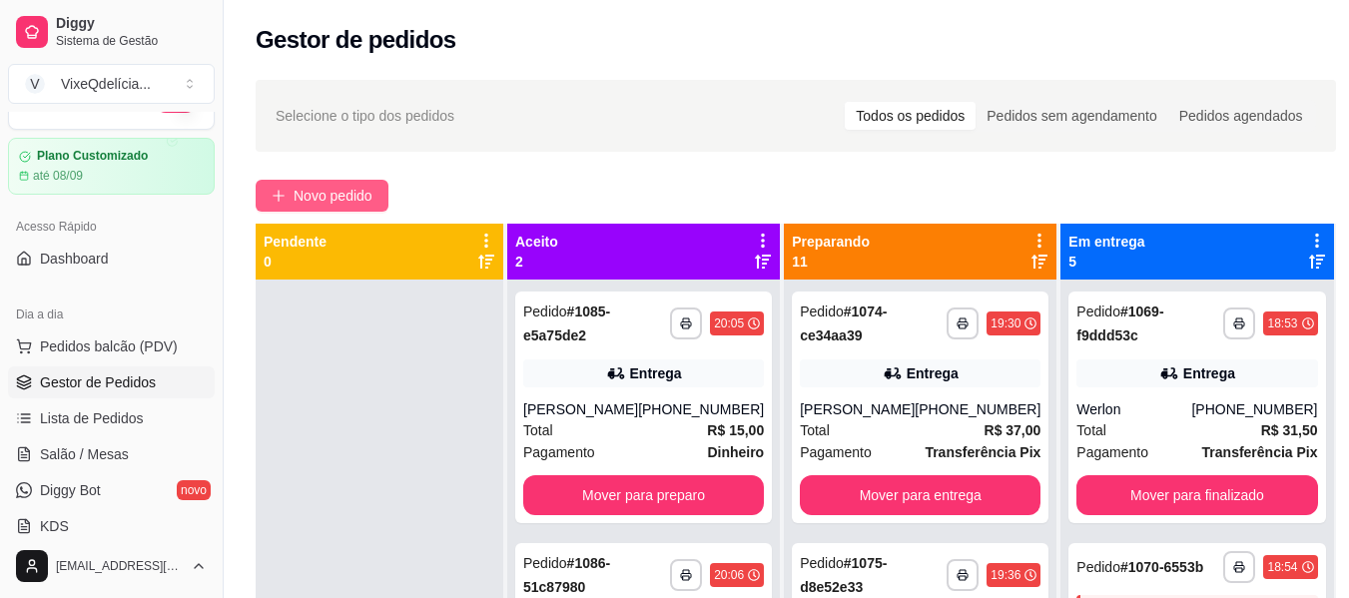
click at [325, 203] on span "Novo pedido" at bounding box center [333, 196] width 79 height 22
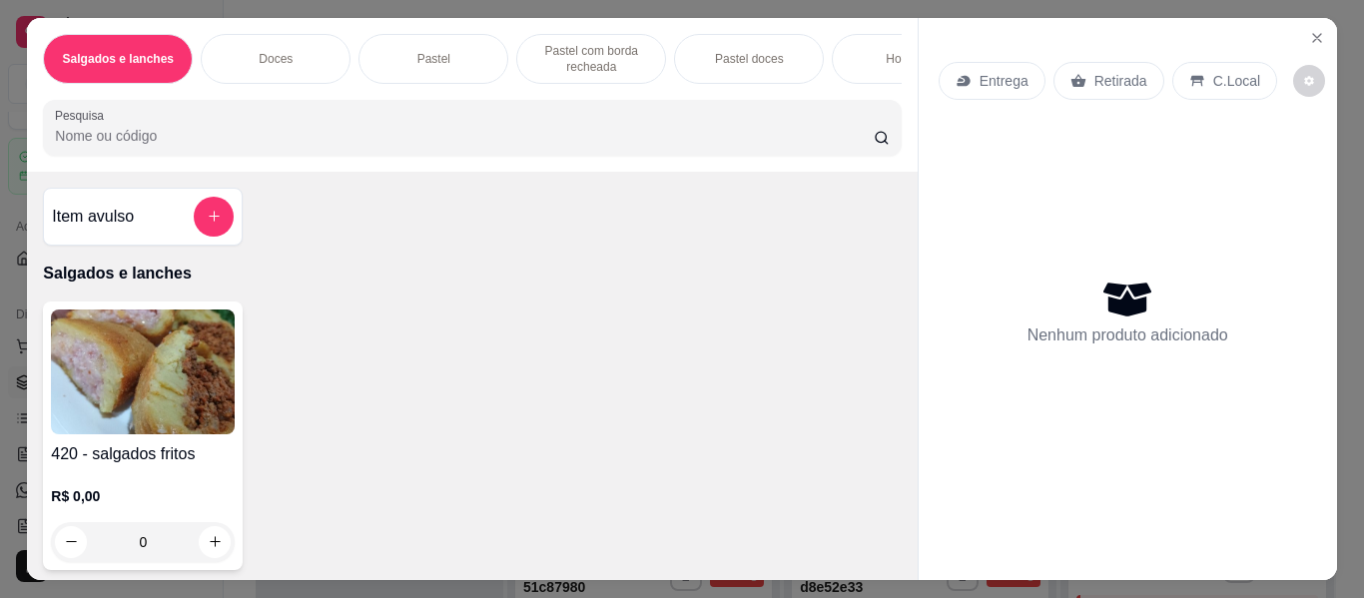
click at [274, 38] on div "Doces" at bounding box center [276, 59] width 150 height 50
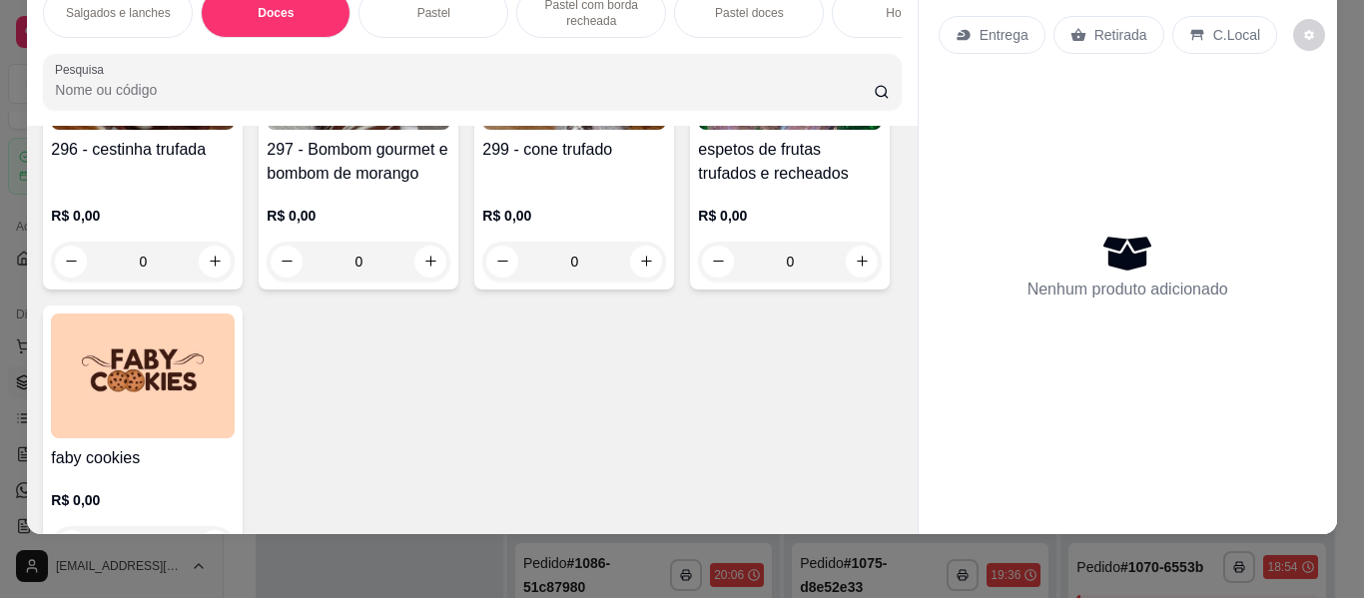
scroll to position [1213, 0]
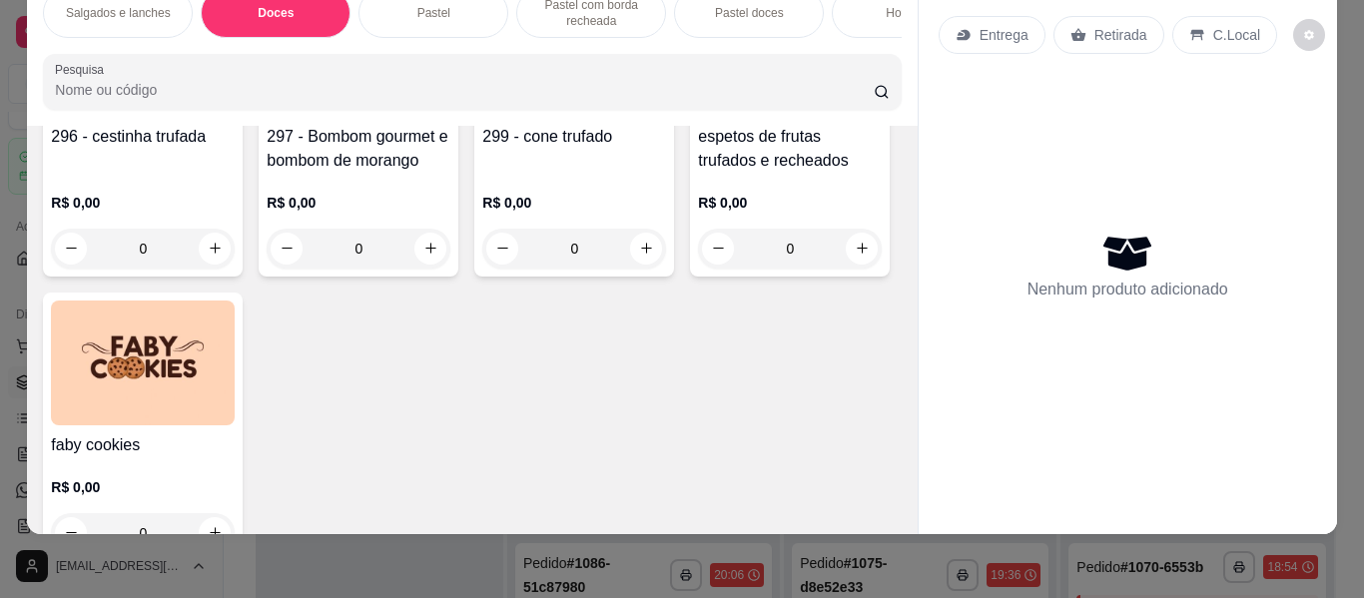
click at [267, 117] on img at bounding box center [359, 54] width 184 height 125
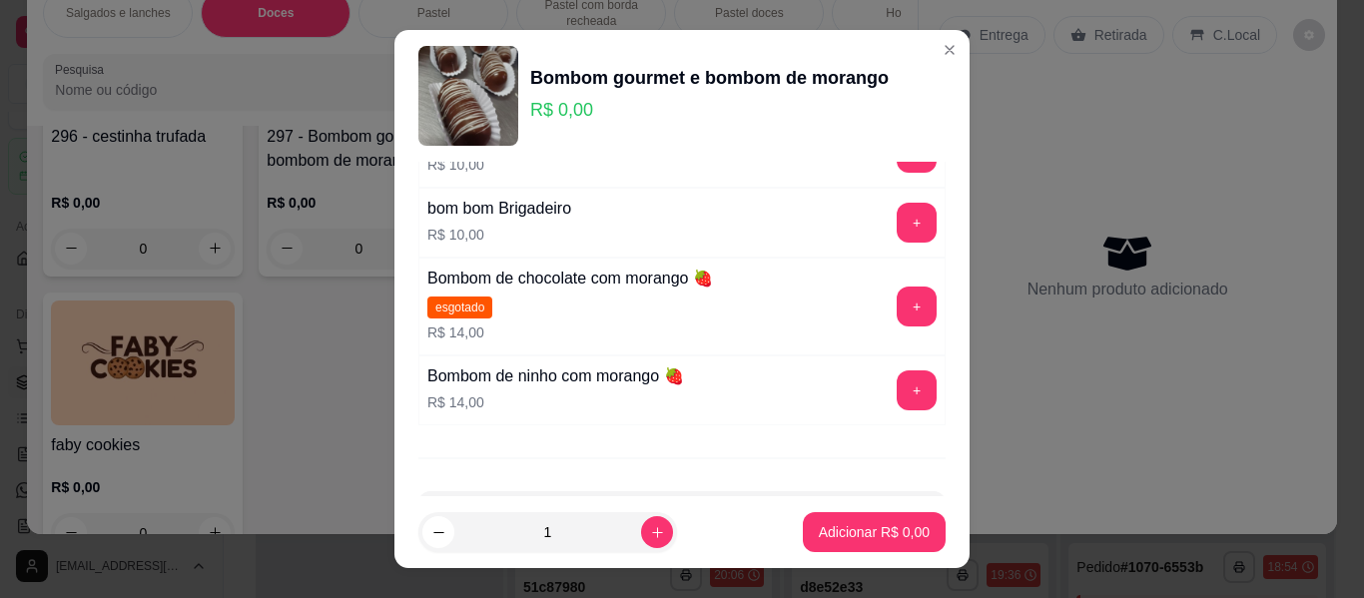
scroll to position [200, 0]
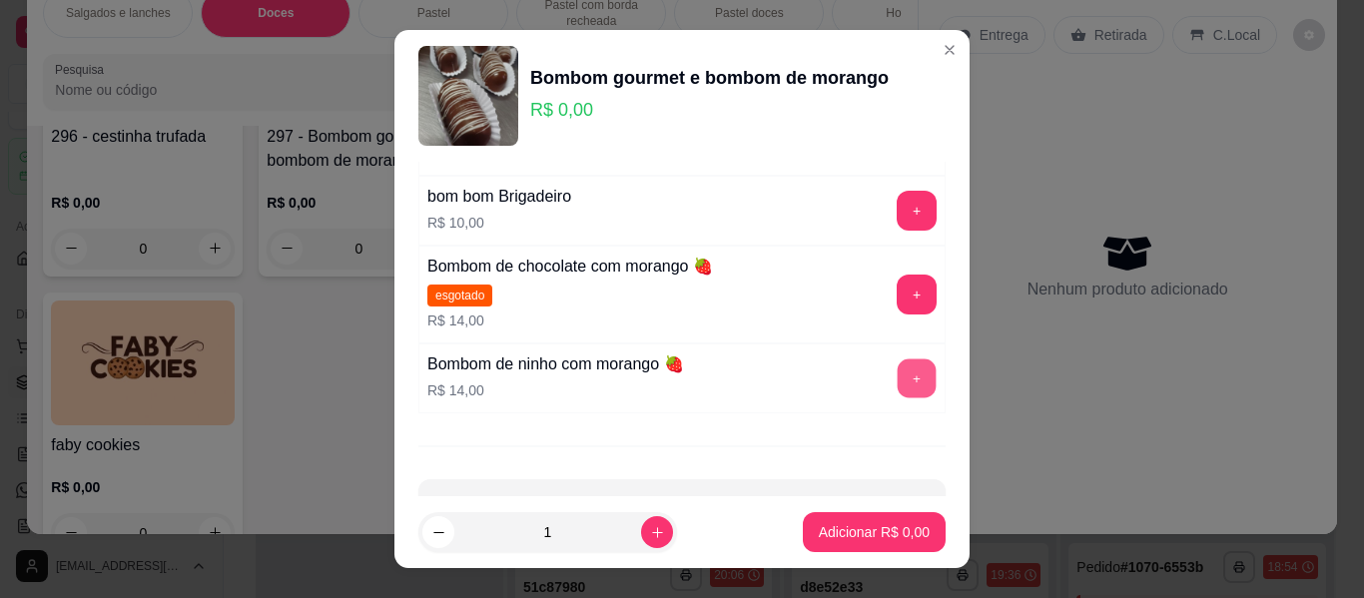
click at [897, 361] on button "+" at bounding box center [916, 378] width 39 height 39
click at [897, 363] on button "+" at bounding box center [916, 378] width 39 height 39
click at [838, 543] on button "Adicionar R$ 28,00" at bounding box center [870, 532] width 151 height 40
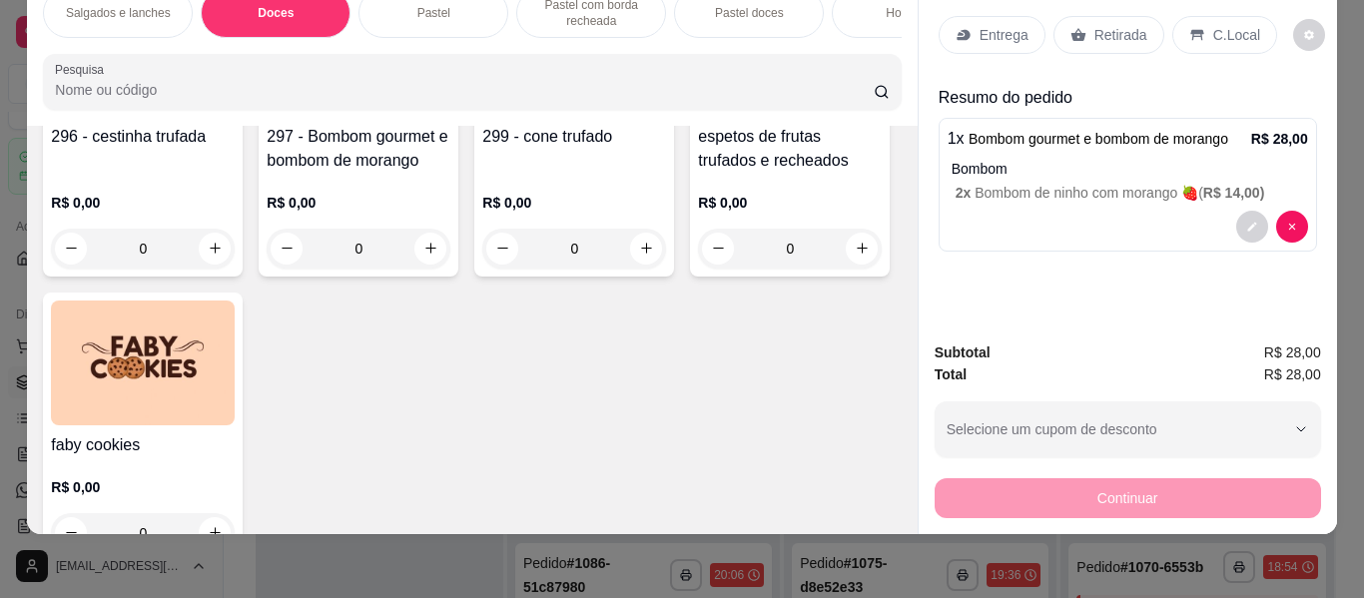
click at [1099, 25] on p "Retirada" at bounding box center [1120, 35] width 53 height 20
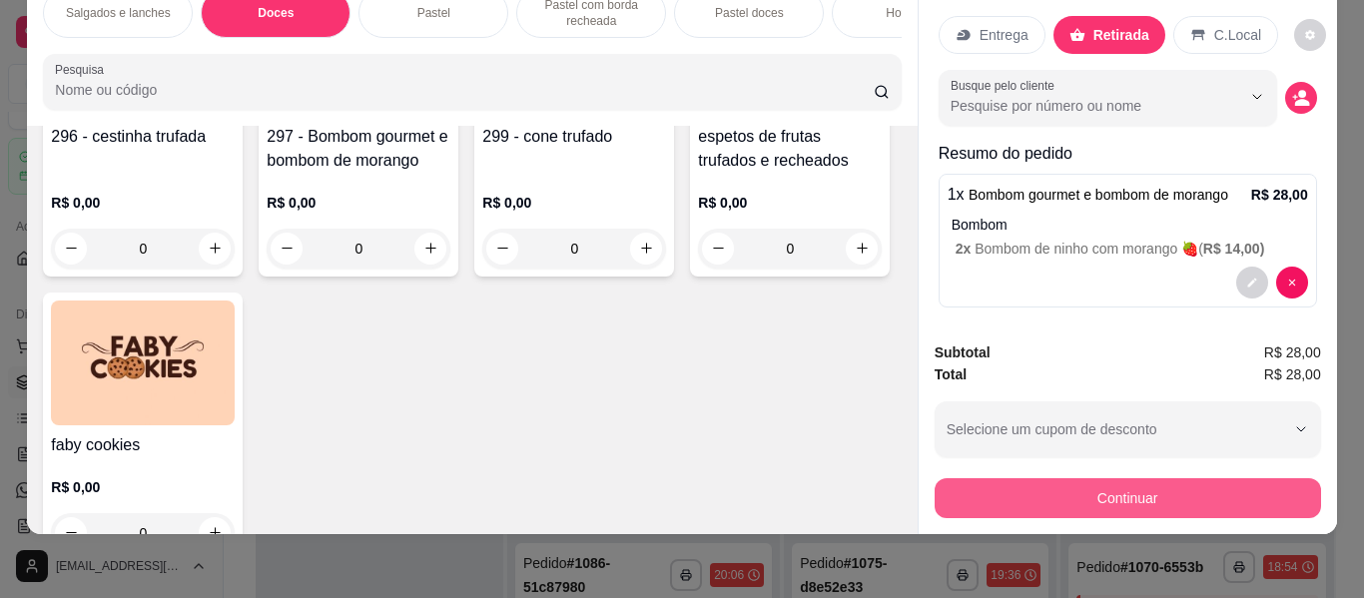
click at [1026, 482] on button "Continuar" at bounding box center [1127, 498] width 386 height 40
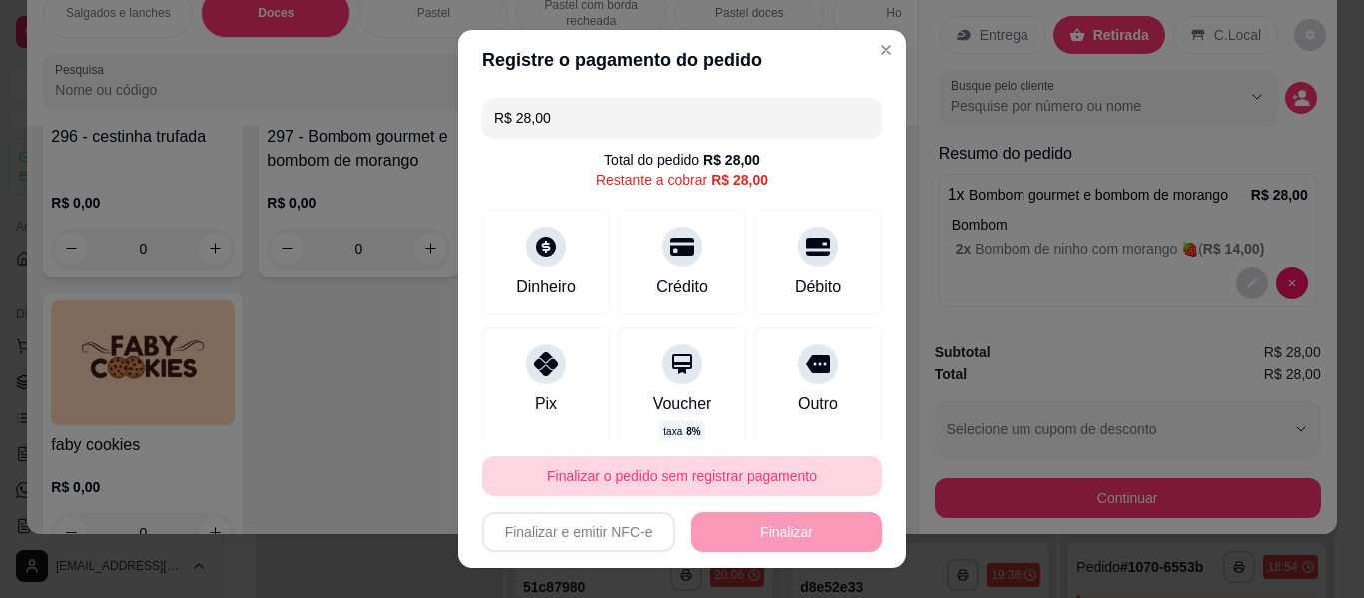
click at [735, 468] on button "Finalizar o pedido sem registrar pagamento" at bounding box center [681, 476] width 399 height 40
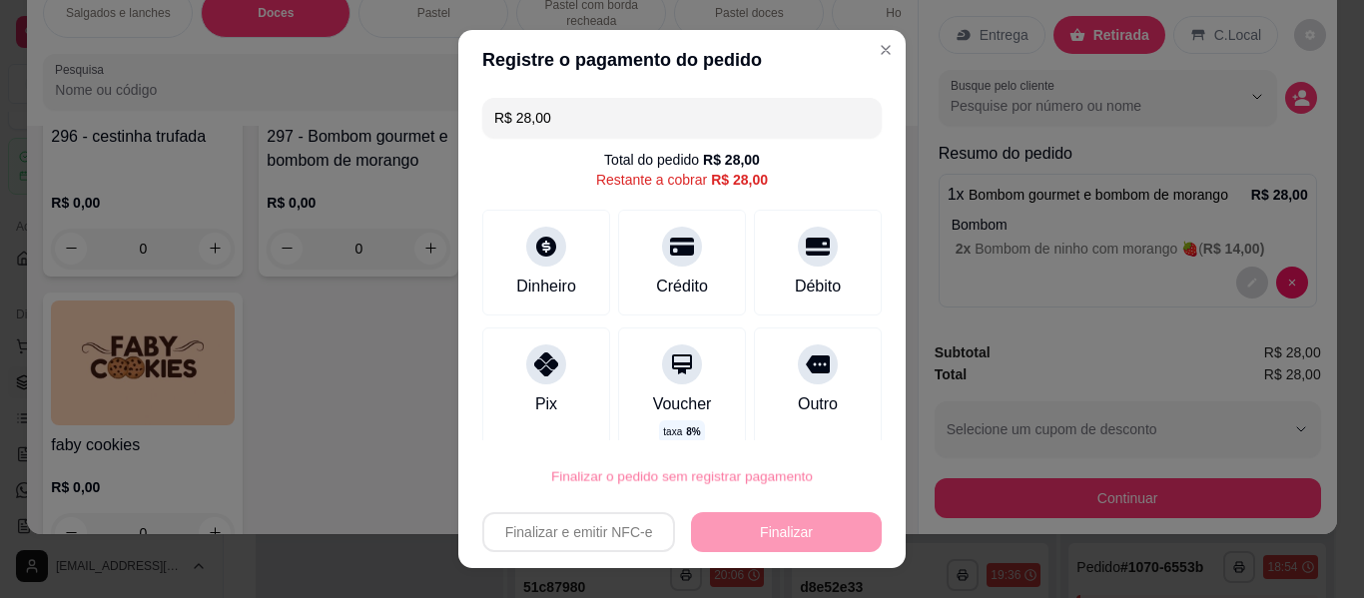
click at [811, 420] on button "Confirmar" at bounding box center [796, 419] width 71 height 30
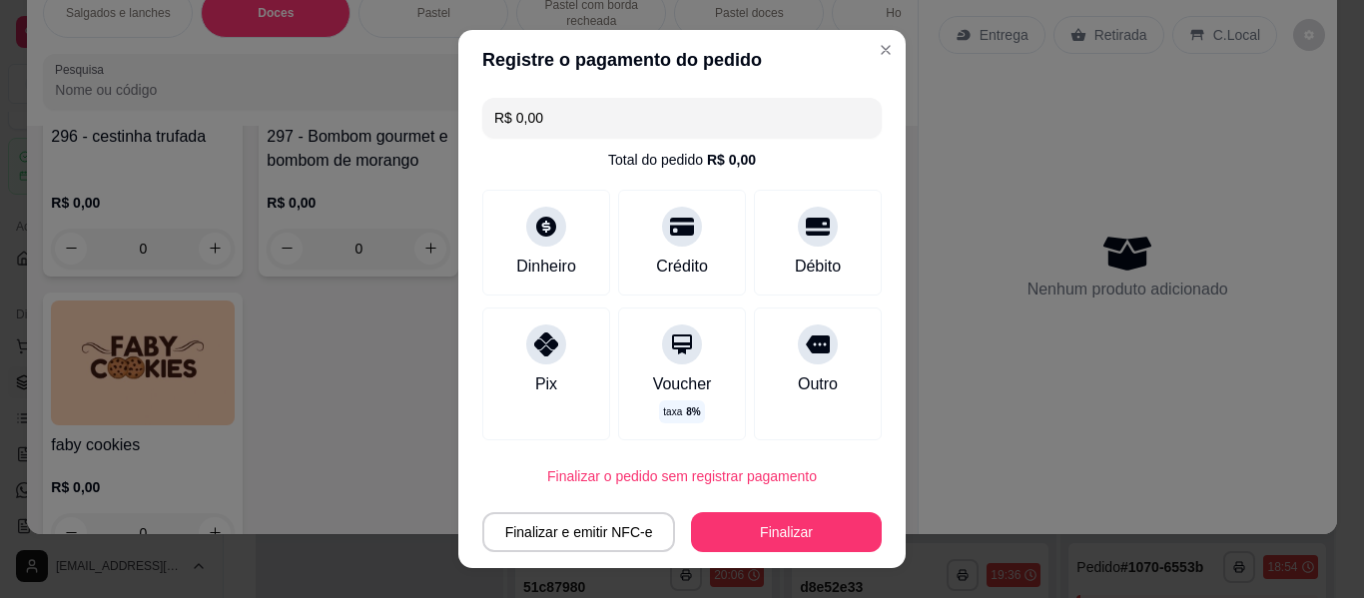
type input "R$ 0,00"
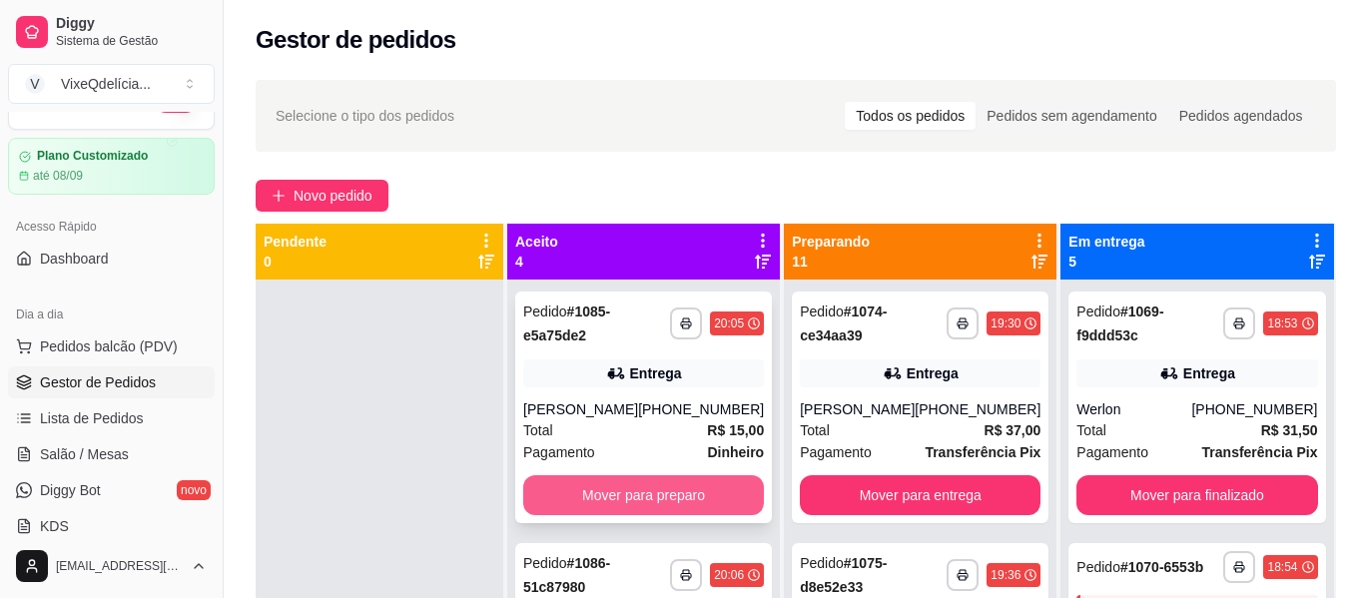
click at [594, 513] on button "Mover para preparo" at bounding box center [643, 495] width 241 height 40
click at [611, 501] on button "Mover para preparo" at bounding box center [643, 495] width 241 height 40
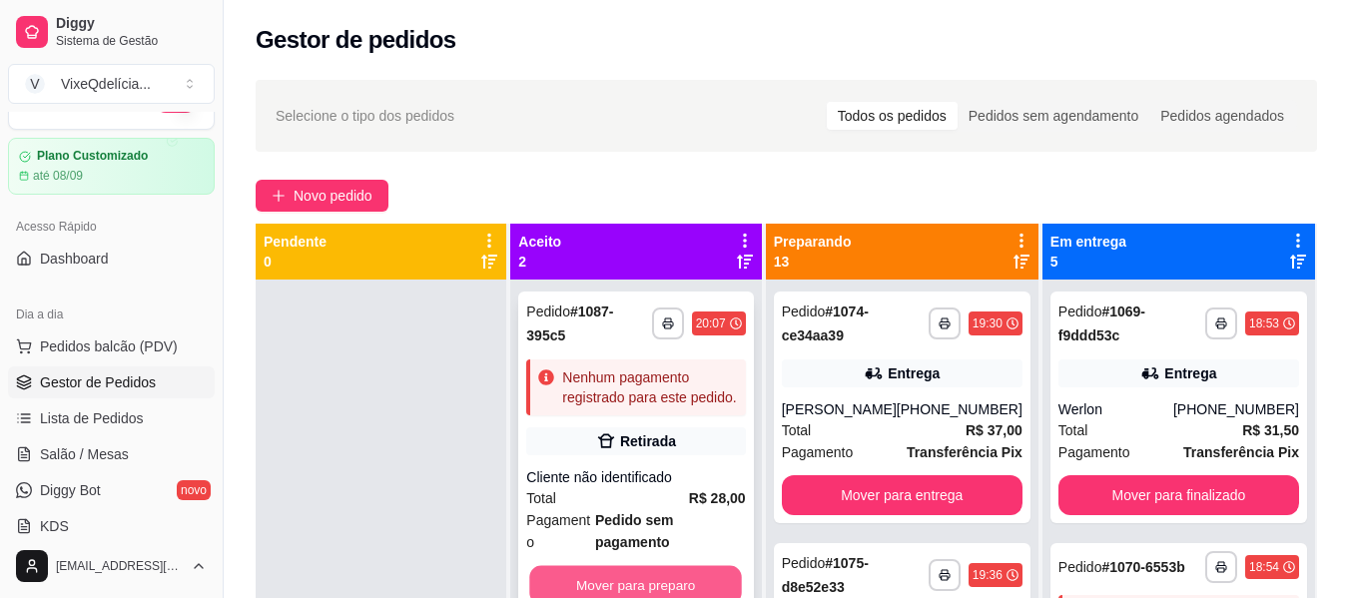
click at [617, 588] on button "Mover para preparo" at bounding box center [636, 585] width 213 height 39
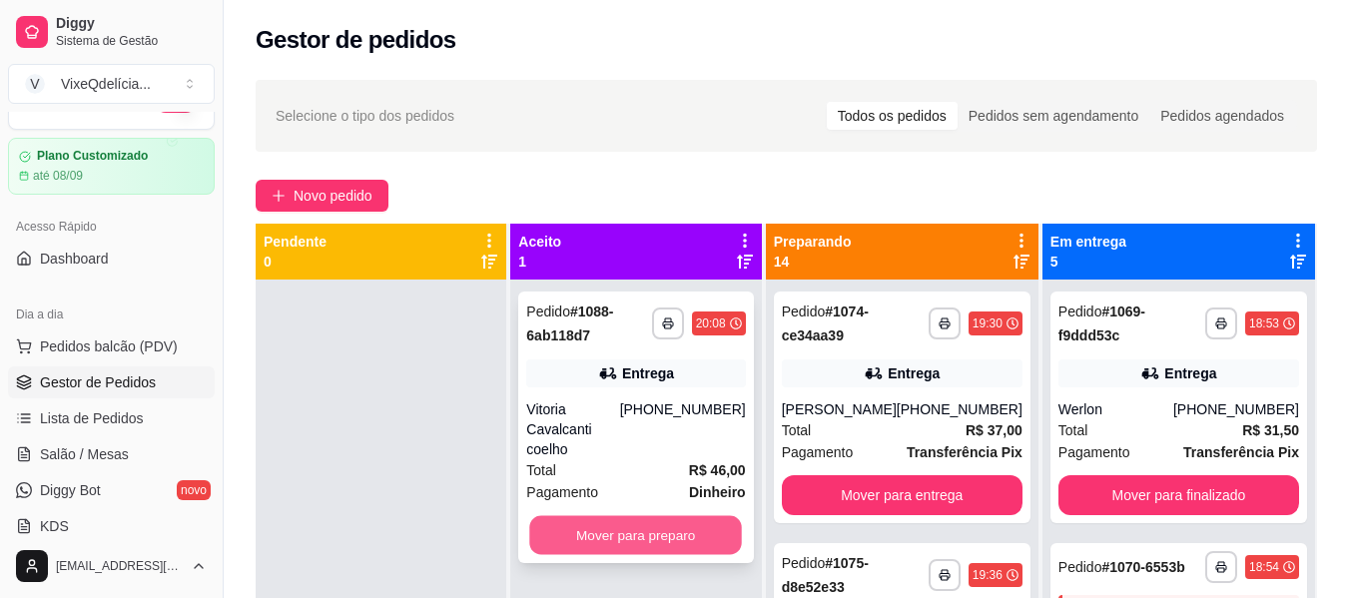
click at [624, 523] on button "Mover para preparo" at bounding box center [636, 535] width 213 height 39
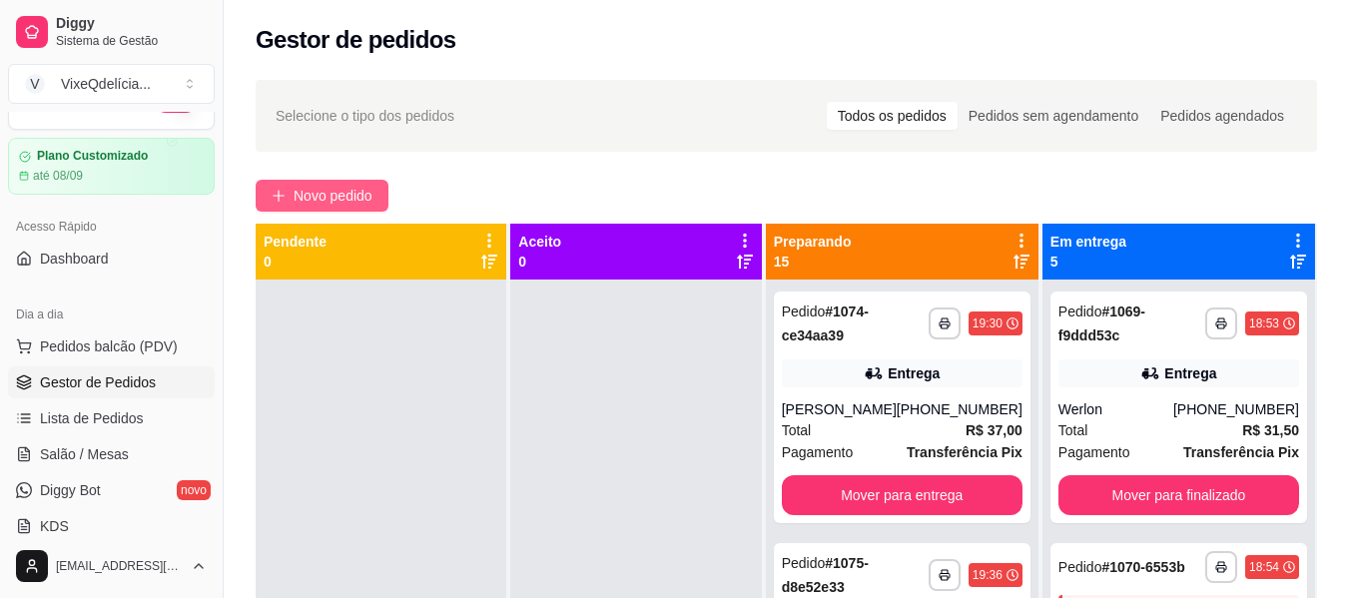
click at [380, 193] on button "Novo pedido" at bounding box center [322, 196] width 133 height 32
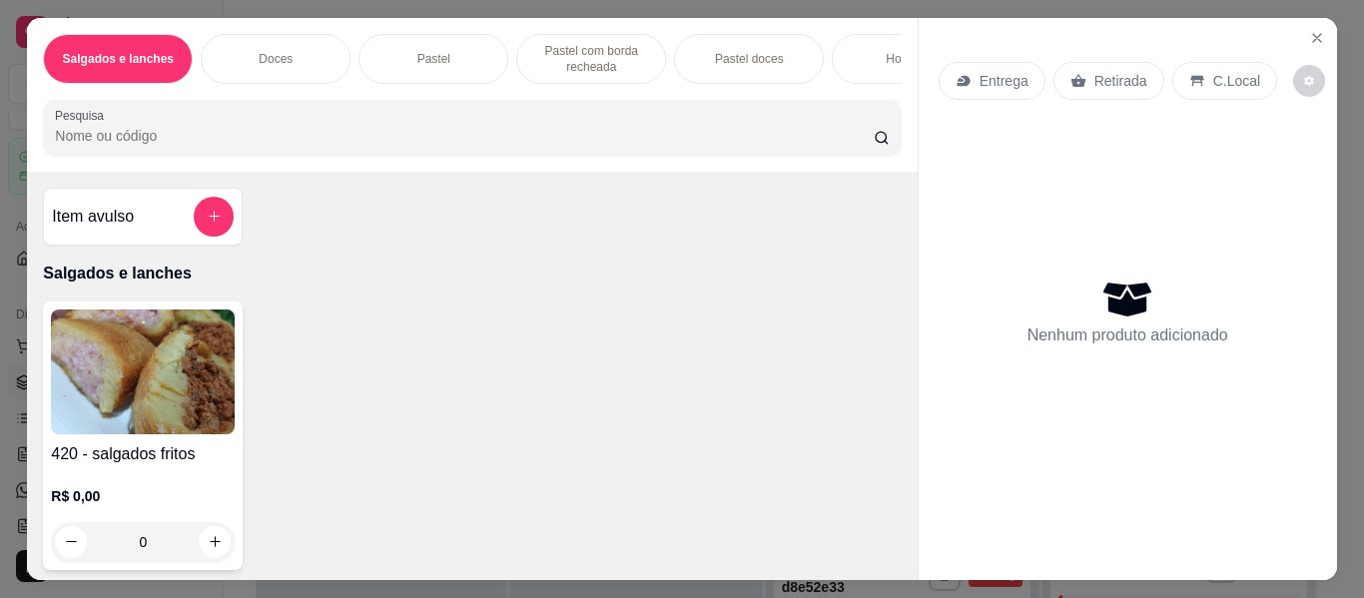
click at [298, 51] on div "Doces" at bounding box center [276, 59] width 150 height 50
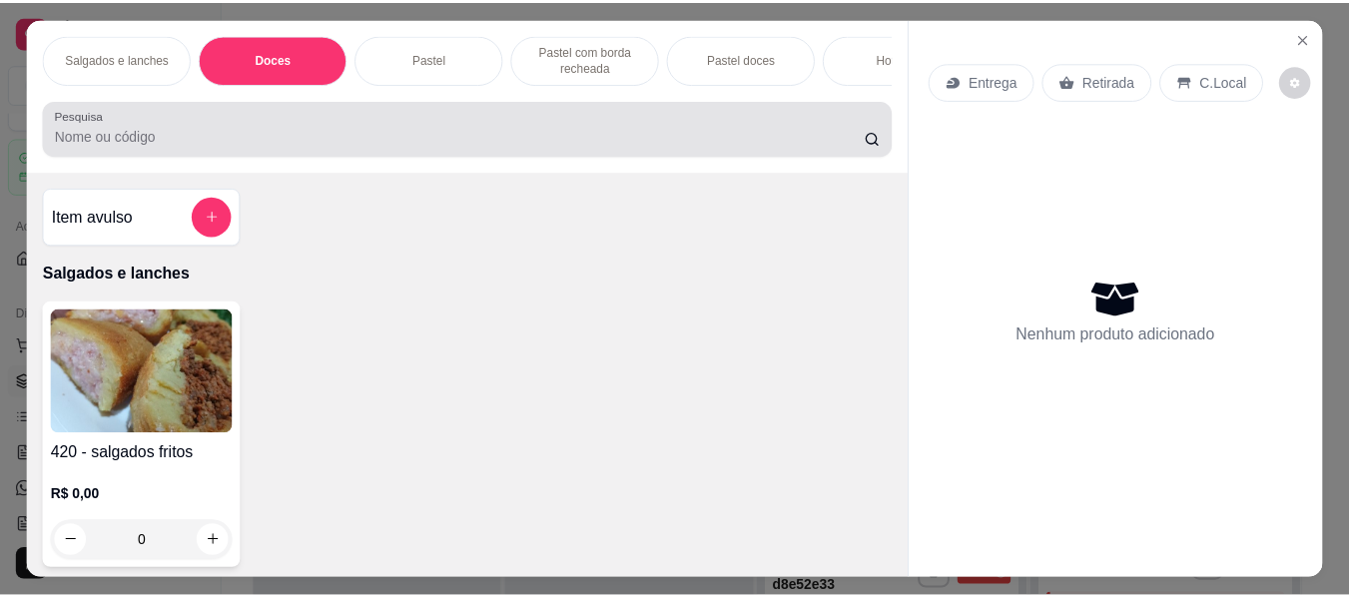
scroll to position [54, 0]
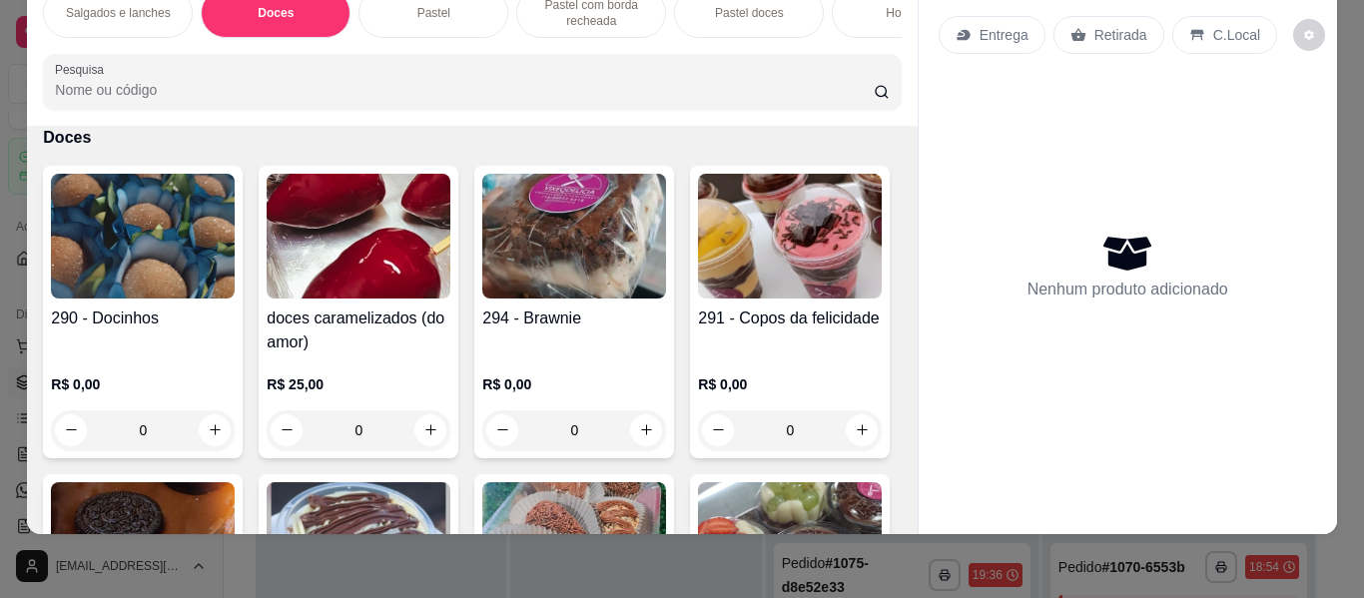
click at [347, 296] on img at bounding box center [359, 236] width 184 height 125
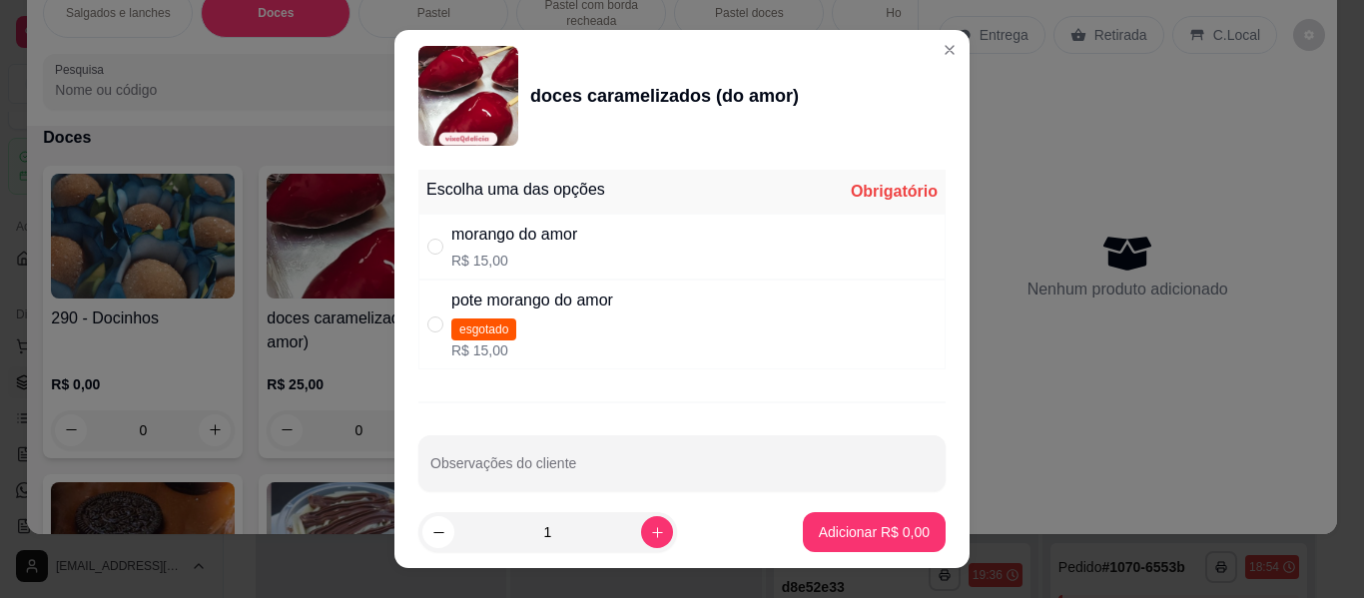
click at [438, 245] on div "" at bounding box center [439, 247] width 24 height 22
radio input "true"
click at [823, 518] on button "Adicionar R$ 15,00" at bounding box center [870, 532] width 151 height 40
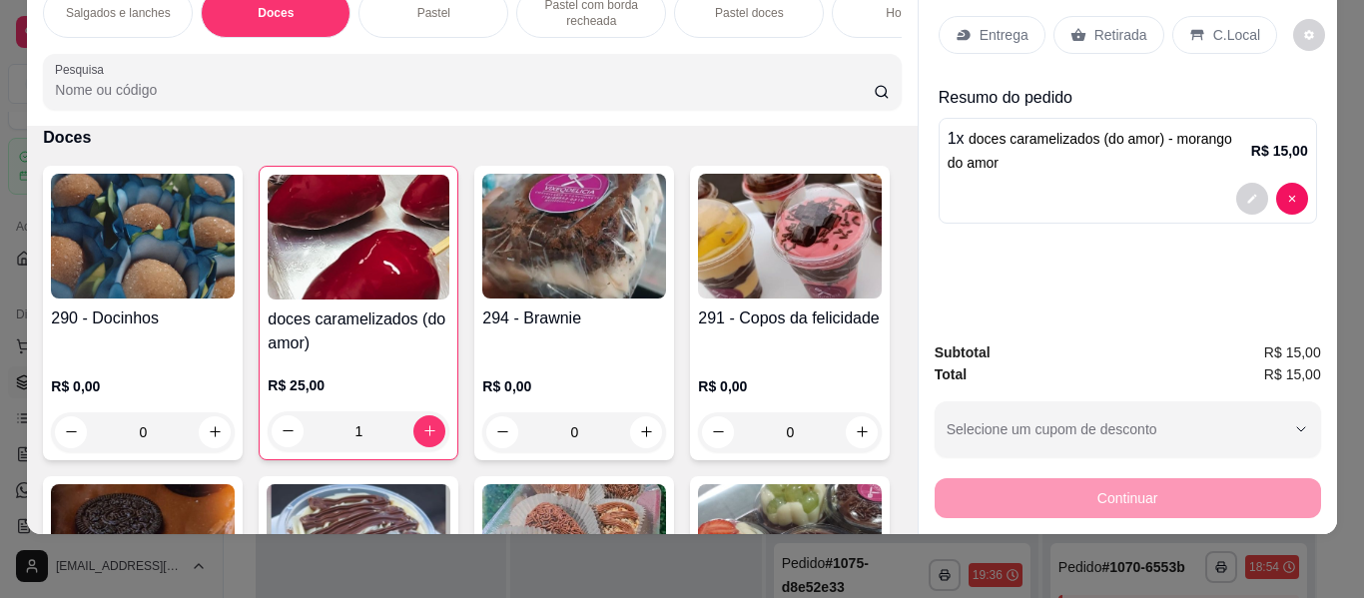
click at [1113, 25] on p "Retirada" at bounding box center [1120, 35] width 53 height 20
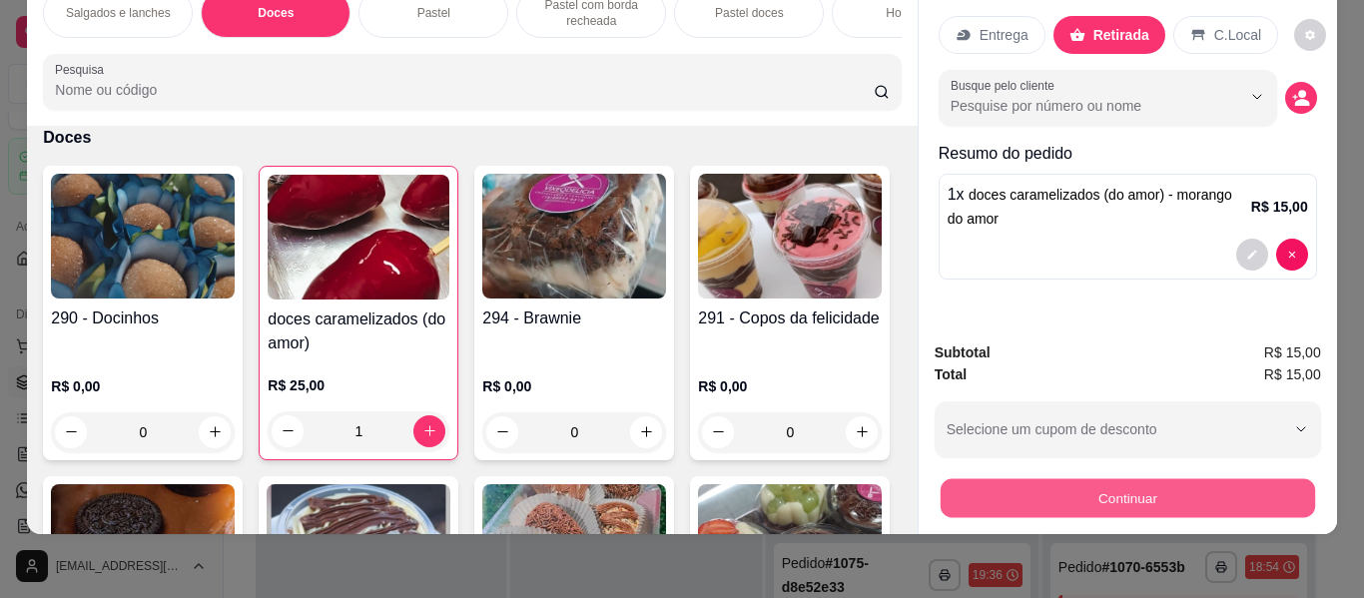
click at [1073, 479] on button "Continuar" at bounding box center [1126, 498] width 374 height 39
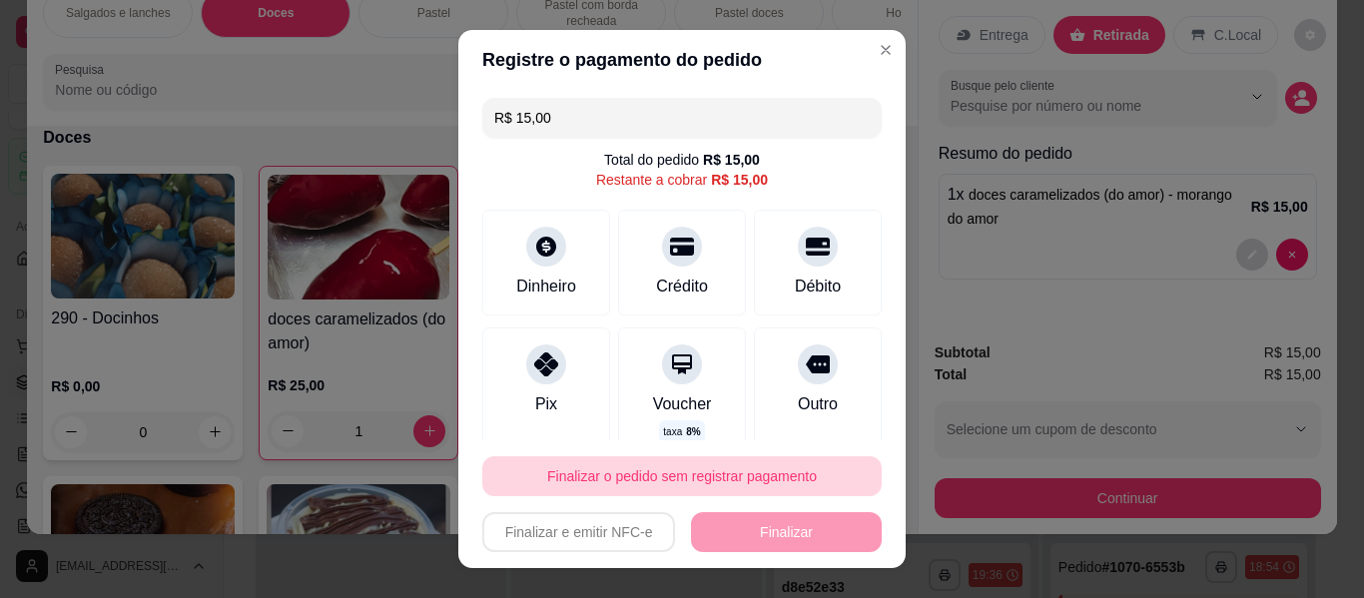
click at [725, 478] on button "Finalizar o pedido sem registrar pagamento" at bounding box center [681, 476] width 399 height 40
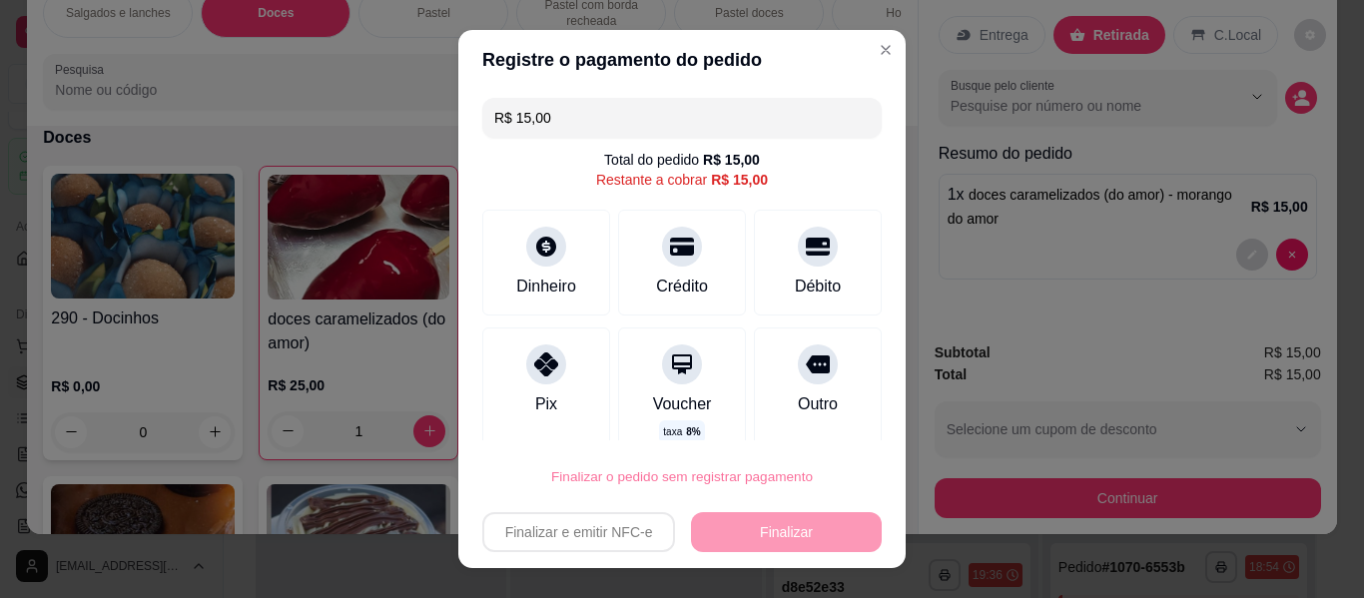
click at [832, 414] on button "Confirmar" at bounding box center [797, 419] width 71 height 30
type input "0"
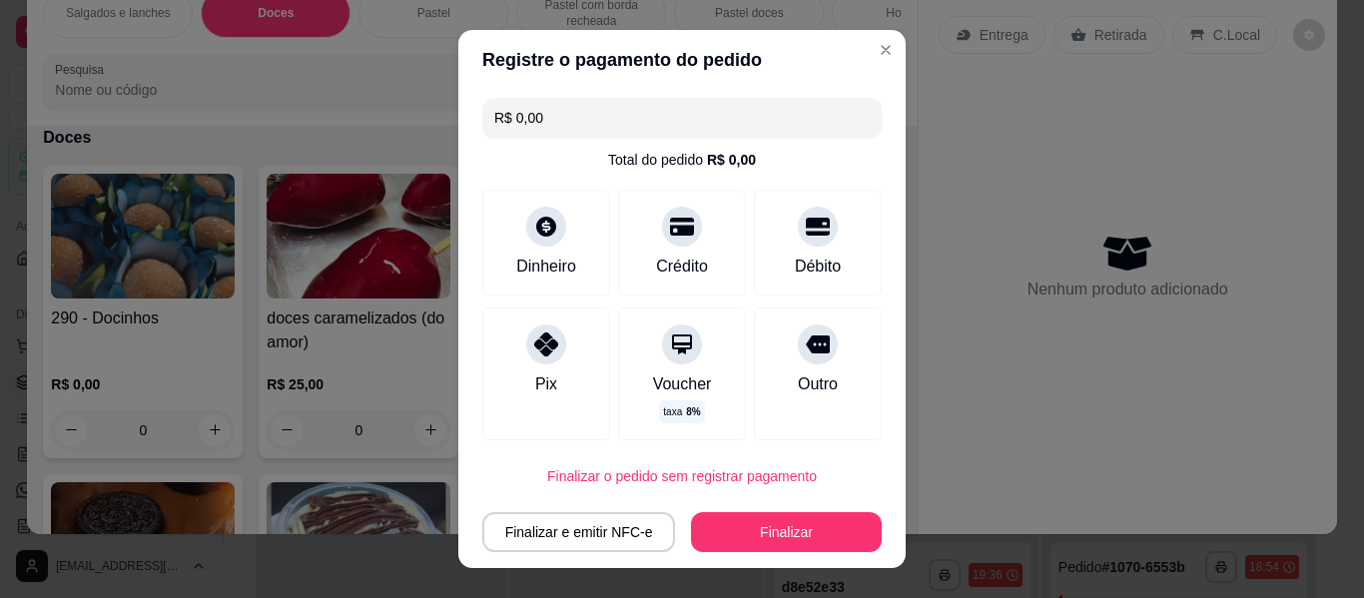
type input "R$ 0,00"
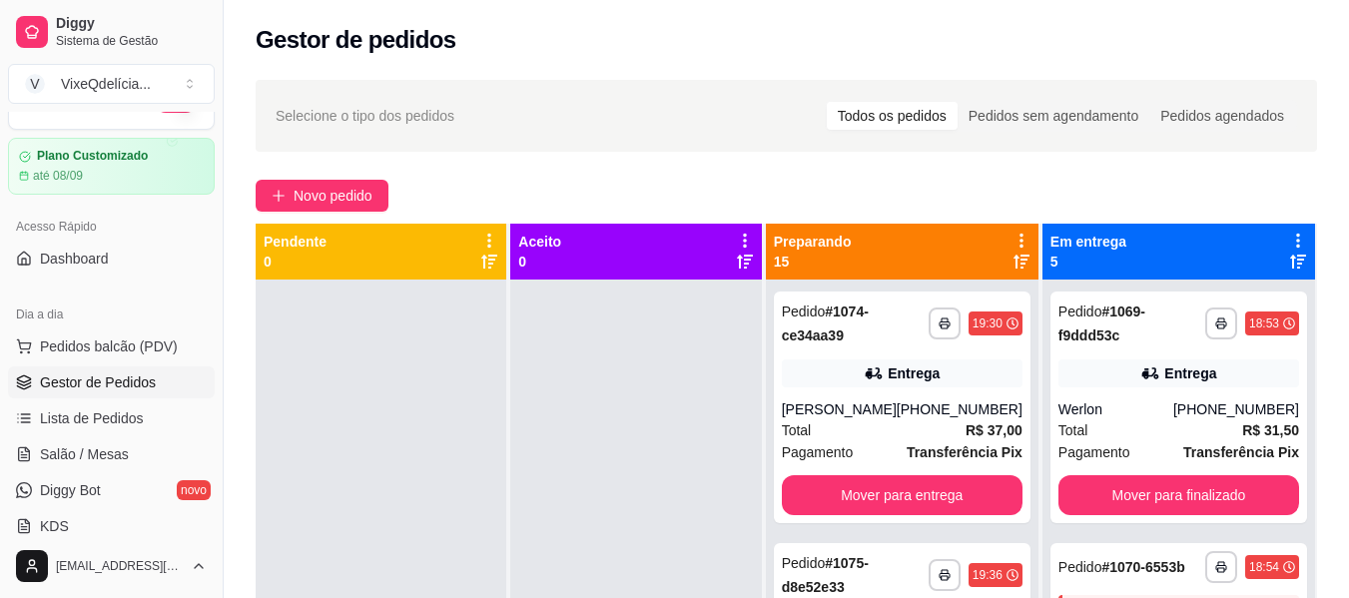
click at [1019, 254] on div at bounding box center [1021, 251] width 18 height 38
click at [1023, 262] on icon at bounding box center [1021, 262] width 16 height 16
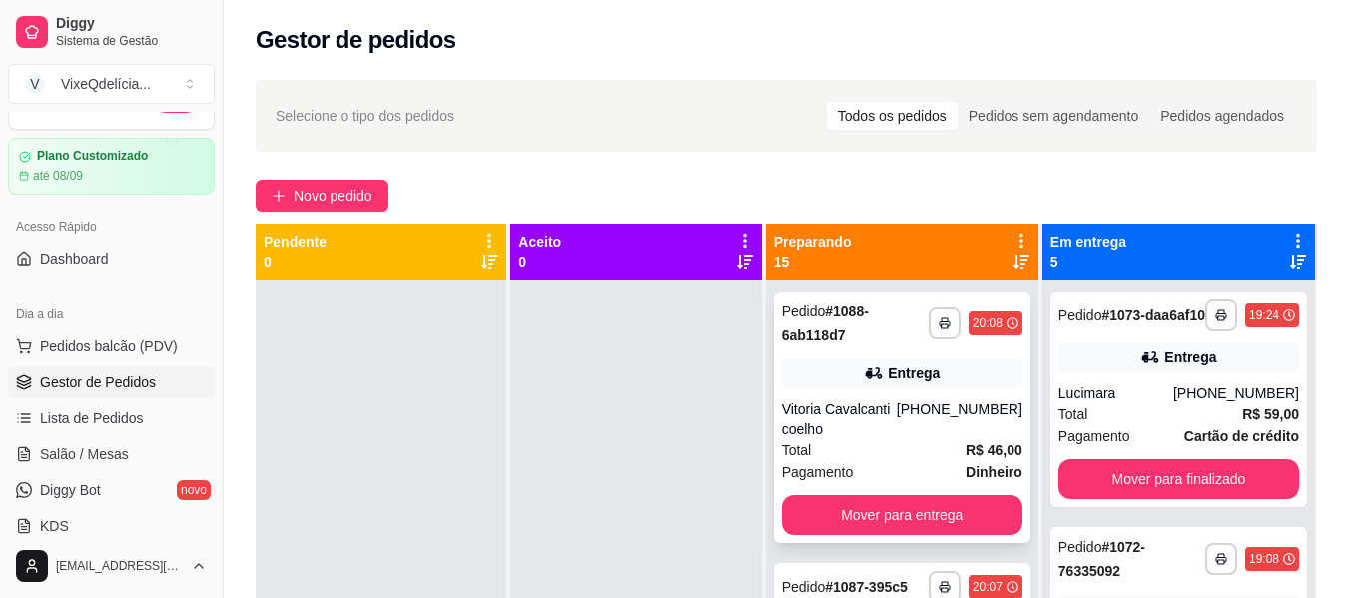
click at [893, 413] on div "Vitoria Cavalcanti coelho" at bounding box center [839, 419] width 115 height 40
click at [930, 462] on div "Pagamento Dinheiro" at bounding box center [902, 472] width 241 height 22
